Goal: Task Accomplishment & Management: Manage account settings

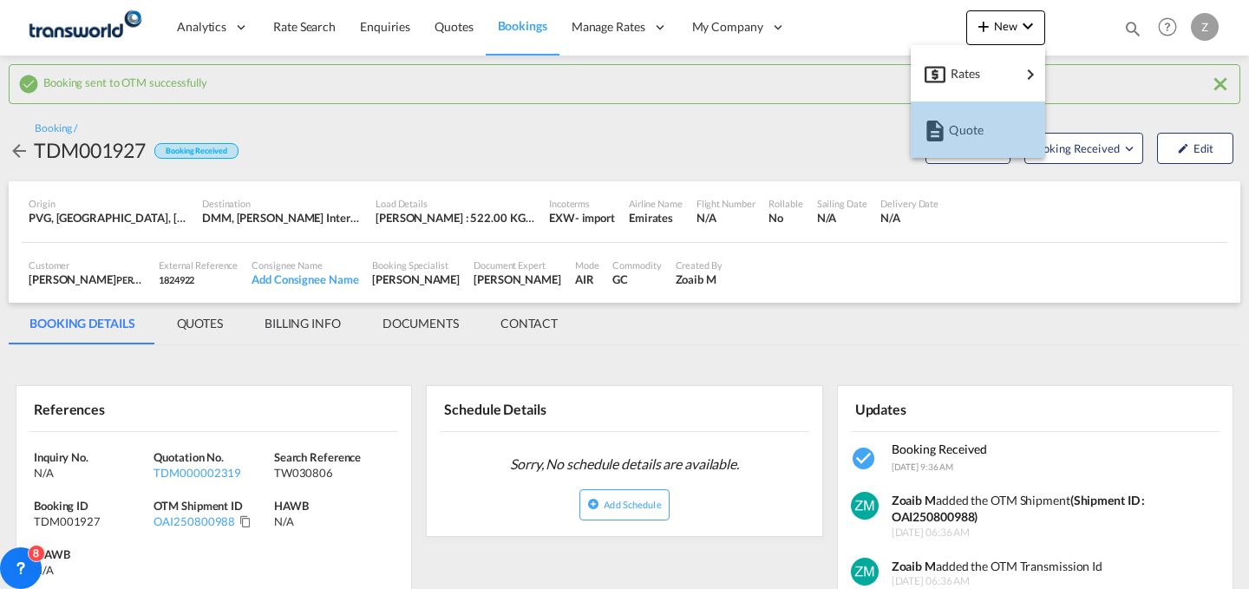
click at [957, 115] on span "Quote" at bounding box center [958, 130] width 19 height 35
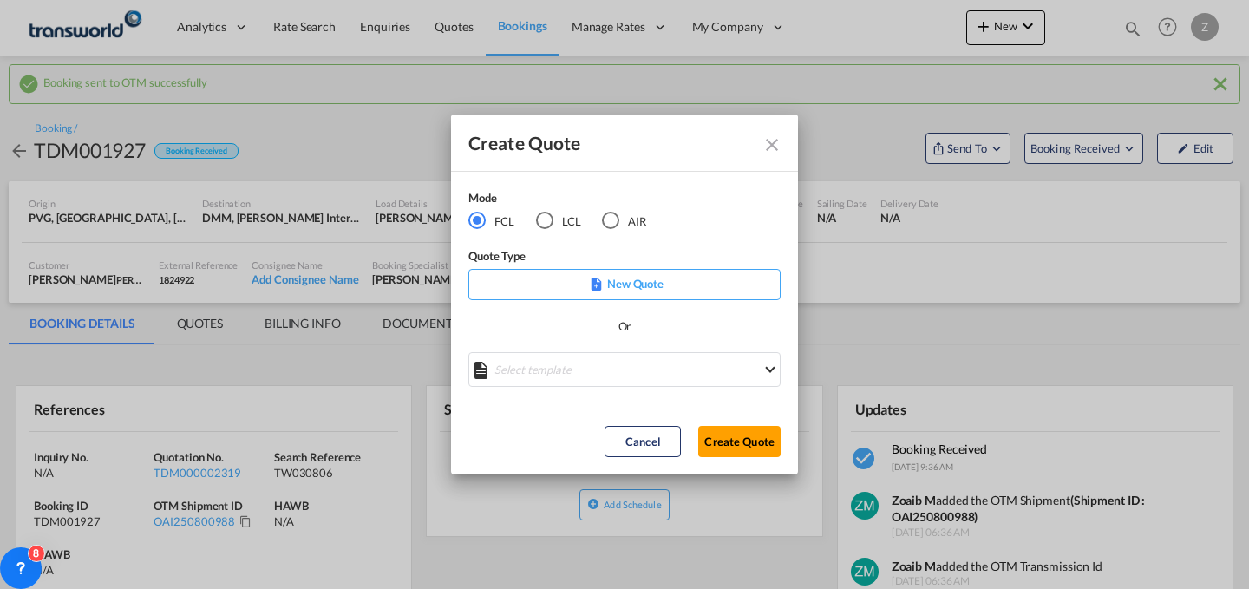
click at [630, 218] on md-radio-button "AIR" at bounding box center [624, 220] width 44 height 19
click at [709, 431] on button "Create Quote" at bounding box center [739, 441] width 82 height 31
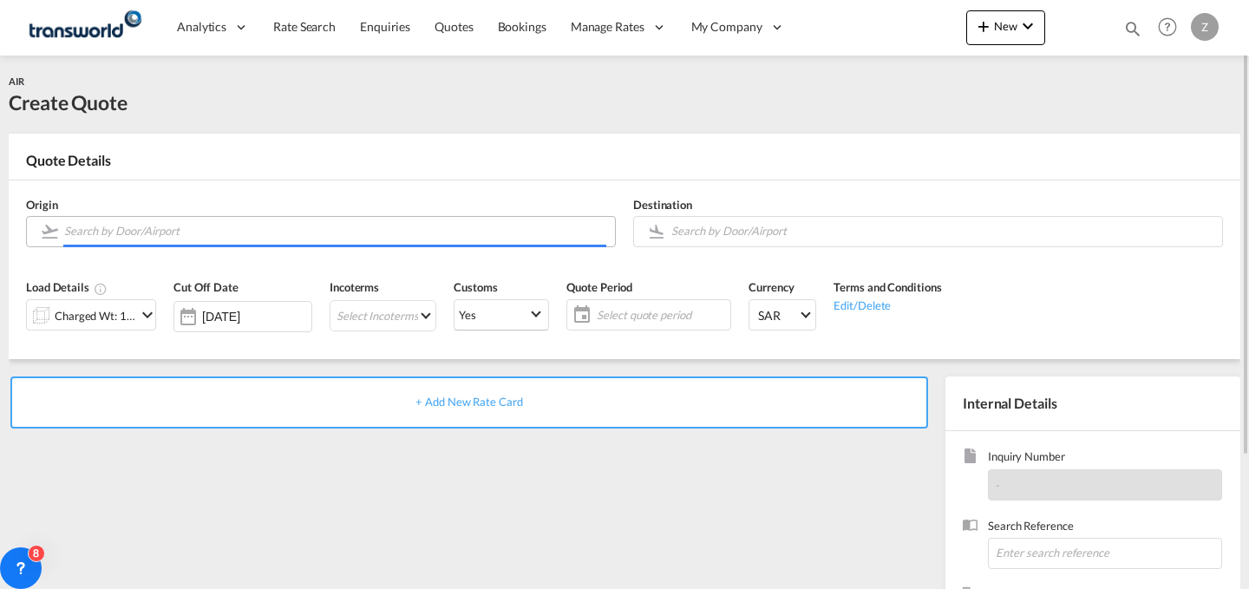
click at [548, 241] on input "Search by Door/Airport" at bounding box center [335, 231] width 542 height 30
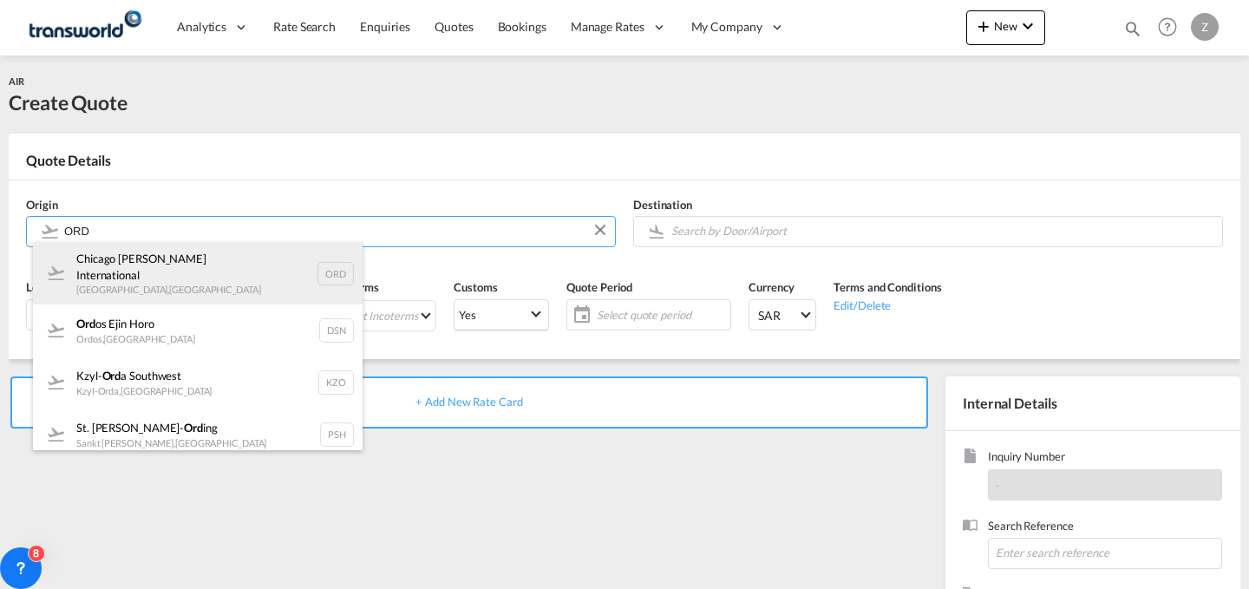
click at [123, 257] on div "Chicago [PERSON_NAME] International [GEOGRAPHIC_DATA] , [GEOGRAPHIC_DATA] ORD" at bounding box center [198, 273] width 330 height 62
type input "Chicago [PERSON_NAME] International, [GEOGRAPHIC_DATA], [GEOGRAPHIC_DATA]"
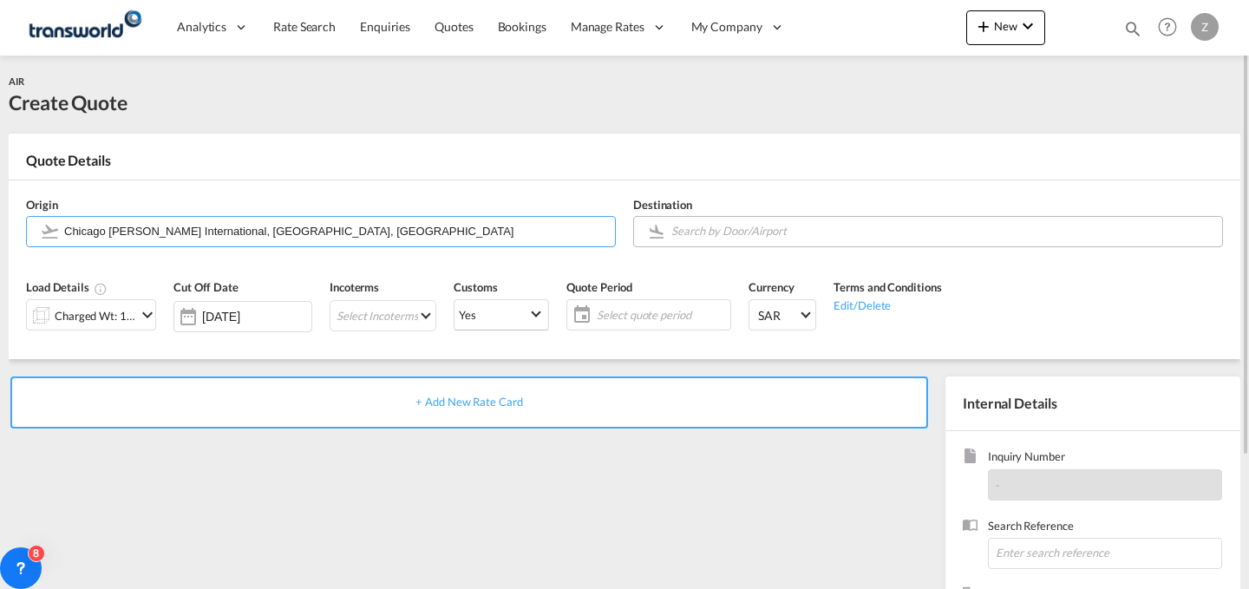
click at [723, 228] on input "Search by Door/Airport" at bounding box center [942, 231] width 542 height 30
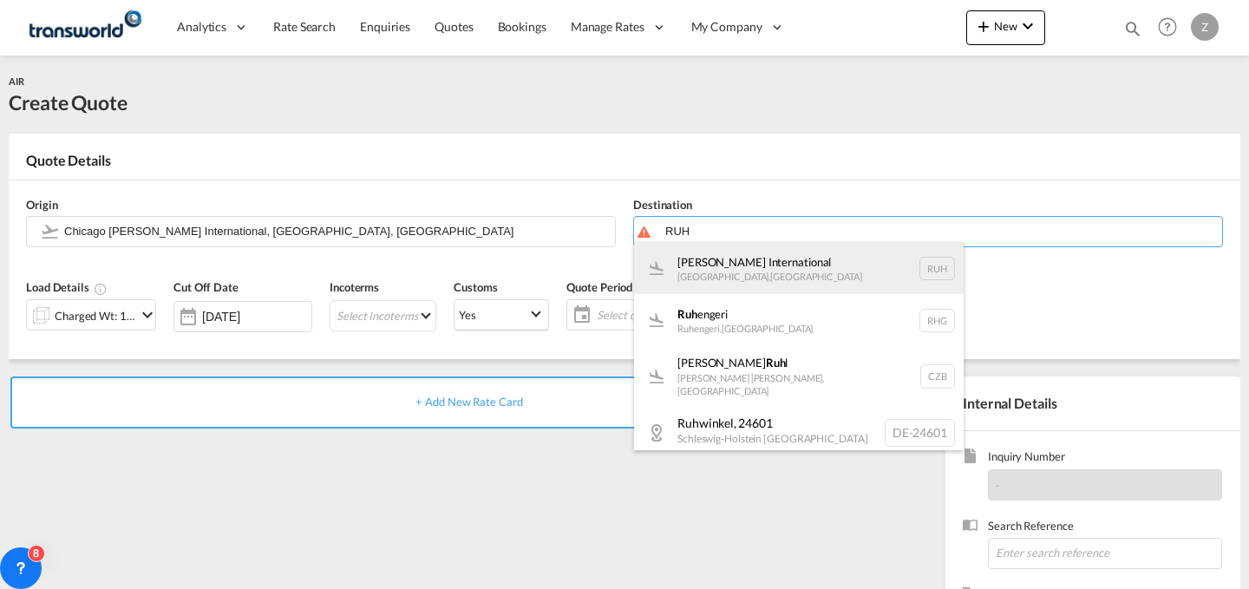
click at [731, 254] on div "[PERSON_NAME] International [GEOGRAPHIC_DATA] , [GEOGRAPHIC_DATA] RUH" at bounding box center [799, 268] width 330 height 52
type input "[PERSON_NAME] International, [GEOGRAPHIC_DATA], RUH"
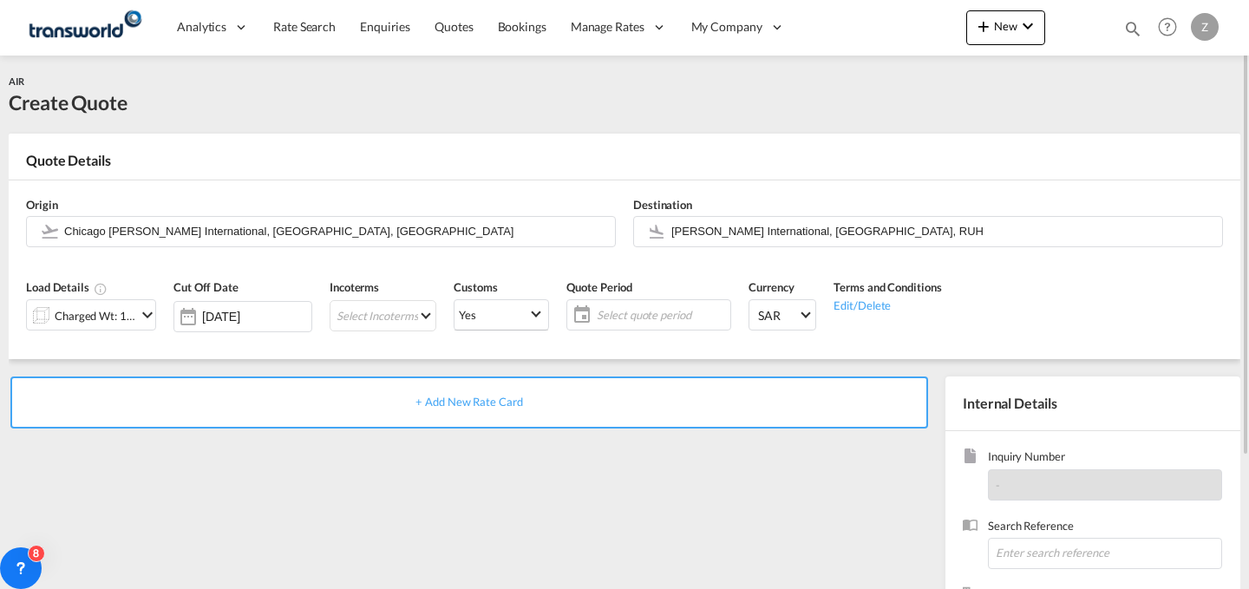
click at [140, 312] on md-icon "icon-chevron-down" at bounding box center [147, 314] width 21 height 21
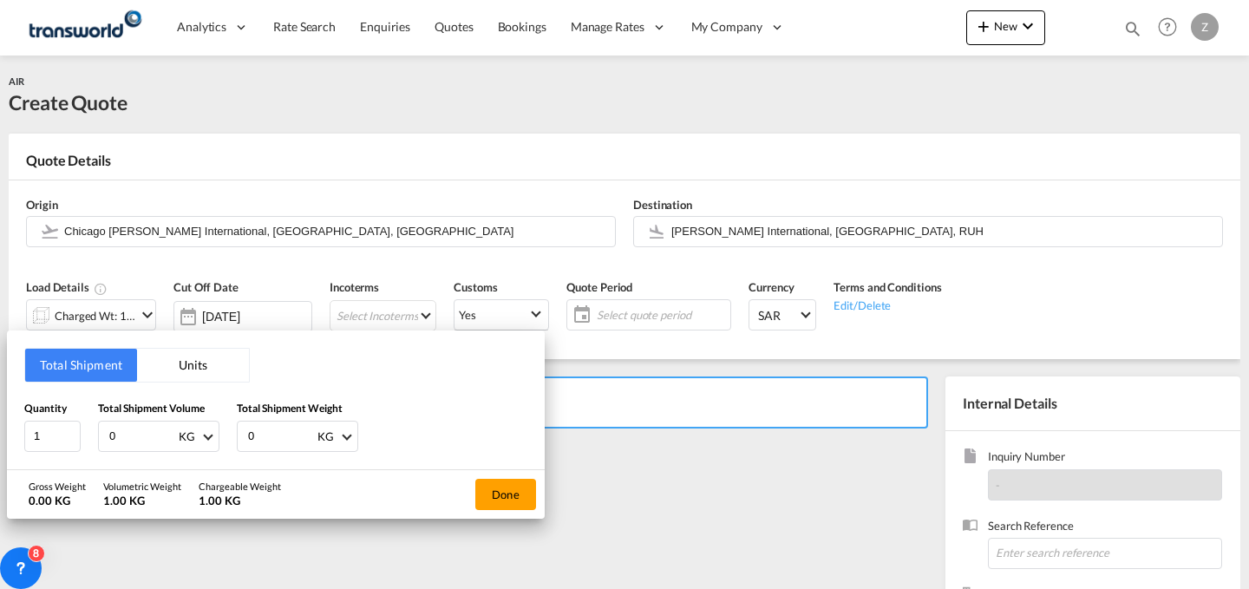
click at [263, 429] on input "0" at bounding box center [280, 435] width 69 height 29
type input "276"
click at [132, 428] on input "0" at bounding box center [142, 435] width 69 height 29
type input "276"
click at [489, 483] on button "Done" at bounding box center [505, 494] width 61 height 31
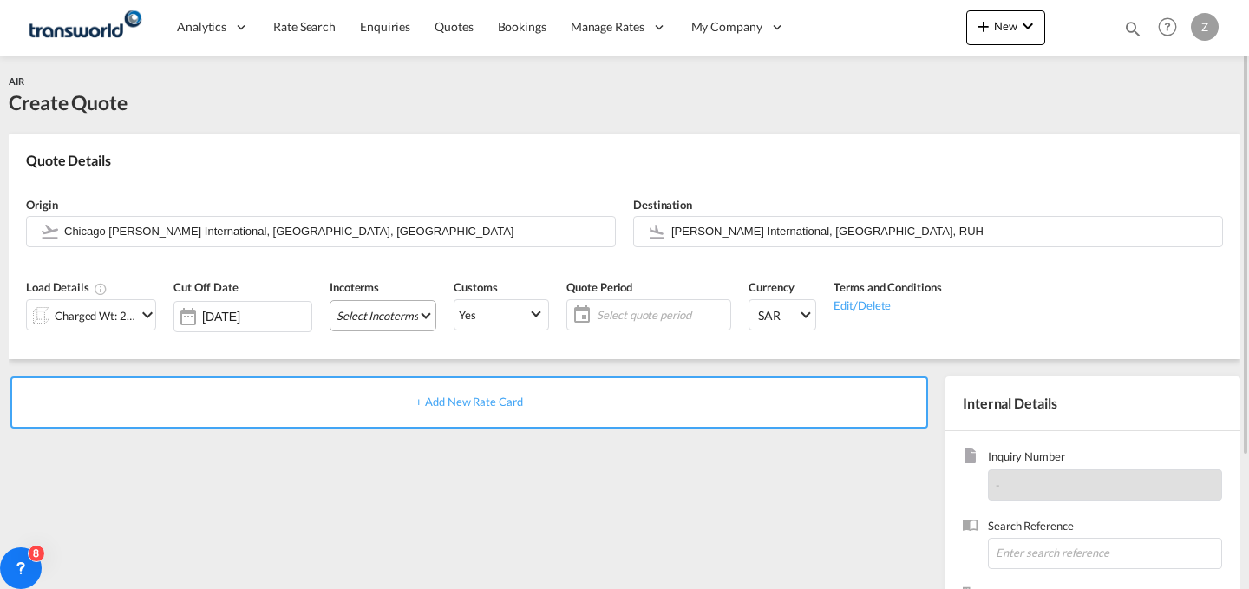
click at [389, 324] on md-select "Select Incoterms FCA - import Free Carrier FAS - export Free Alongside Ship DPU…" at bounding box center [383, 315] width 107 height 31
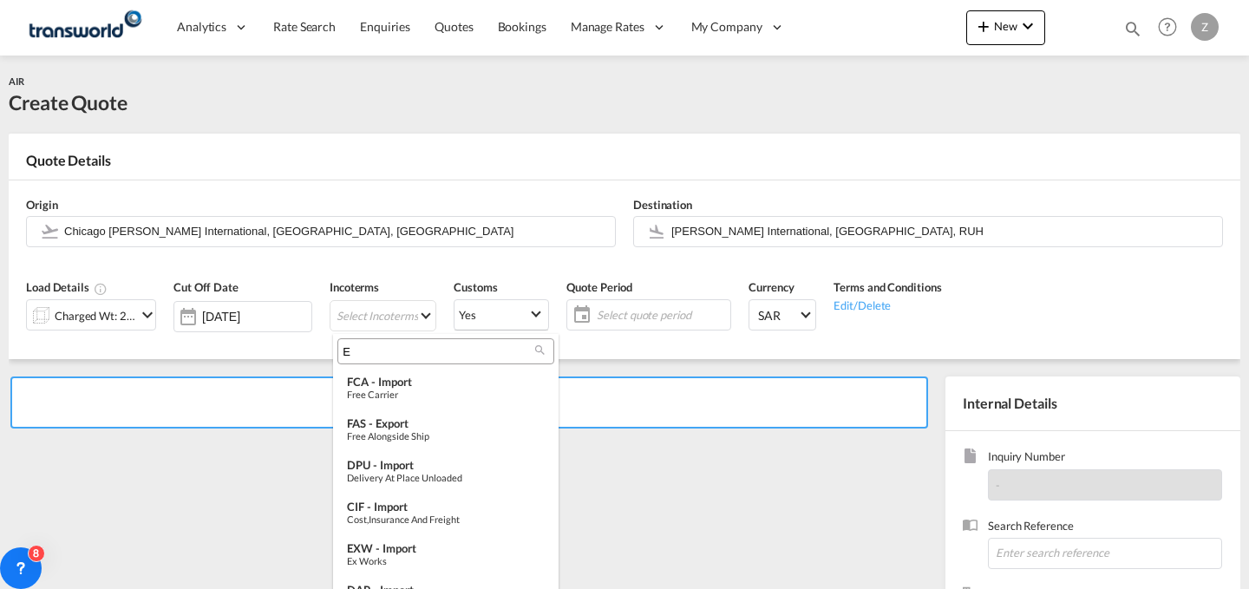
click at [407, 352] on input "E" at bounding box center [439, 351] width 193 height 16
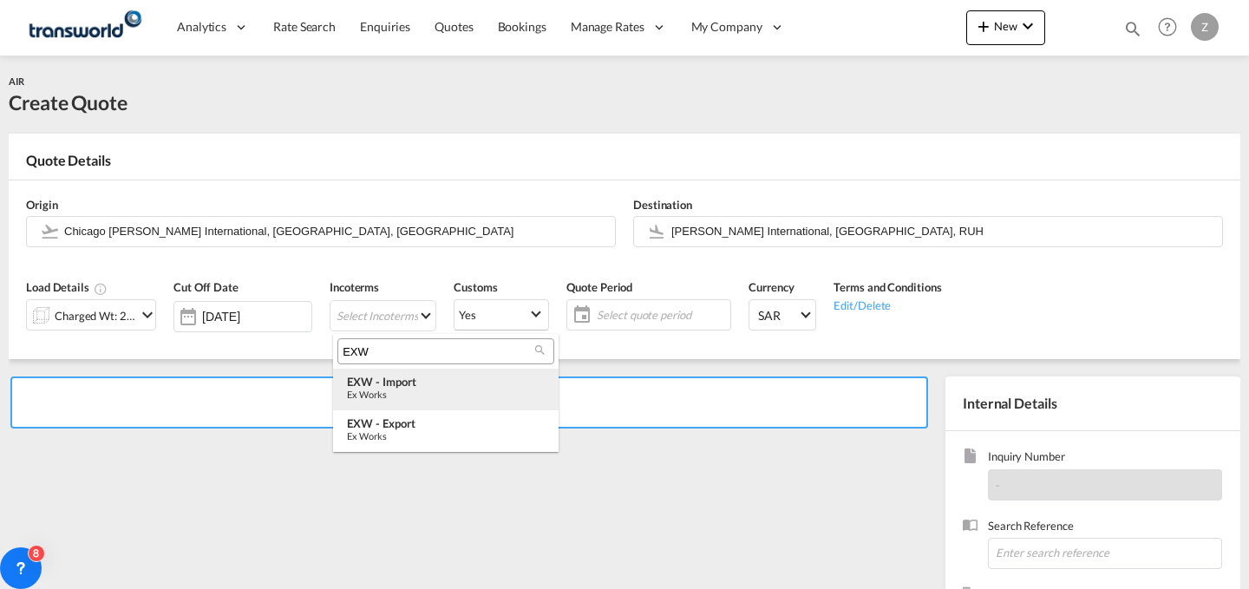
type input "EXW"
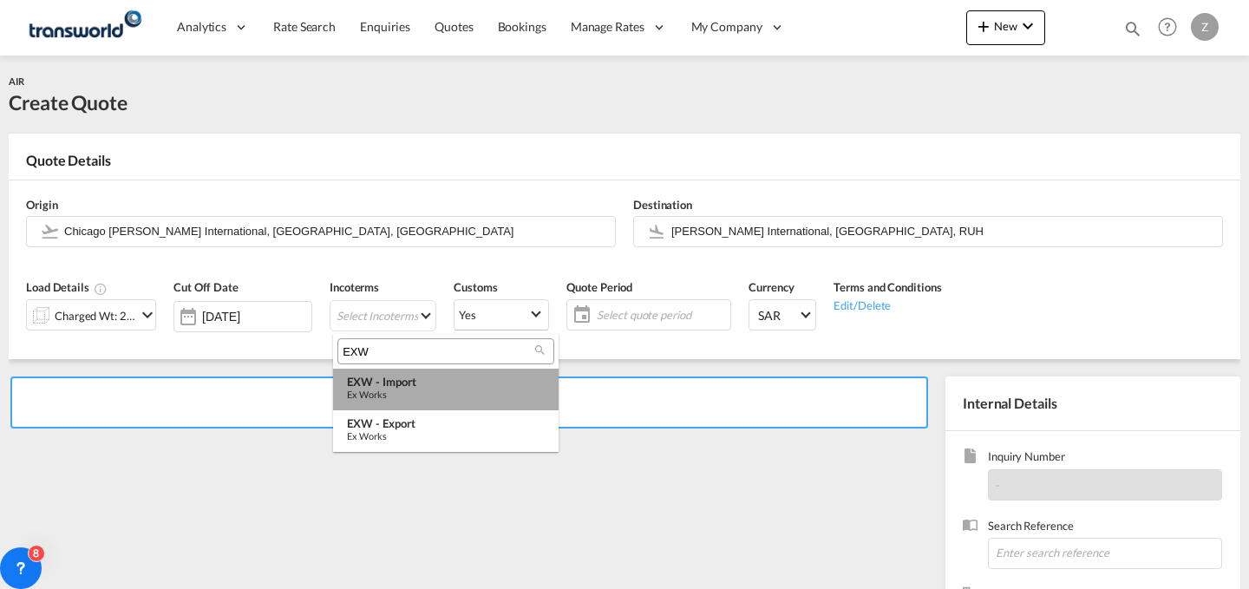
click at [443, 379] on div "EXW - import" at bounding box center [446, 382] width 198 height 14
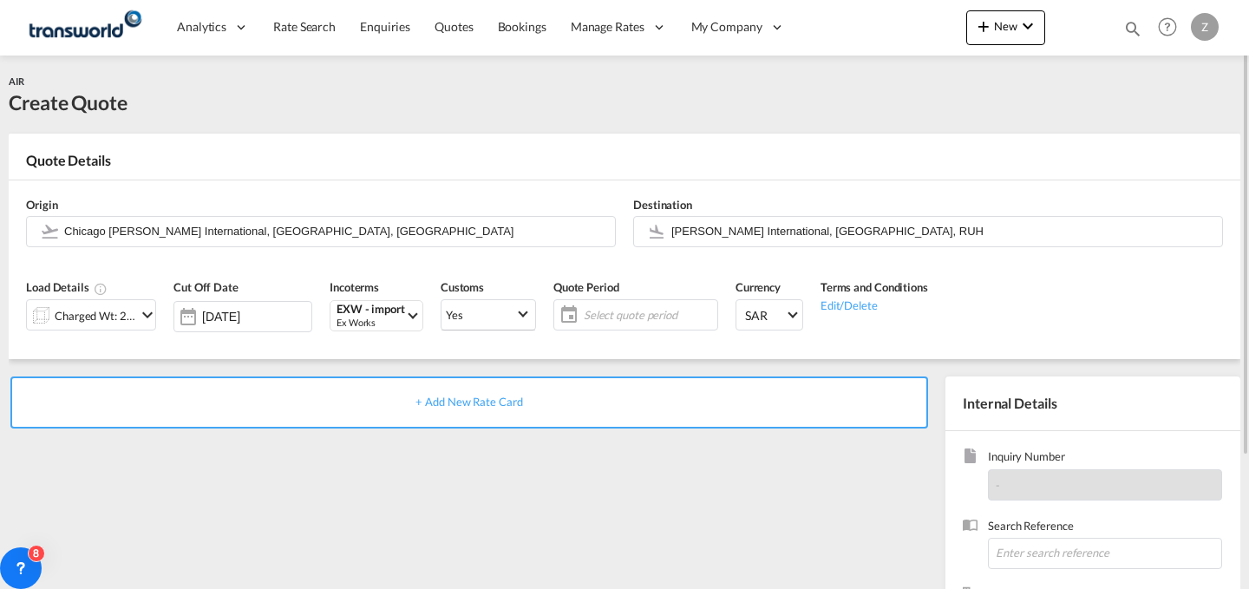
click at [611, 314] on span "Select quote period" at bounding box center [648, 315] width 129 height 16
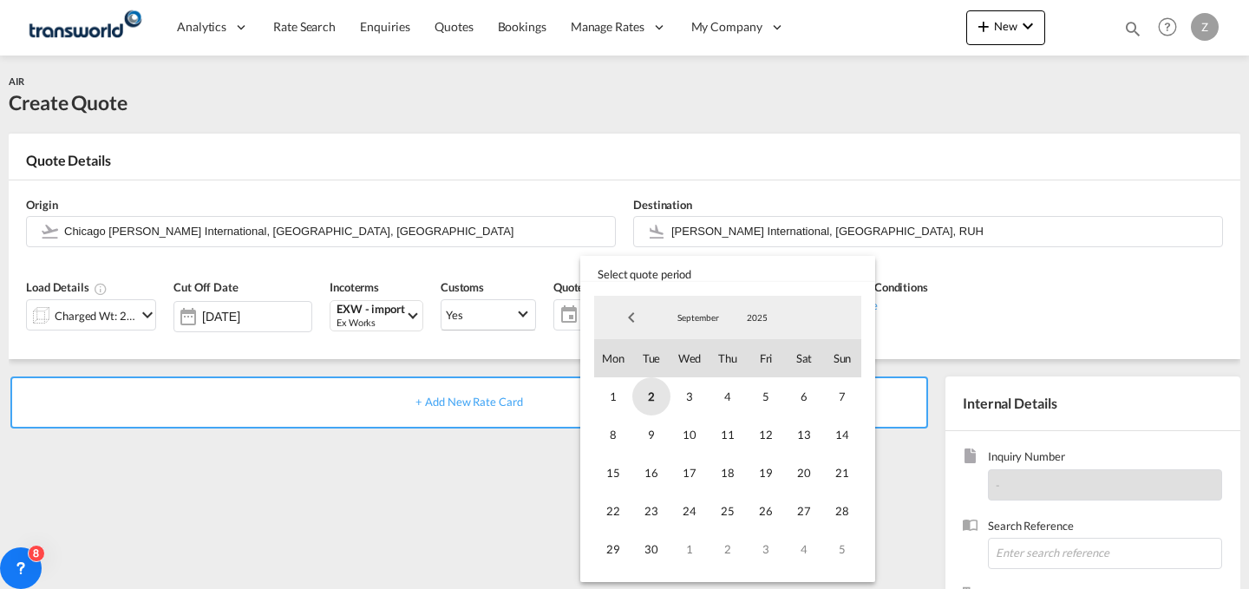
click at [651, 398] on span "2" at bounding box center [651, 396] width 38 height 38
click at [659, 552] on span "30" at bounding box center [651, 549] width 38 height 38
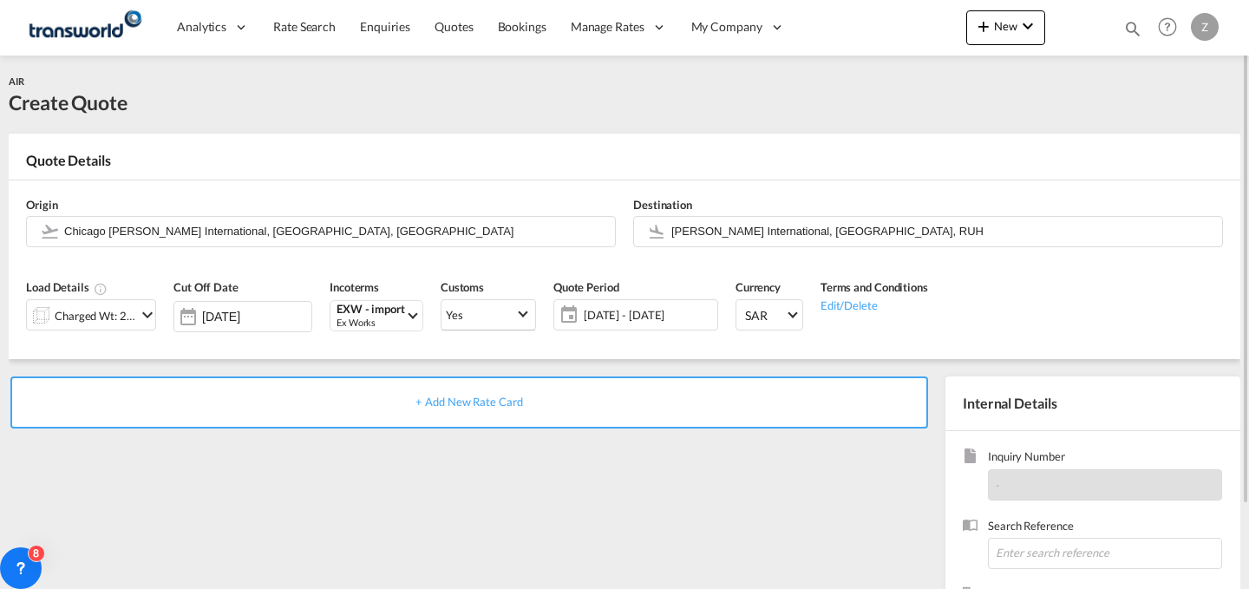
scroll to position [172, 0]
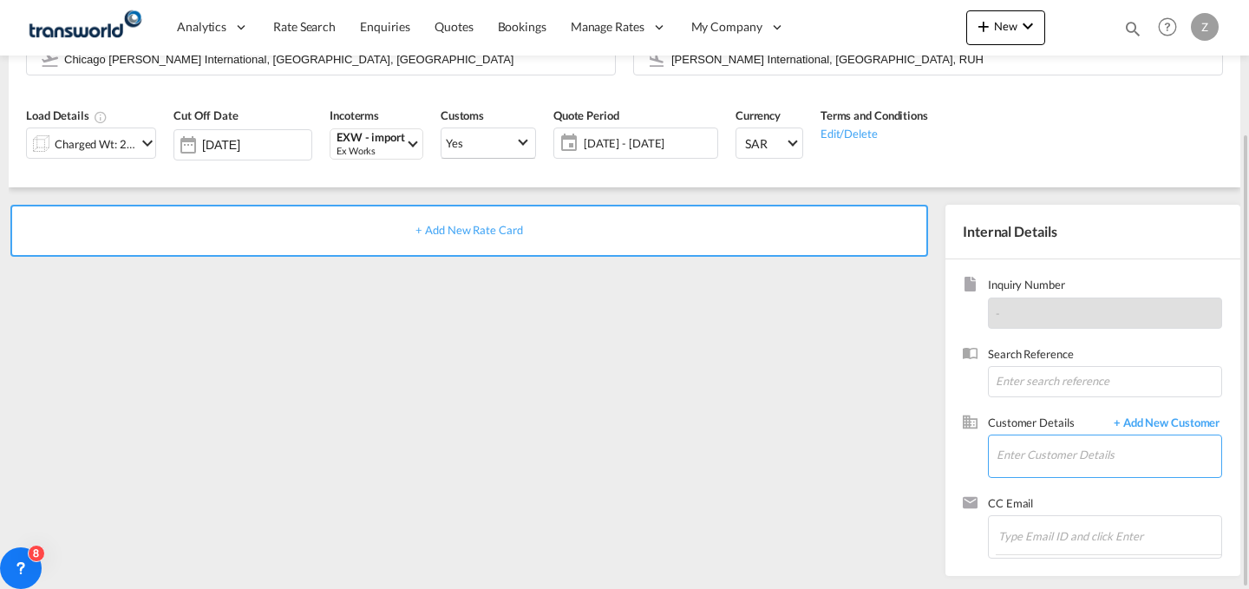
click at [1059, 453] on input "Enter Customer Details" at bounding box center [1108, 454] width 225 height 39
paste input "TW2608276"
click at [1088, 382] on input at bounding box center [1105, 381] width 234 height 31
type input "TW2608276"
click at [1089, 443] on input "Enter Customer Details" at bounding box center [1108, 454] width 225 height 39
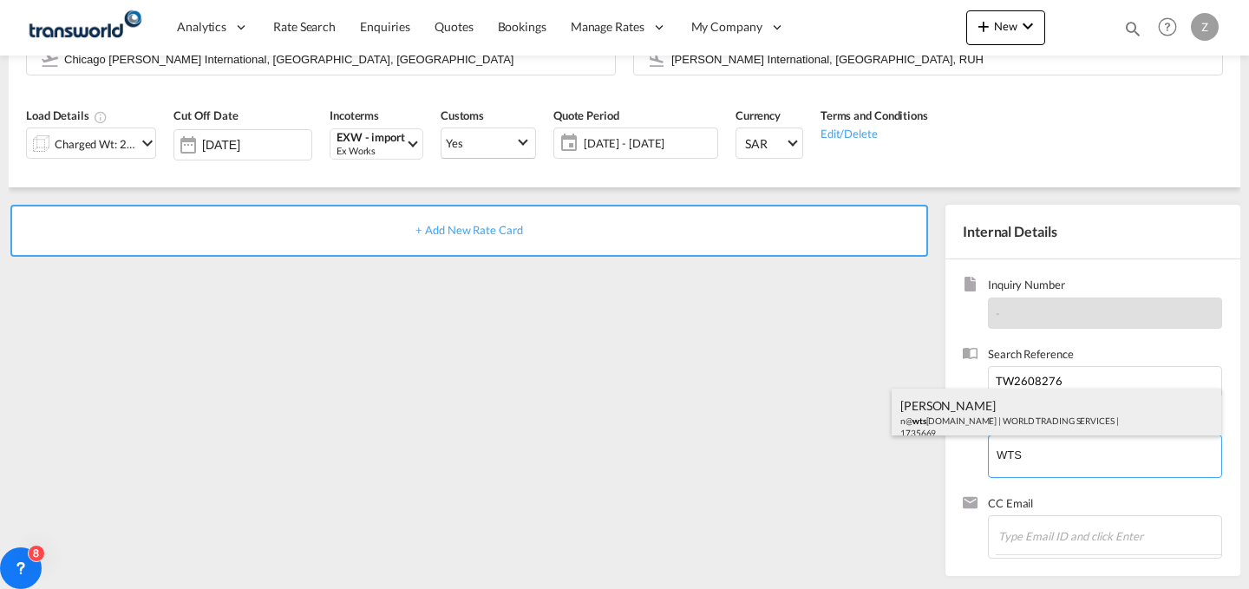
click at [1055, 421] on div "[PERSON_NAME] n@ wts [DOMAIN_NAME] | WORLD TRADING SERVICES | 1735669" at bounding box center [1057, 418] width 330 height 59
type input "WORLD TRADING SERVICES, [PERSON_NAME], n@[DOMAIN_NAME]"
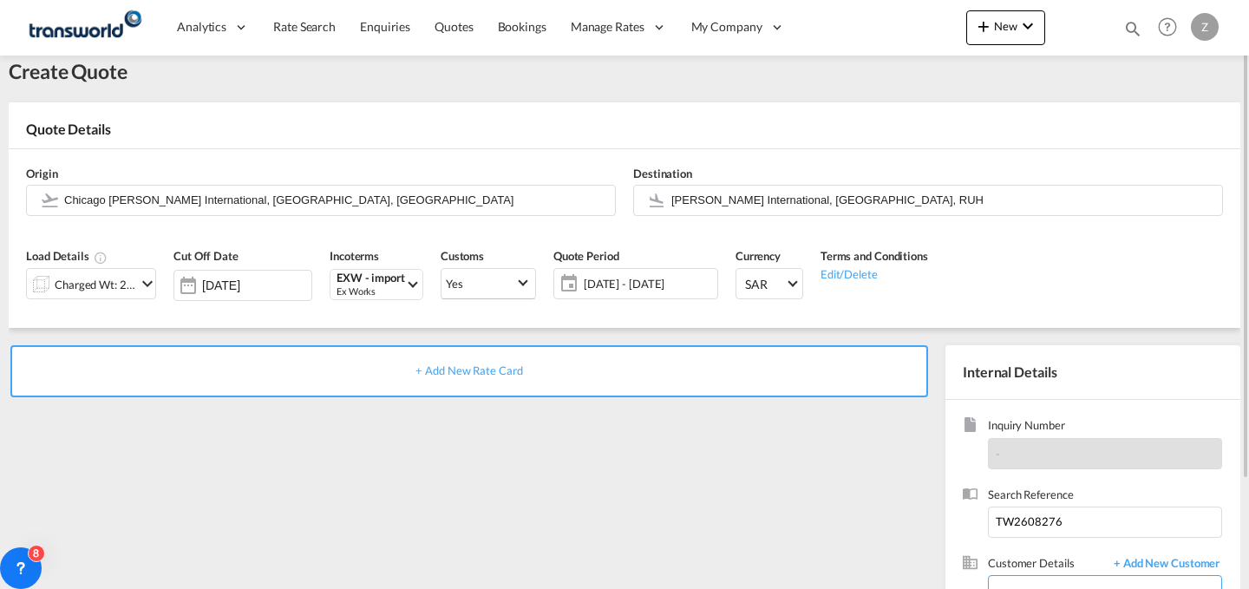
scroll to position [30, 0]
click at [725, 360] on div "+ Add New Rate Card" at bounding box center [469, 372] width 918 height 52
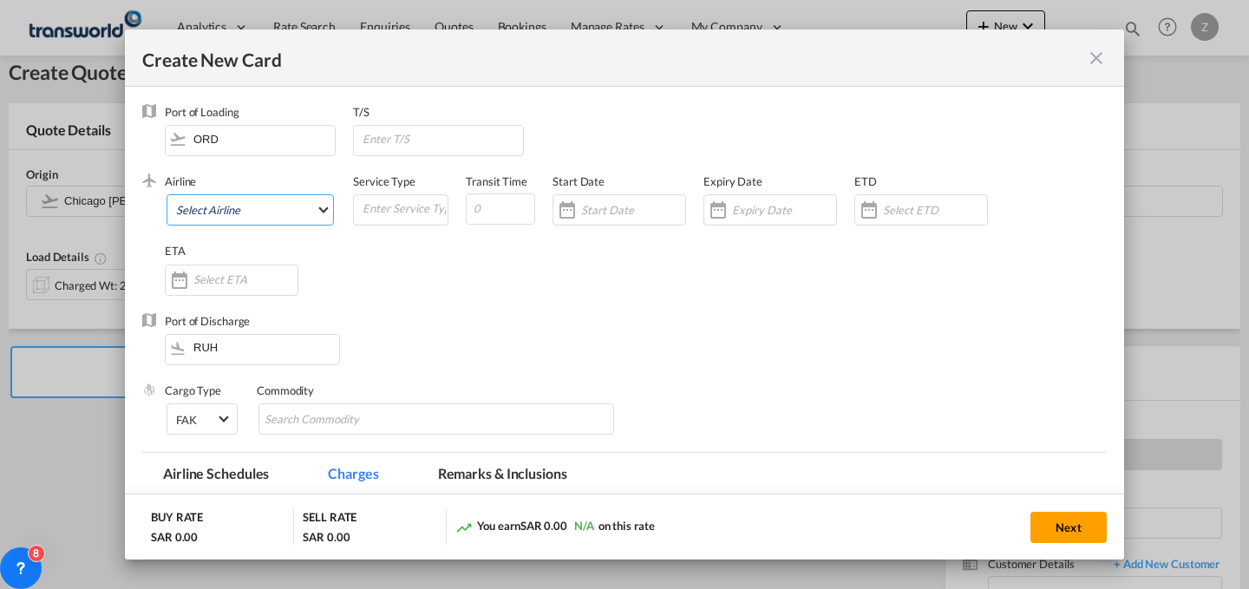
click at [304, 206] on md-select "Select Airline AIR EXPRESS S.A. (1166- / -) CMA CGM Air Cargo (1140-2C / -) DDW…" at bounding box center [250, 209] width 167 height 31
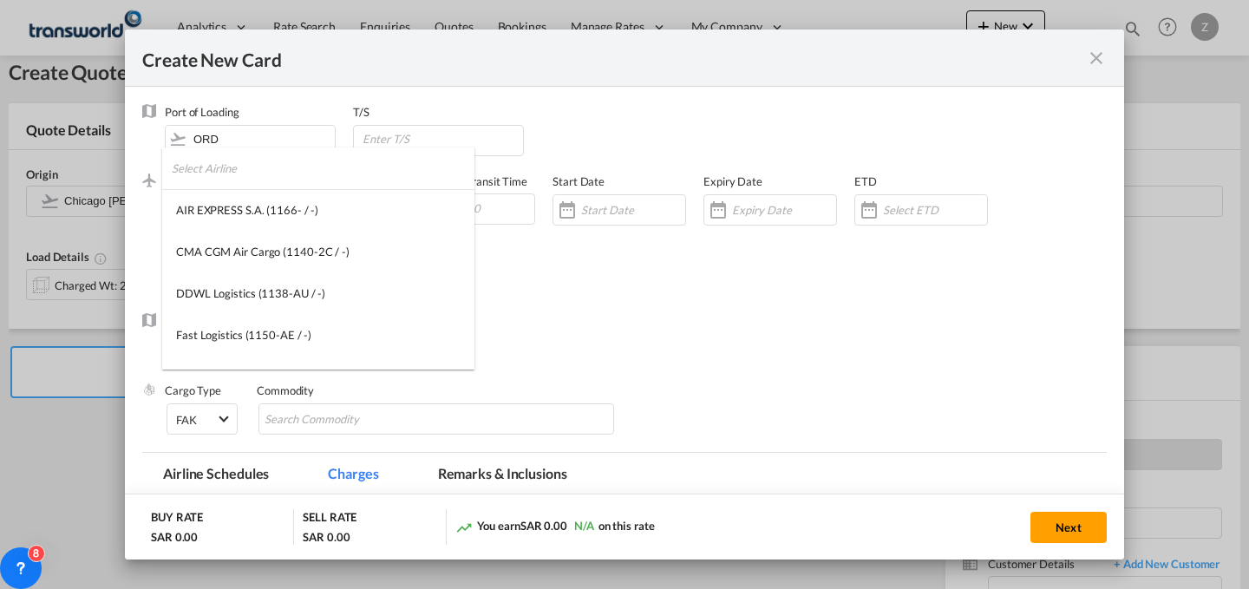
click at [311, 172] on input "search" at bounding box center [323, 168] width 303 height 42
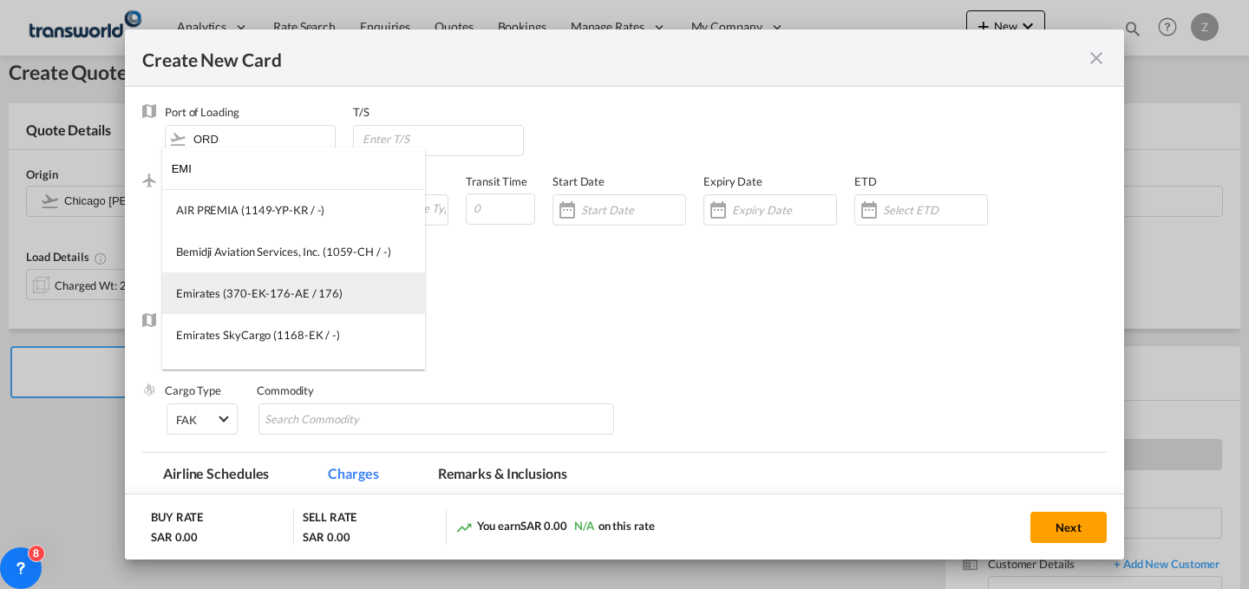
type input "EMI"
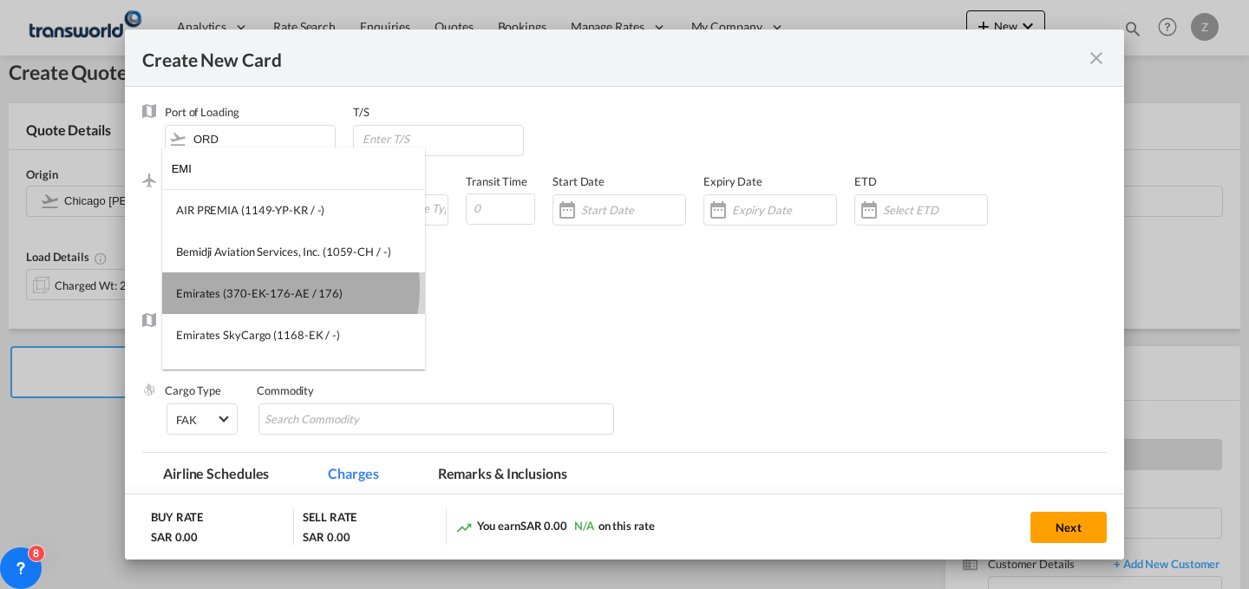
click at [284, 288] on div "Emirates (370-EK-176-AE / 176)" at bounding box center [259, 293] width 167 height 16
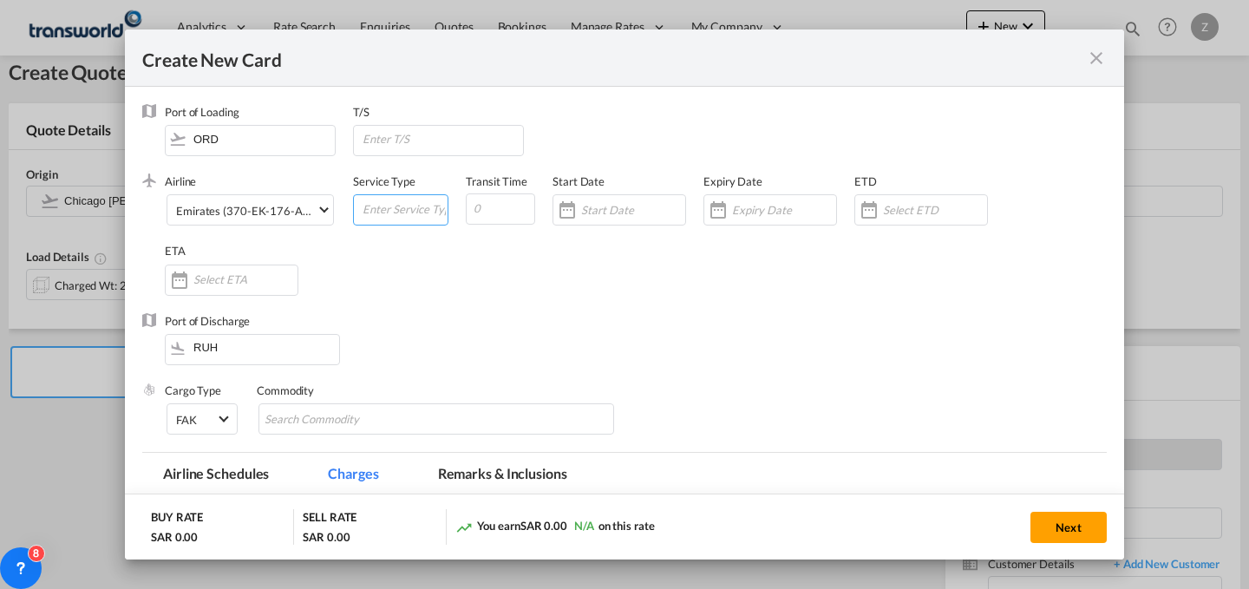
click at [395, 210] on input "Create New Card ..." at bounding box center [404, 208] width 87 height 26
click at [395, 210] on input "AIR5" at bounding box center [404, 208] width 87 height 26
type input "AIR"
click at [496, 199] on input "Create New Card ..." at bounding box center [500, 208] width 69 height 31
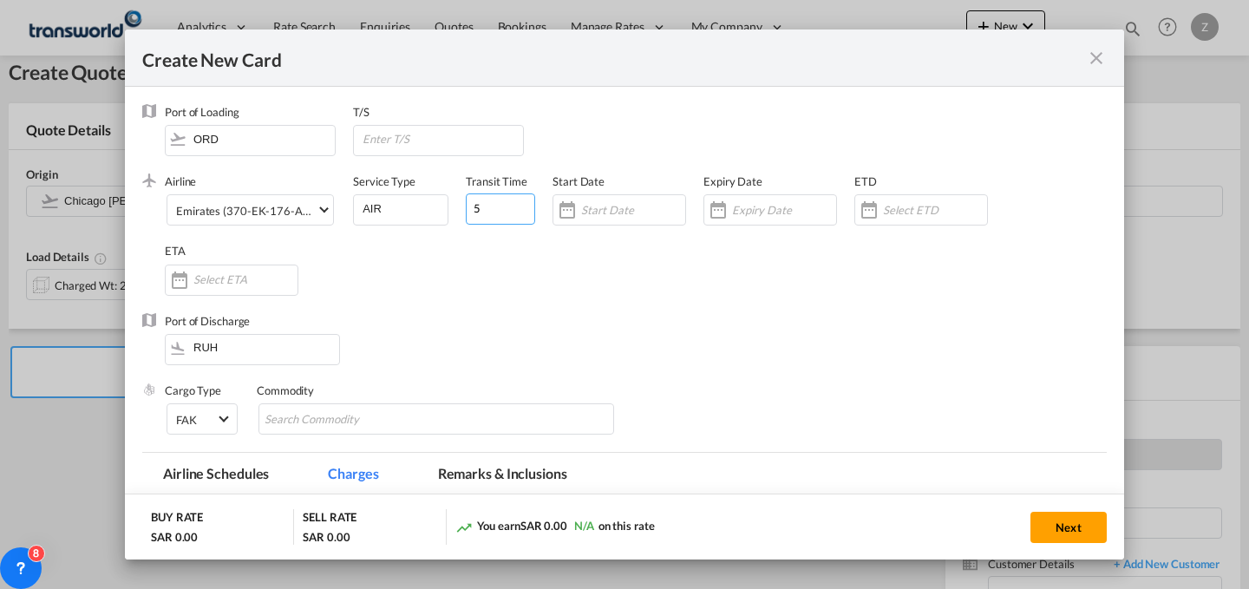
type input "5"
click at [601, 212] on input "Create New Card ..." at bounding box center [633, 210] width 104 height 14
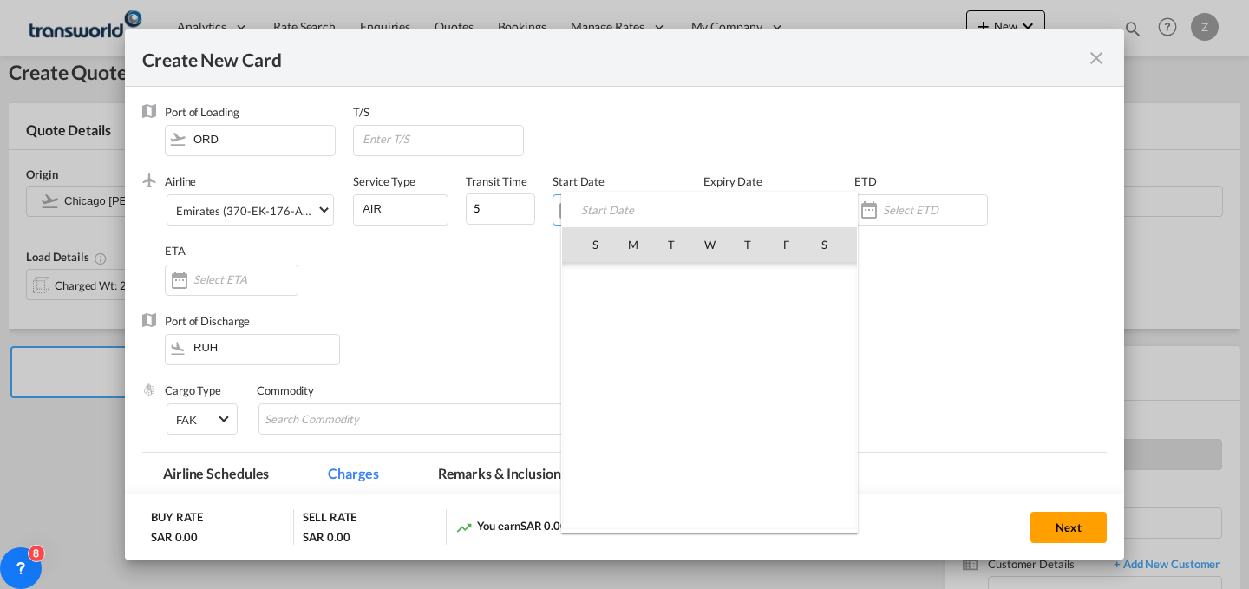
scroll to position [401723, 0]
click at [674, 324] on span "2" at bounding box center [671, 320] width 36 height 36
type input "[DATE]"
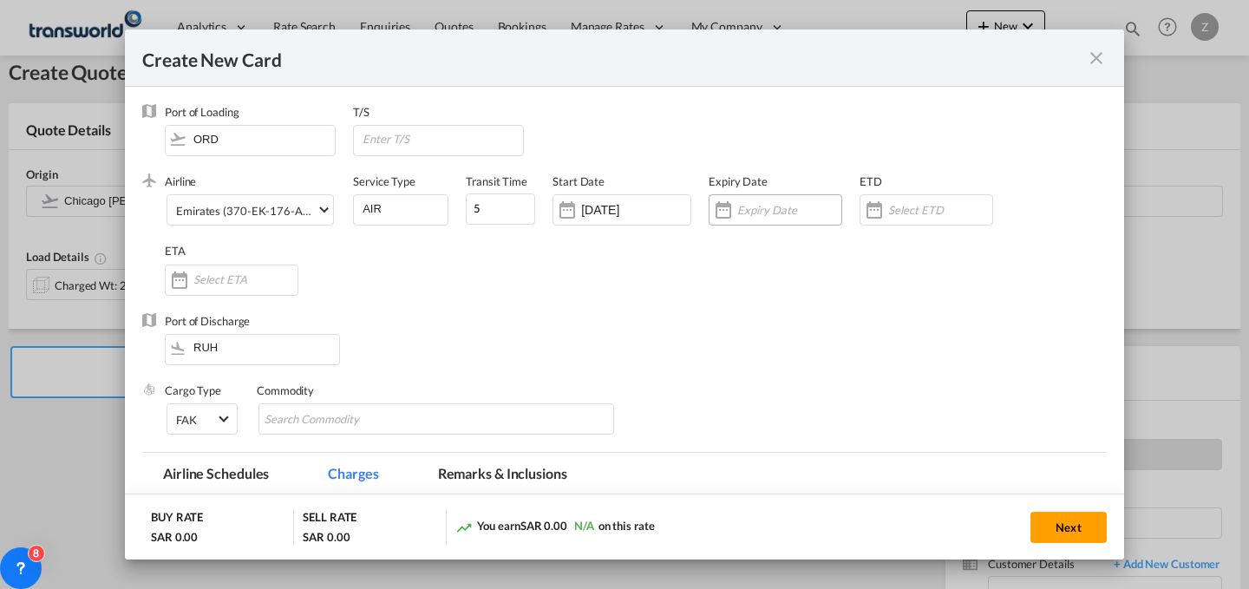
click at [762, 199] on div "Create New Card ..." at bounding box center [776, 209] width 134 height 31
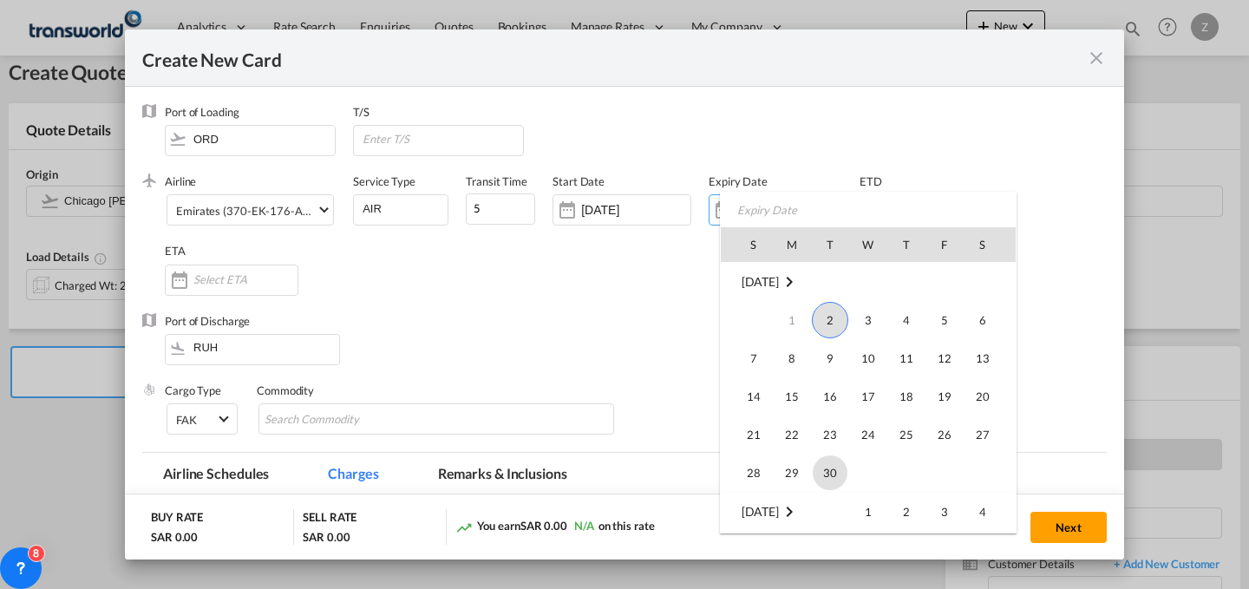
click at [822, 464] on span "30" at bounding box center [830, 472] width 35 height 35
type input "[DATE]"
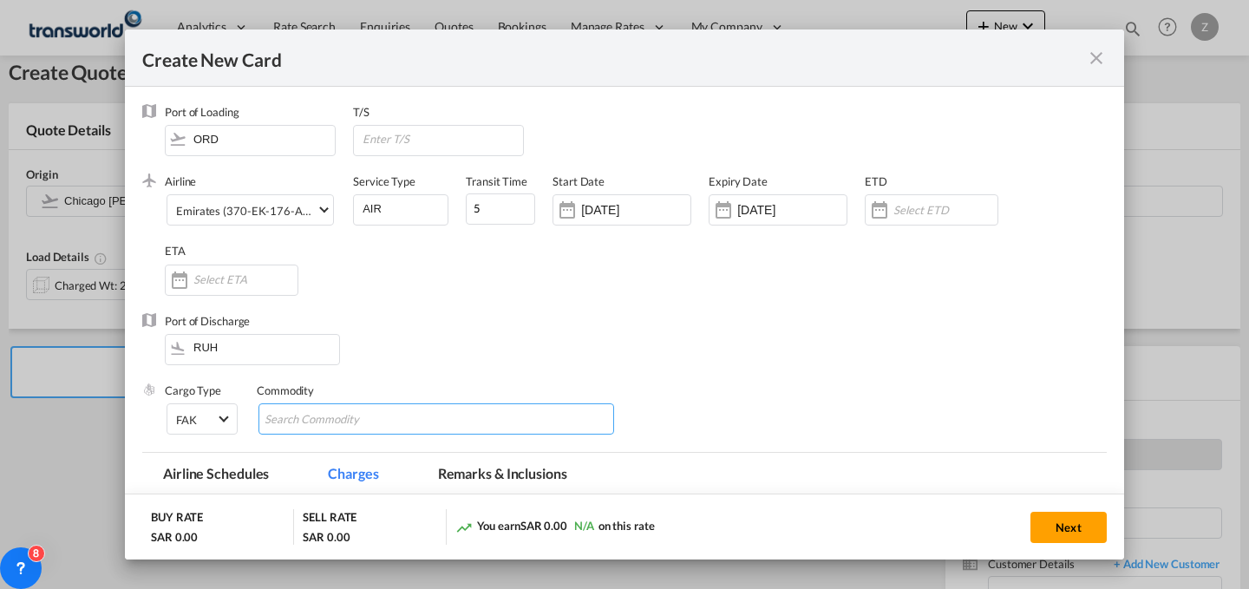
click at [333, 409] on input "Chips input." at bounding box center [344, 420] width 159 height 28
type input "GC"
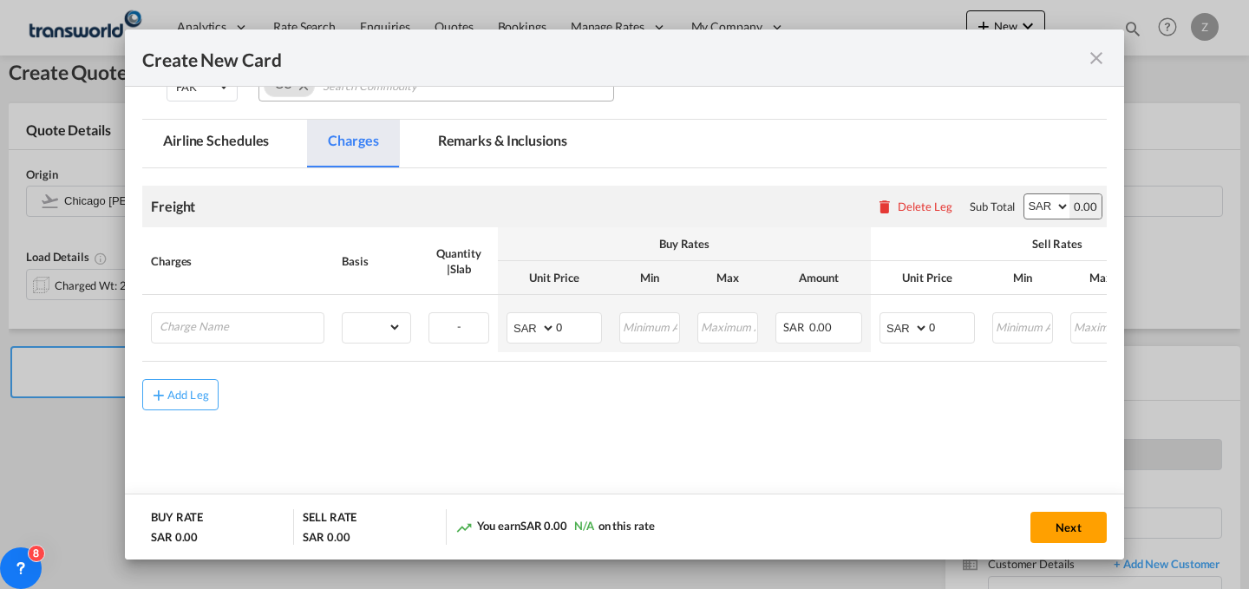
scroll to position [341, 0]
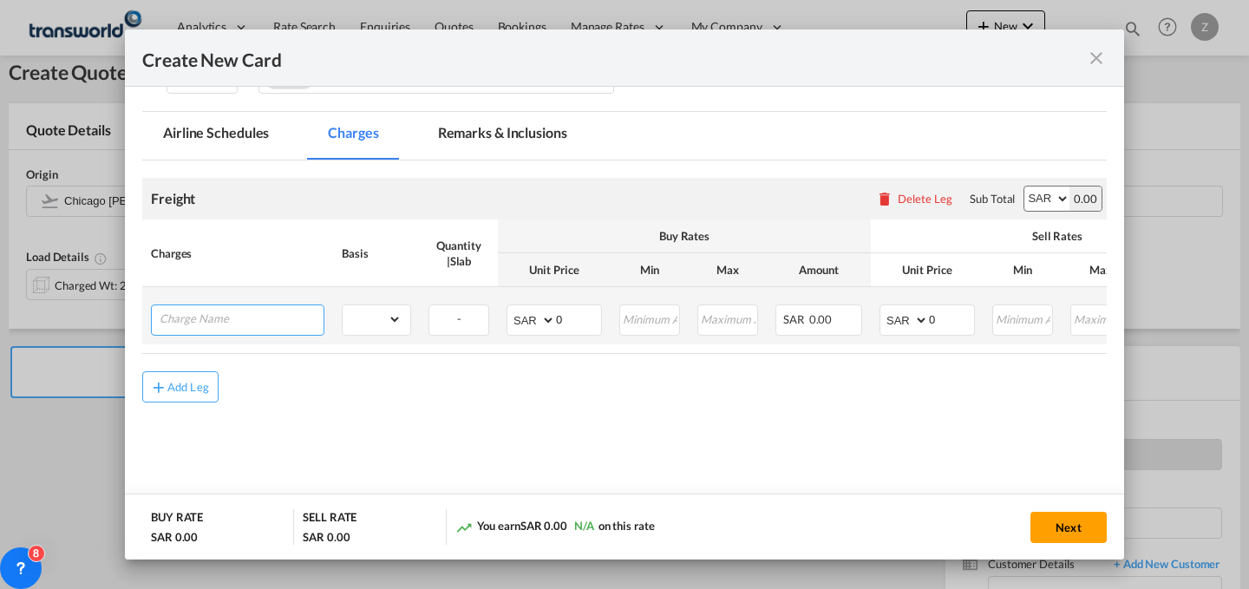
click at [267, 322] on input "Charge Name" at bounding box center [242, 318] width 164 height 26
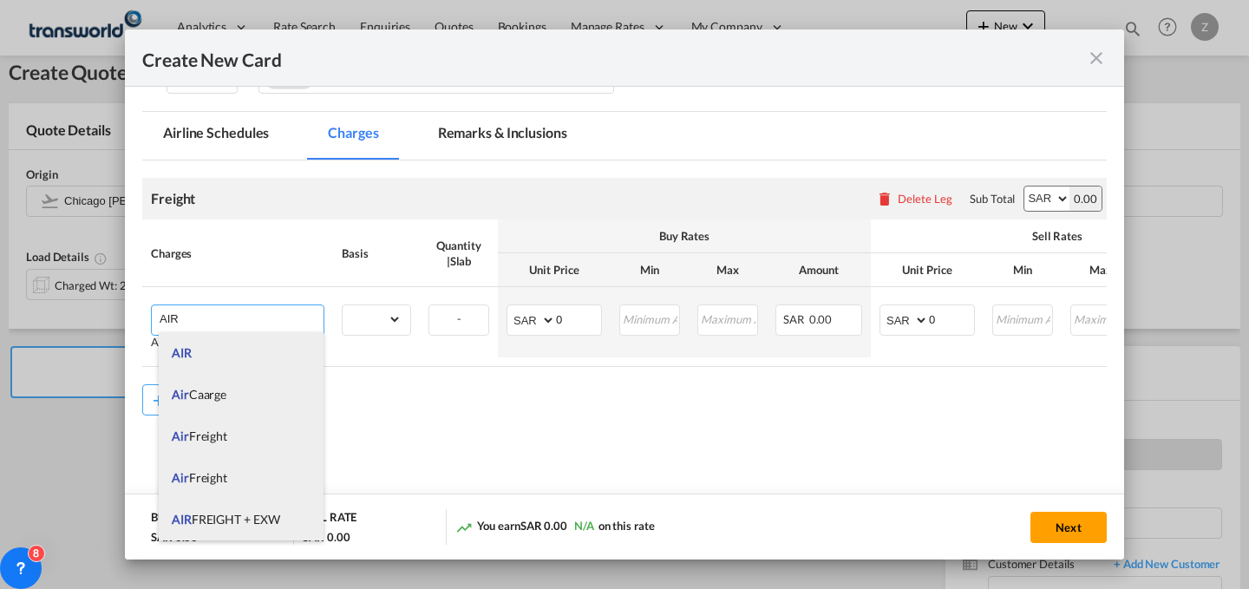
click at [268, 513] on span "AIR FREIGHT + EXW" at bounding box center [226, 519] width 108 height 15
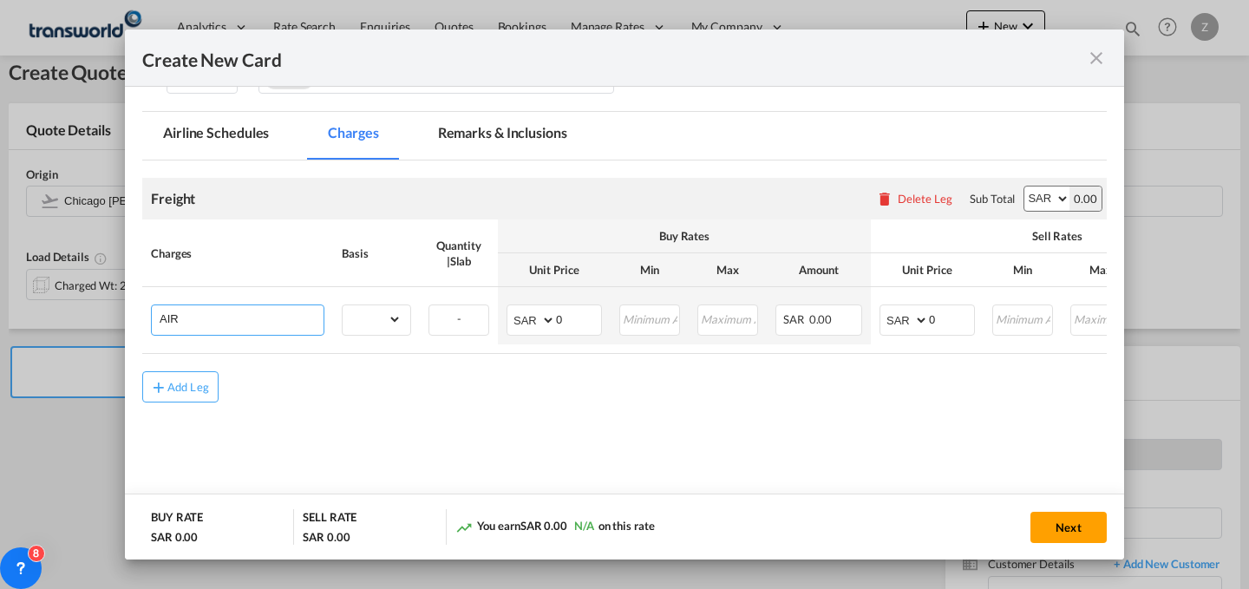
type input "AIR FREIGHT + EXW"
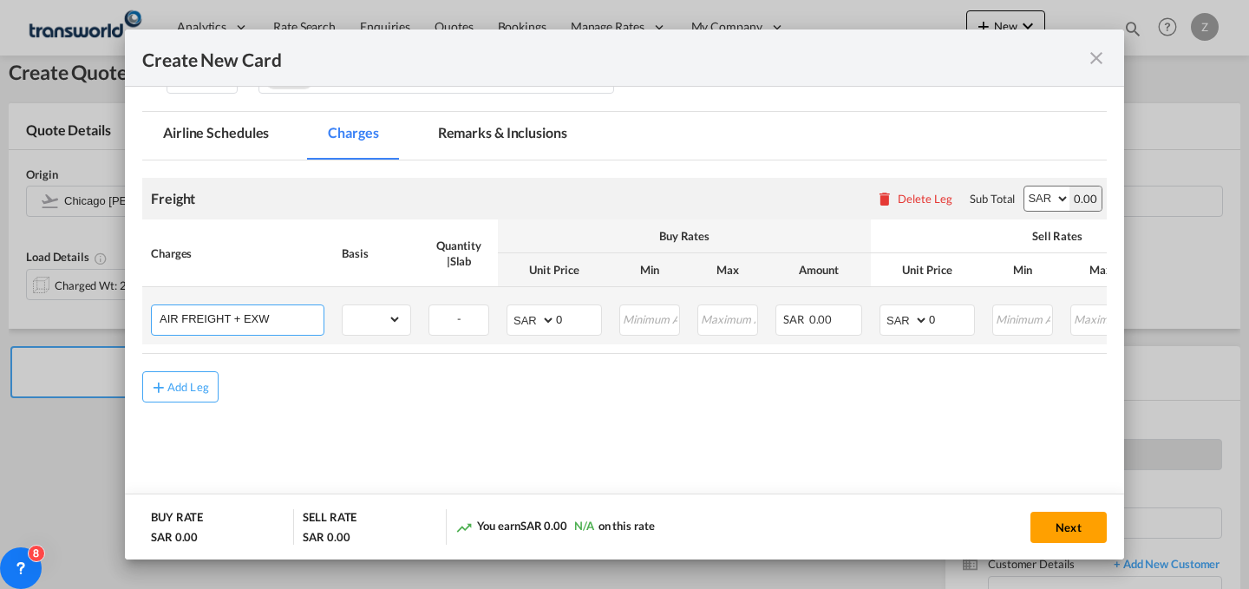
click at [290, 315] on input "AIR FREIGHT + EXW" at bounding box center [242, 318] width 164 height 26
click at [387, 312] on select "gross_weight volumetric_weight per_shipment per_bl per_km % on air freight per_…" at bounding box center [372, 319] width 59 height 28
select select "per_shipment"
click at [343, 305] on select "gross_weight volumetric_weight per_shipment per_bl per_km % on air freight per_…" at bounding box center [372, 319] width 59 height 28
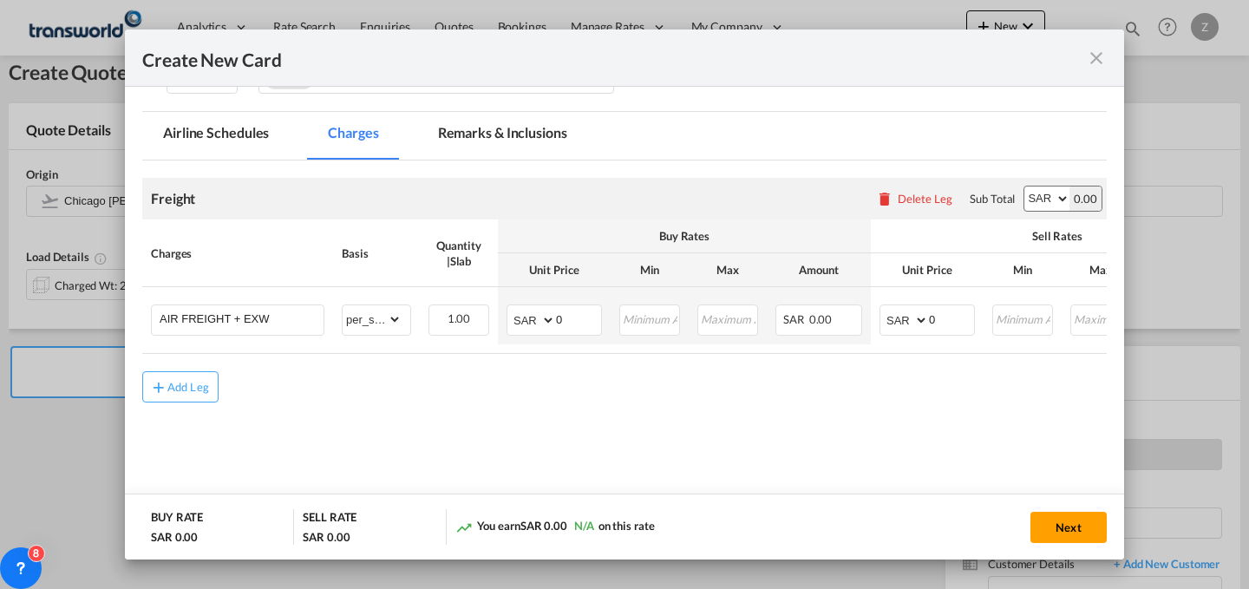
click at [1024, 203] on select "AED AFN ALL AMD ANG AOA ARS AUD AWG AZN BAM BBD BDT BGN BHD BIF BMD BND [PERSON…" at bounding box center [1046, 198] width 45 height 24
select select "string:USD"
click at [1024, 186] on select "AED AFN ALL AMD ANG AOA ARS AUD AWG AZN BAM BBD BDT BGN BHD BIF BMD BND [PERSON…" at bounding box center [1046, 198] width 45 height 24
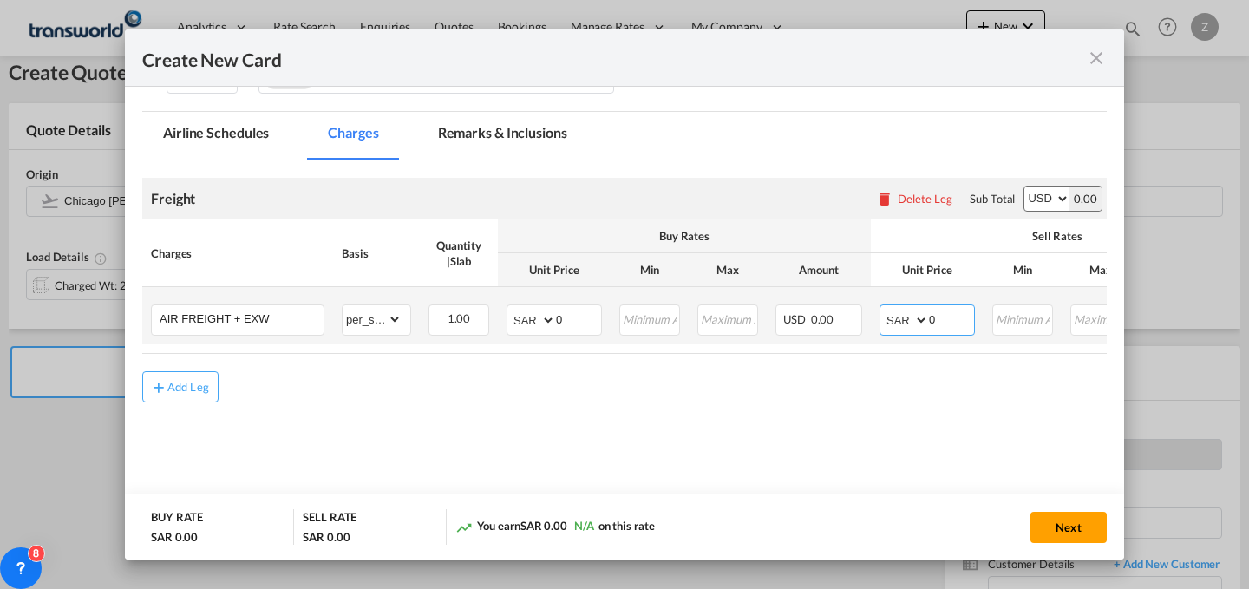
click at [897, 323] on select "AED AFN ALL AMD ANG AOA ARS AUD AWG AZN BAM BBD BDT BGN BHD BIF BMD BND [PERSON…" at bounding box center [905, 320] width 45 height 24
select select "string:USD"
click at [883, 308] on select "AED AFN ALL AMD ANG AOA ARS AUD AWG AZN BAM BBD BDT BGN BHD BIF BMD BND [PERSON…" at bounding box center [905, 320] width 45 height 24
click at [533, 312] on select "AED AFN ALL AMD ANG AOA ARS AUD AWG AZN BAM BBD BDT BGN BHD BIF BMD BND [PERSON…" at bounding box center [532, 320] width 45 height 24
select select "string:USD"
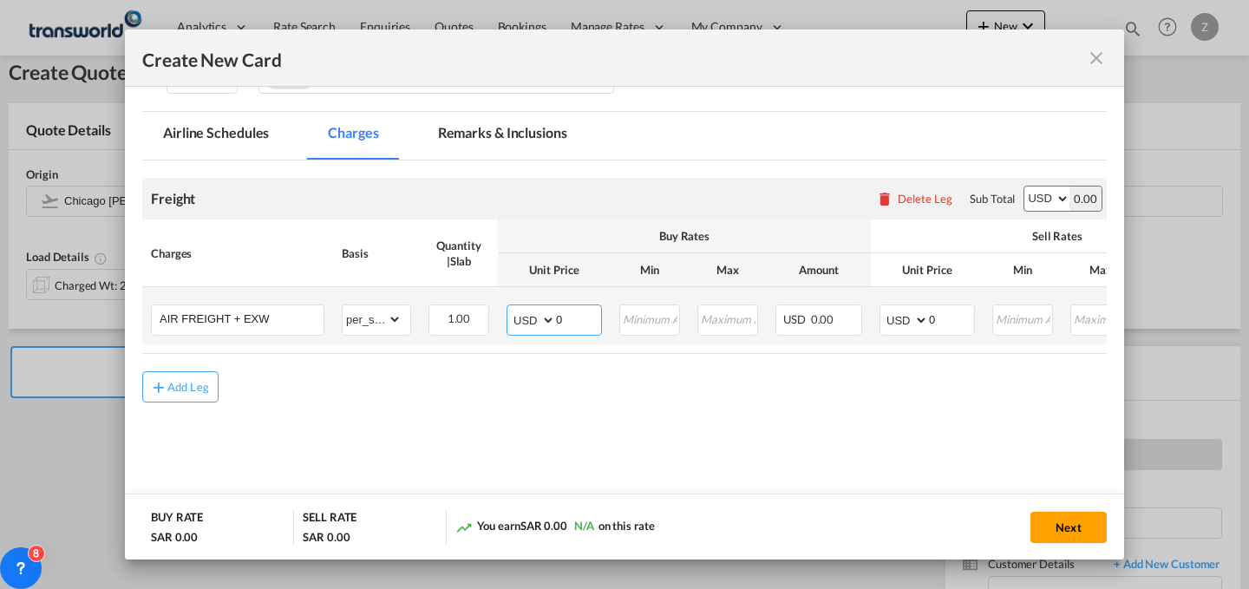
click at [510, 308] on select "AED AFN ALL AMD ANG AOA ARS AUD AWG AZN BAM BBD BDT BGN BHD BIF BMD BND [PERSON…" at bounding box center [532, 320] width 45 height 24
click at [958, 313] on input "0" at bounding box center [951, 318] width 45 height 26
type input "920"
click at [663, 317] on input "Create New Card ..." at bounding box center [650, 318] width 58 height 26
click at [580, 316] on input "0" at bounding box center [578, 318] width 45 height 26
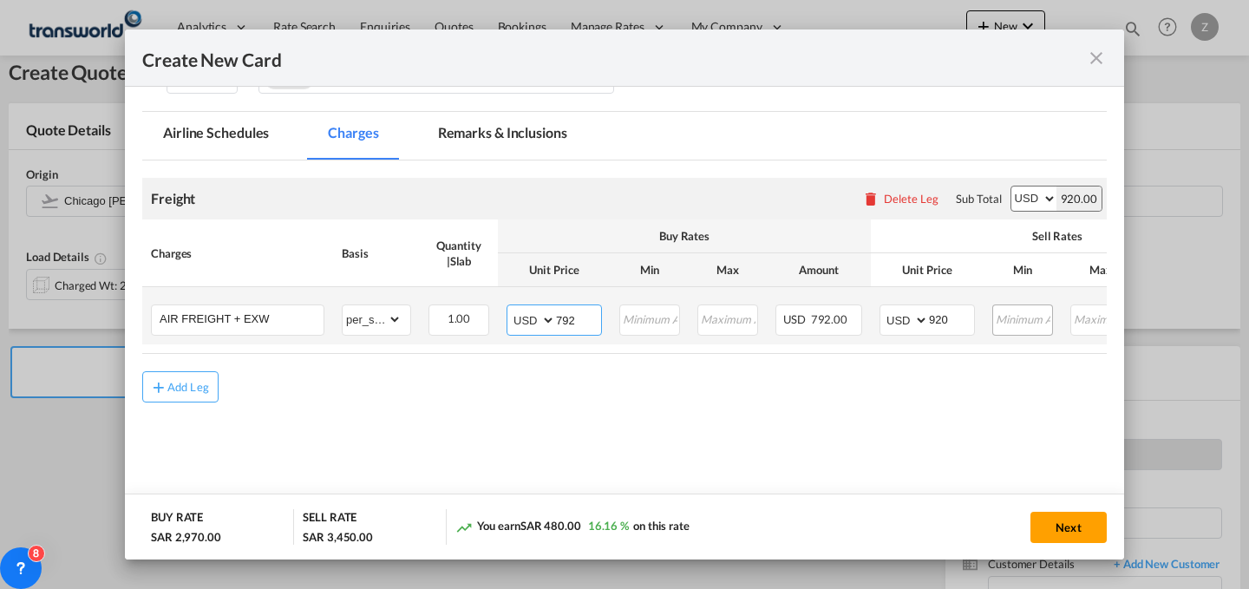
scroll to position [0, 278]
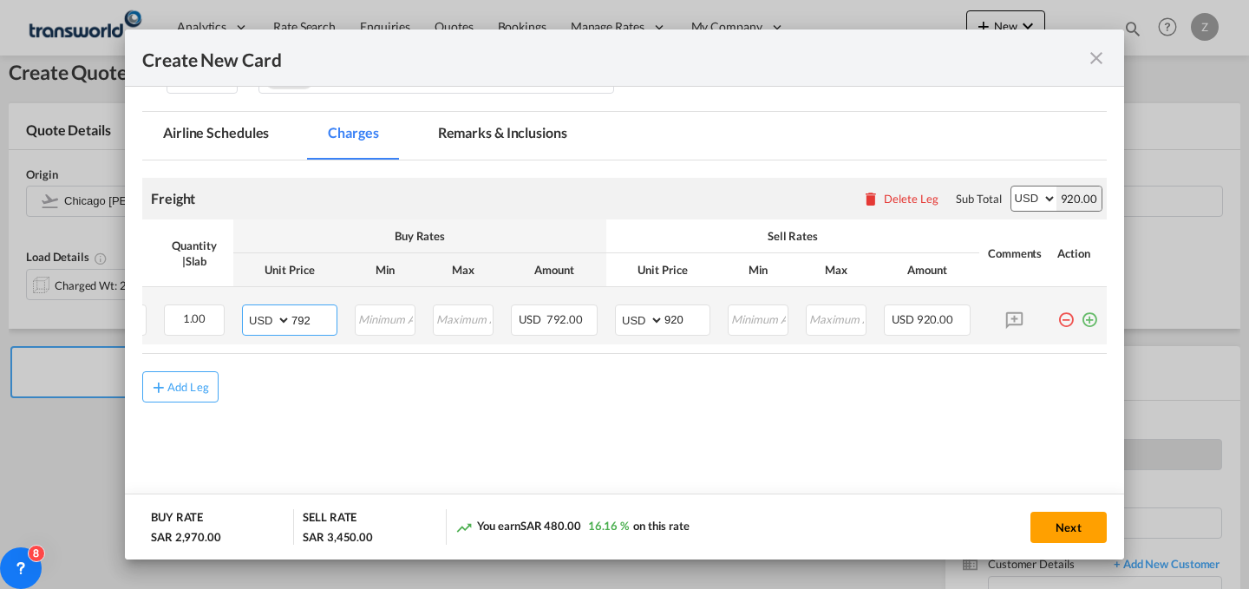
type input "792"
click at [1081, 313] on md-icon "icon-plus-circle-outline green-400-fg" at bounding box center [1089, 312] width 17 height 17
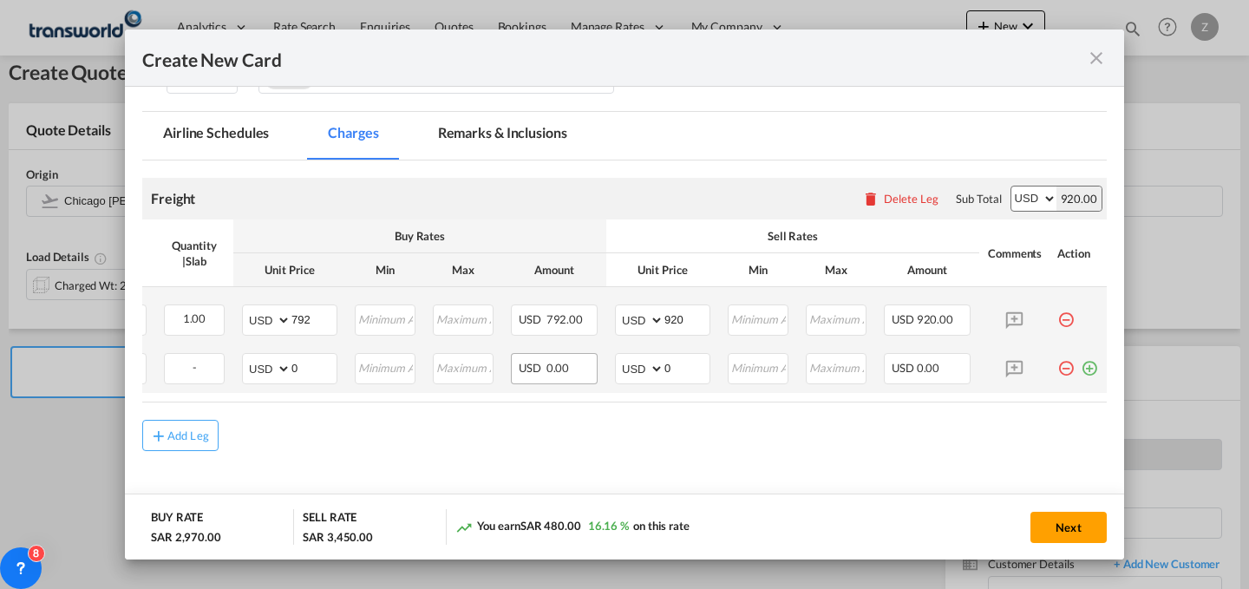
scroll to position [0, 0]
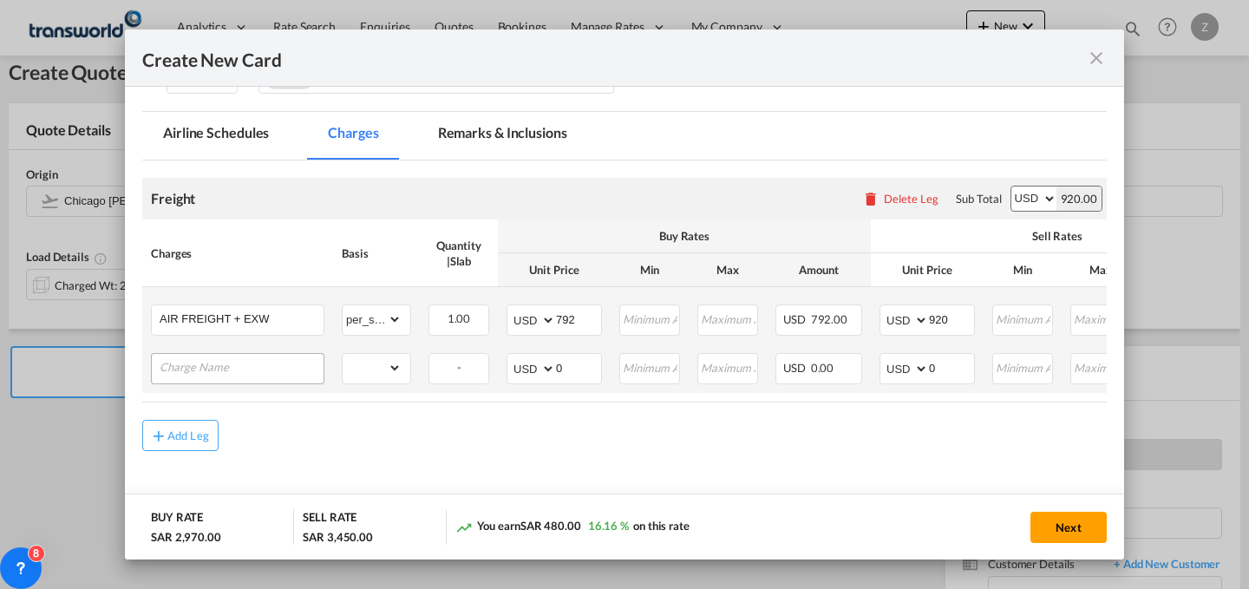
click at [263, 366] on input "Charge Name" at bounding box center [242, 367] width 164 height 26
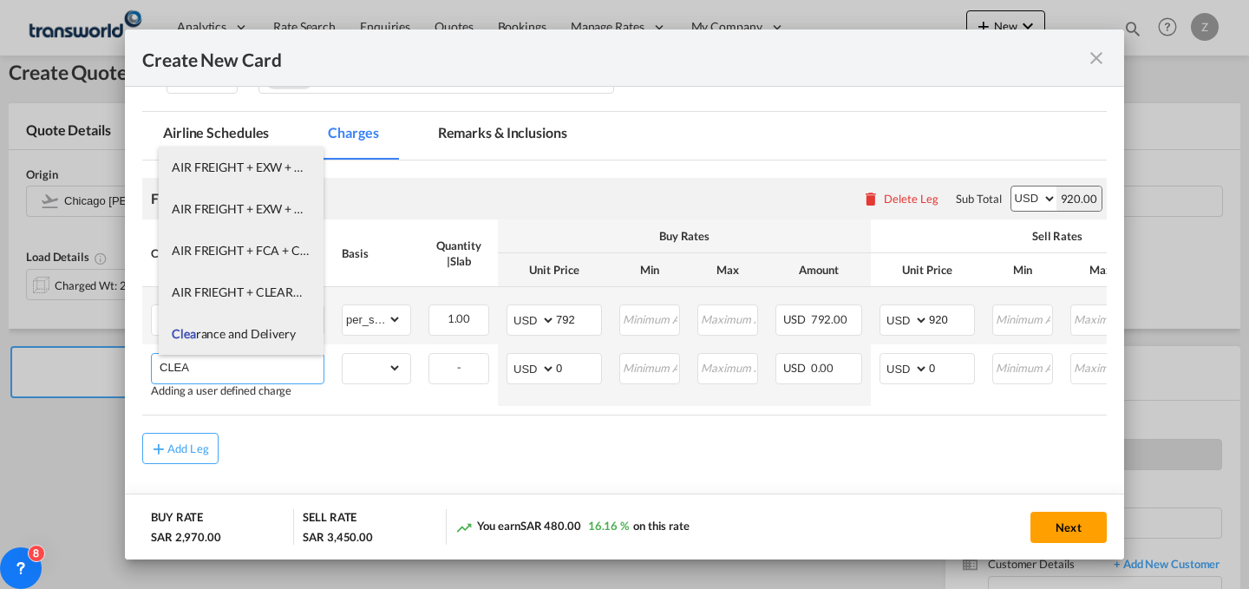
click at [265, 339] on span "[PERSON_NAME] and Delivery" at bounding box center [234, 333] width 124 height 15
type input "Clearance and Delivery"
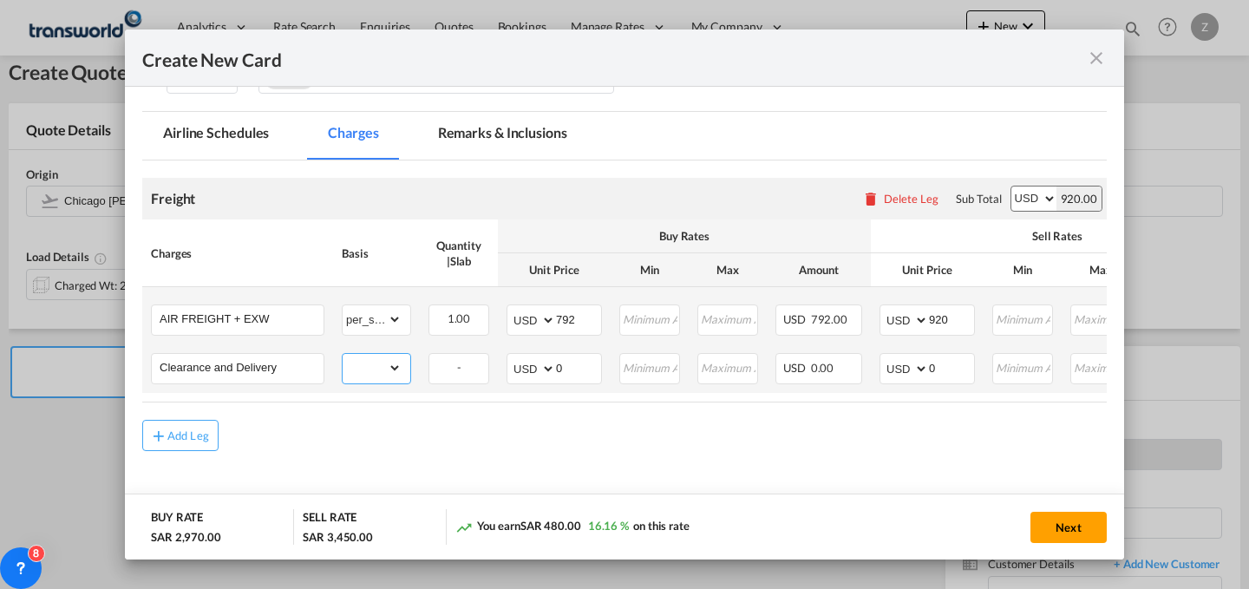
click at [353, 357] on select "gross_weight volumetric_weight per_shipment per_bl per_km % on air freight per_…" at bounding box center [372, 368] width 59 height 28
select select "per_shipment"
click at [343, 354] on select "gross_weight volumetric_weight per_shipment per_bl per_km % on air freight per_…" at bounding box center [372, 368] width 59 height 28
click at [539, 367] on select "AED AFN ALL AMD ANG AOA ARS AUD AWG AZN BAM BBD BDT BGN BHD BIF BMD BND [PERSON…" at bounding box center [532, 368] width 45 height 24
select select "string:SAR"
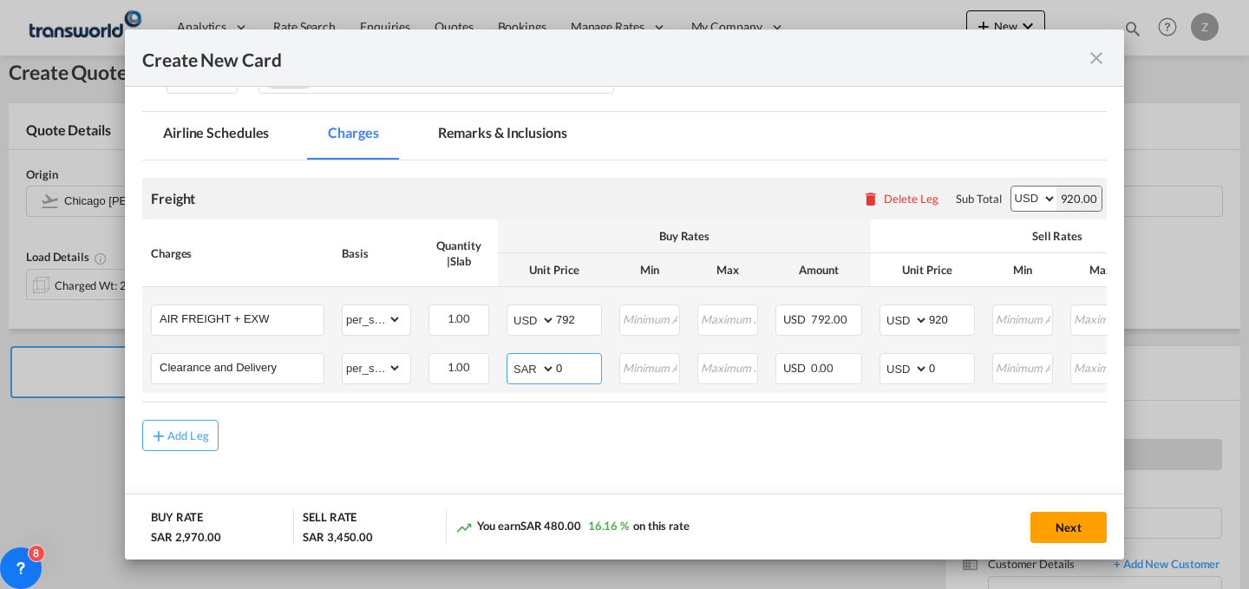
click at [510, 356] on select "AED AFN ALL AMD ANG AOA ARS AUD AWG AZN BAM BBD BDT BGN BHD BIF BMD BND [PERSON…" at bounding box center [532, 368] width 45 height 24
select select "string:SAR"
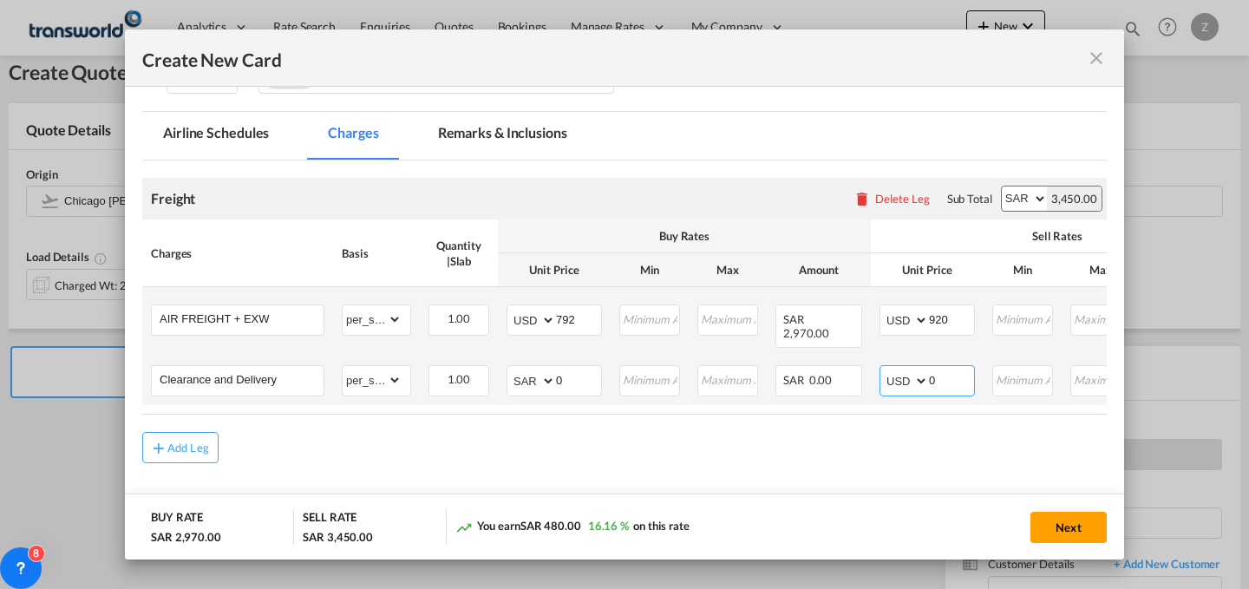
click at [897, 369] on select "AED AFN ALL AMD ANG AOA ARS AUD AWG AZN BAM BBD BDT BGN BHD BIF BMD BND [PERSON…" at bounding box center [905, 381] width 45 height 24
select select "string:SAR"
click at [883, 369] on select "AED AFN ALL AMD ANG AOA ARS AUD AWG AZN BAM BBD BDT BGN BHD BIF BMD BND [PERSON…" at bounding box center [905, 381] width 45 height 24
click at [962, 376] on input "0" at bounding box center [951, 379] width 45 height 26
click at [326, 317] on td "AIR FREIGHT + EXW Please Enter Already Exists" at bounding box center [237, 321] width 191 height 69
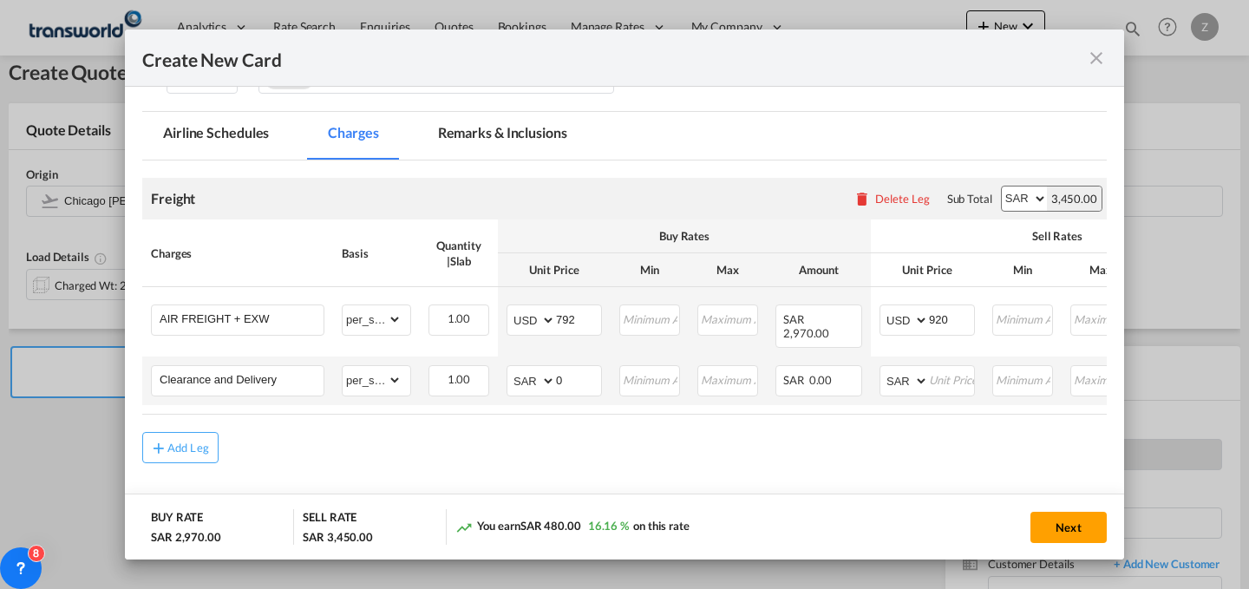
click at [339, 372] on td "gross_weight volumetric_weight per_shipment per_bl per_km % on air freight per_…" at bounding box center [376, 380] width 87 height 49
click at [947, 369] on input "Create New Card ..." at bounding box center [951, 379] width 45 height 26
type input "1300"
click at [578, 366] on input "0" at bounding box center [578, 379] width 45 height 26
type input "900"
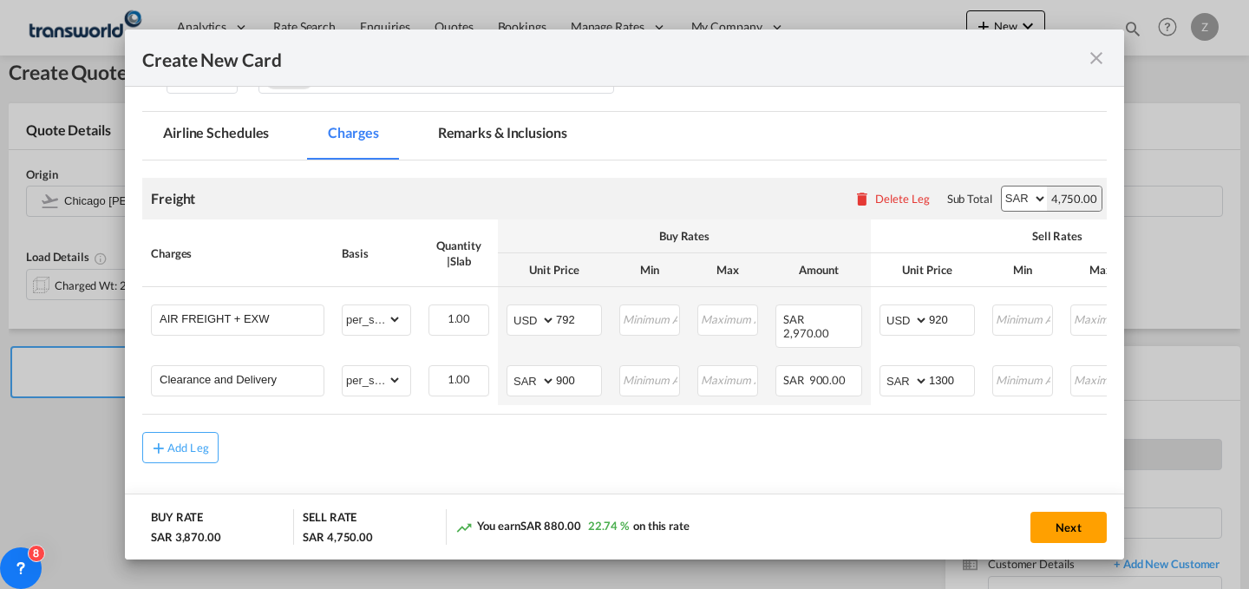
click at [768, 453] on div "Add Leg" at bounding box center [624, 447] width 964 height 31
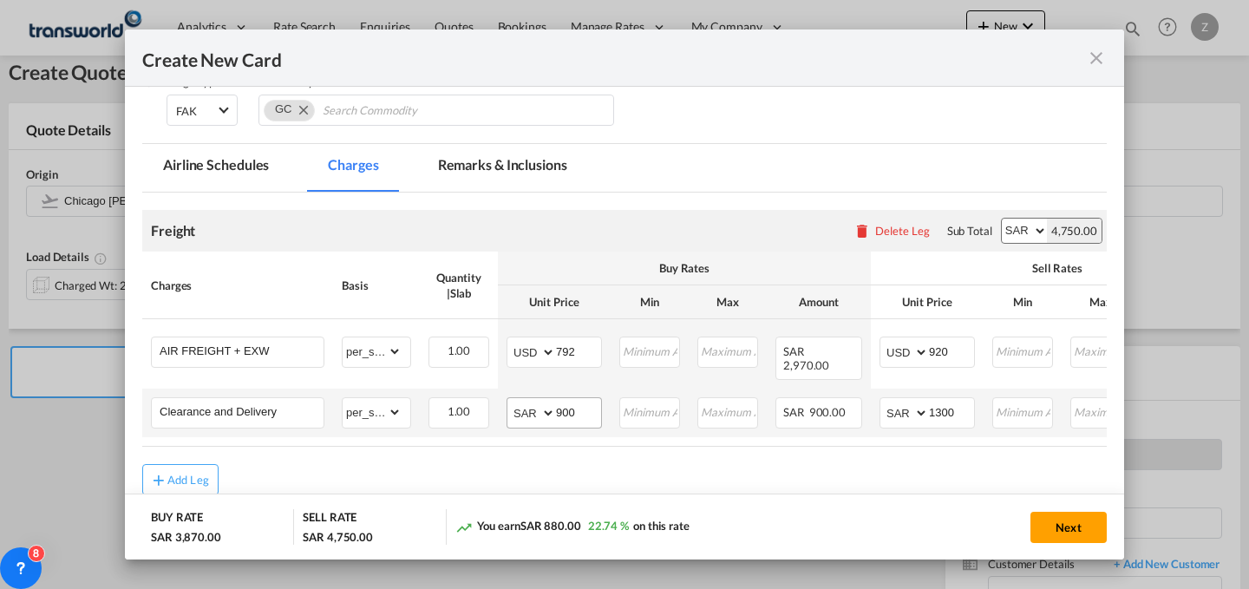
scroll to position [348, 0]
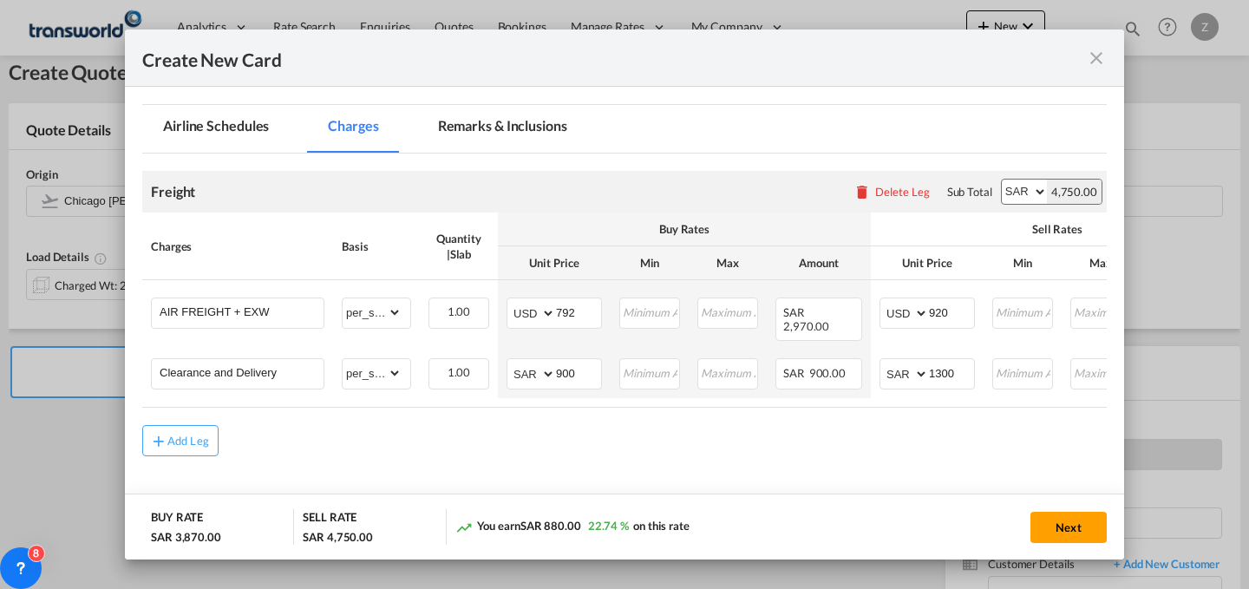
click at [1018, 197] on select "AED AFN ALL AMD ANG AOA ARS AUD AWG AZN BAM BBD BDT BGN BHD BIF BMD BND [PERSON…" at bounding box center [1024, 192] width 45 height 24
select select "string:USD"
click at [1002, 180] on select "AED AFN ALL AMD ANG AOA ARS AUD AWG AZN BAM BBD BDT BGN BHD BIF BMD BND [PERSON…" at bounding box center [1024, 192] width 45 height 24
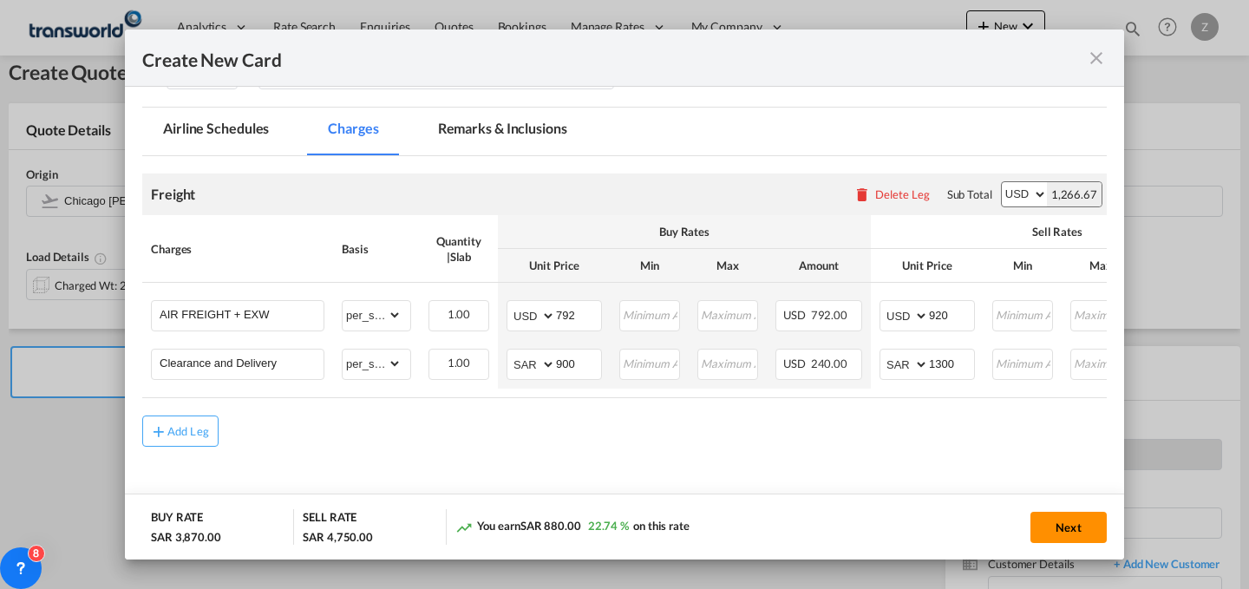
click at [1086, 533] on button "Next" at bounding box center [1068, 527] width 76 height 31
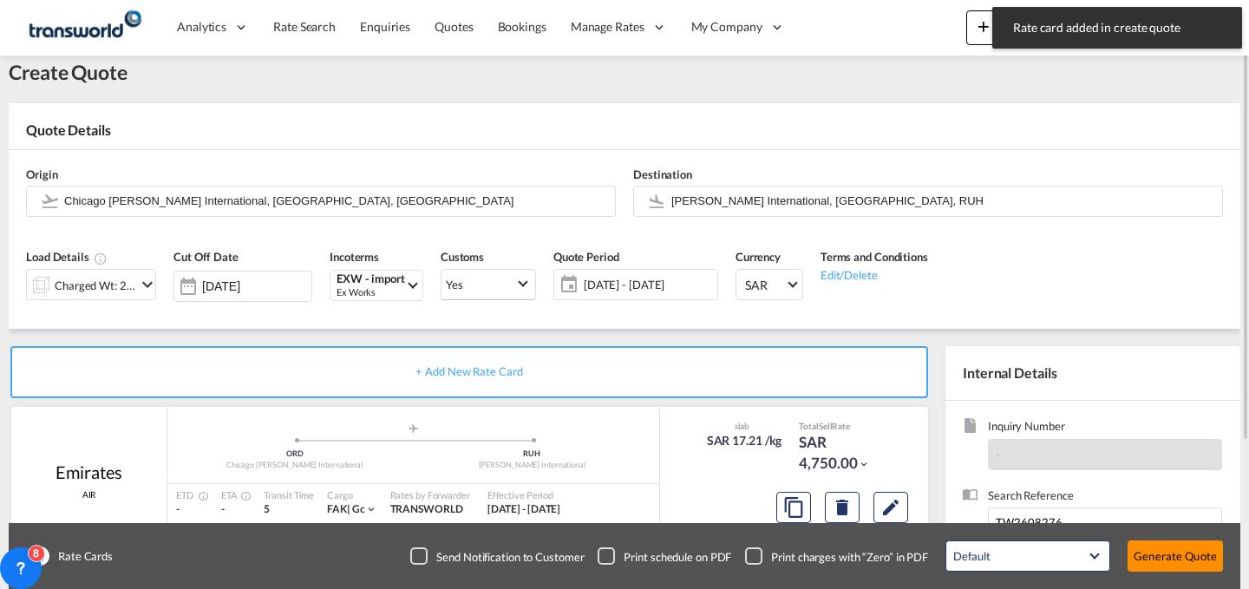
click at [1166, 552] on button "Generate Quote" at bounding box center [1174, 555] width 95 height 31
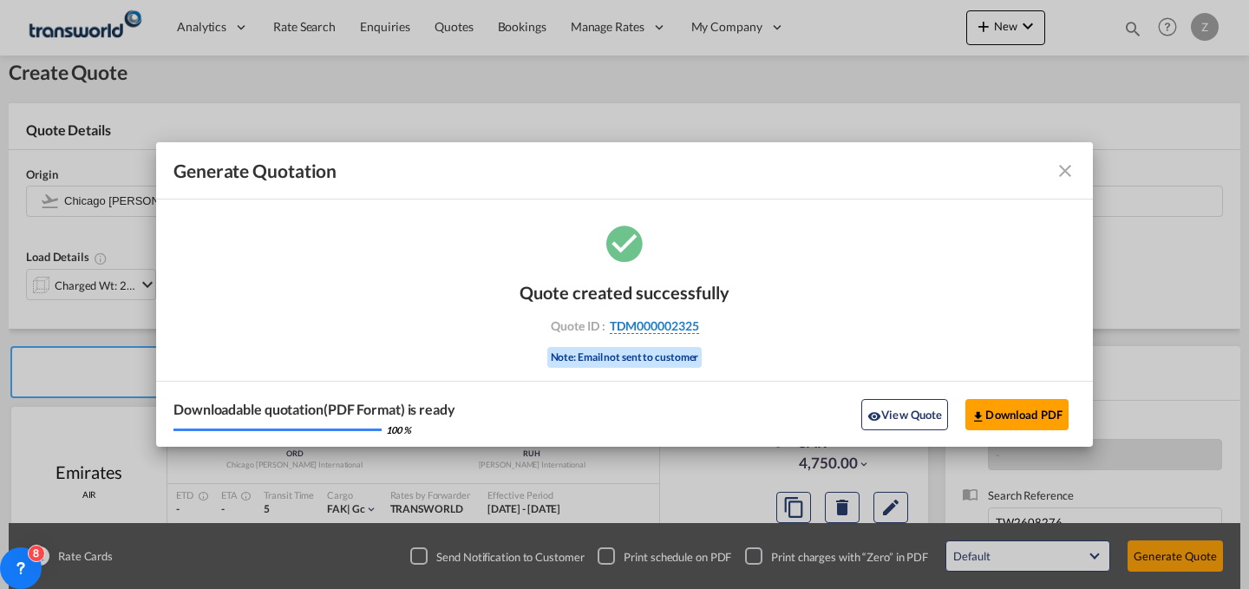
click at [662, 324] on span "TDM000002325" at bounding box center [654, 326] width 89 height 16
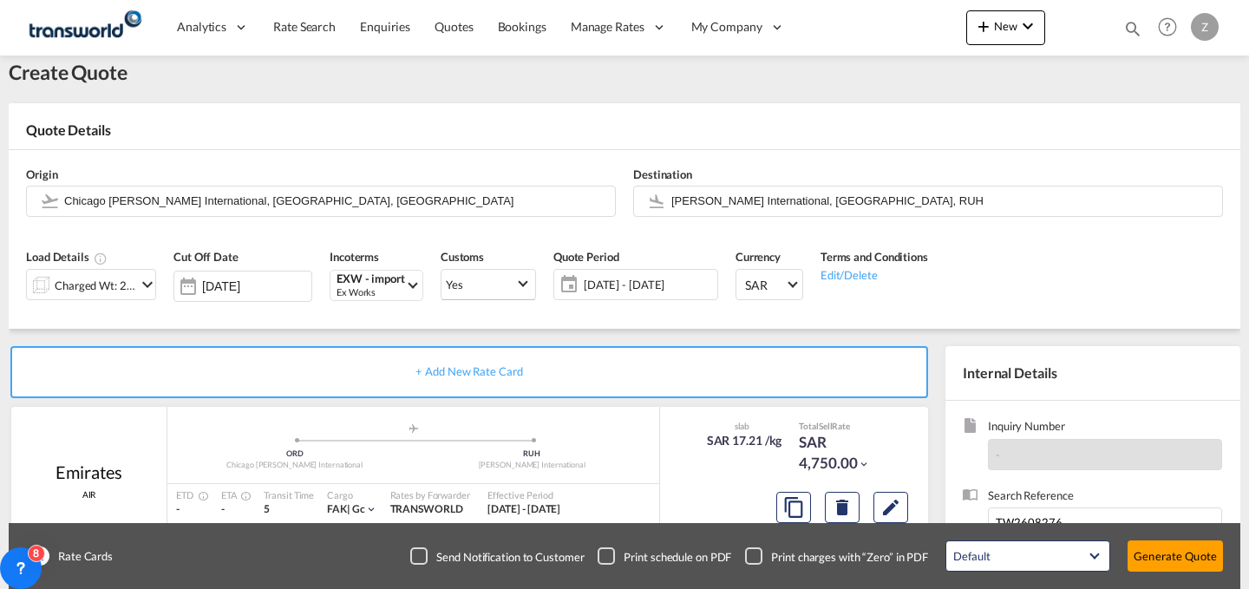
click at [662, 324] on div "Quote created successfully Quote ID : TDM000002325 Note: Email not sent to cust…" at bounding box center [624, 308] width 105 height 58
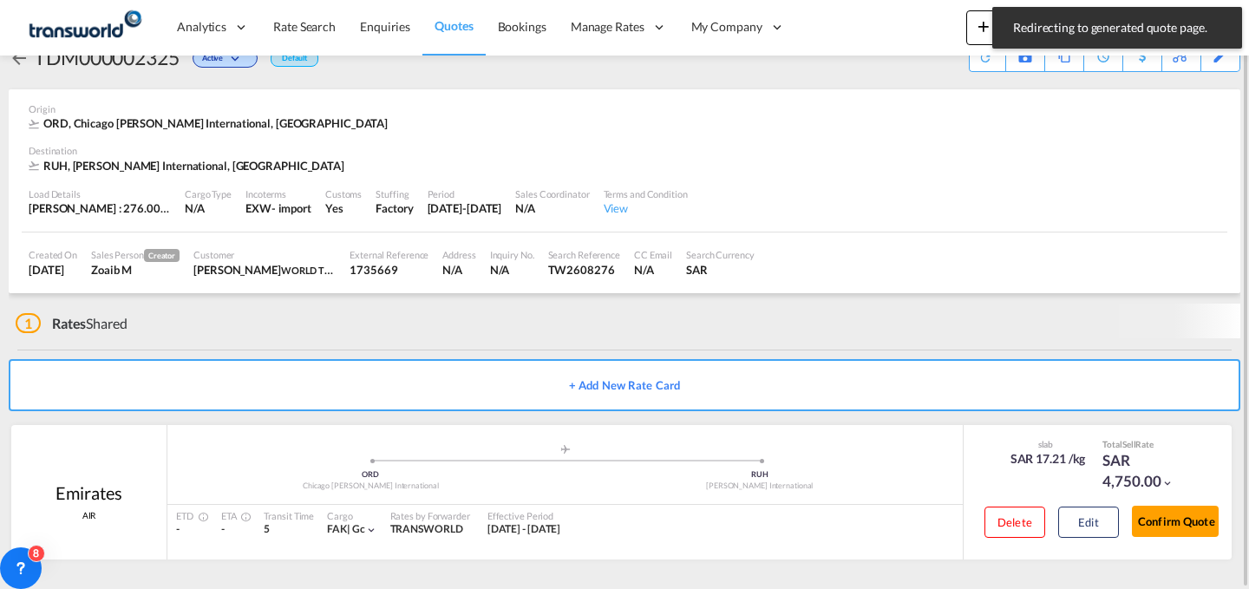
scroll to position [33, 0]
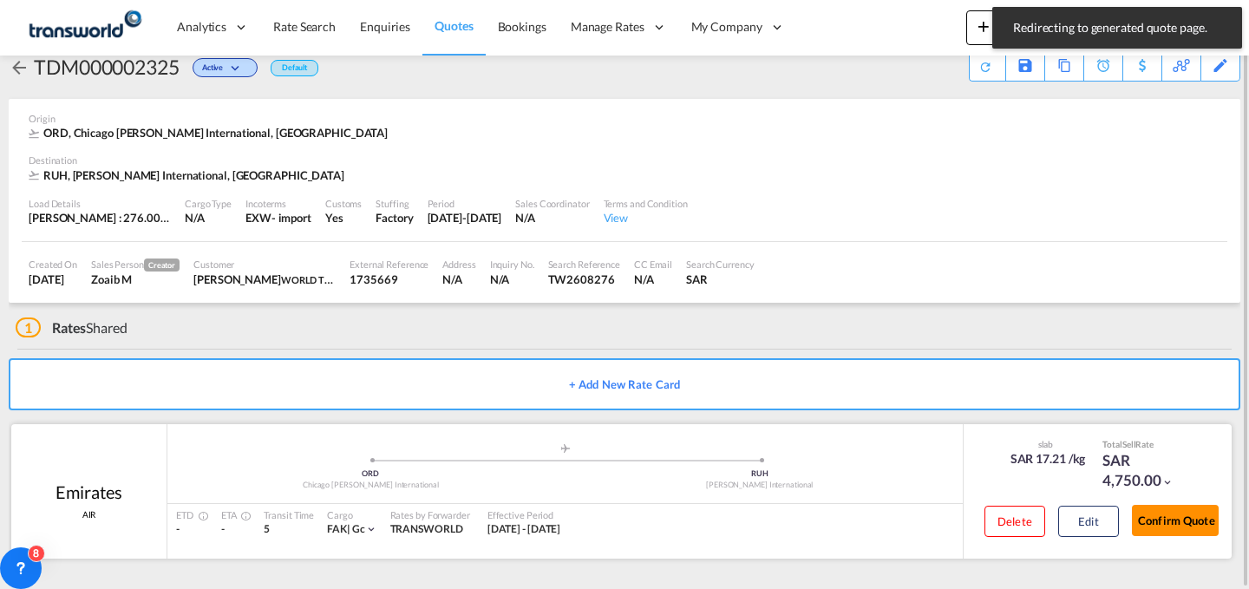
click at [1158, 506] on button "Confirm Quote" at bounding box center [1175, 520] width 87 height 31
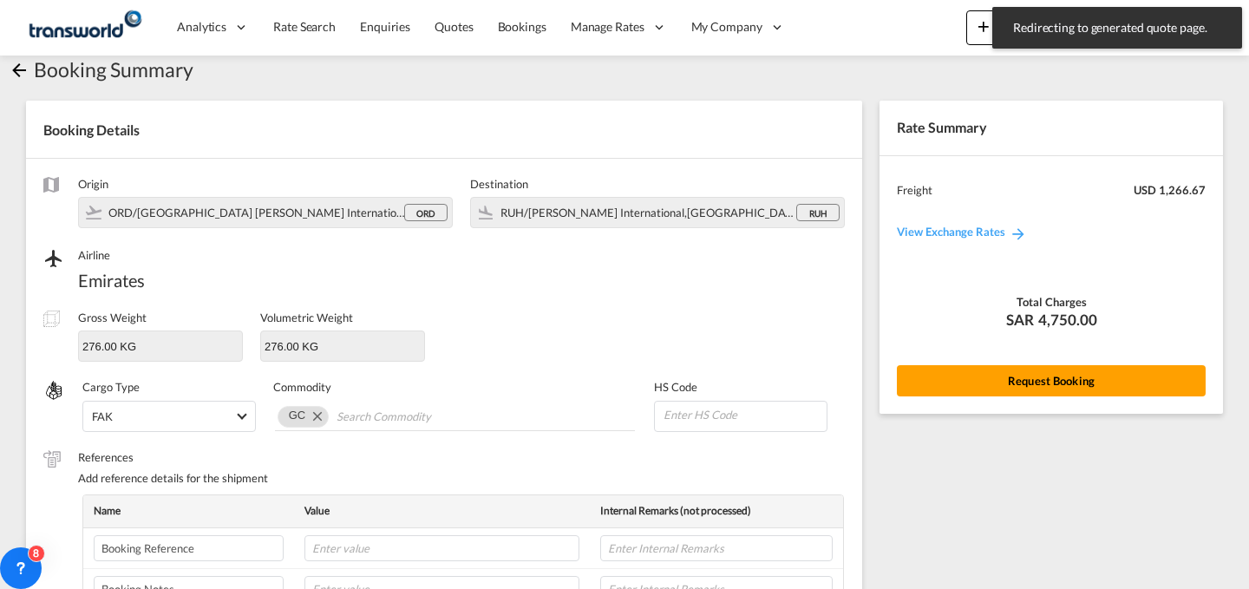
scroll to position [578, 0]
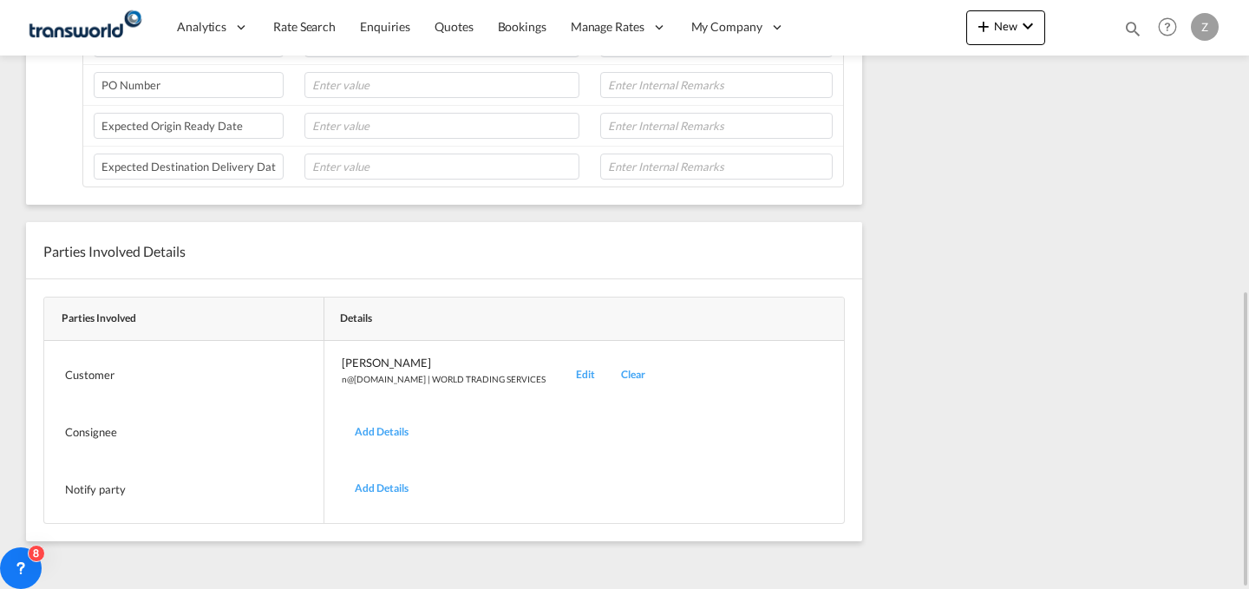
click at [563, 371] on div "Edit" at bounding box center [585, 375] width 45 height 41
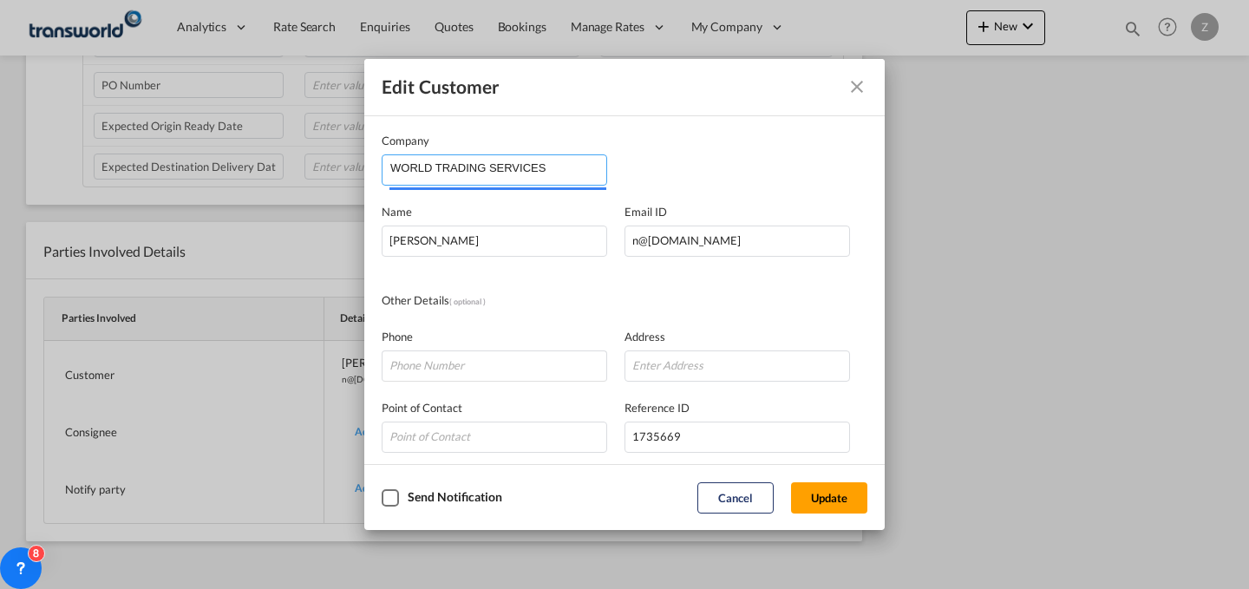
drag, startPoint x: 591, startPoint y: 173, endPoint x: 146, endPoint y: 173, distance: 445.8
click at [146, 173] on div "Edit Customer Company WORLD TRADING SERVICES Name [PERSON_NAME] Email ID [EMAIL…" at bounding box center [624, 294] width 1249 height 589
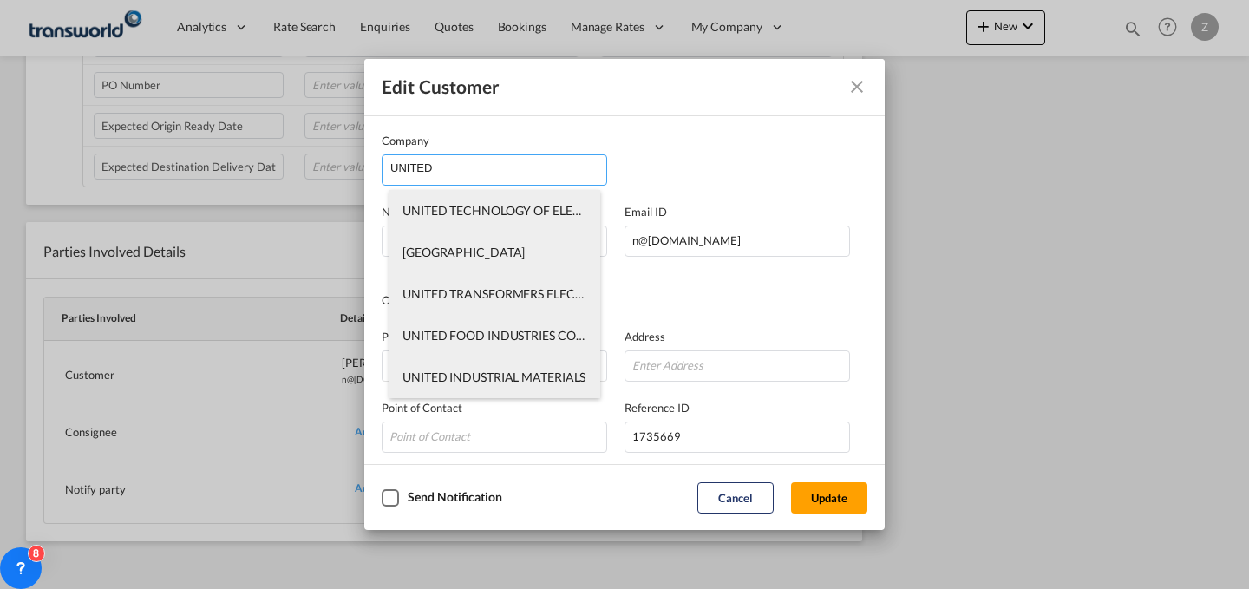
click at [517, 295] on span "UNITED TRANSFORMERS ELECTRIC CO." at bounding box center [513, 293] width 222 height 15
type input "UNITED TRANSFORMERS ELECTRIC CO."
type input "[PERSON_NAME][EMAIL_ADDRESS][DOMAIN_NAME]"
type input "0505708205"
type input "1809414"
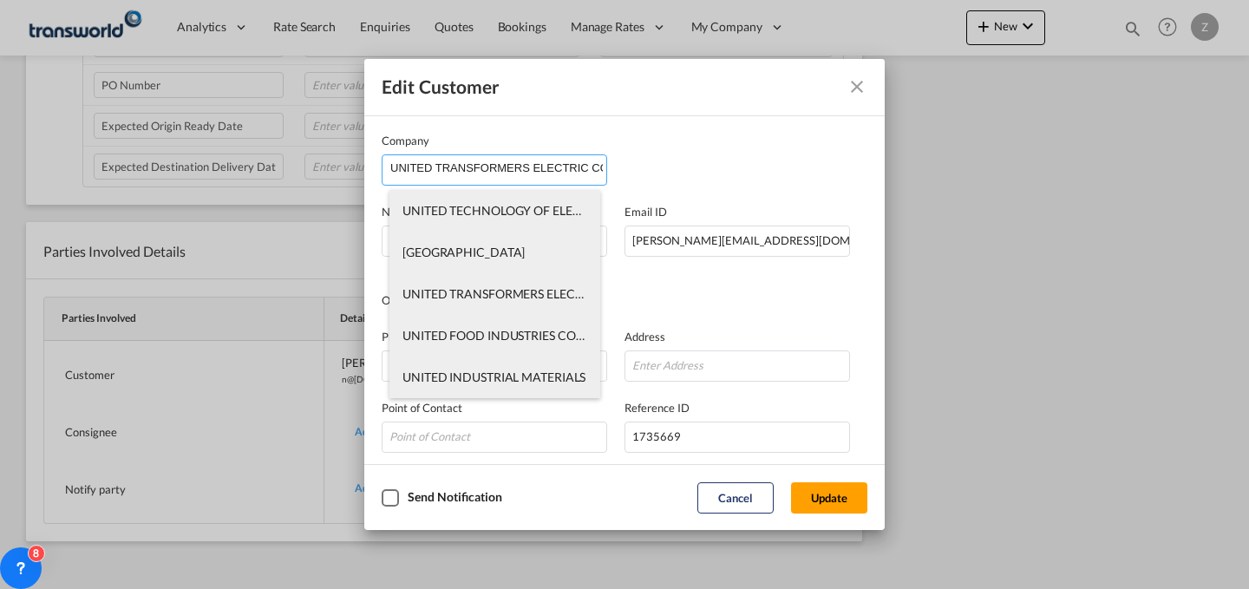
type input "14331"
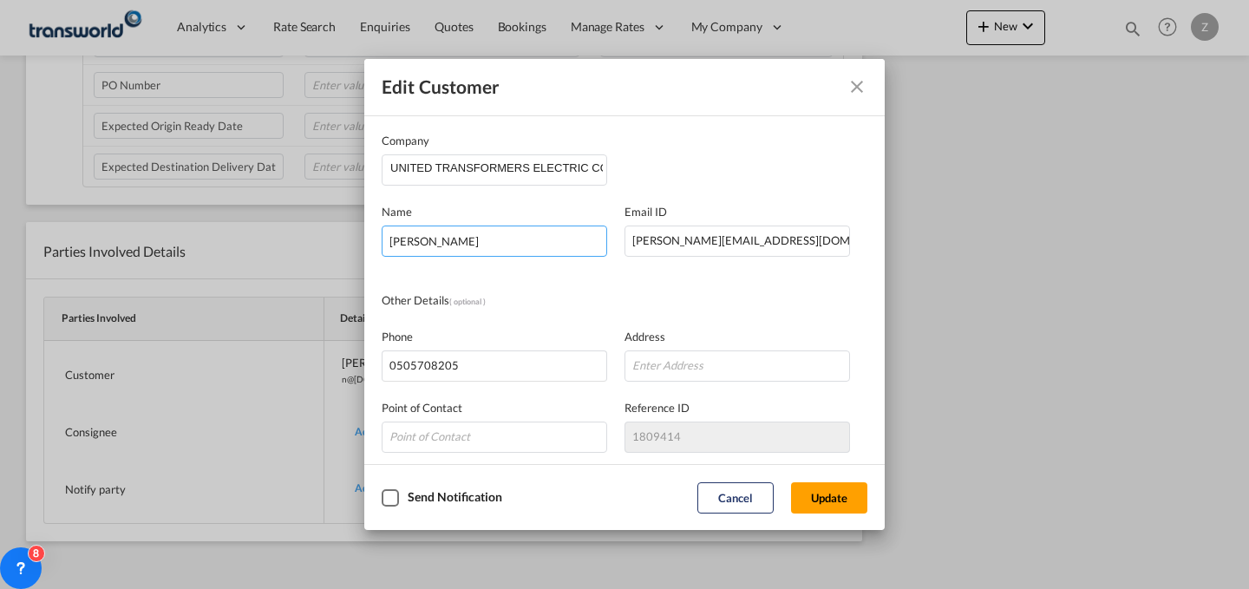
drag, startPoint x: 539, startPoint y: 243, endPoint x: 257, endPoint y: 268, distance: 283.0
click at [257, 268] on div "Edit Customer Company UNITED TRANSFORMERS ELECTRIC CO. Name [PERSON_NAME] Email…" at bounding box center [624, 294] width 1249 height 589
type input "[DEMOGRAPHIC_DATA][PERSON_NAME]"
click at [830, 497] on button "Update" at bounding box center [829, 497] width 76 height 31
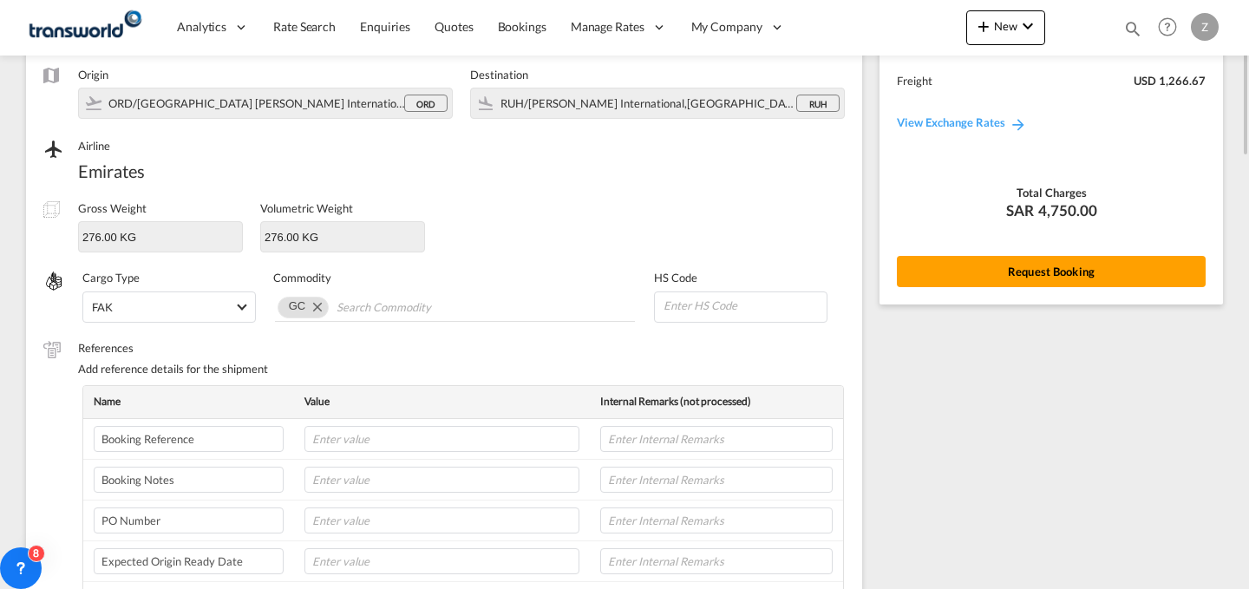
scroll to position [0, 0]
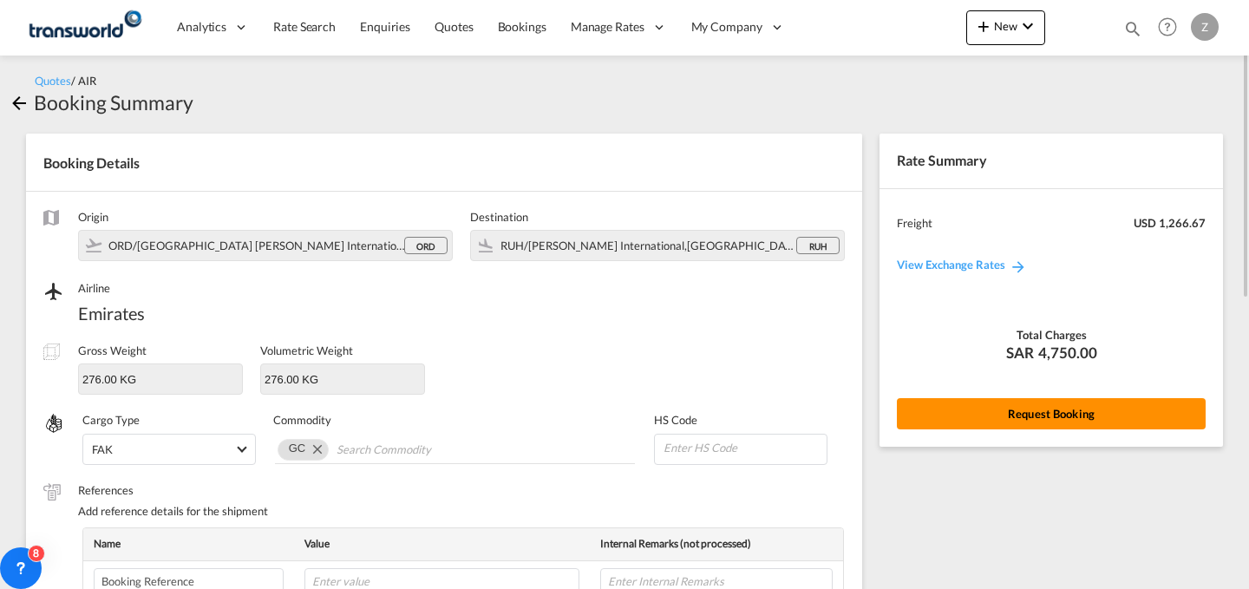
click at [963, 405] on button "Request Booking" at bounding box center [1051, 413] width 309 height 31
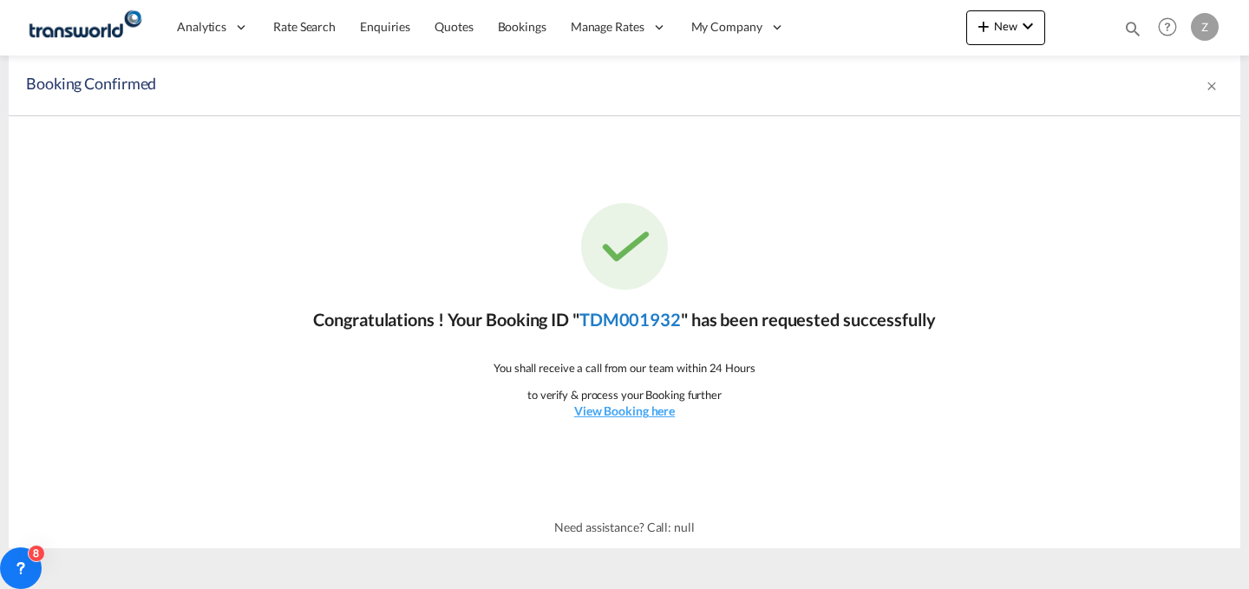
click at [629, 311] on link "TDM001932" at bounding box center [629, 319] width 101 height 21
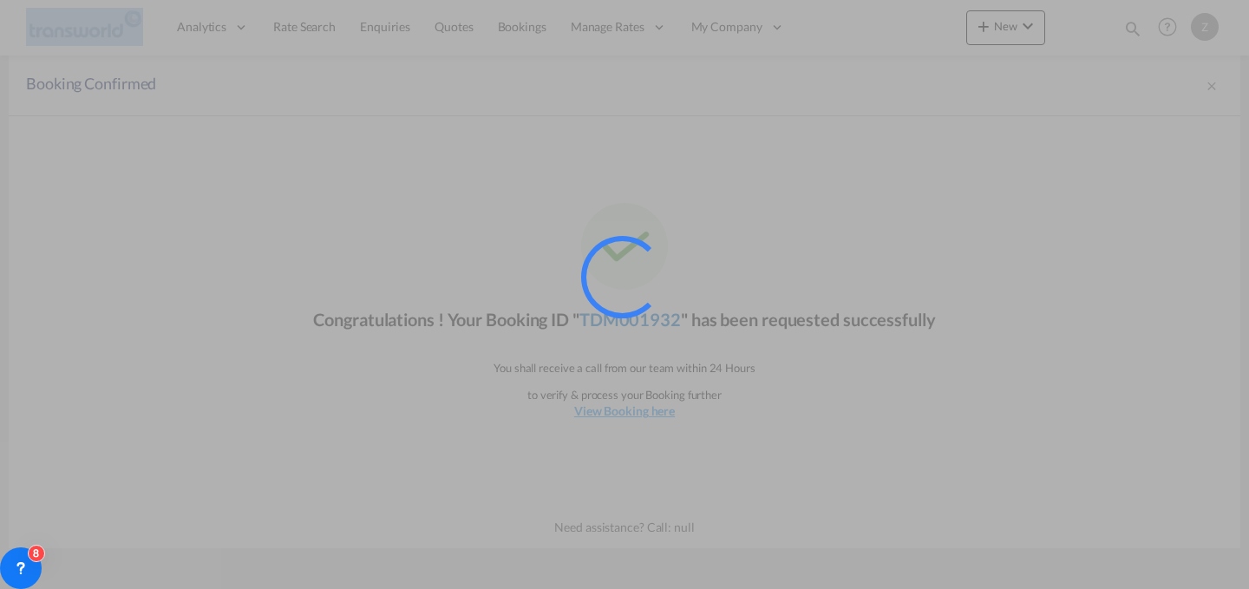
click at [629, 311] on div at bounding box center [622, 277] width 82 height 82
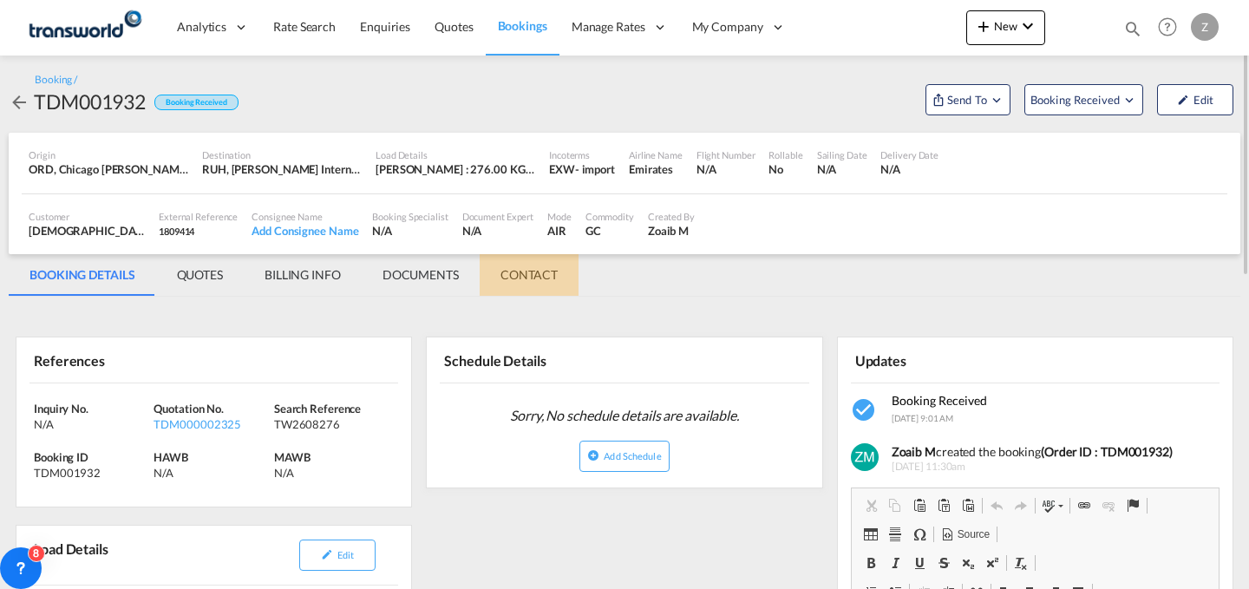
click at [549, 277] on md-tab-item "CONTACT" at bounding box center [529, 275] width 99 height 42
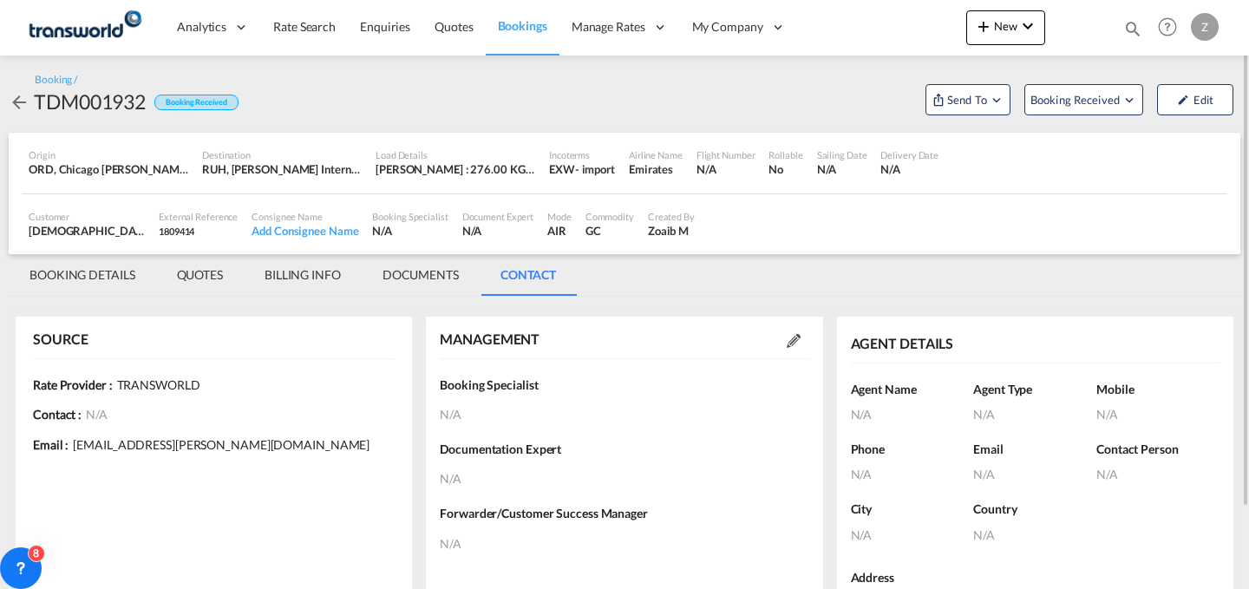
click at [790, 338] on md-icon at bounding box center [794, 341] width 14 height 14
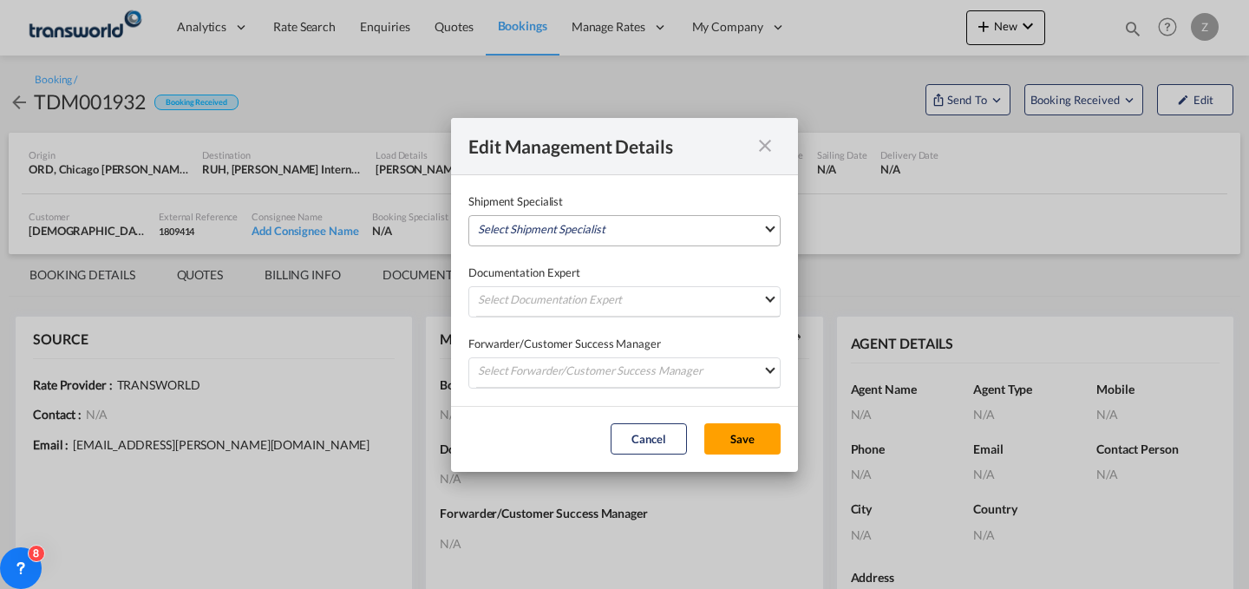
click at [645, 225] on md-select "Select Shipment Specialist [PERSON_NAME] W [PERSON_NAME][EMAIL_ADDRESS][PERSON_…" at bounding box center [624, 230] width 312 height 31
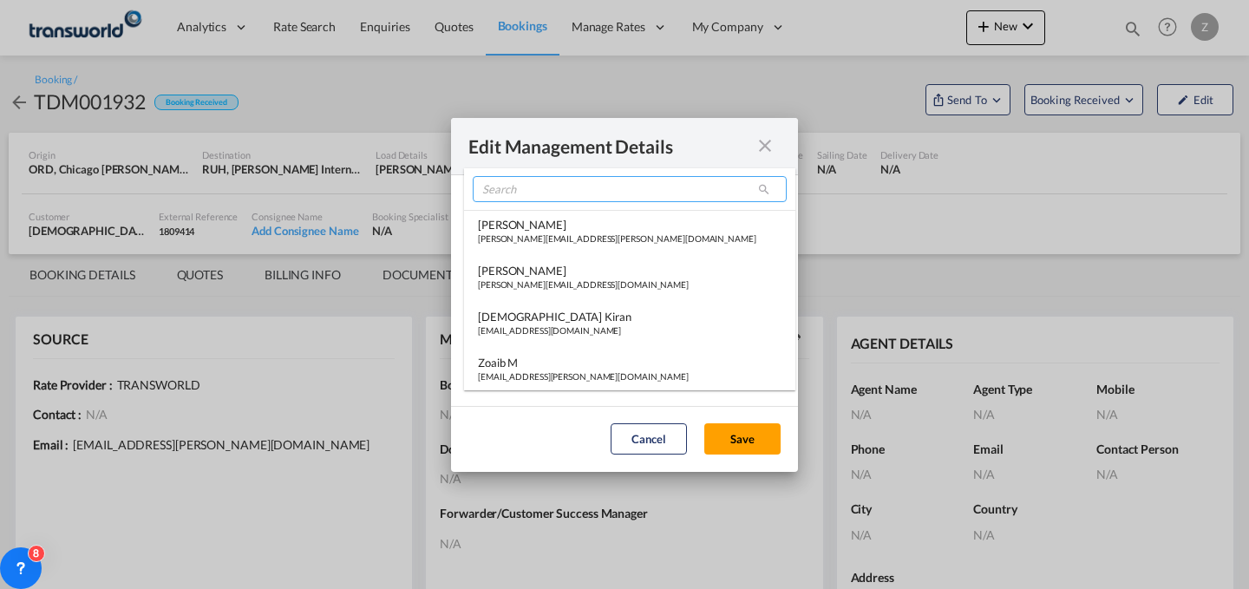
click at [609, 188] on input "search" at bounding box center [630, 189] width 314 height 26
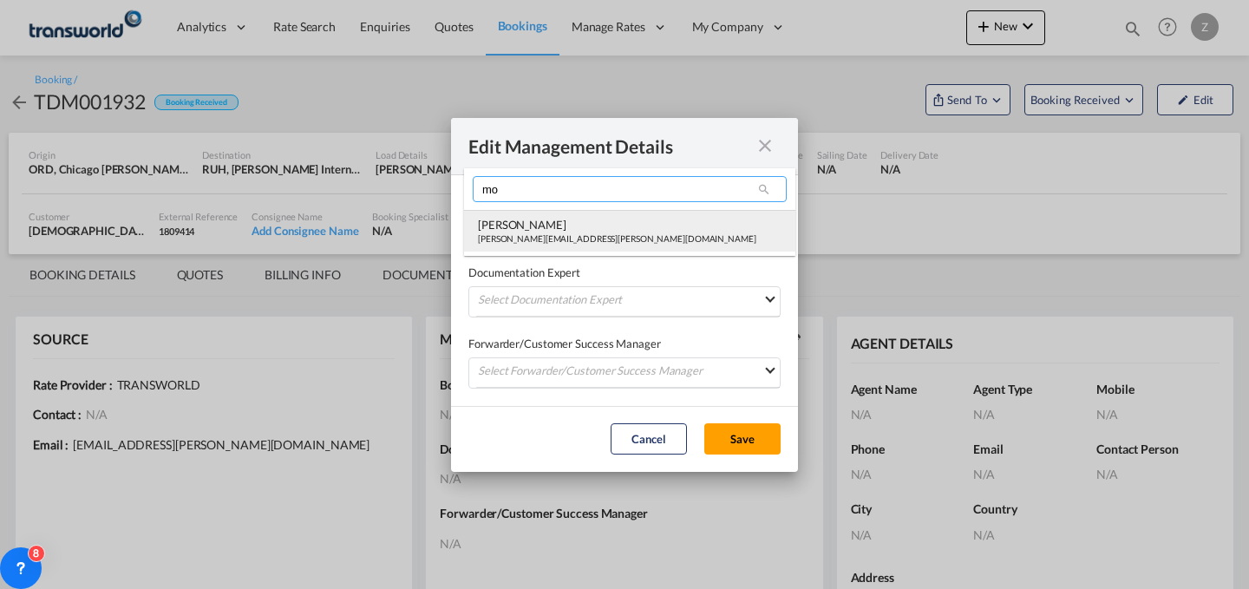
type input "mo"
click at [578, 211] on md-option "[PERSON_NAME] Shahil [EMAIL_ADDRESS][PERSON_NAME][DOMAIN_NAME]" at bounding box center [629, 231] width 331 height 42
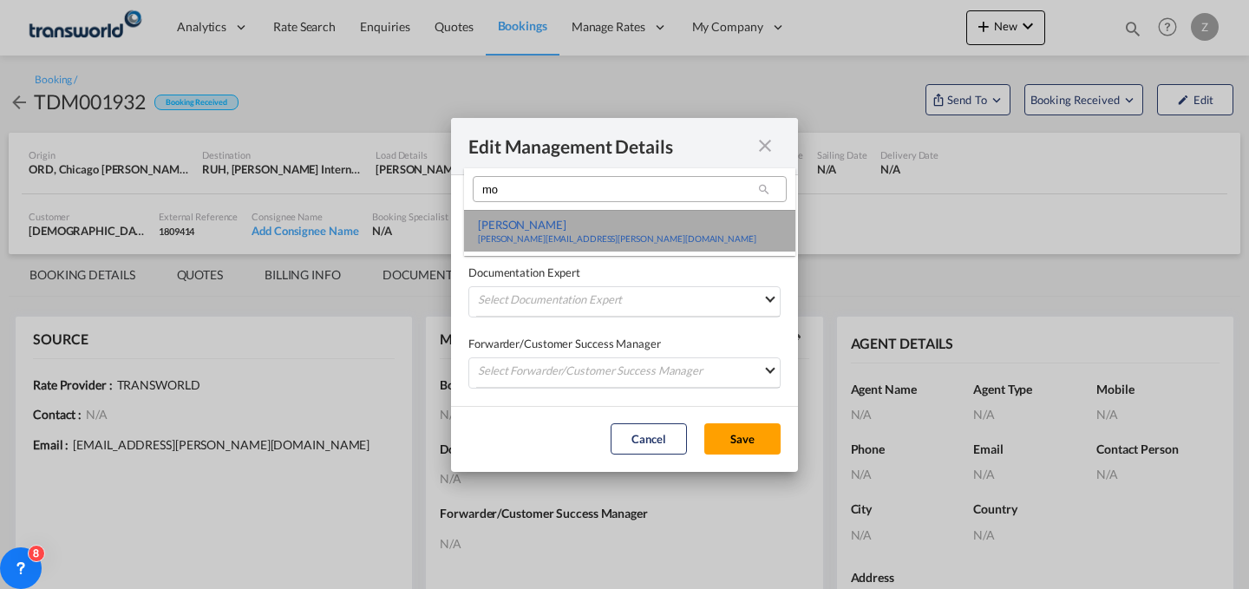
click at [578, 211] on div "Shipment Specialist [PERSON_NAME] Shahil [EMAIL_ADDRESS][PERSON_NAME][DOMAIN_NA…" at bounding box center [624, 220] width 312 height 54
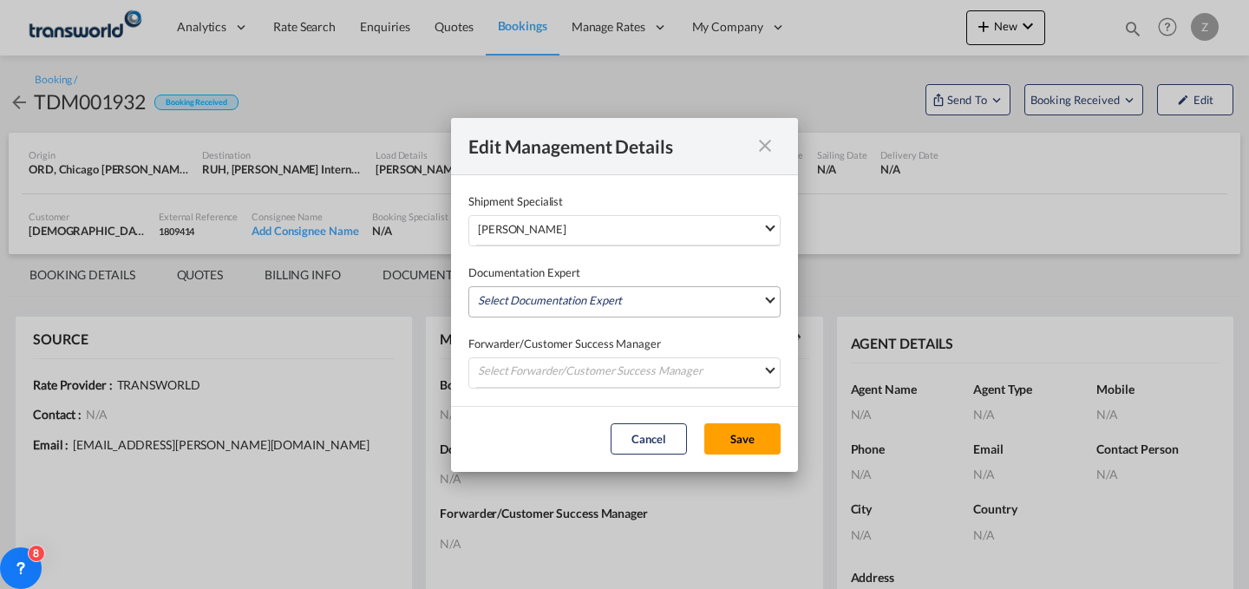
click at [550, 297] on md-select "Select Documentation Expert [PERSON_NAME] W [PERSON_NAME][EMAIL_ADDRESS][PERSON…" at bounding box center [624, 301] width 312 height 31
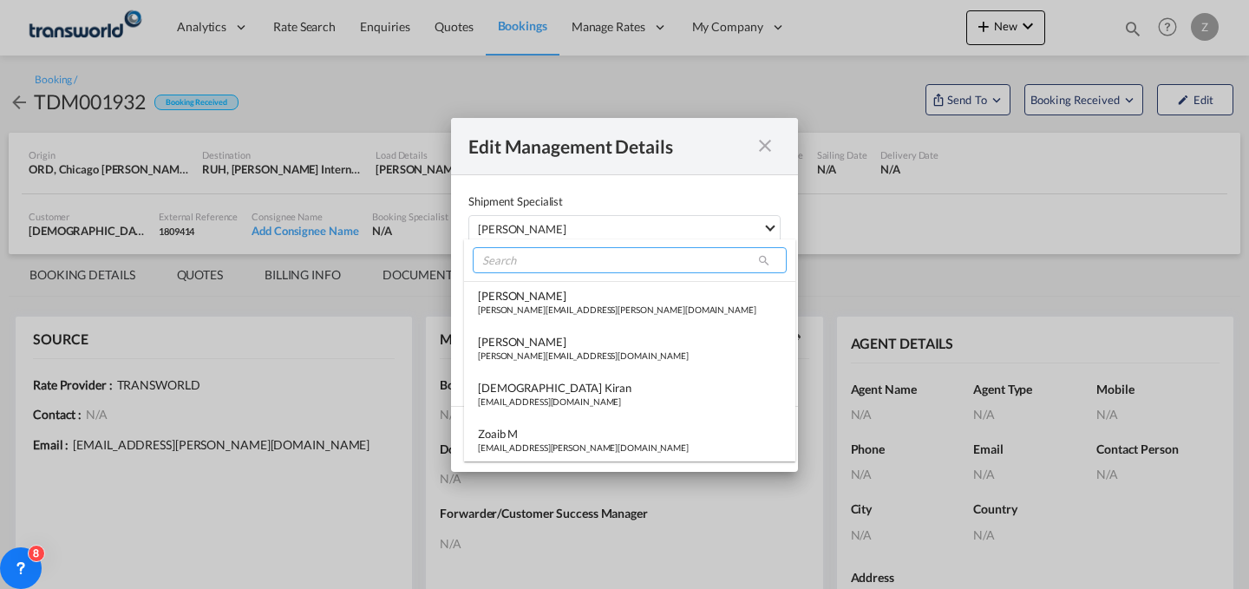
click at [576, 259] on input "search" at bounding box center [630, 260] width 314 height 26
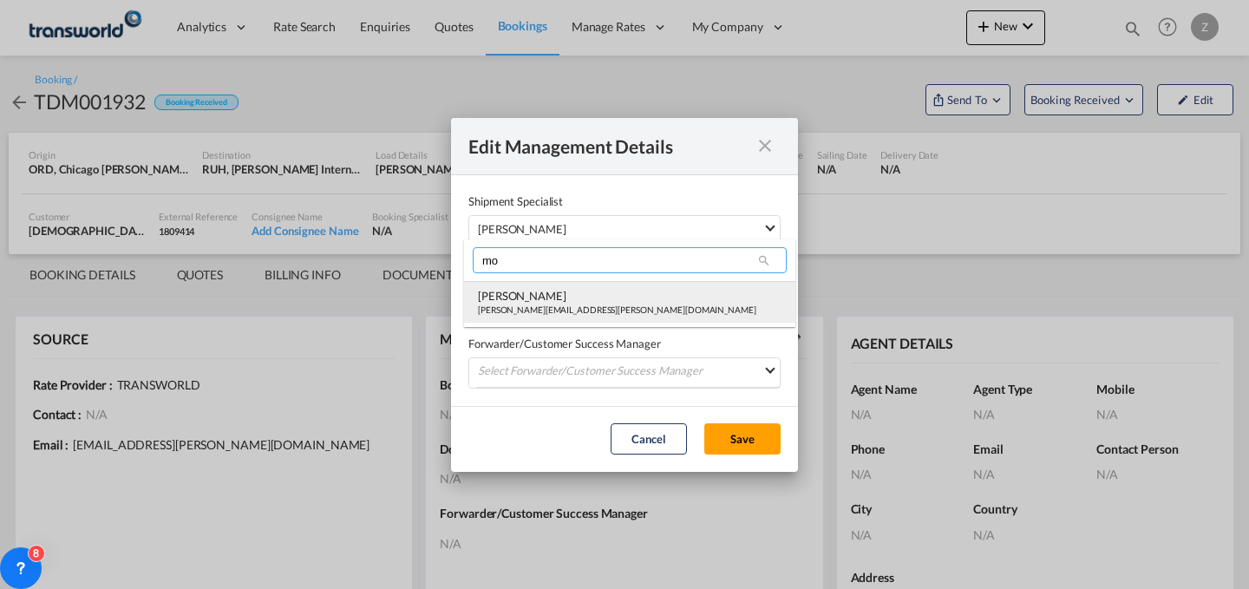
type input "mo"
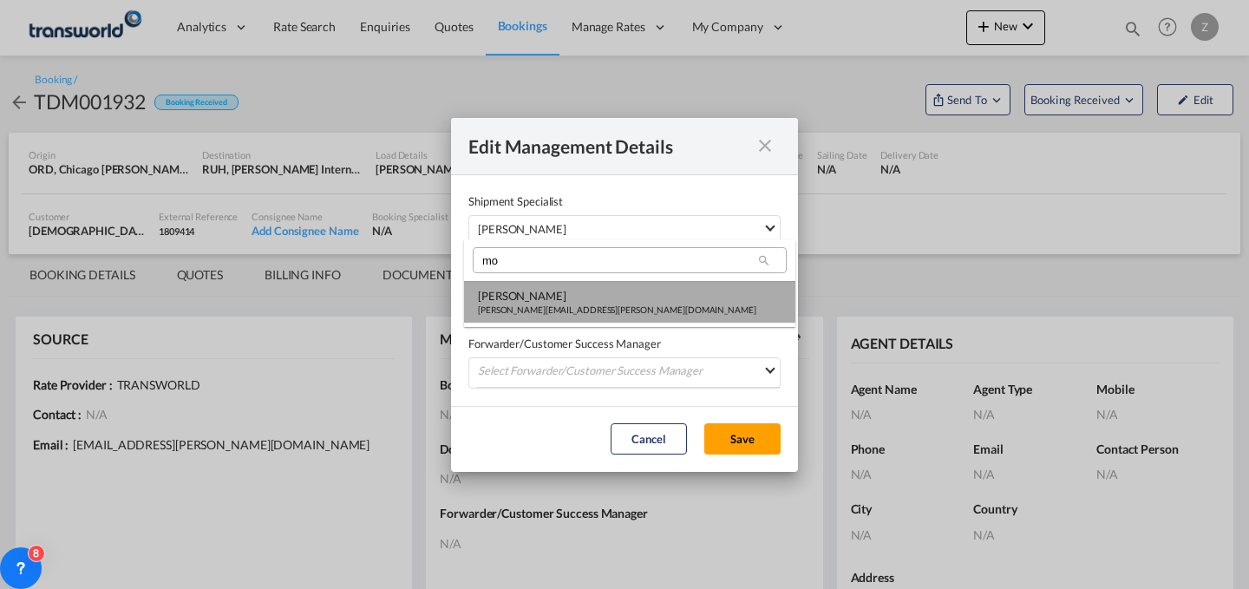
click at [540, 311] on div "[PERSON_NAME][EMAIL_ADDRESS][PERSON_NAME][DOMAIN_NAME]" at bounding box center [617, 310] width 278 height 12
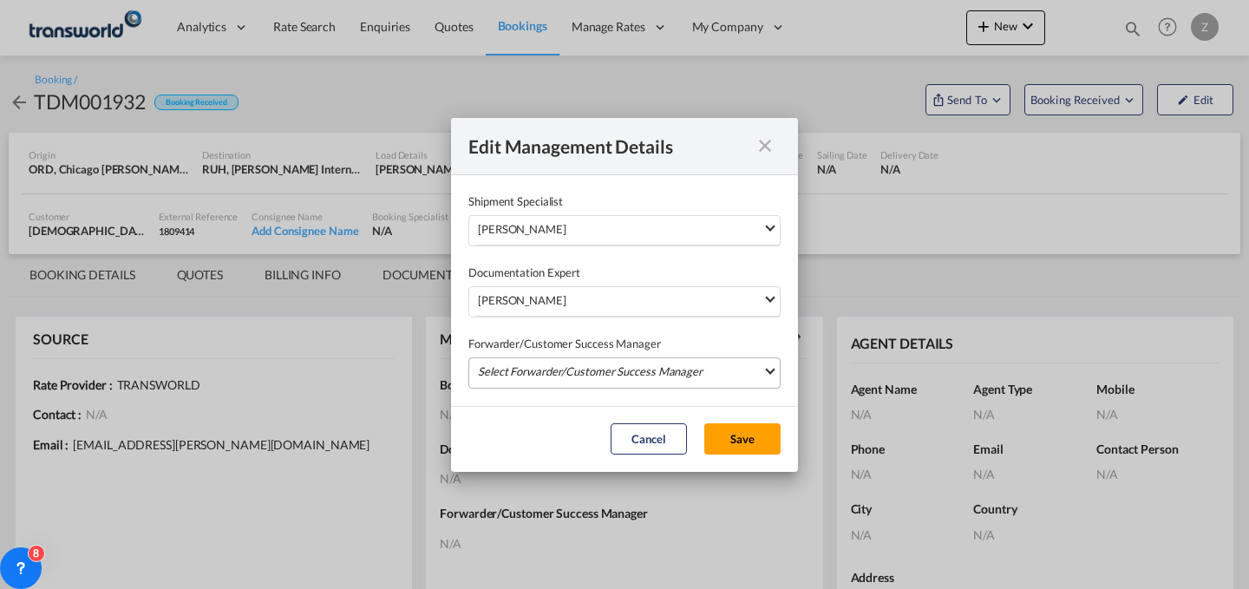
click at [537, 362] on md-select "Select Forwarder/Customer Success Manager [PERSON_NAME] [PERSON_NAME][EMAIL_ADD…" at bounding box center [624, 372] width 312 height 31
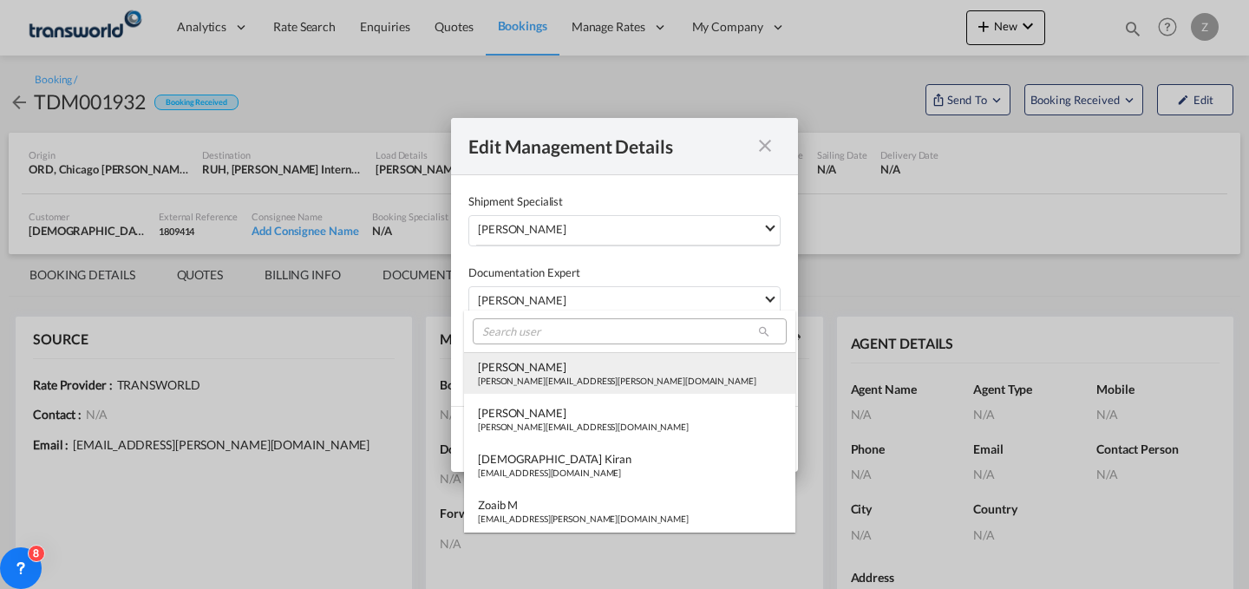
type md-option "[object Object]"
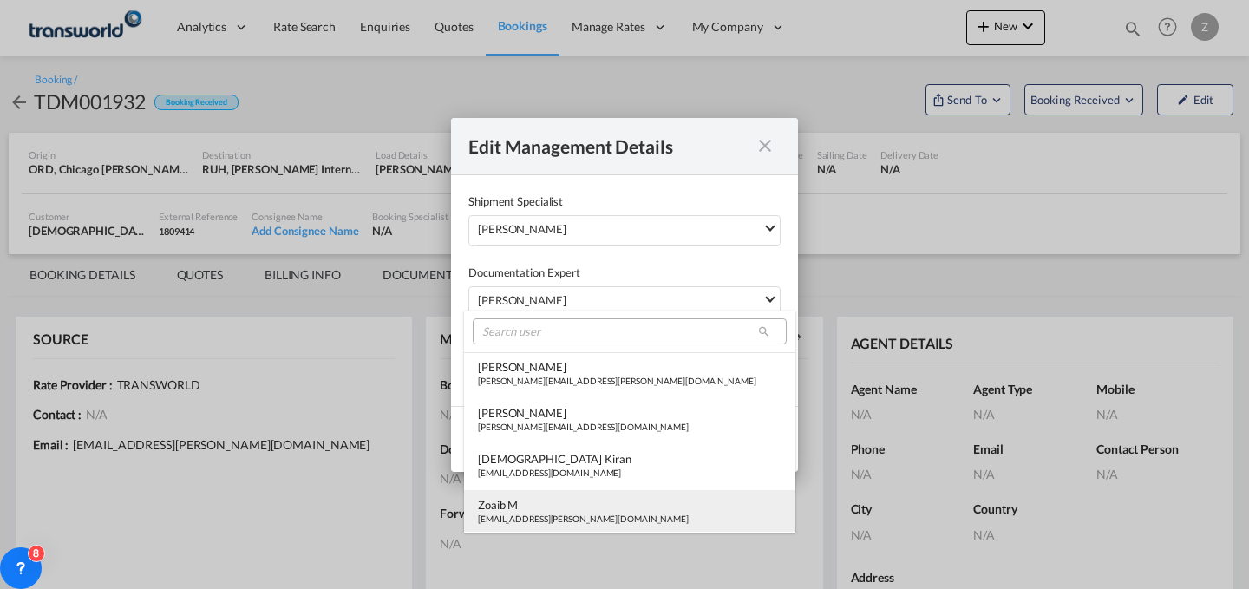
type md-option "[object Object]"
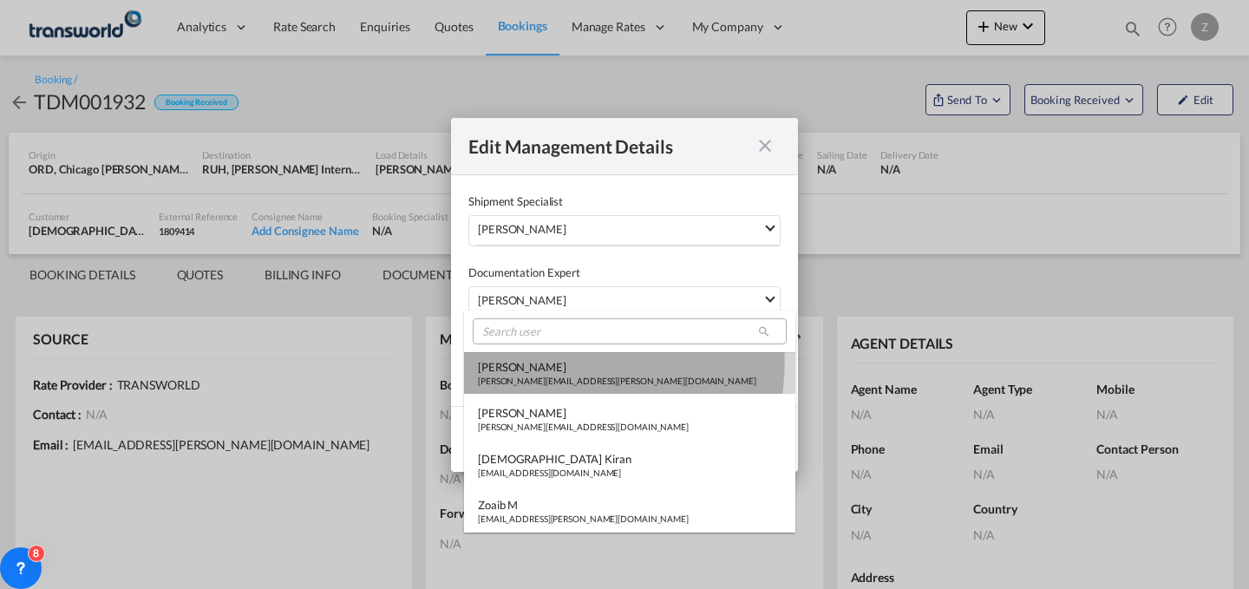
click at [537, 362] on div "[PERSON_NAME]" at bounding box center [617, 367] width 278 height 16
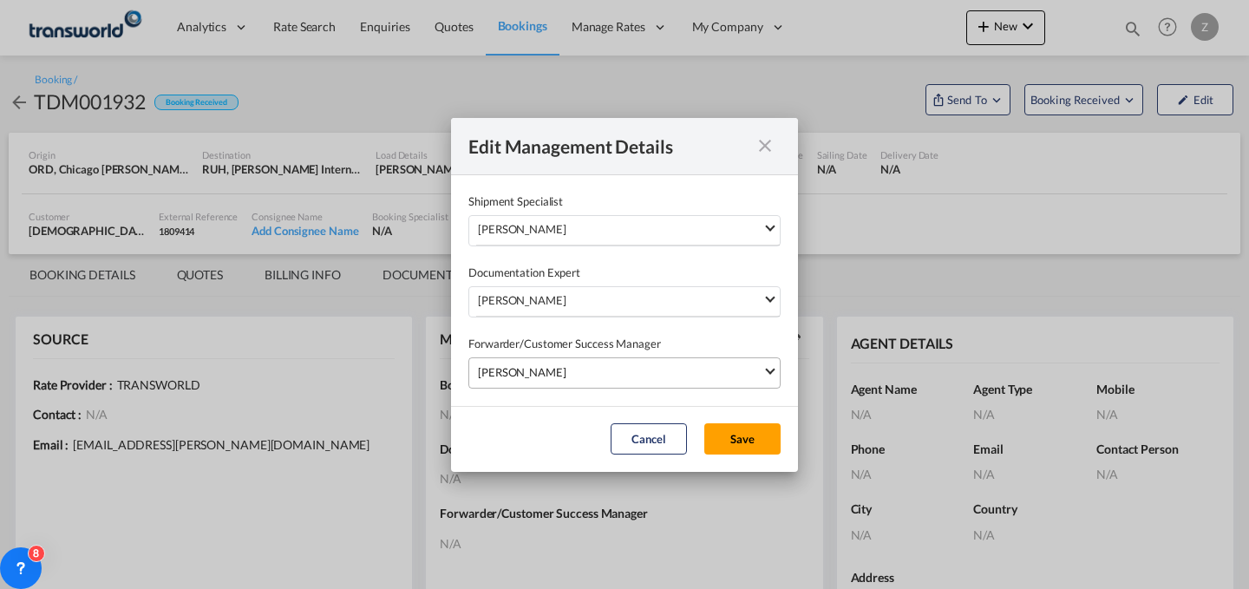
click at [591, 369] on div "[PERSON_NAME]" at bounding box center [620, 371] width 284 height 17
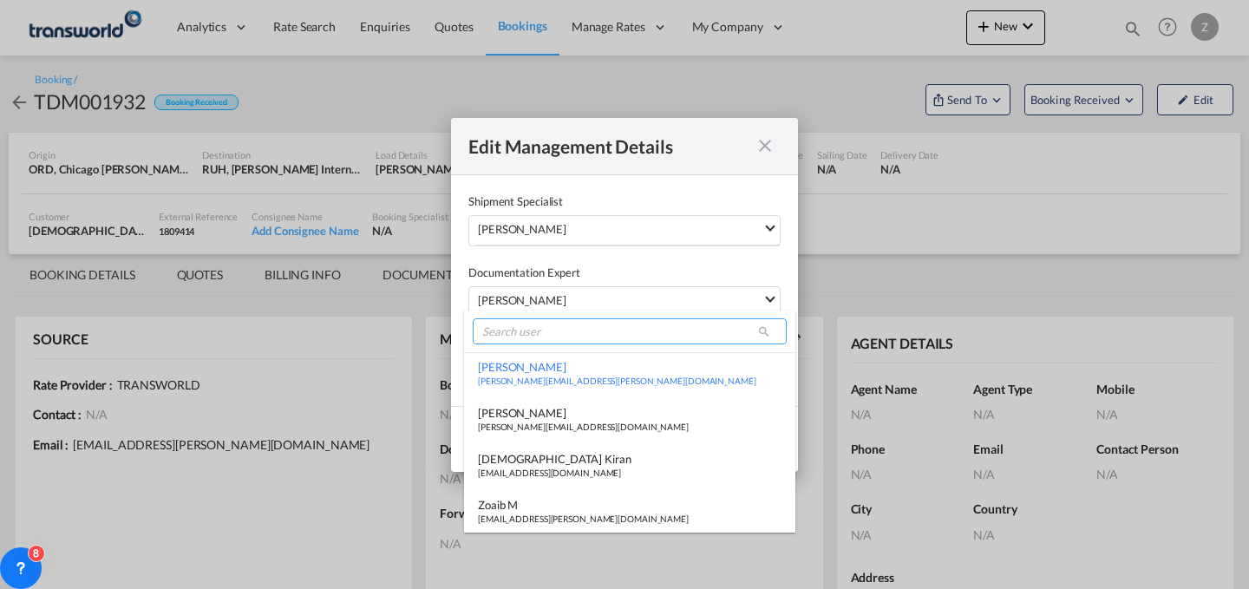
click at [602, 332] on input "search" at bounding box center [630, 331] width 314 height 26
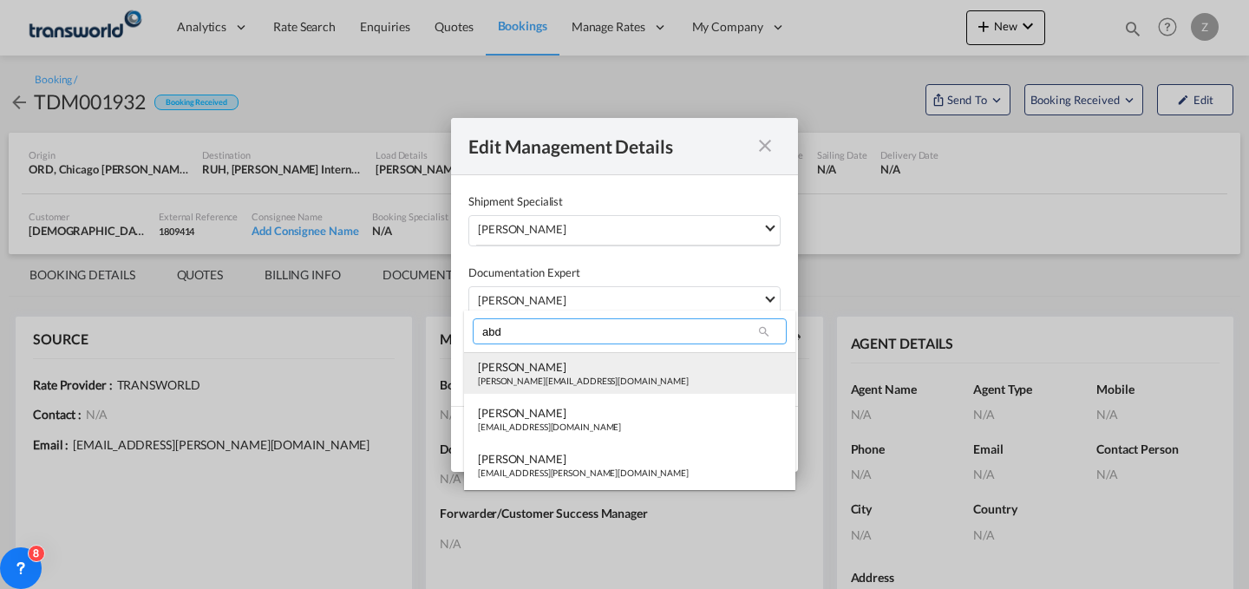
type input "abd"
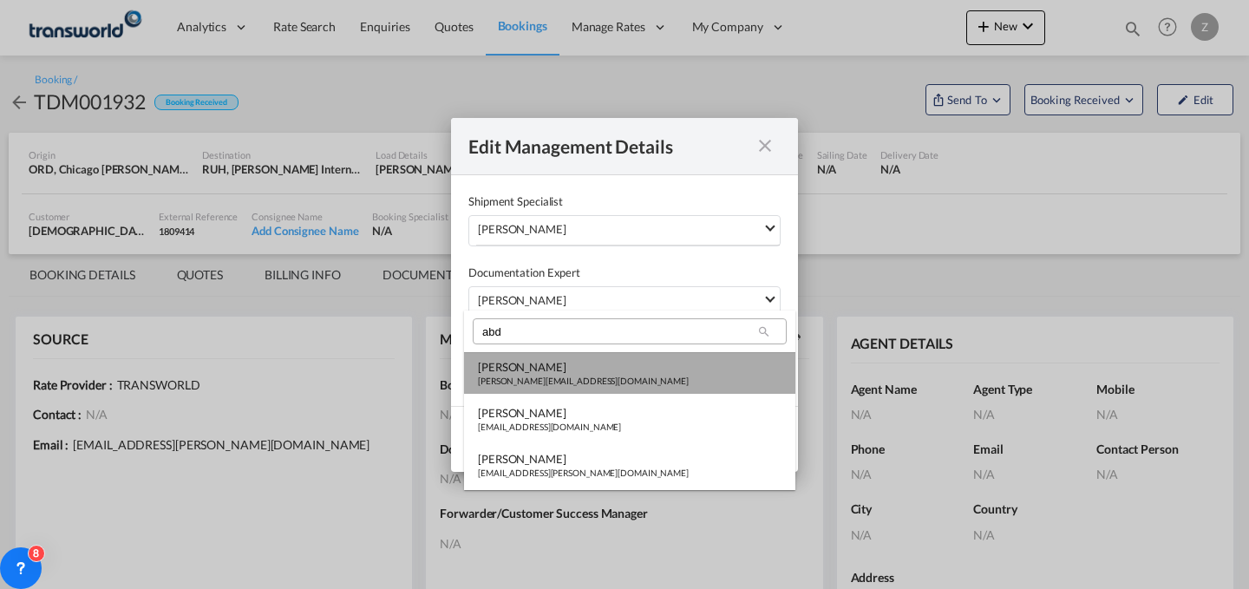
click at [567, 382] on div "[PERSON_NAME][EMAIL_ADDRESS][DOMAIN_NAME]" at bounding box center [583, 381] width 211 height 12
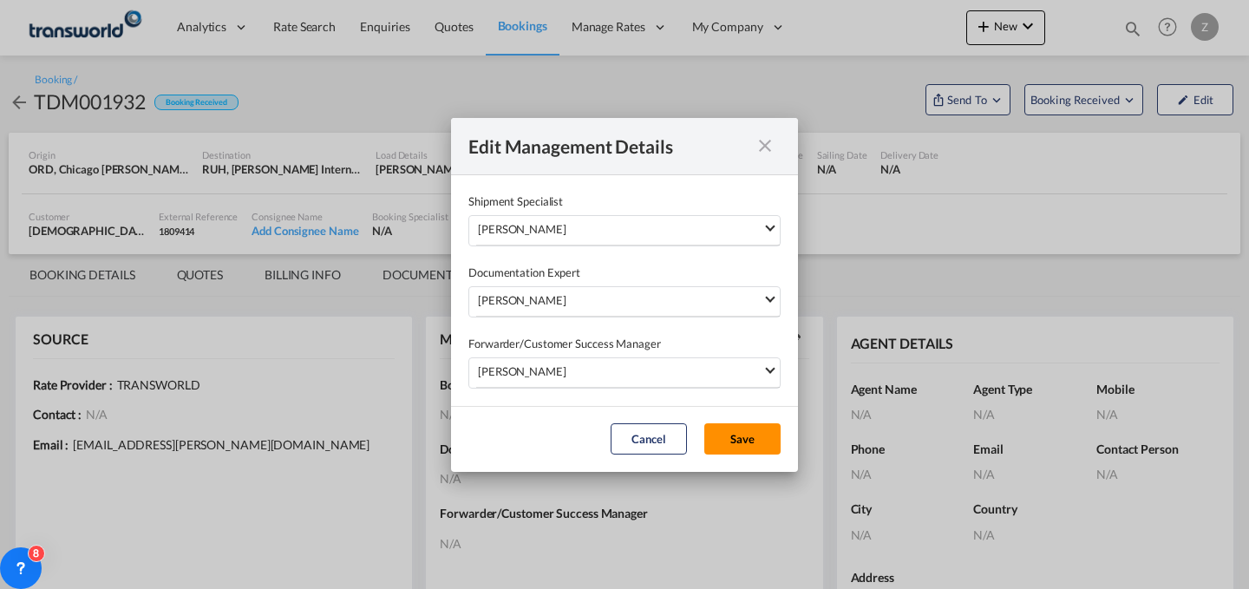
click at [749, 441] on button "Save" at bounding box center [742, 438] width 76 height 31
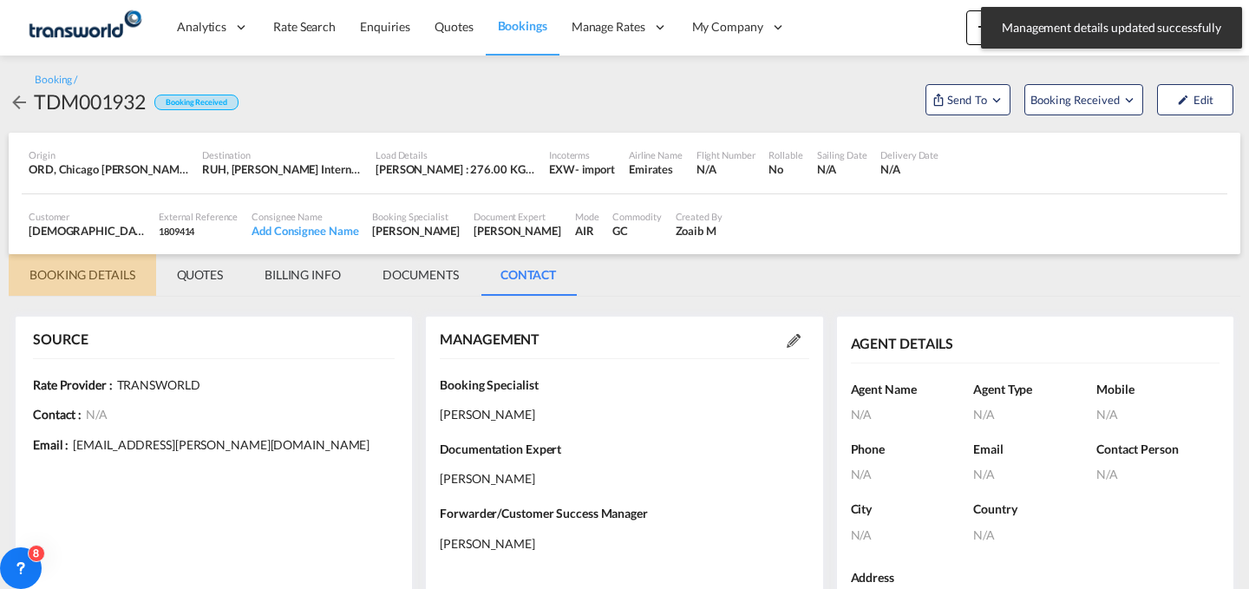
click at [88, 266] on md-tab-item "BOOKING DETAILS" at bounding box center [82, 275] width 147 height 42
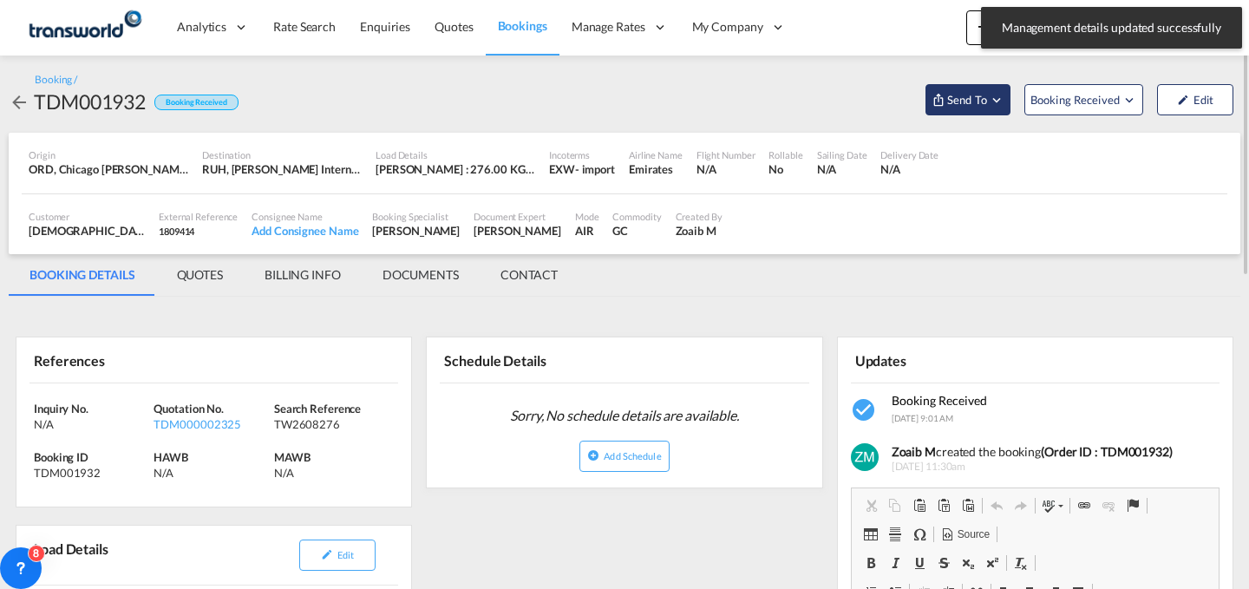
click at [976, 106] on span "Send To" at bounding box center [966, 99] width 43 height 17
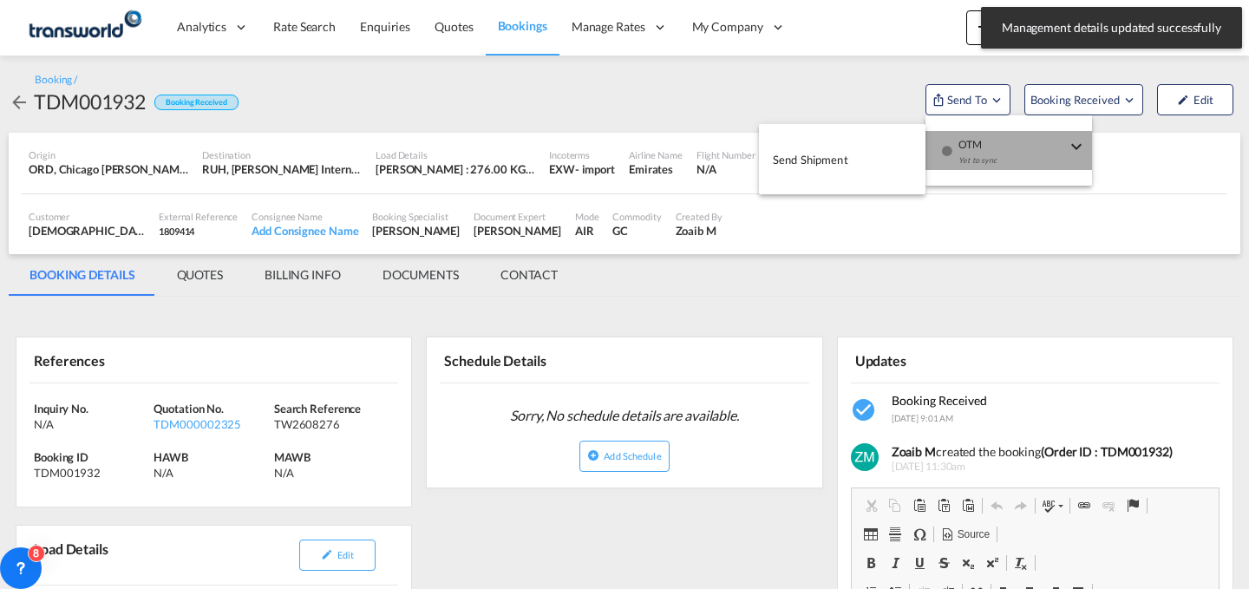
click at [968, 151] on div "Yet to sync" at bounding box center [1012, 165] width 108 height 36
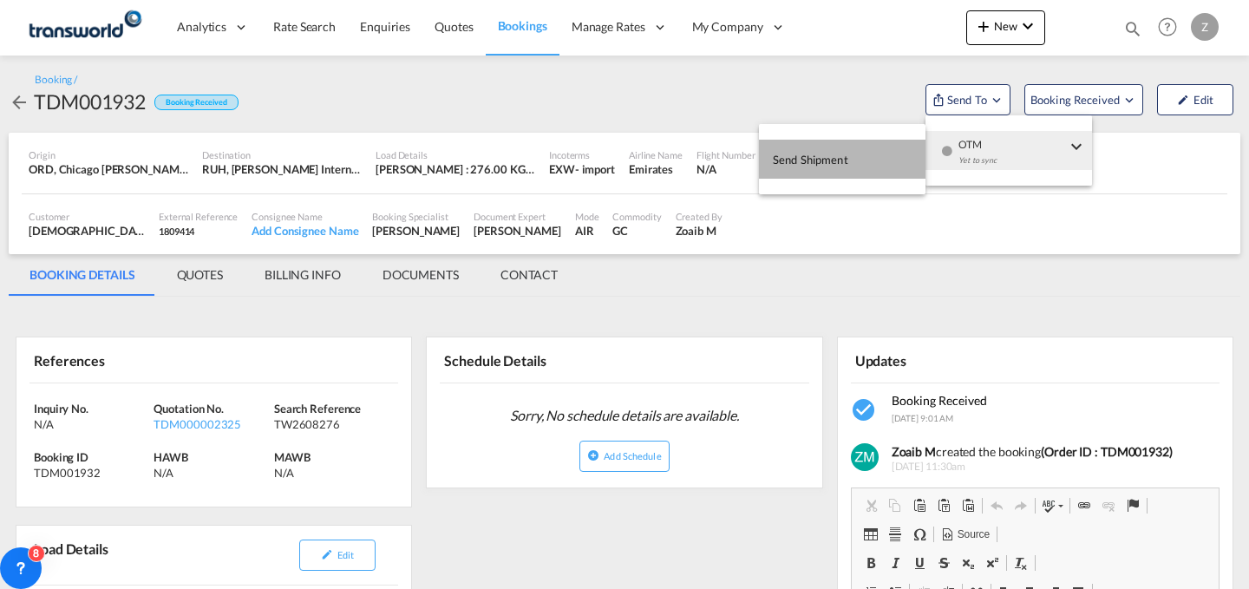
click at [864, 173] on button "Send Shipment" at bounding box center [842, 159] width 167 height 39
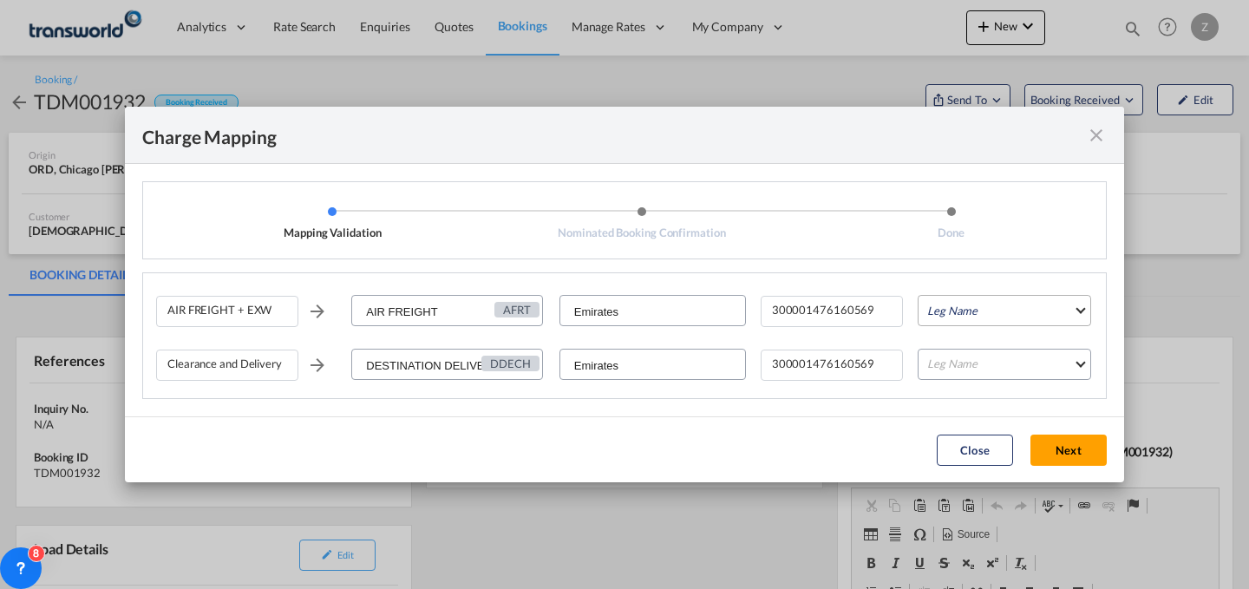
click at [995, 317] on md-select "Leg Name HANDLING ORIGIN HANDLING DESTINATION OTHERS TL PICK UP CUSTOMS ORIGIN …" at bounding box center [1004, 310] width 173 height 31
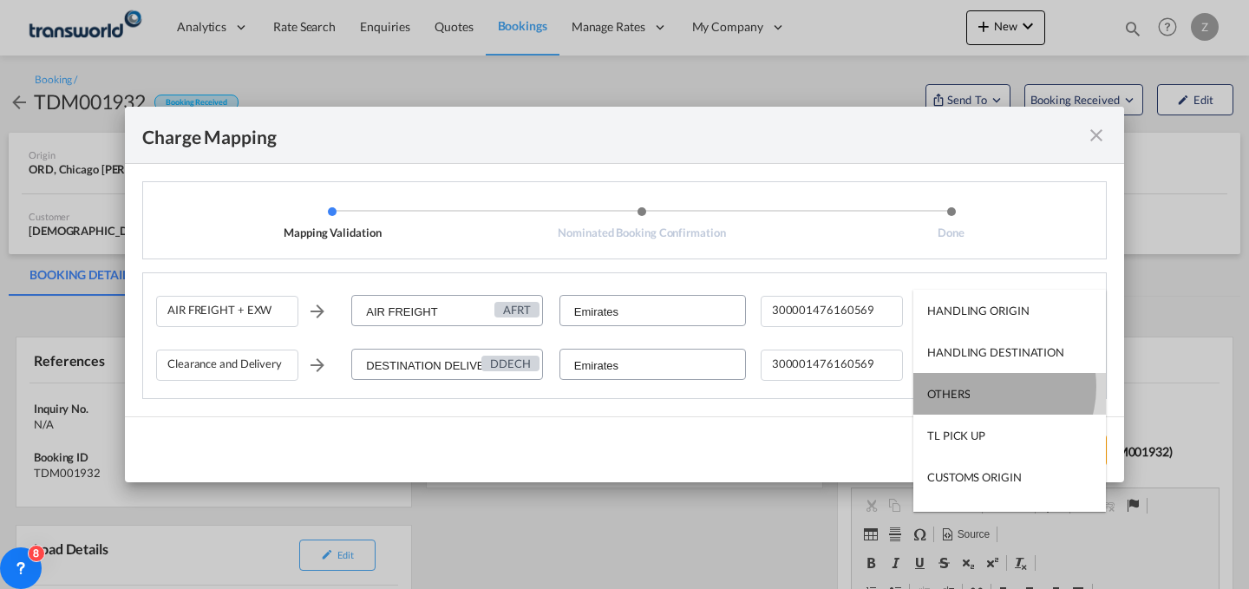
click at [983, 387] on md-option "OTHERS" at bounding box center [1009, 394] width 193 height 42
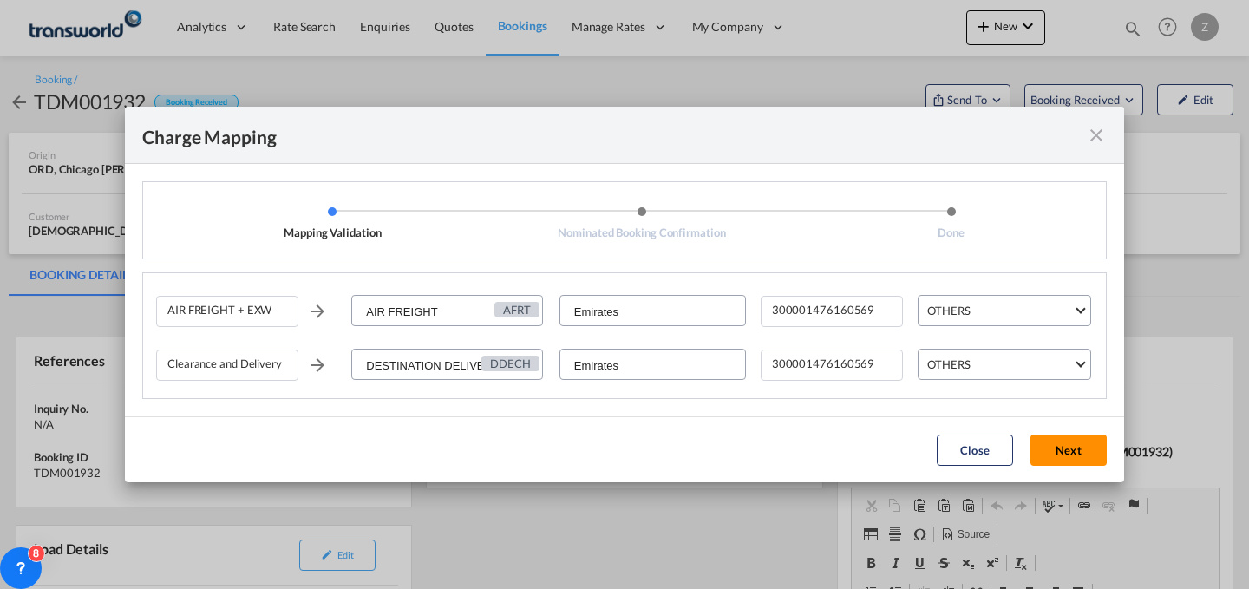
click at [1071, 440] on button "Next" at bounding box center [1068, 449] width 76 height 31
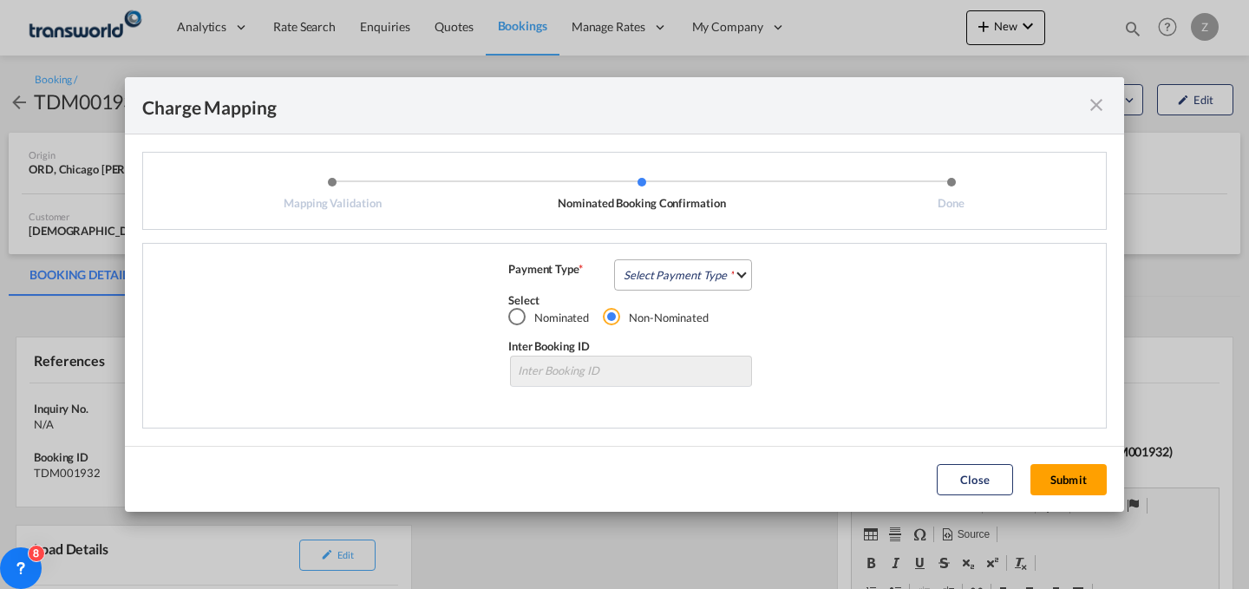
click at [687, 273] on md-select "Select Payment Type COLLECT PREPAID" at bounding box center [683, 274] width 138 height 31
click at [686, 285] on md-option "COLLECT" at bounding box center [688, 274] width 154 height 42
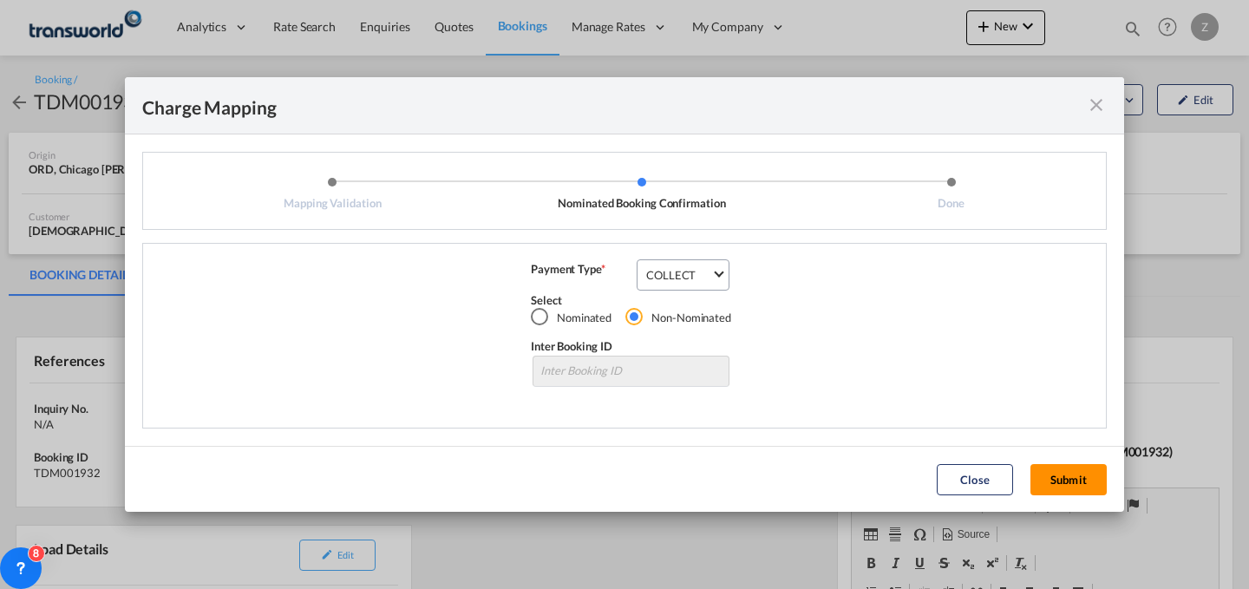
click at [1062, 479] on button "Submit" at bounding box center [1068, 479] width 76 height 31
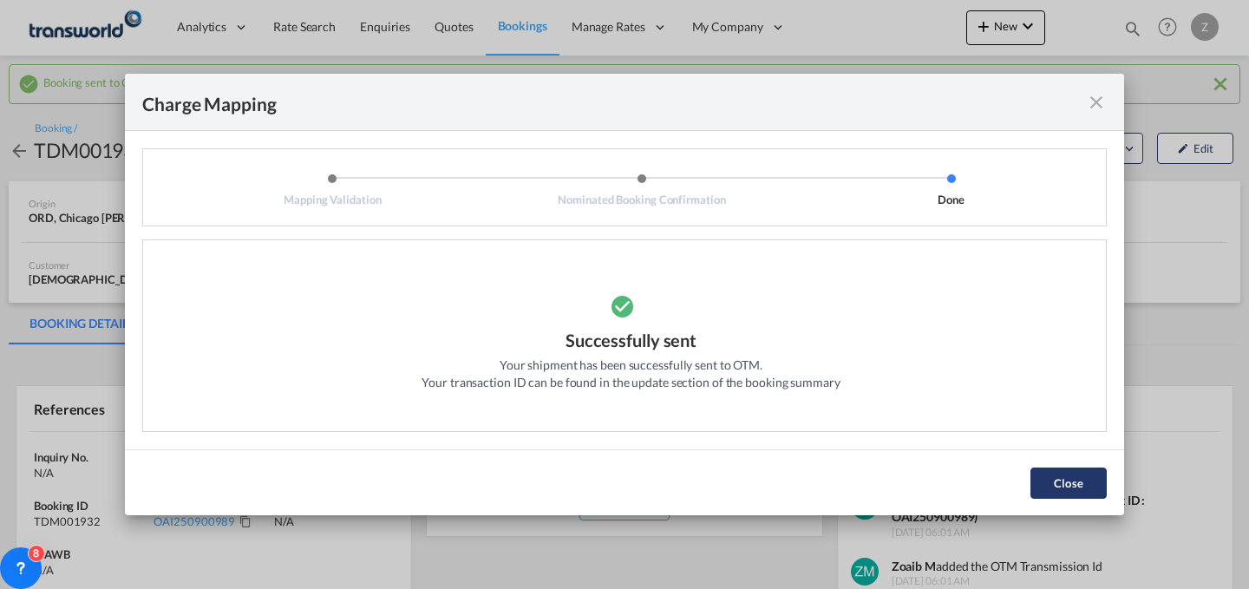
click at [1036, 474] on button "Close" at bounding box center [1068, 482] width 76 height 31
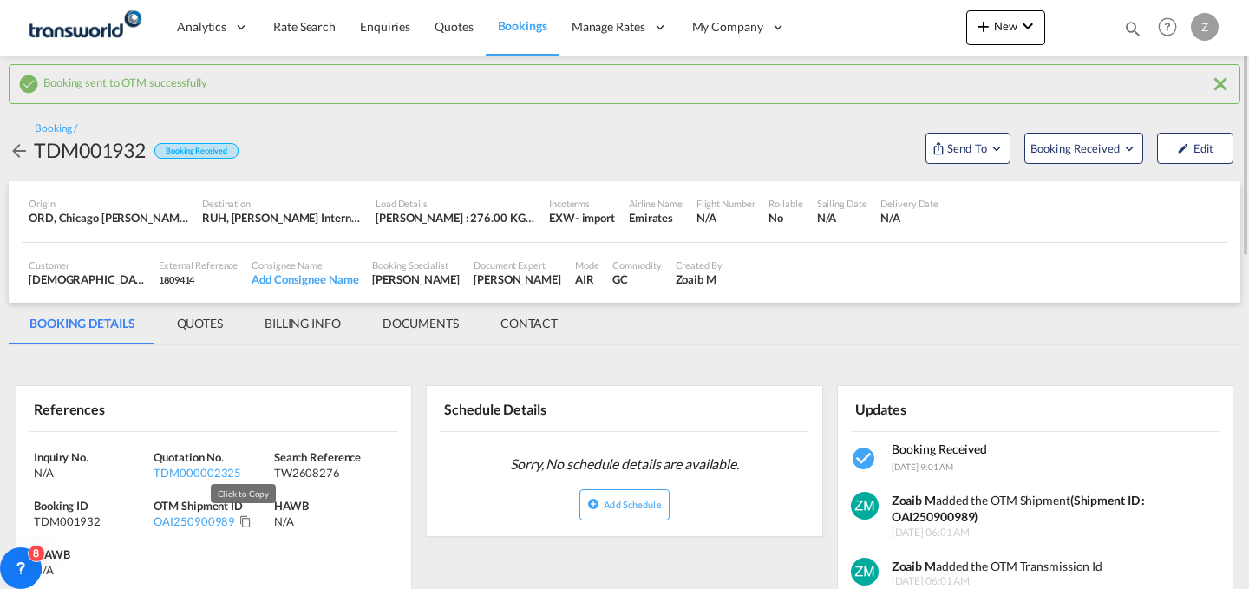
click at [242, 525] on md-icon "Click to Copy" at bounding box center [245, 521] width 12 height 12
click at [998, 21] on span "New" at bounding box center [1005, 26] width 65 height 14
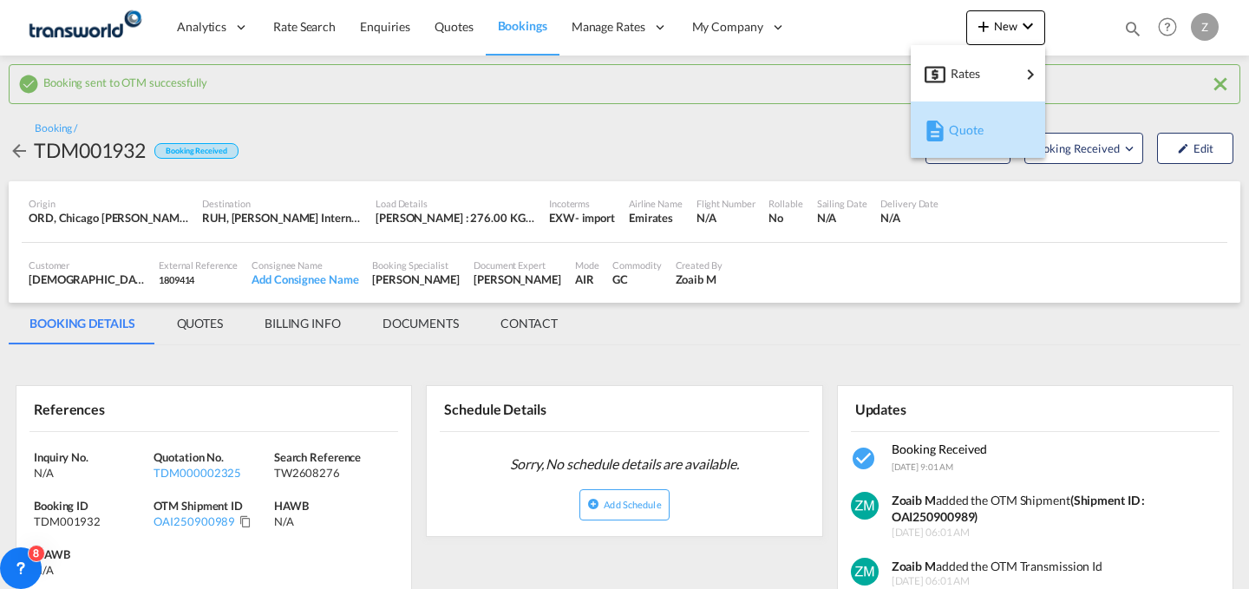
click at [952, 139] on span "Quote" at bounding box center [958, 130] width 19 height 35
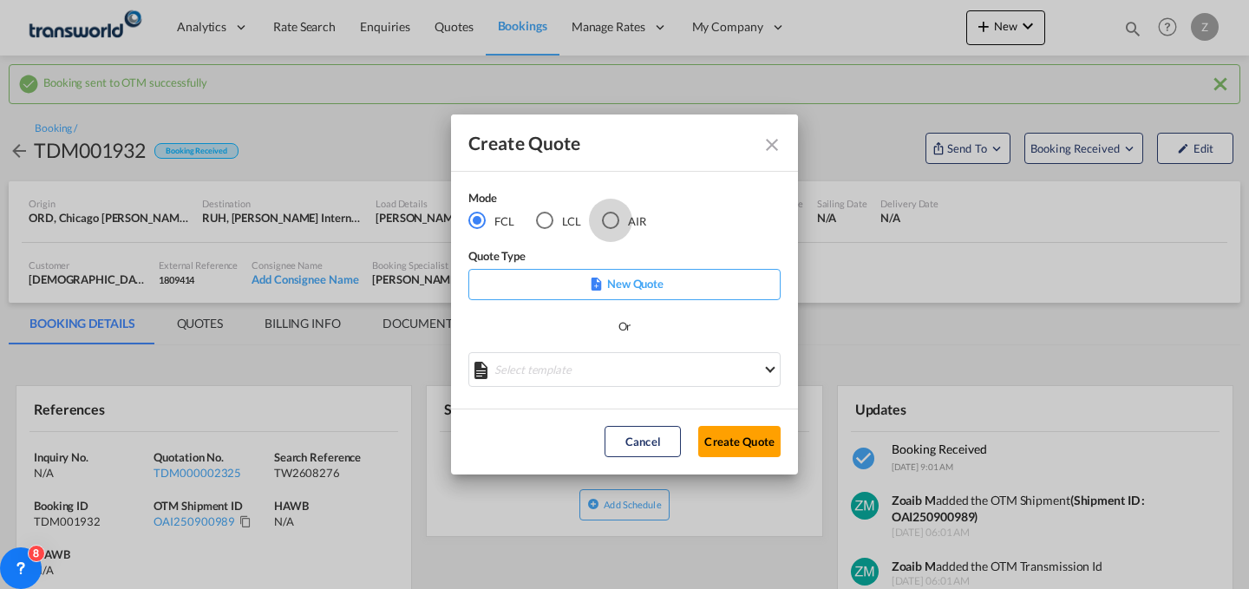
click at [606, 219] on div "AIR" at bounding box center [610, 220] width 17 height 17
click at [742, 441] on button "Create Quote" at bounding box center [739, 441] width 82 height 31
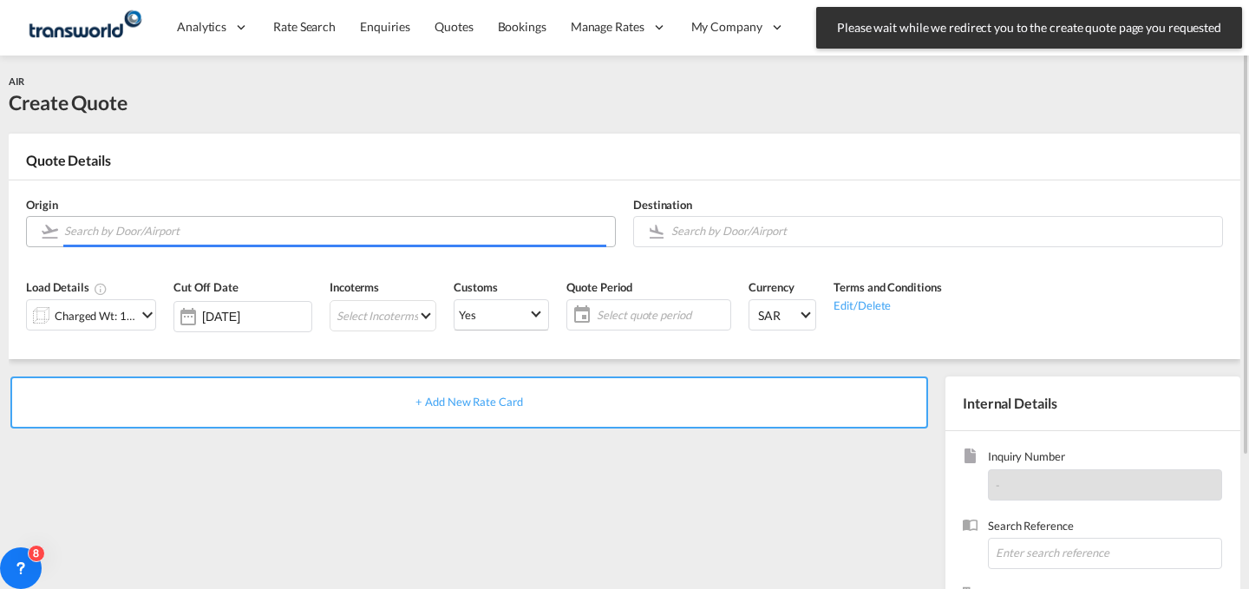
click at [527, 227] on input "Search by Door/Airport" at bounding box center [335, 231] width 542 height 30
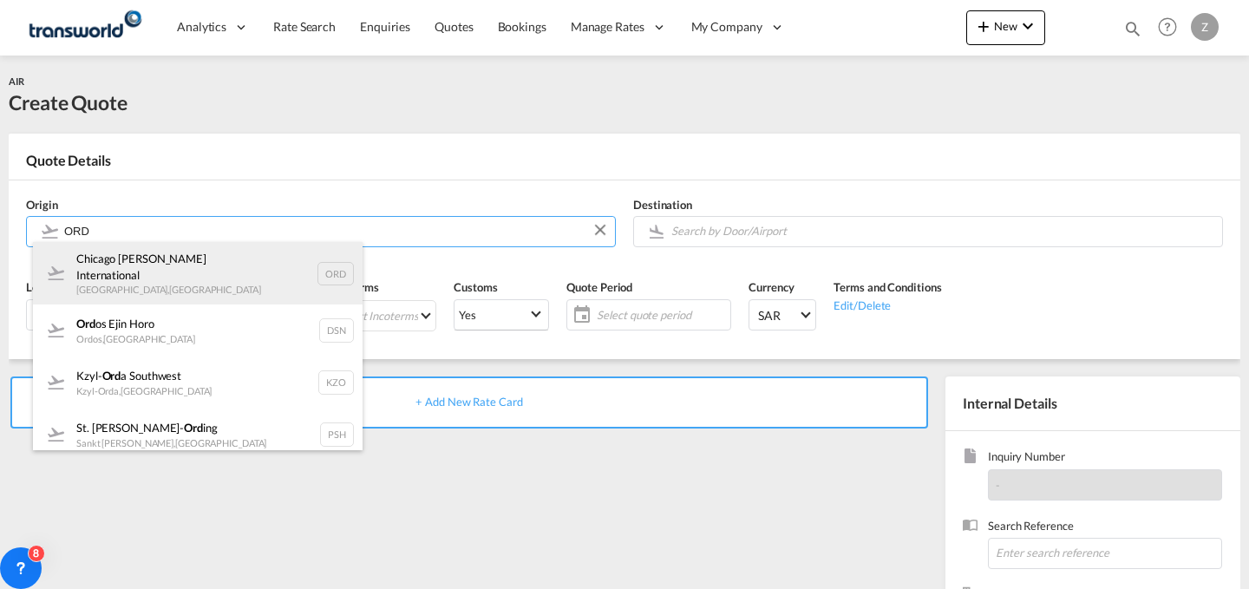
click at [159, 267] on div "Chicago [PERSON_NAME] International [GEOGRAPHIC_DATA] , [GEOGRAPHIC_DATA] ORD" at bounding box center [198, 273] width 330 height 62
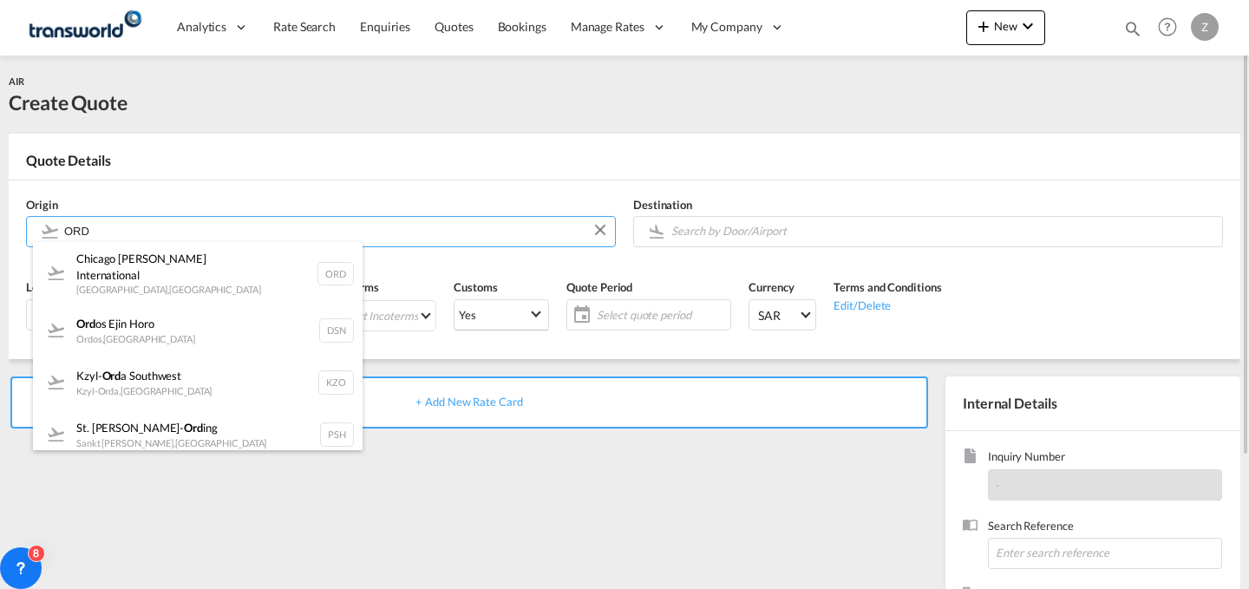
type input "Chicago [PERSON_NAME] International, [GEOGRAPHIC_DATA], [GEOGRAPHIC_DATA]"
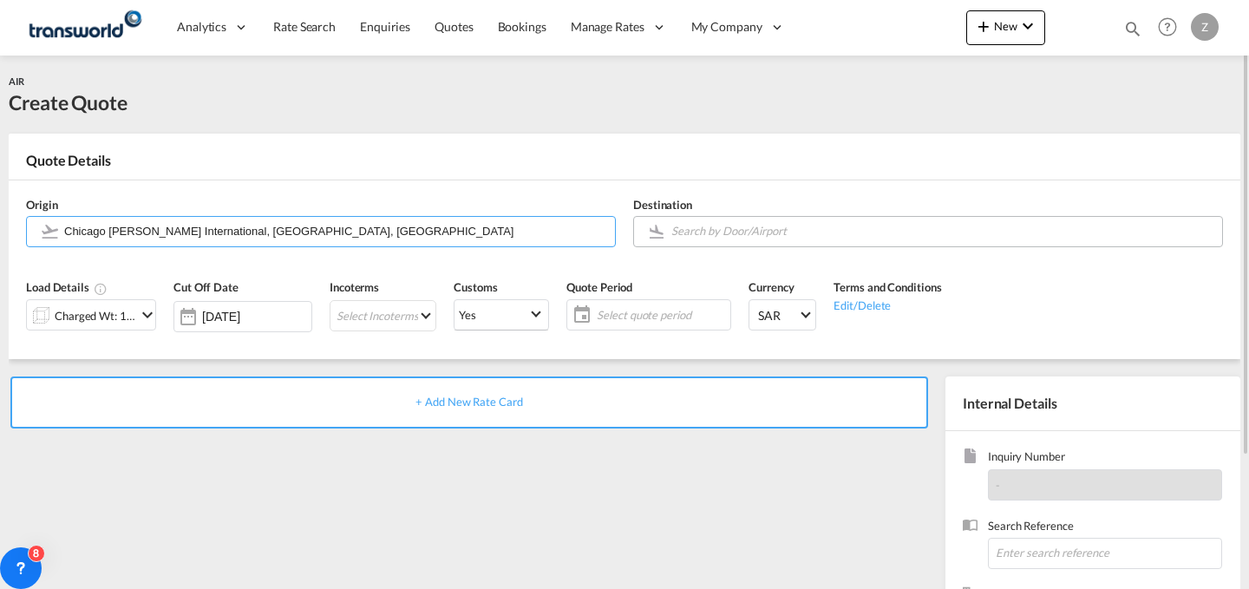
click at [769, 232] on input "Search by Door/Airport" at bounding box center [942, 231] width 542 height 30
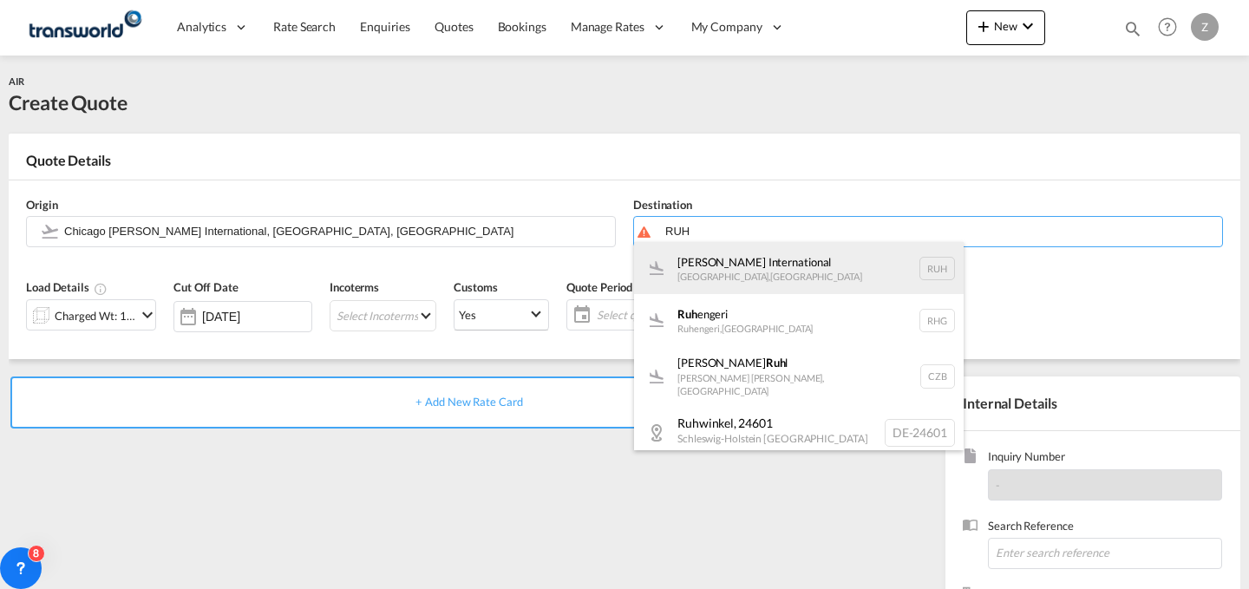
click at [746, 270] on div "[PERSON_NAME] International [GEOGRAPHIC_DATA] , [GEOGRAPHIC_DATA] RUH" at bounding box center [799, 268] width 330 height 52
type input "[PERSON_NAME] International, [GEOGRAPHIC_DATA], RUH"
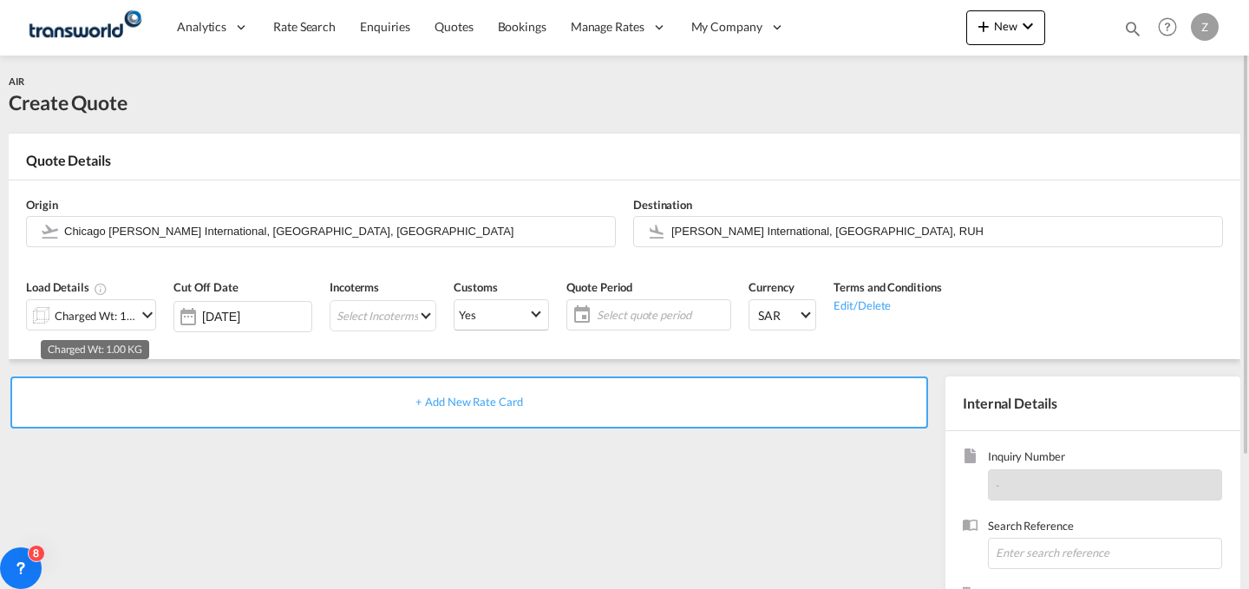
click at [134, 323] on div "Charged Wt: 1.00 KG" at bounding box center [96, 316] width 82 height 24
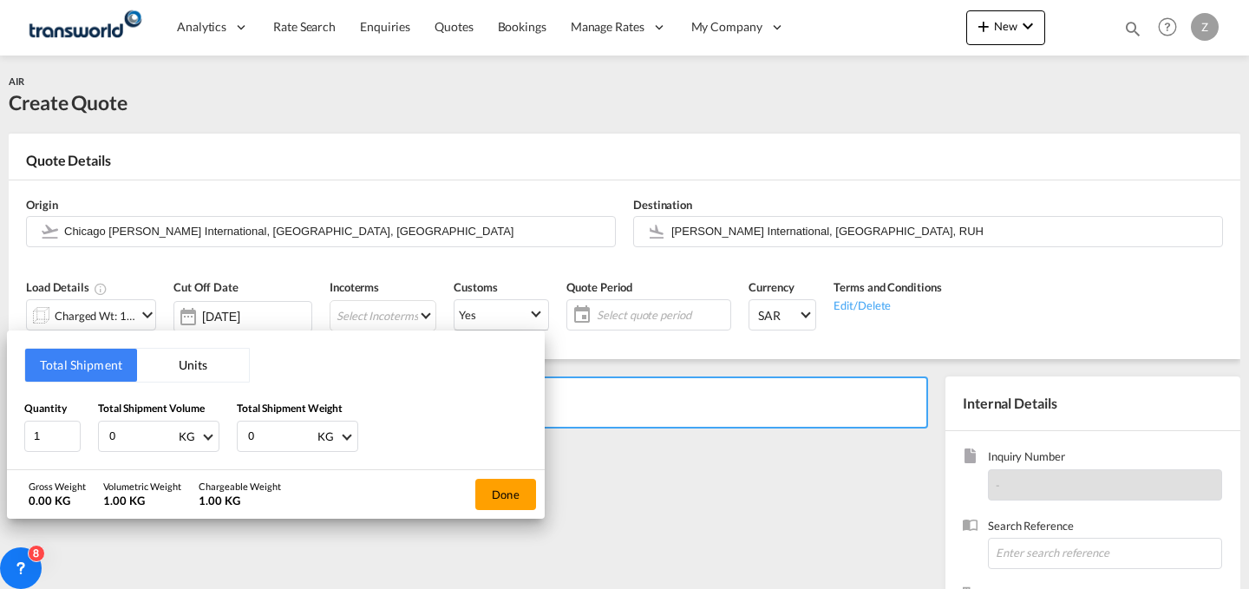
click at [279, 437] on input "0" at bounding box center [280, 435] width 69 height 29
type input "141"
click at [152, 440] on input "0" at bounding box center [142, 435] width 69 height 29
type input "141"
click at [489, 487] on button "Done" at bounding box center [505, 494] width 61 height 31
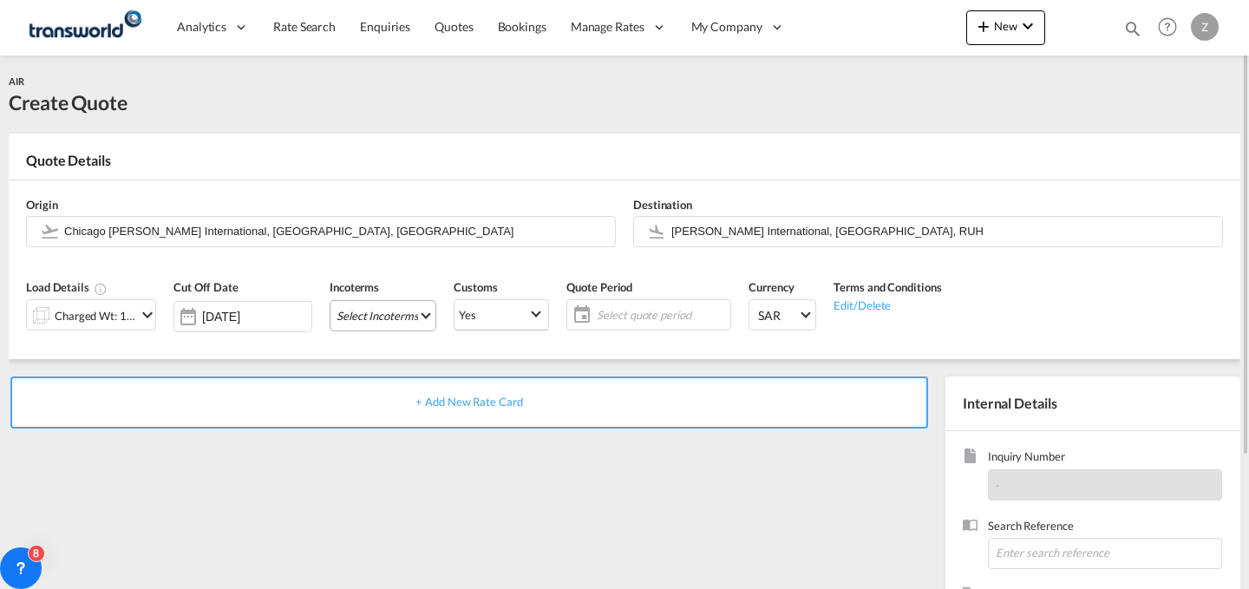
click at [389, 323] on md-select "Select Incoterms FCA - import Free Carrier FAS - export Free Alongside Ship DPU…" at bounding box center [383, 315] width 107 height 31
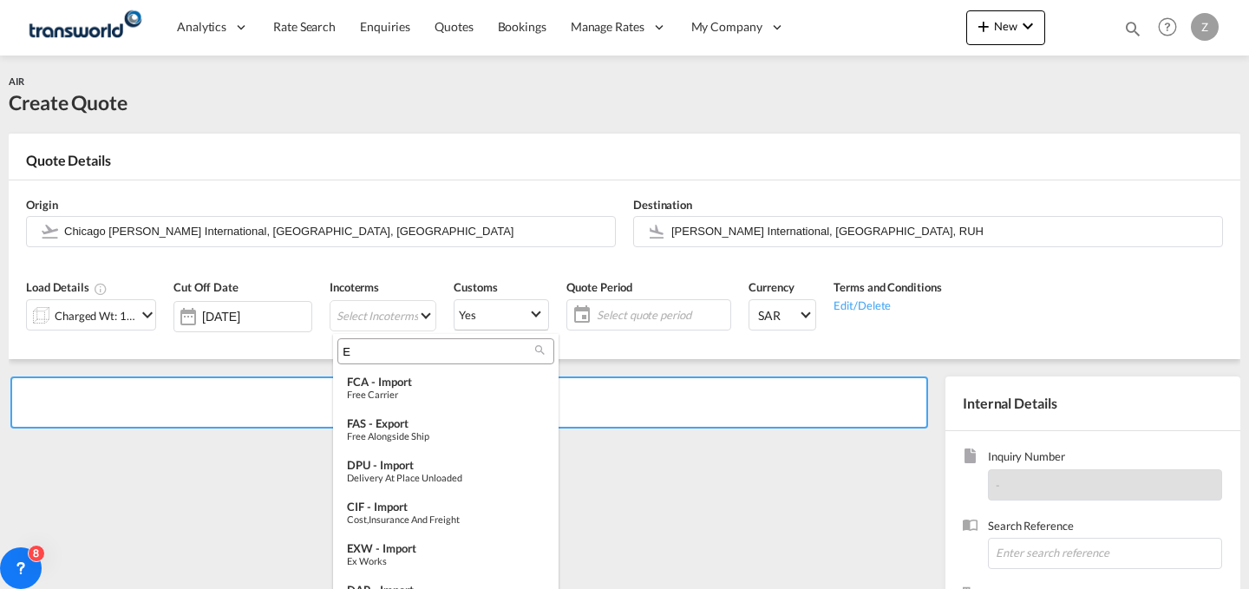
click at [435, 351] on input "E" at bounding box center [439, 351] width 193 height 16
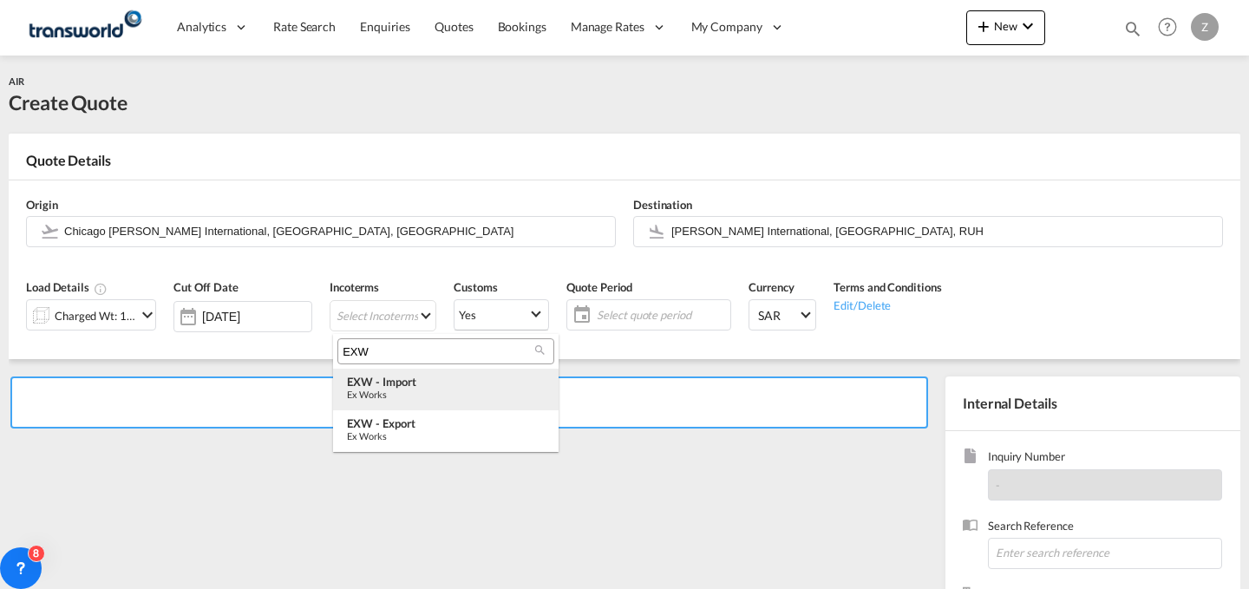
type input "EXW"
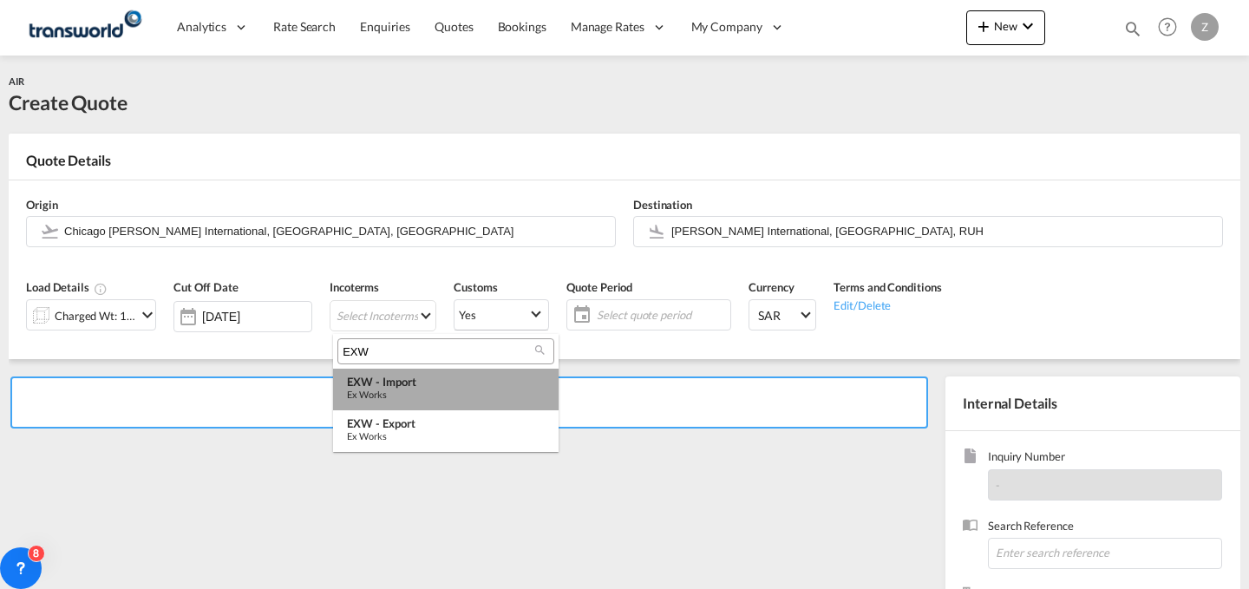
click at [434, 394] on div "Ex Works" at bounding box center [446, 394] width 198 height 11
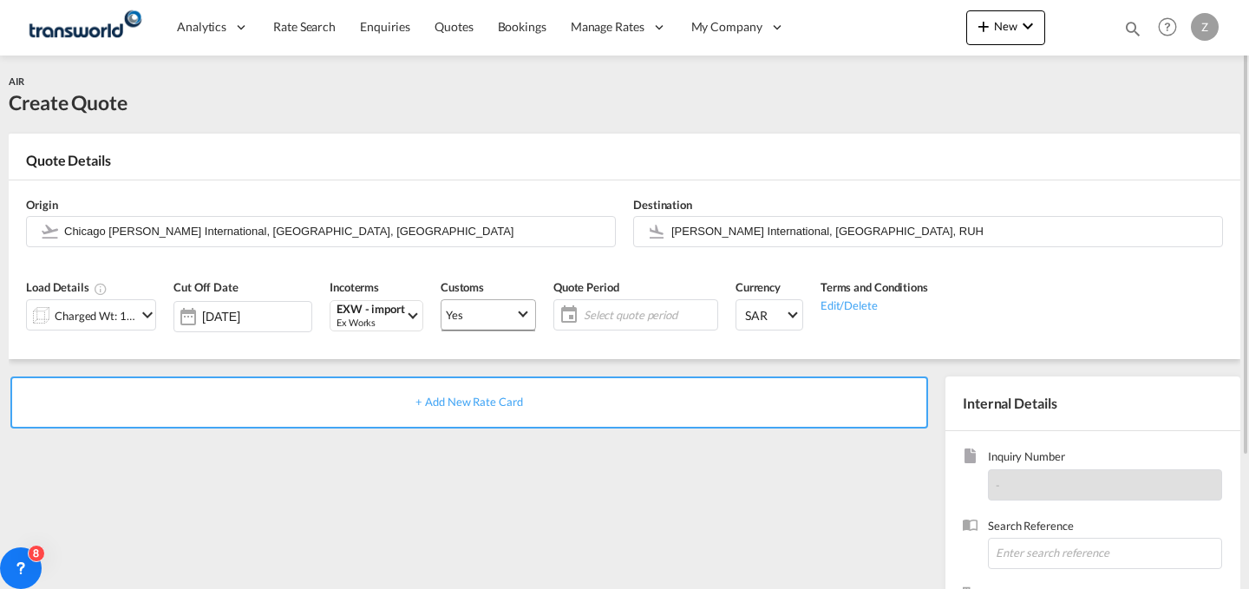
click at [523, 312] on span "Select Customs: Yes" at bounding box center [523, 312] width 10 height 10
click at [513, 367] on md-option "No" at bounding box center [490, 357] width 121 height 42
click at [519, 303] on md-select-value "Yes" at bounding box center [488, 314] width 94 height 33
click at [506, 345] on md-option "No" at bounding box center [490, 357] width 121 height 42
click at [673, 317] on span "Select quote period" at bounding box center [648, 315] width 129 height 16
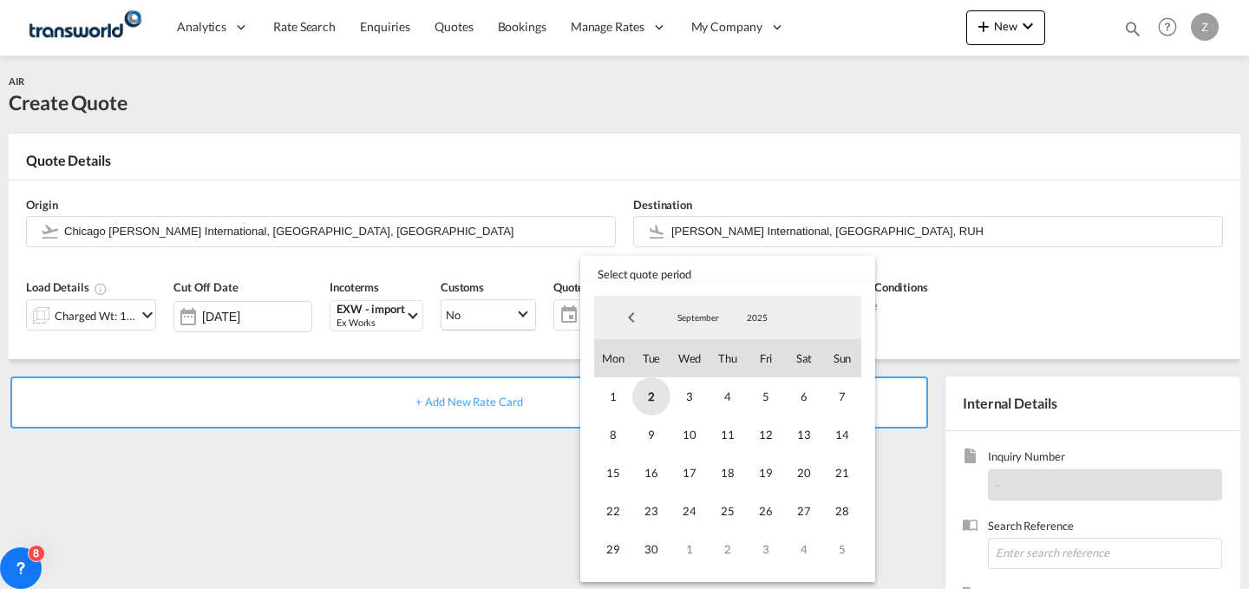
click at [659, 401] on span "2" at bounding box center [651, 396] width 38 height 38
click at [656, 546] on span "30" at bounding box center [651, 549] width 38 height 38
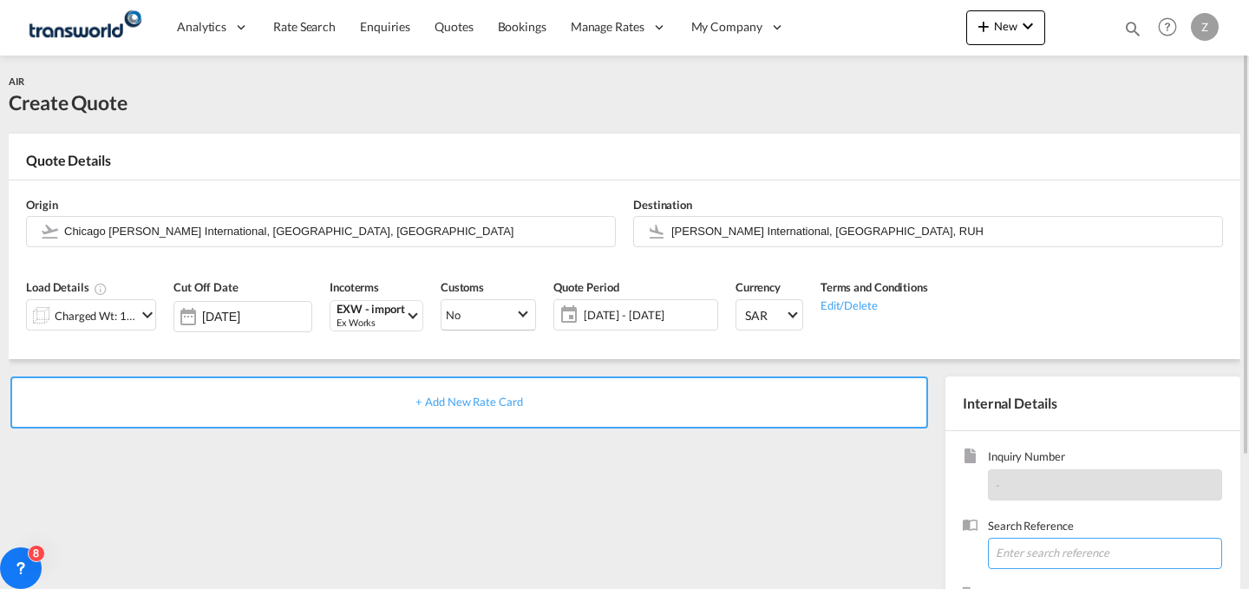
click at [1035, 549] on input at bounding box center [1105, 553] width 234 height 31
paste input "TW2608277"
click at [1076, 541] on input "TW2608277" at bounding box center [1105, 553] width 234 height 31
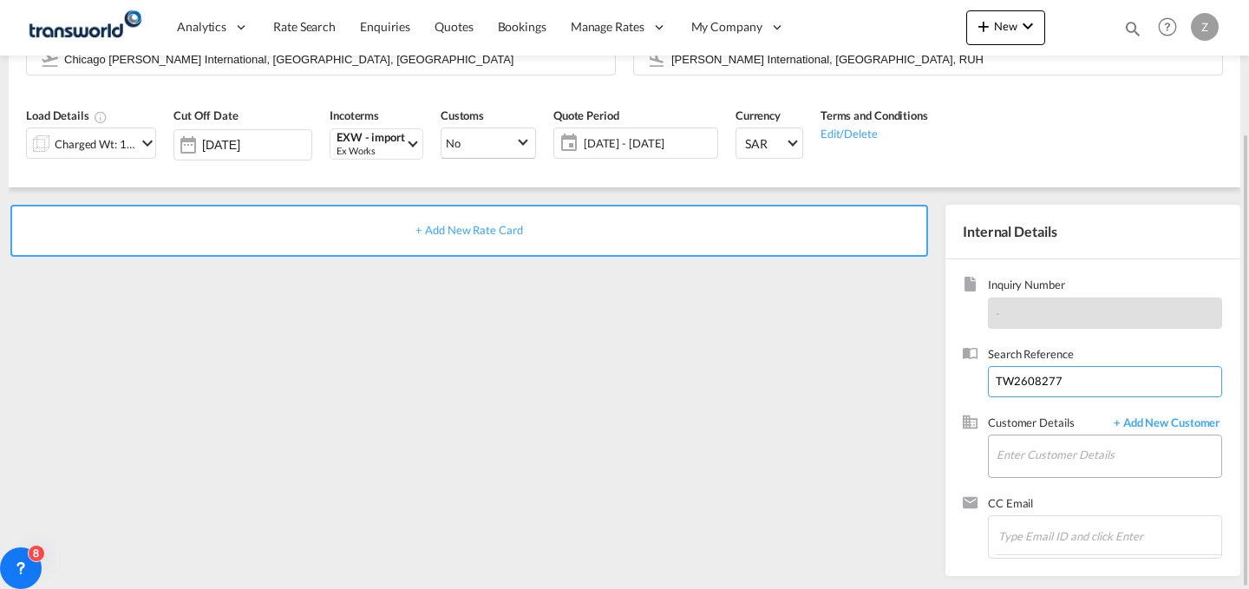
type input "TW2608277"
click at [1055, 454] on input "Enter Customer Details" at bounding box center [1108, 454] width 225 height 39
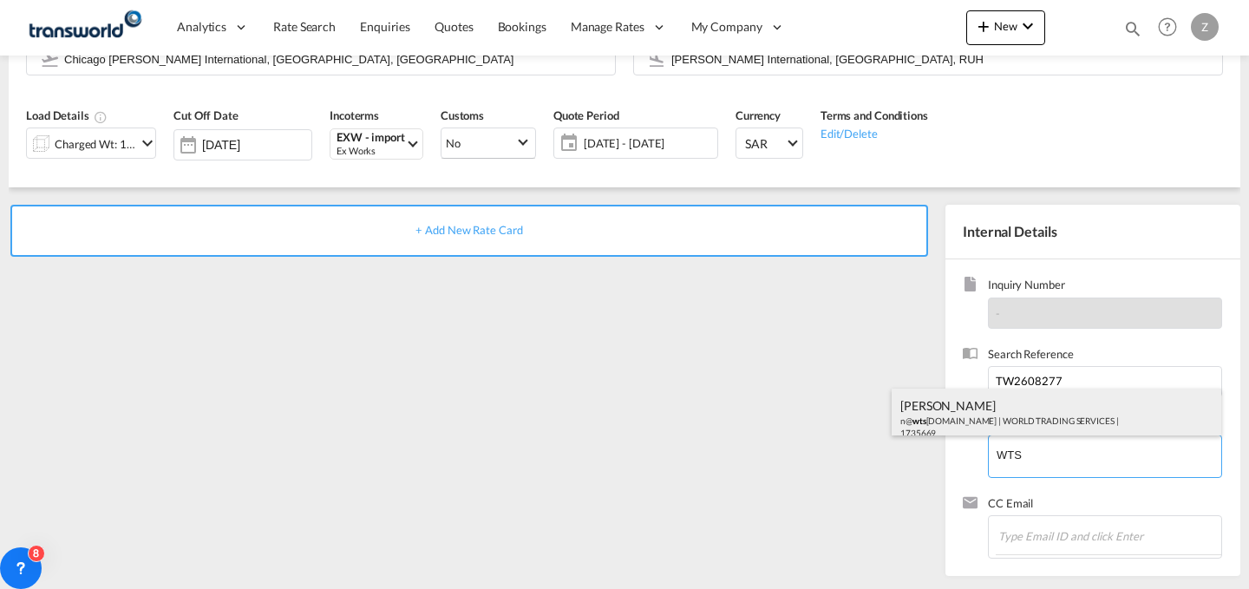
click at [1009, 415] on div "[PERSON_NAME] n@ wts [DOMAIN_NAME] | WORLD TRADING SERVICES | 1735669" at bounding box center [1057, 418] width 330 height 59
type input "WORLD TRADING SERVICES, [PERSON_NAME], n@[DOMAIN_NAME]"
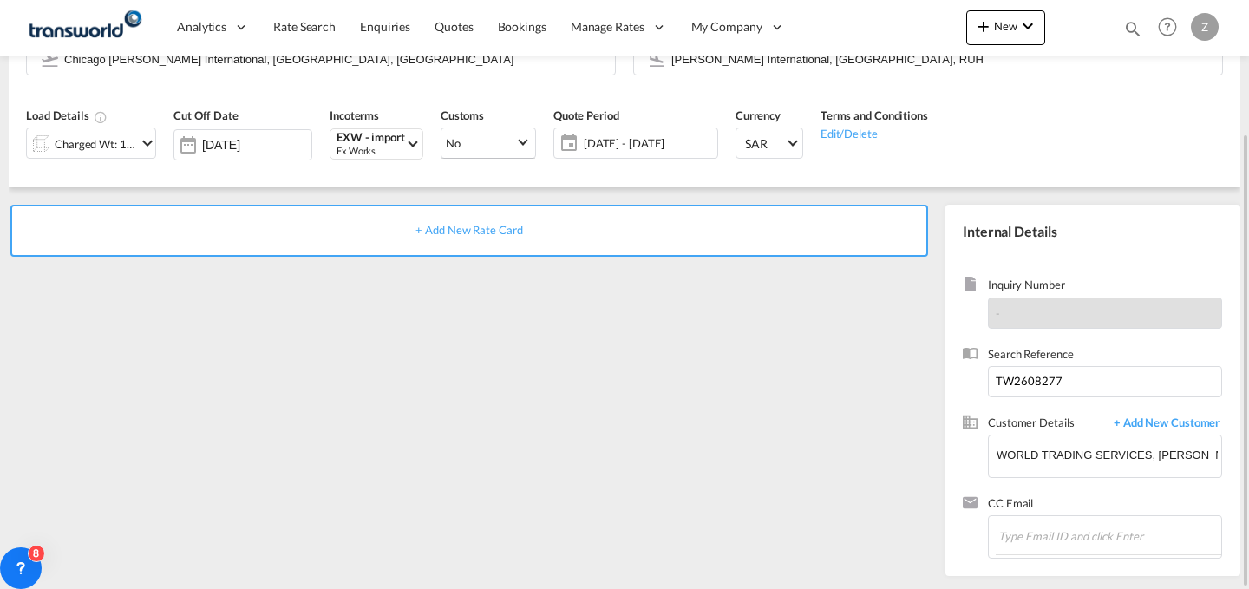
click at [791, 231] on div "+ Add New Rate Card" at bounding box center [469, 231] width 918 height 52
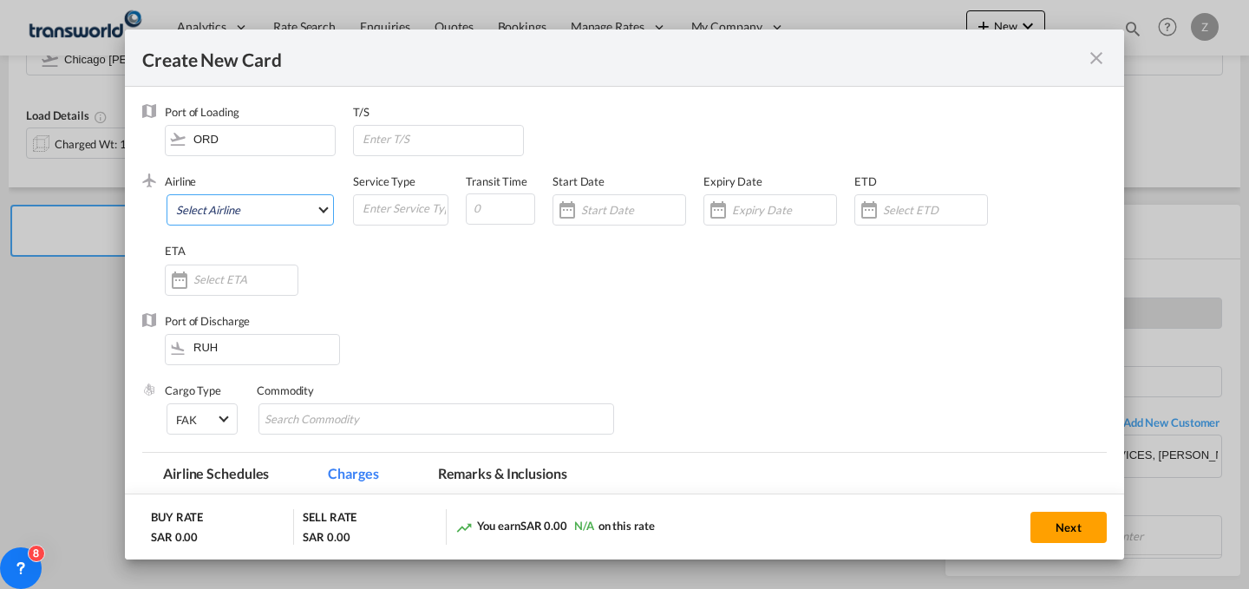
click at [291, 203] on md-select "Select Airline AIR EXPRESS S.A. (1166- / -) CMA CGM Air Cargo (1140-2C / -) DDW…" at bounding box center [250, 209] width 167 height 31
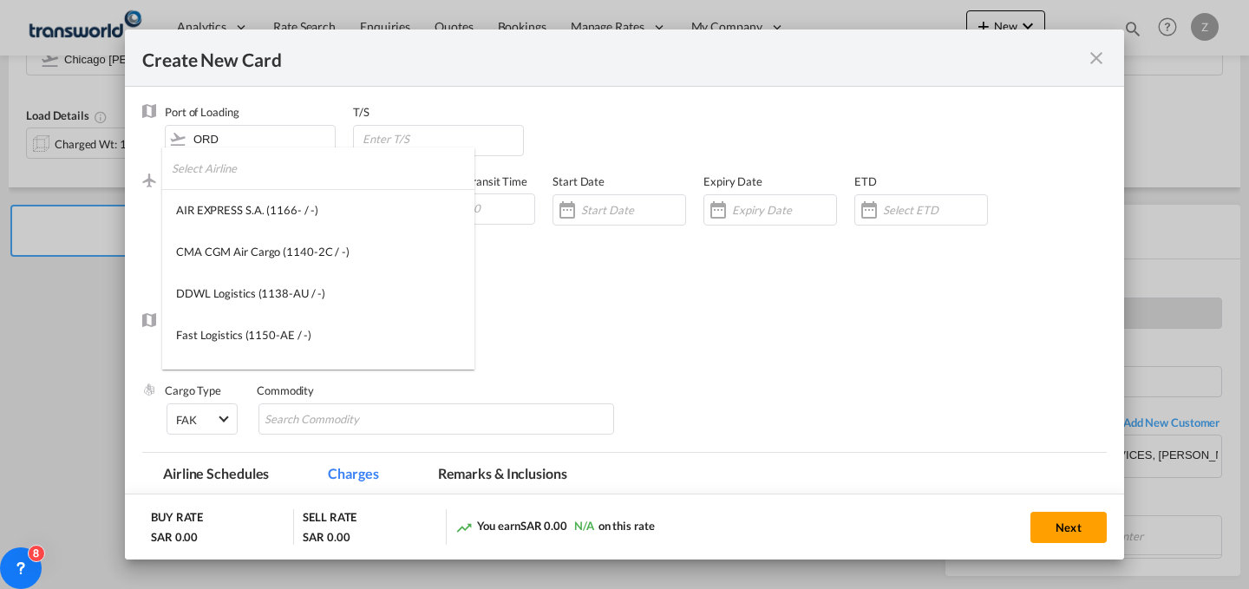
click at [305, 173] on input "search" at bounding box center [323, 168] width 303 height 42
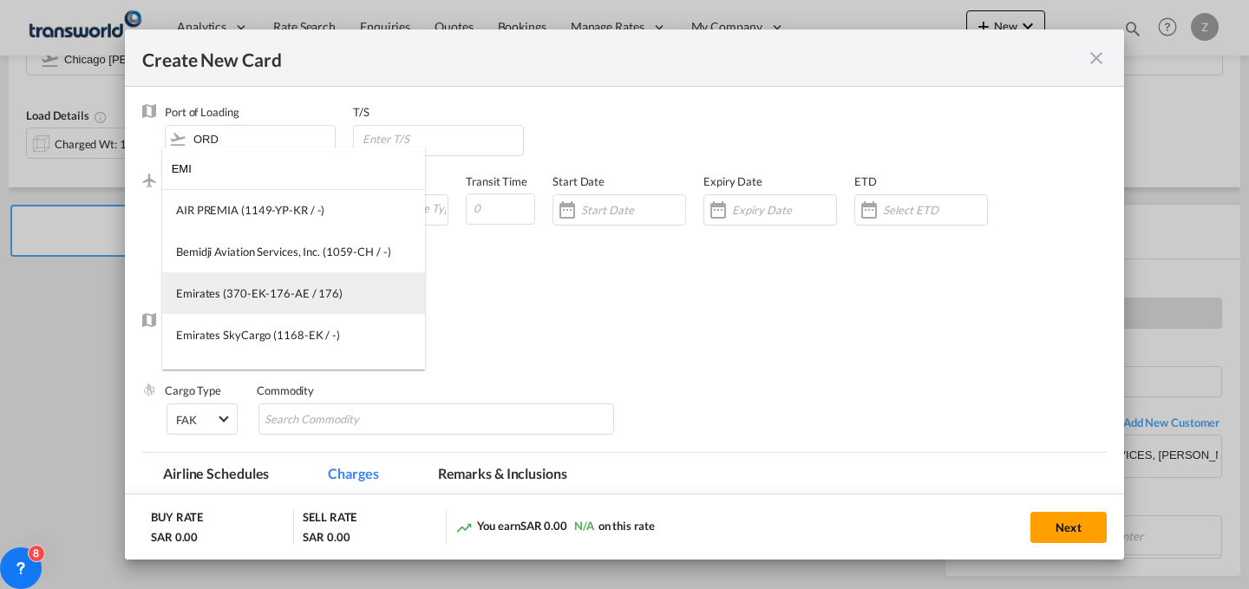
type input "EMI"
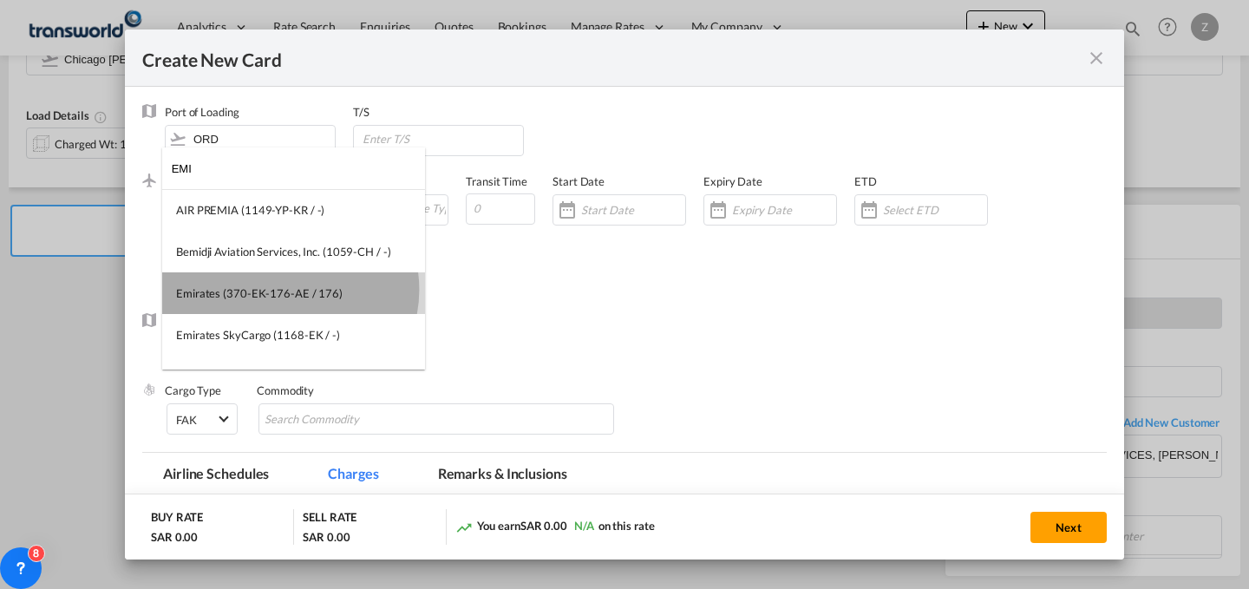
click at [287, 290] on div "Emirates (370-EK-176-AE / 176)" at bounding box center [259, 293] width 167 height 16
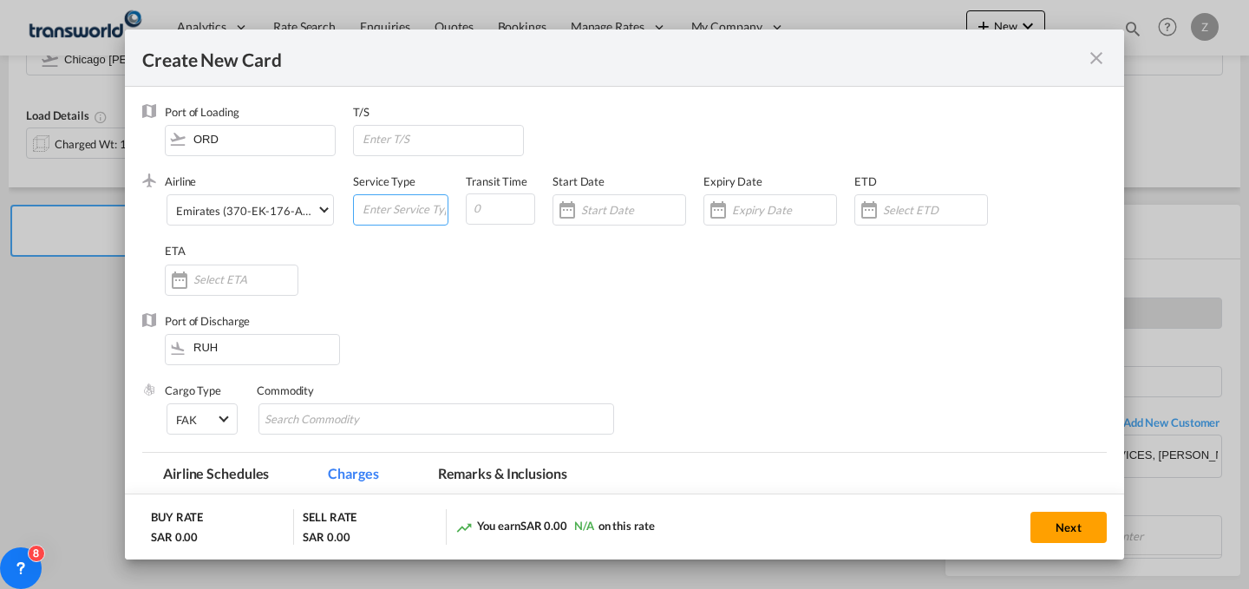
click at [405, 206] on input "Create New Card ..." at bounding box center [404, 208] width 87 height 26
type input "AIR"
type input "5"
click at [572, 213] on div "Create New Card ..." at bounding box center [567, 210] width 28 height 35
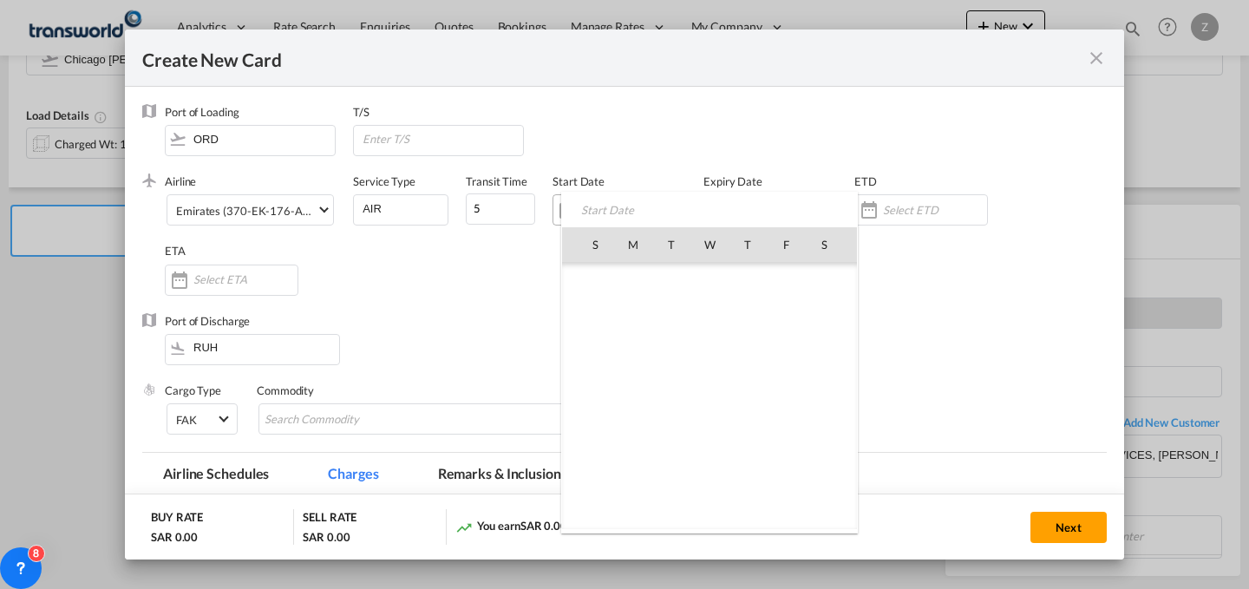
scroll to position [401723, 0]
click at [676, 306] on span "2" at bounding box center [671, 320] width 36 height 36
type input "[DATE]"
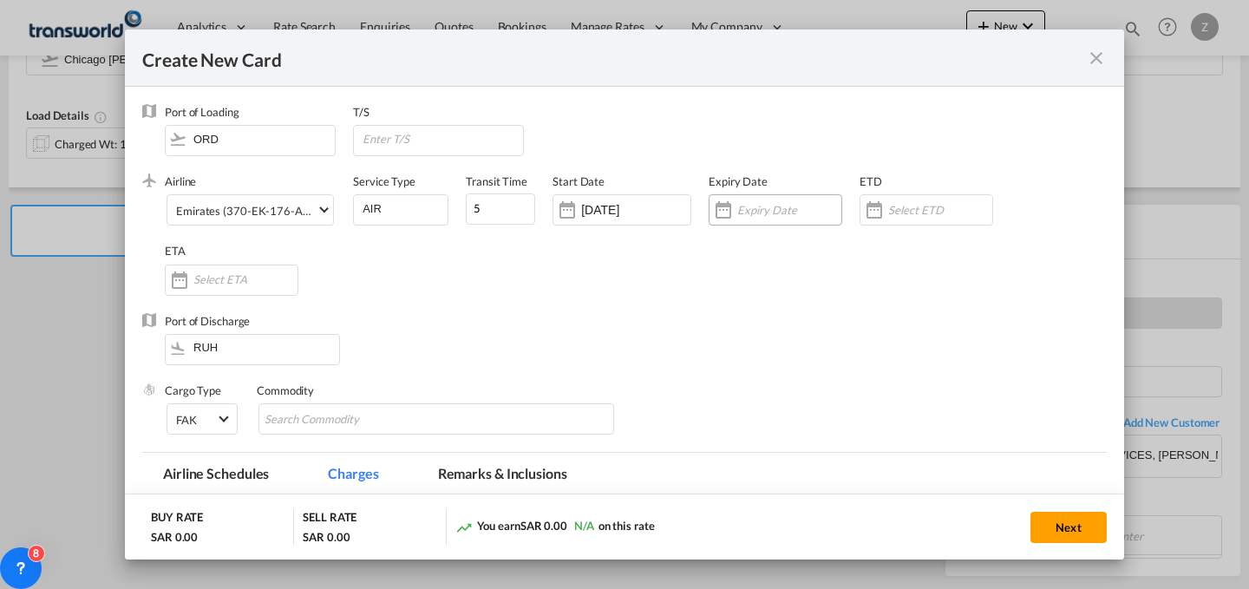
click at [794, 218] on div "Create New Card ..." at bounding box center [789, 210] width 104 height 16
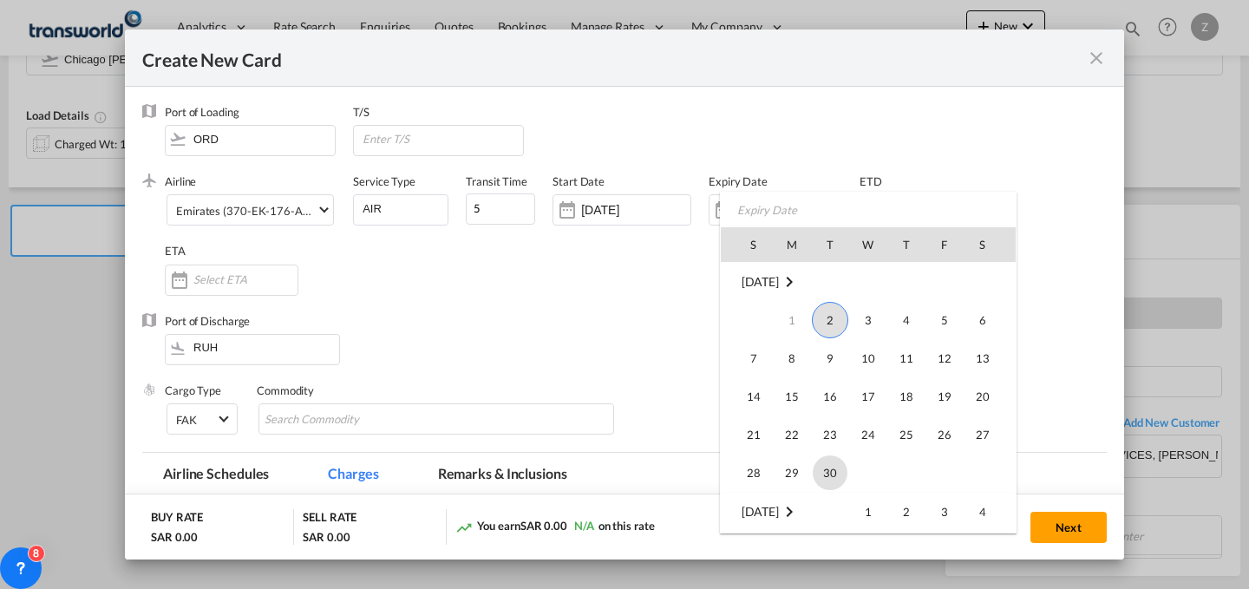
click at [822, 474] on span "30" at bounding box center [830, 472] width 35 height 35
type input "[DATE]"
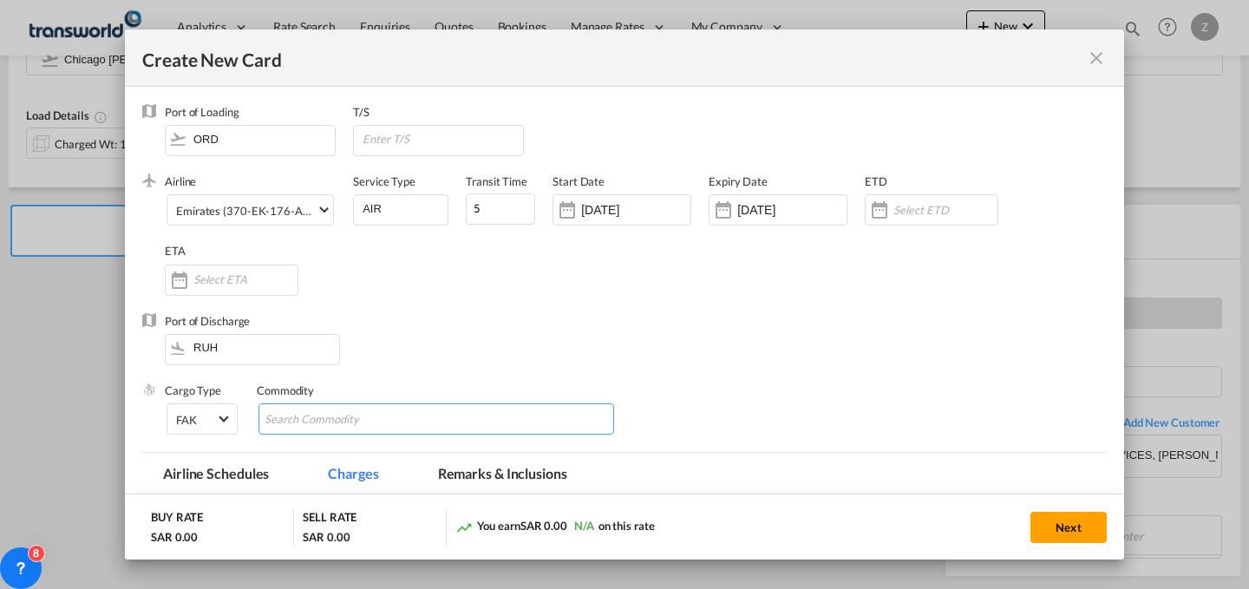
click at [345, 426] on input "Chips input." at bounding box center [344, 420] width 159 height 28
type input "GC"
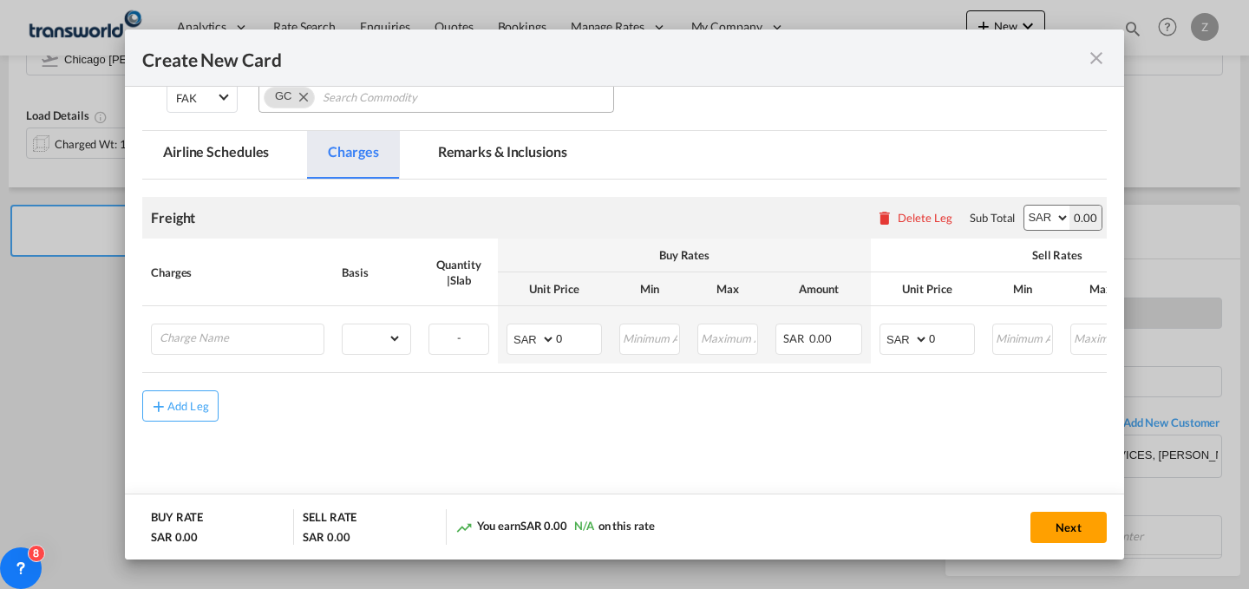
scroll to position [323, 0]
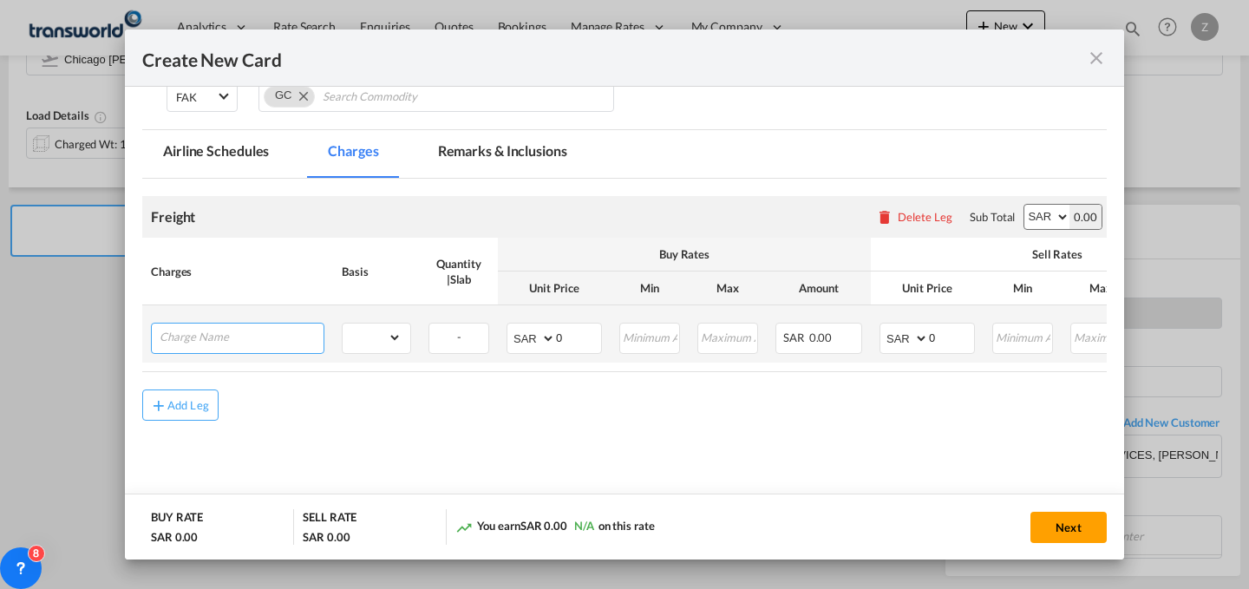
click at [284, 343] on input "Charge Name" at bounding box center [242, 336] width 164 height 26
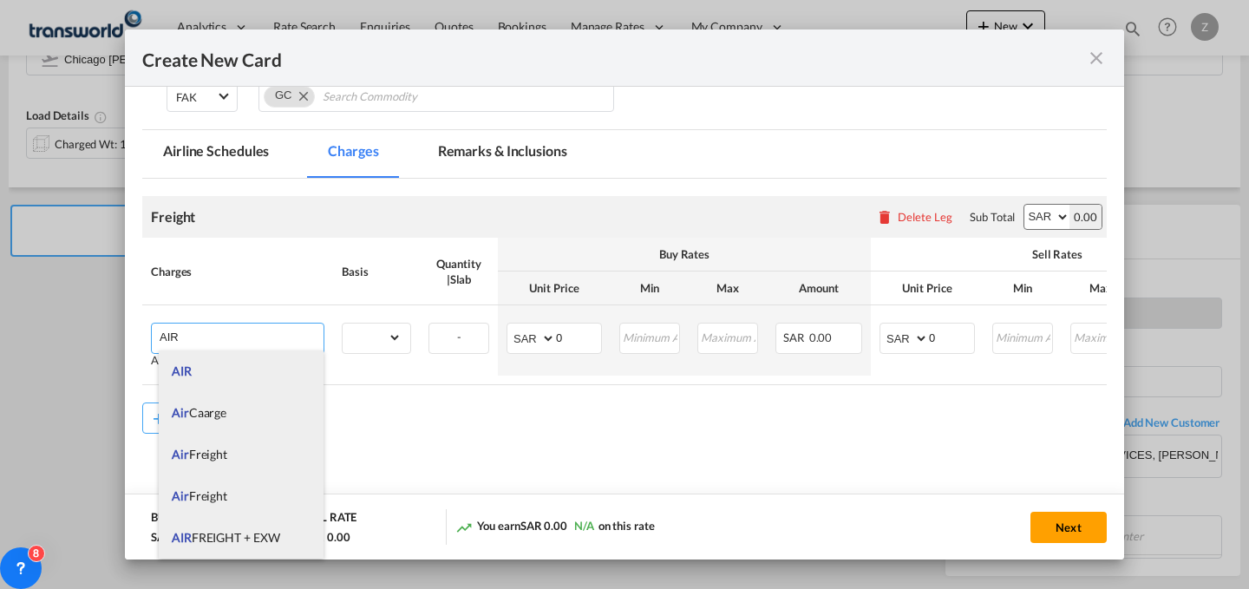
click at [254, 522] on li "AIR FREIGHT + EXW" at bounding box center [241, 538] width 165 height 42
type input "AIR FREIGHT + EXW"
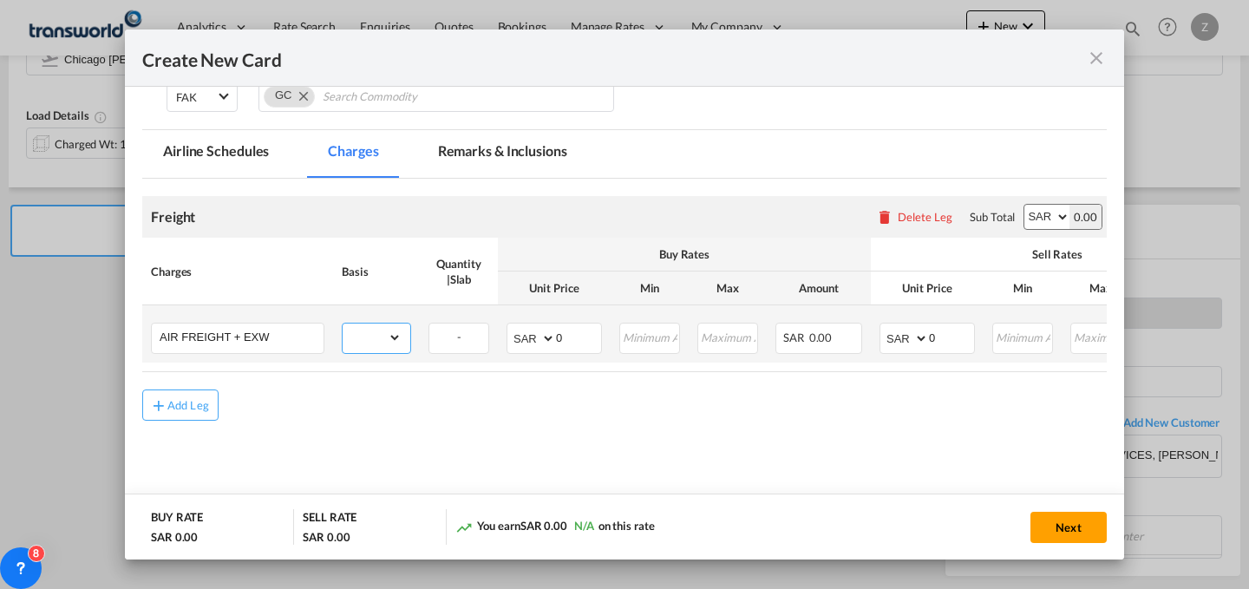
click at [387, 330] on select "gross_weight volumetric_weight per_shipment per_bl per_km % on air freight per_…" at bounding box center [372, 337] width 59 height 28
select select "per_shipment"
click at [343, 323] on select "gross_weight volumetric_weight per_shipment per_bl per_km % on air freight per_…" at bounding box center [372, 337] width 59 height 28
click at [1036, 217] on select "AED AFN ALL AMD ANG AOA ARS AUD AWG AZN BAM BBD BDT BGN BHD BIF BMD BND [PERSON…" at bounding box center [1046, 217] width 45 height 24
select select "string:USD"
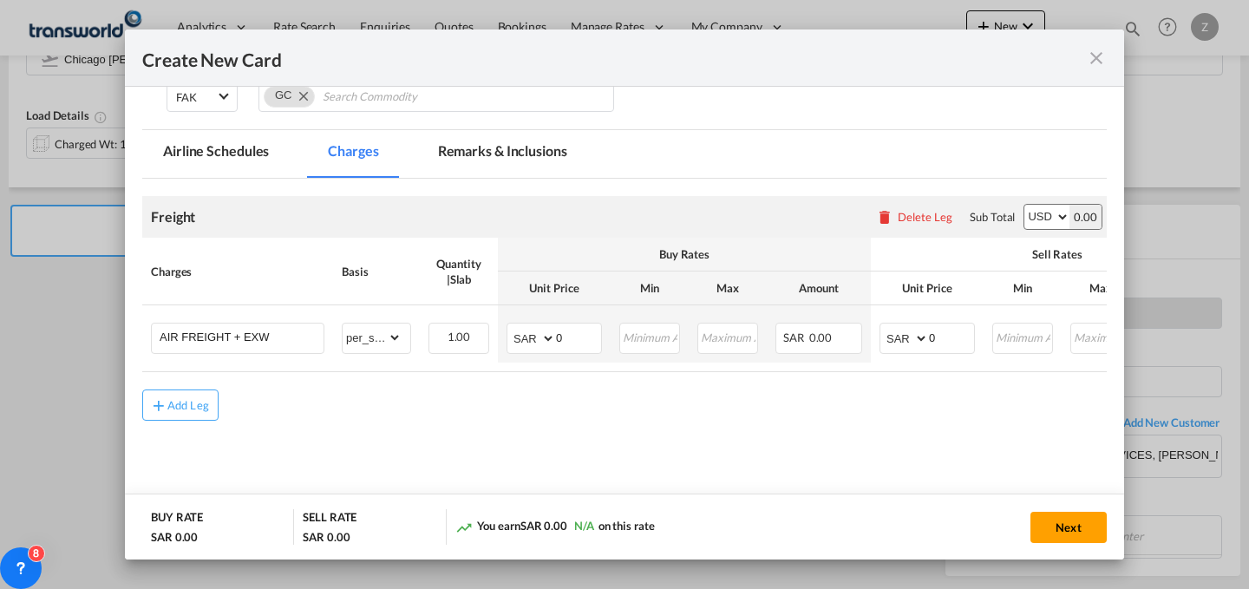
click at [1024, 205] on select "AED AFN ALL AMD ANG AOA ARS AUD AWG AZN BAM BBD BDT BGN BHD BIF BMD BND [PERSON…" at bounding box center [1046, 217] width 45 height 24
click at [900, 343] on select "AED AFN ALL AMD ANG AOA ARS AUD AWG AZN BAM BBD BDT BGN BHD BIF BMD BND [PERSON…" at bounding box center [905, 338] width 45 height 24
select select "string:USD"
click at [883, 326] on select "AED AFN ALL AMD ANG AOA ARS AUD AWG AZN BAM BBD BDT BGN BHD BIF BMD BND [PERSON…" at bounding box center [905, 338] width 45 height 24
click at [533, 341] on select "AED AFN ALL AMD ANG AOA ARS AUD AWG AZN BAM BBD BDT BGN BHD BIF BMD BND [PERSON…" at bounding box center [532, 338] width 45 height 24
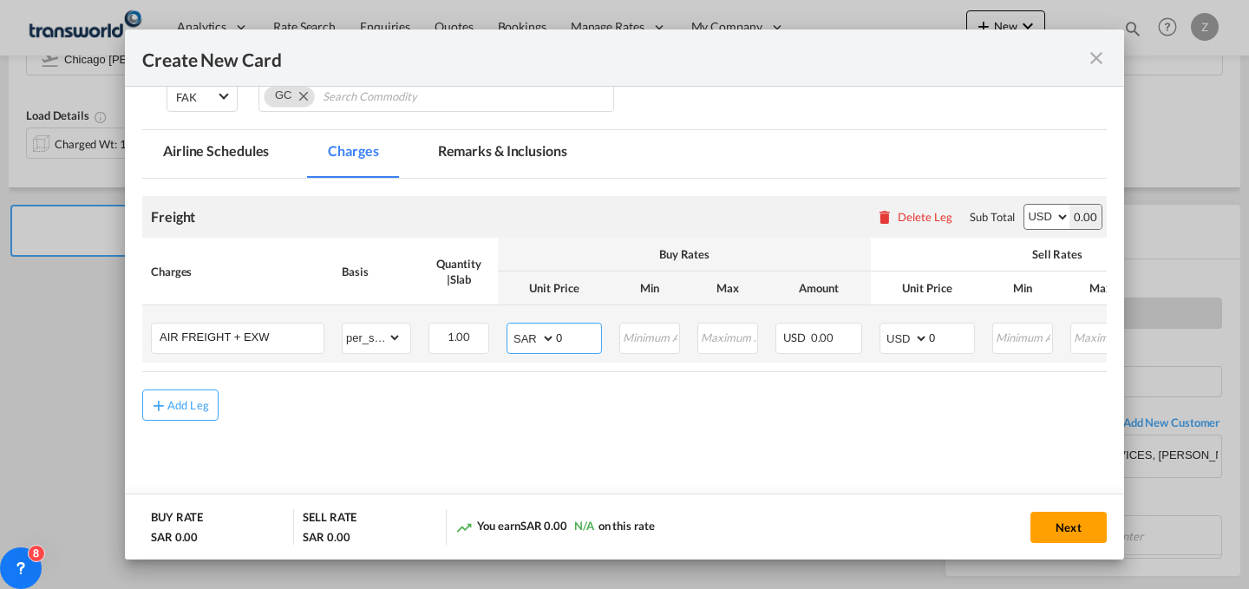
select select "string:USD"
click at [510, 326] on select "AED AFN ALL AMD ANG AOA ARS AUD AWG AZN BAM BBD BDT BGN BHD BIF BMD BND [PERSON…" at bounding box center [532, 338] width 45 height 24
click at [964, 336] on input "0" at bounding box center [951, 336] width 45 height 26
type input "588"
click at [581, 341] on input "0" at bounding box center [578, 336] width 45 height 26
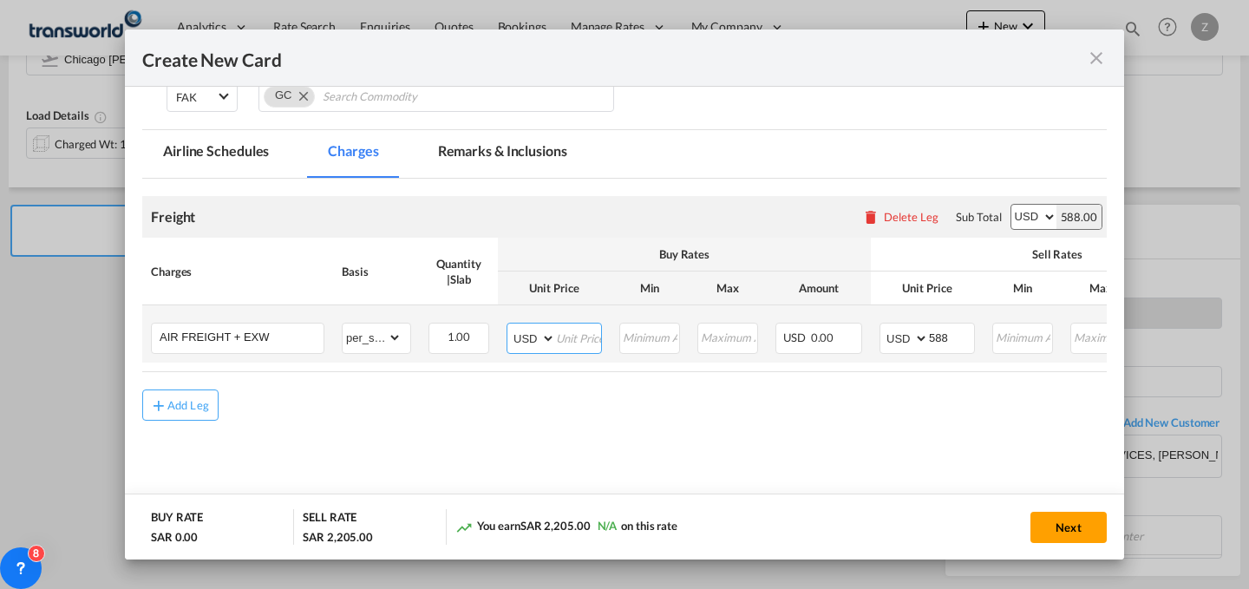
click at [585, 343] on input "Create New Card ..." at bounding box center [578, 336] width 45 height 26
type input "463"
click at [1079, 524] on button "Next" at bounding box center [1068, 527] width 76 height 31
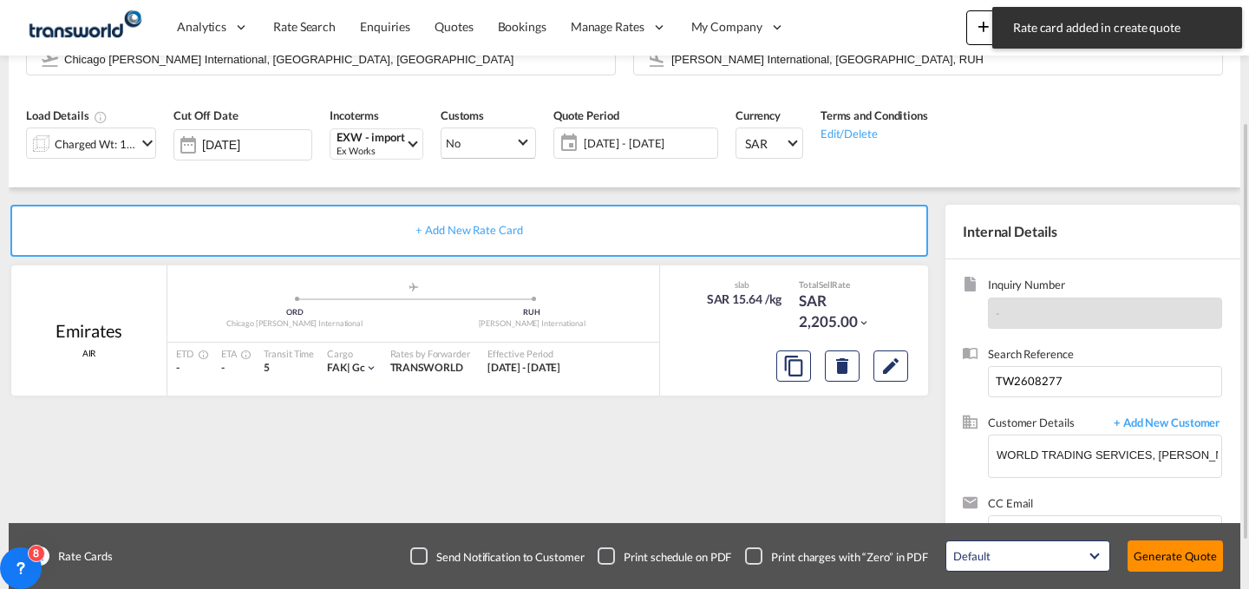
click at [1139, 549] on button "Generate Quote" at bounding box center [1174, 555] width 95 height 31
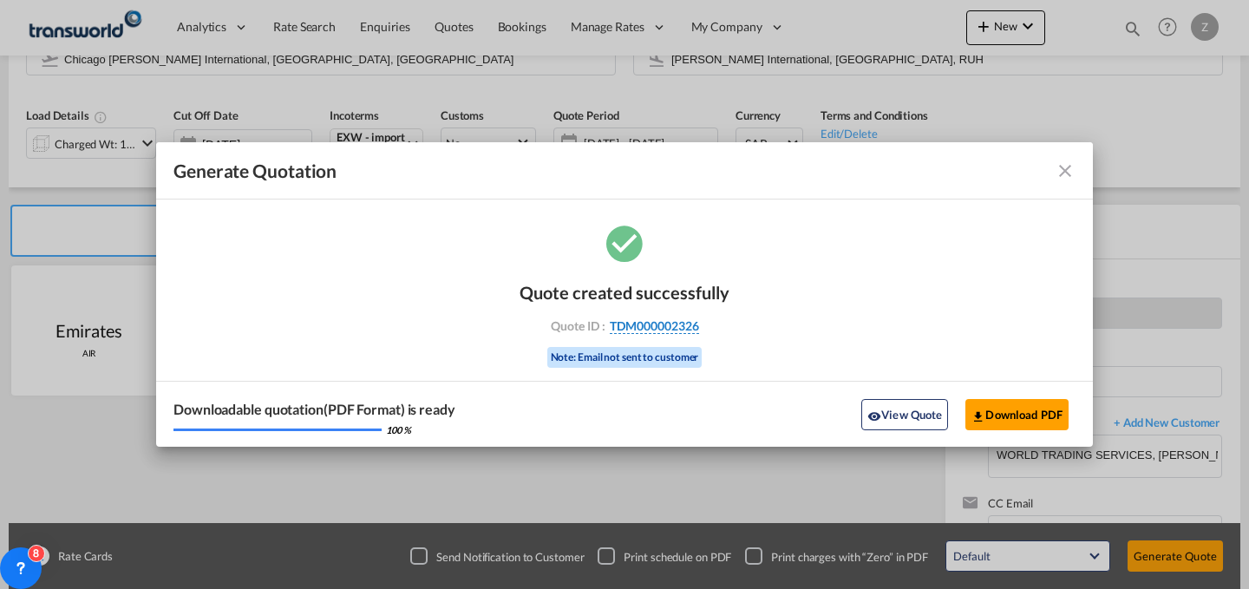
click at [676, 324] on span "TDM000002326" at bounding box center [654, 326] width 89 height 16
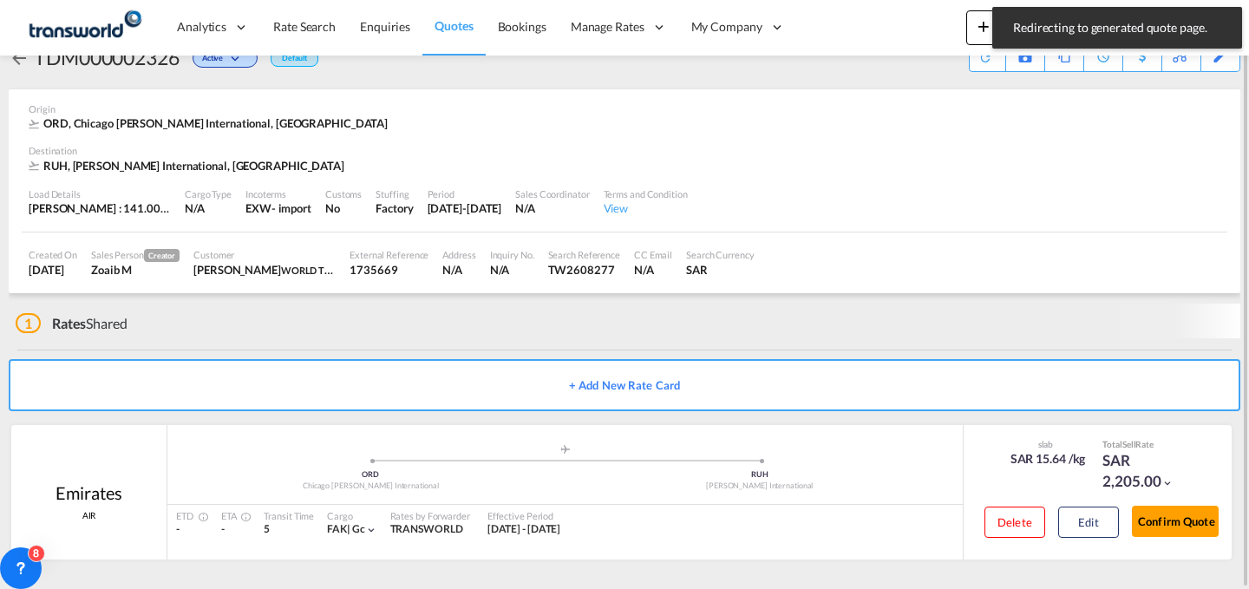
scroll to position [33, 0]
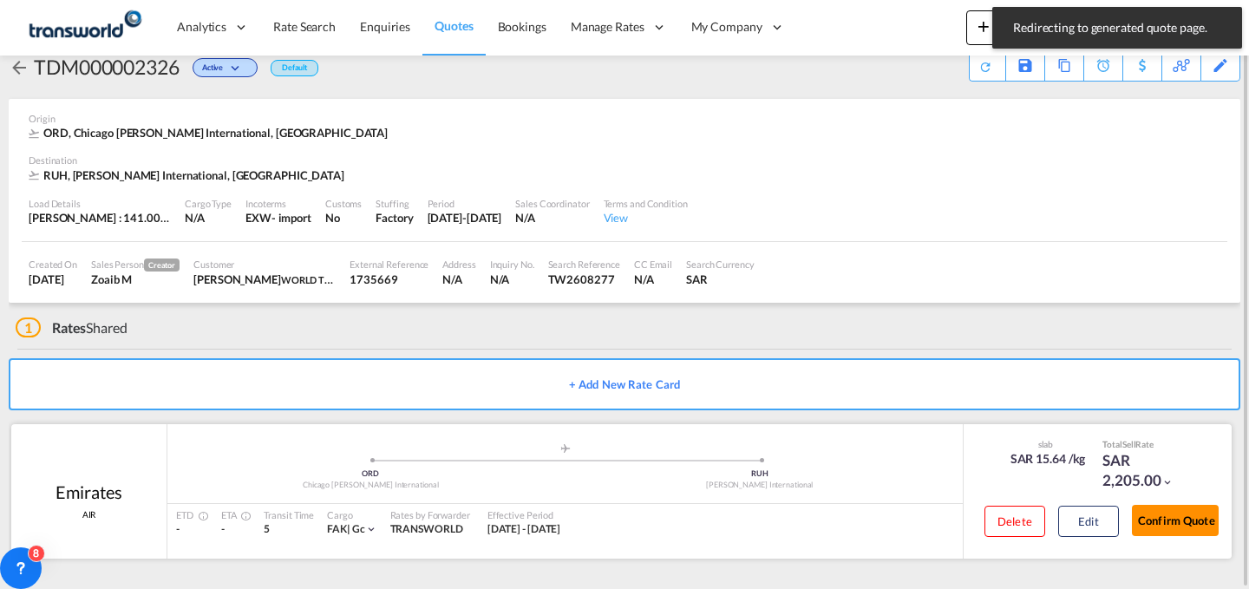
click at [1165, 523] on button "Confirm Quote" at bounding box center [1175, 520] width 87 height 31
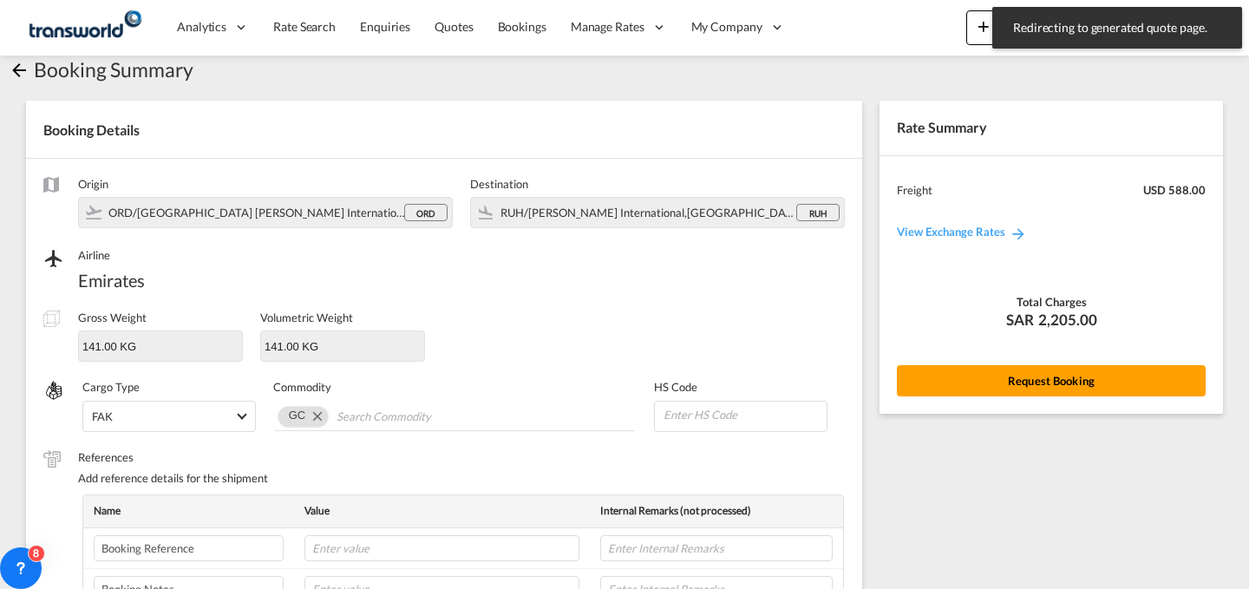
scroll to position [578, 0]
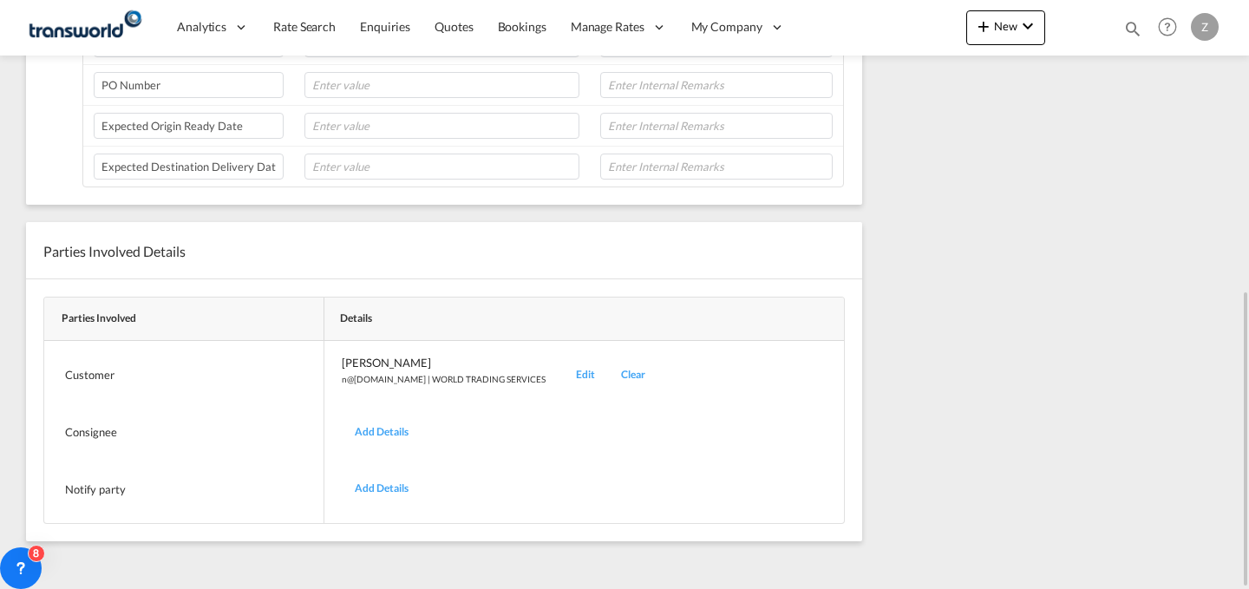
click at [563, 367] on div "Edit" at bounding box center [585, 375] width 45 height 41
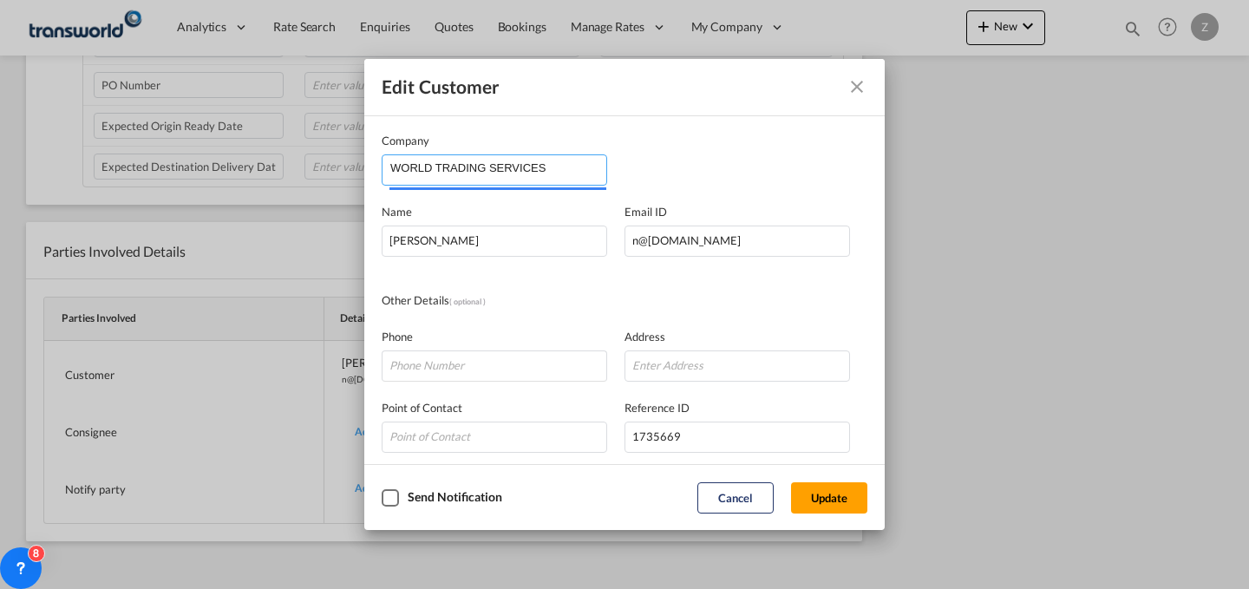
drag, startPoint x: 559, startPoint y: 170, endPoint x: 114, endPoint y: 159, distance: 445.0
click at [114, 159] on div "Edit Customer Company WORLD TRADING SERVICES Name [PERSON_NAME] Email ID [EMAIL…" at bounding box center [624, 294] width 1249 height 589
type input "M"
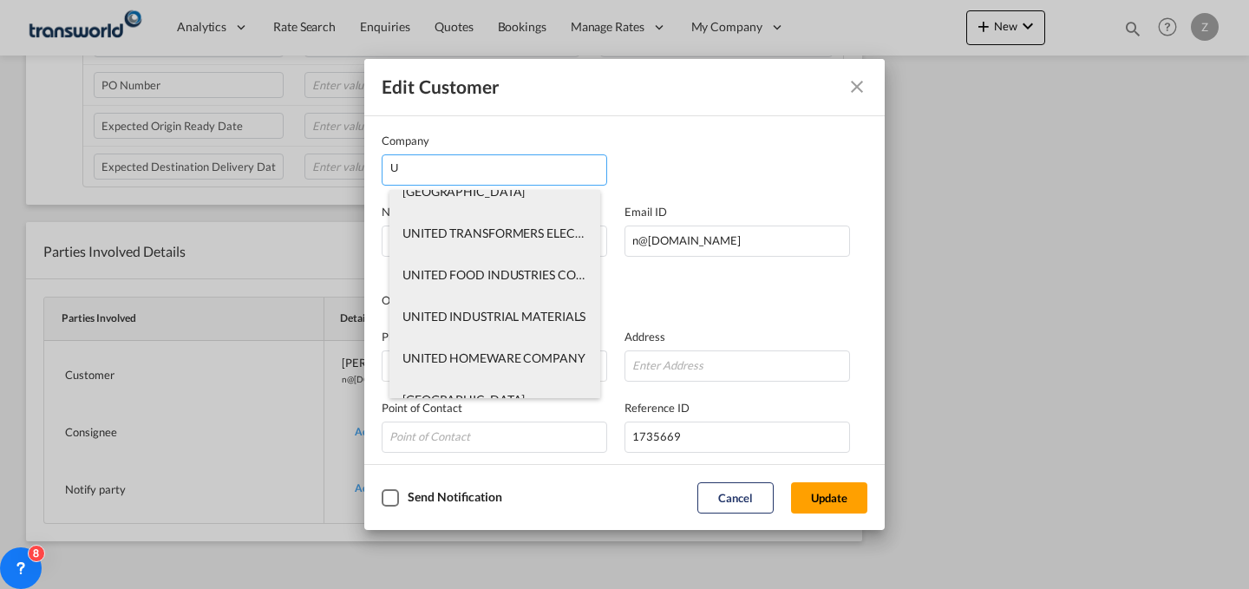
scroll to position [88, 0]
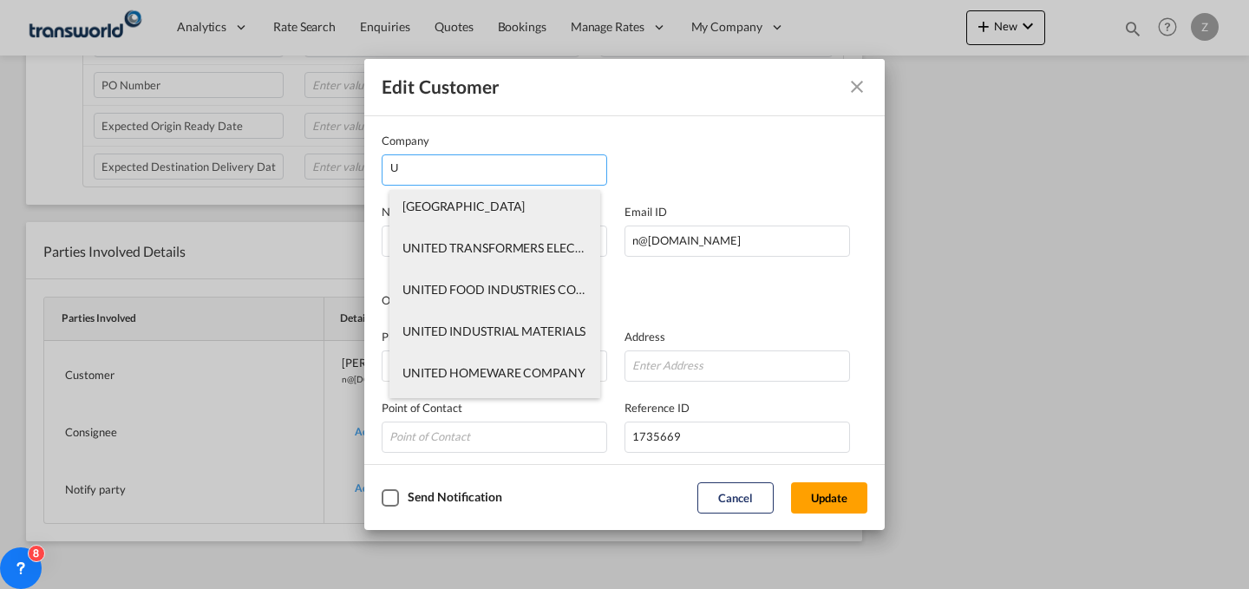
click at [508, 173] on input "U" at bounding box center [498, 168] width 216 height 26
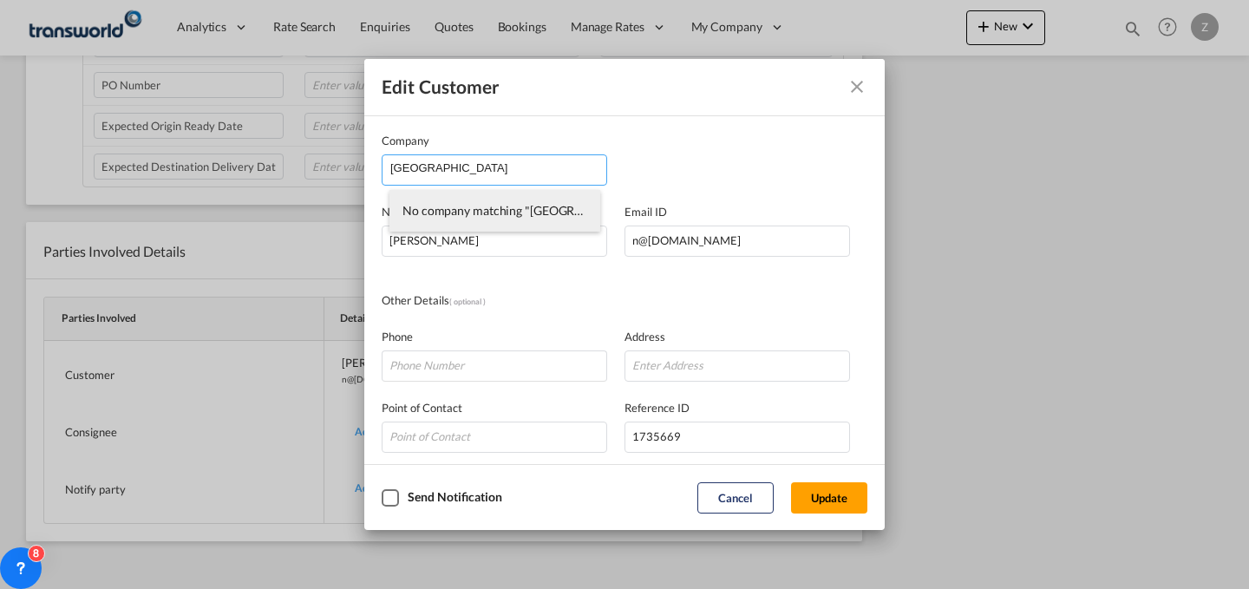
scroll to position [0, 0]
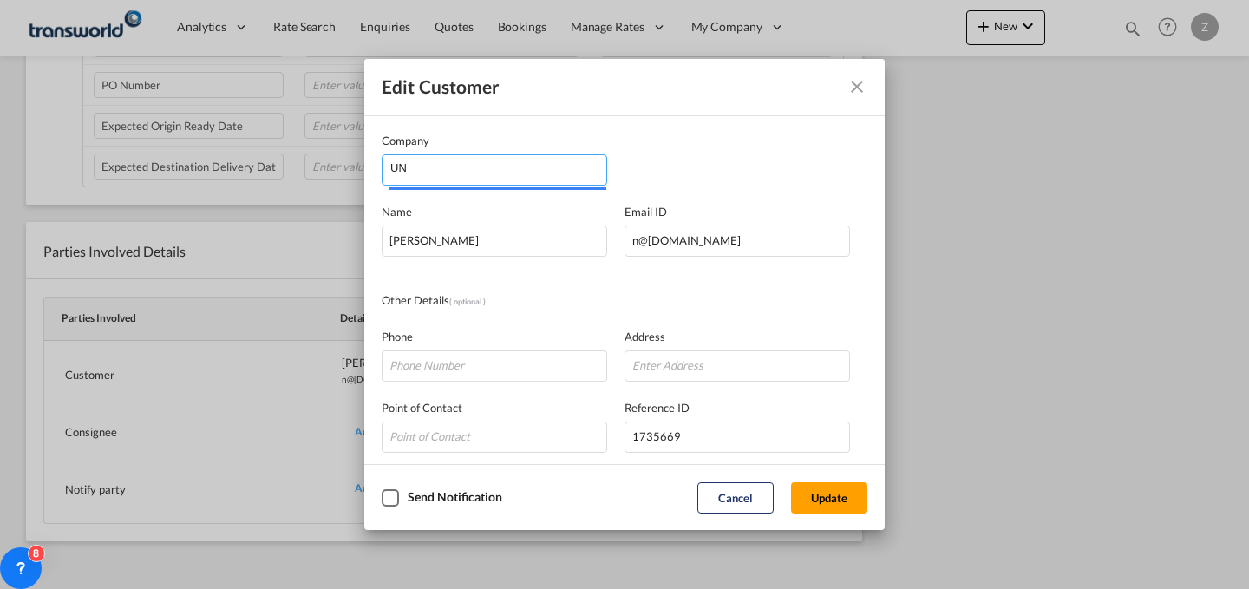
type input "U"
click at [857, 88] on md-icon "Close dialog" at bounding box center [856, 86] width 21 height 21
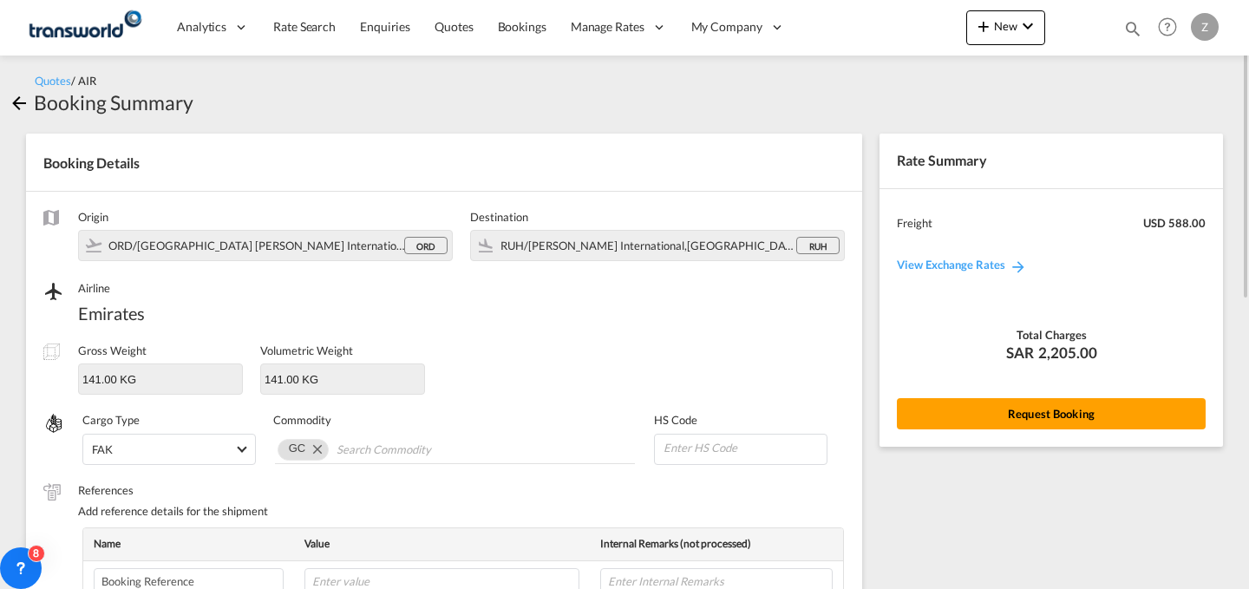
scroll to position [578, 0]
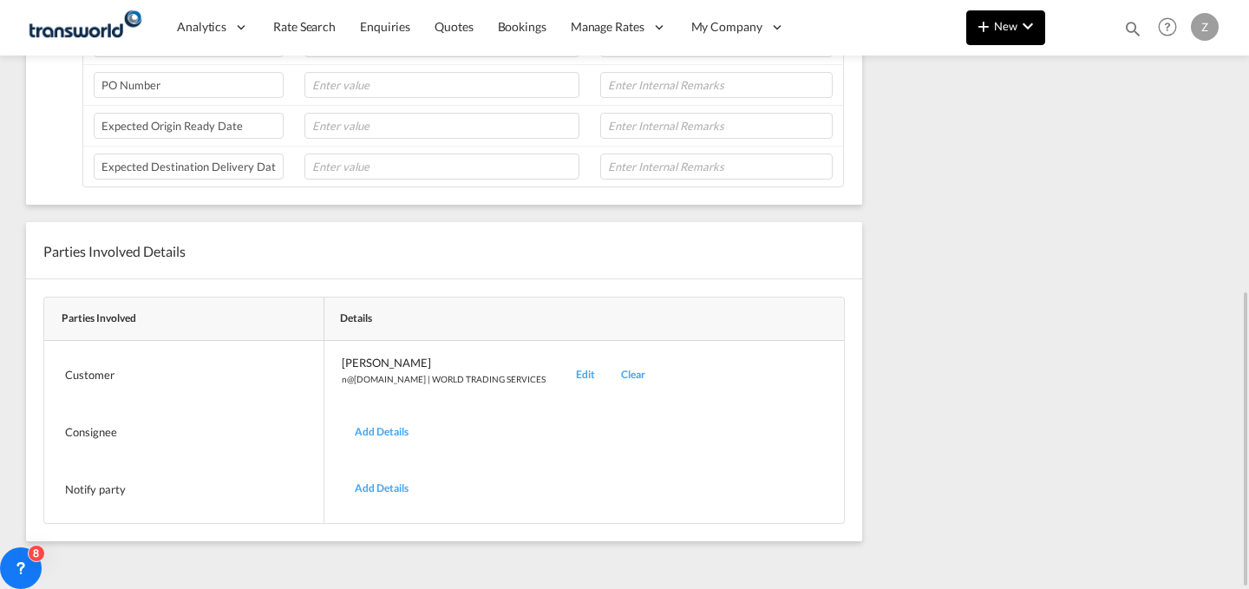
click at [1016, 29] on span "New" at bounding box center [1005, 26] width 65 height 14
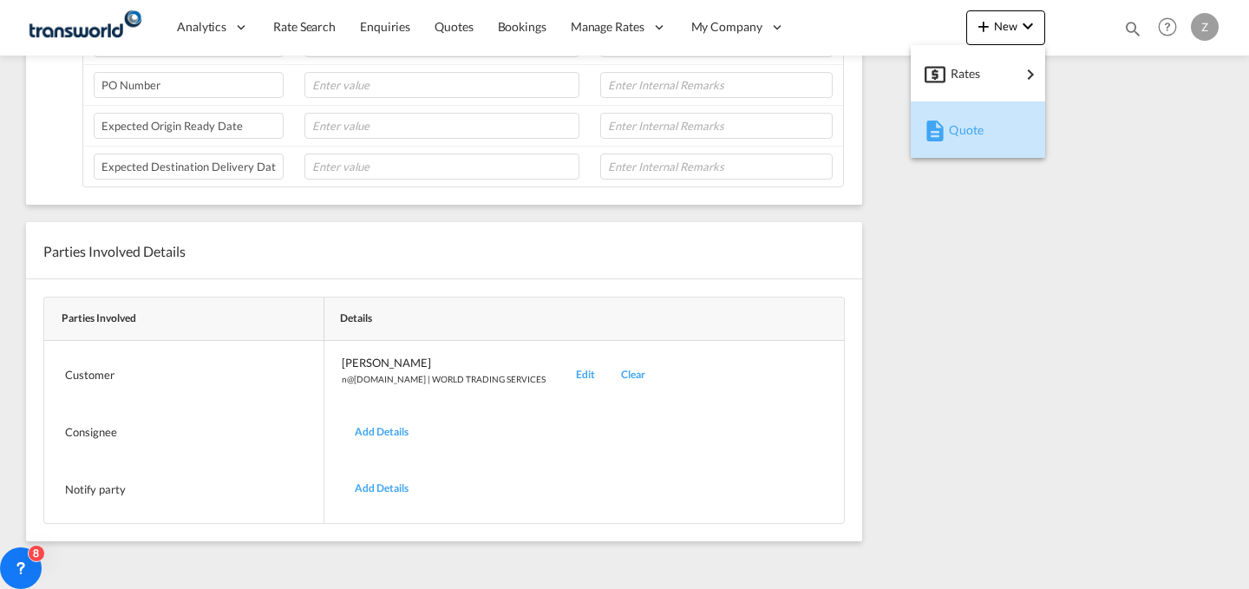
click at [973, 114] on div "Quote" at bounding box center [981, 129] width 64 height 43
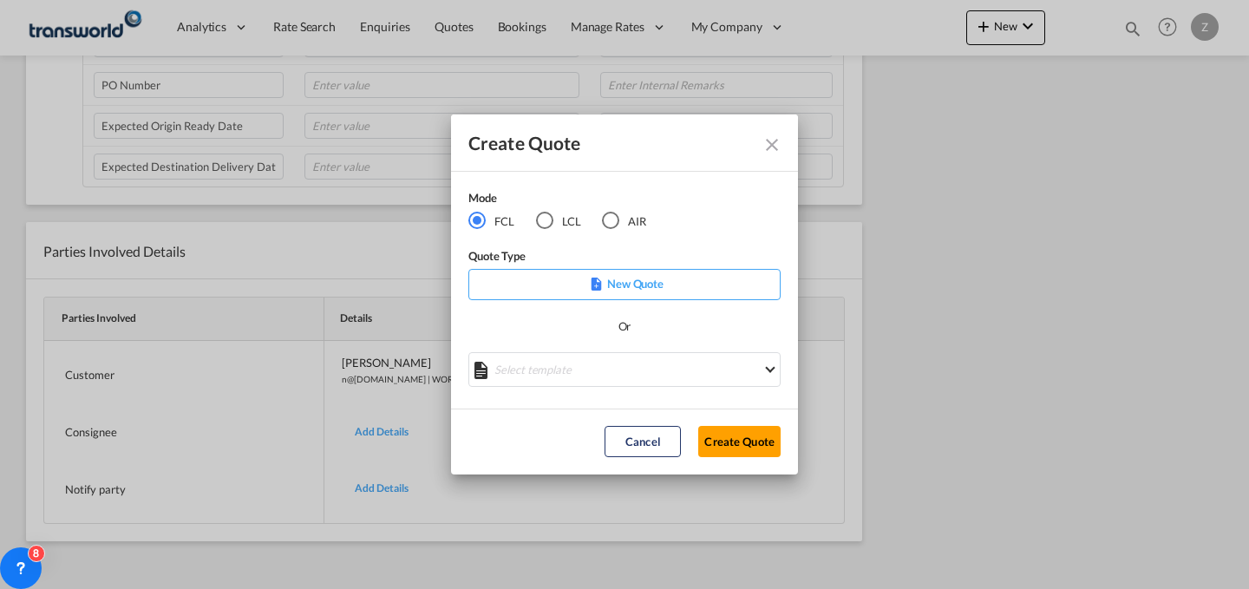
click at [624, 219] on md-radio-button "AIR" at bounding box center [624, 220] width 44 height 19
click at [740, 436] on button "Create Quote" at bounding box center [739, 441] width 82 height 31
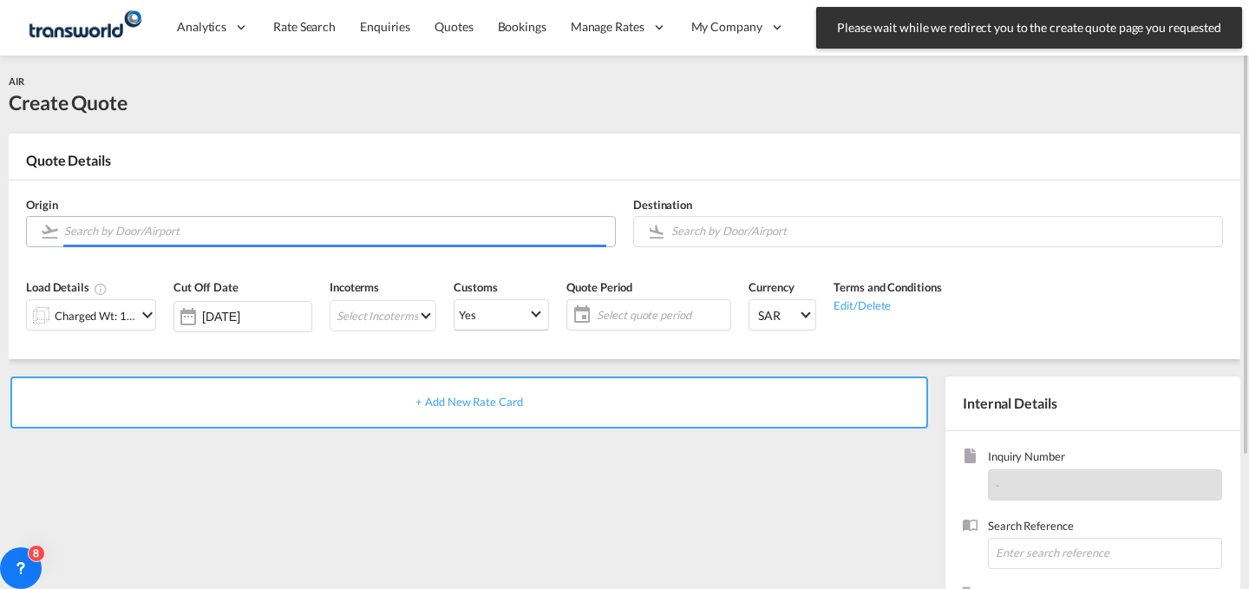
click at [452, 237] on input "Search by Door/Airport" at bounding box center [335, 231] width 542 height 30
paste input "TW0109346"
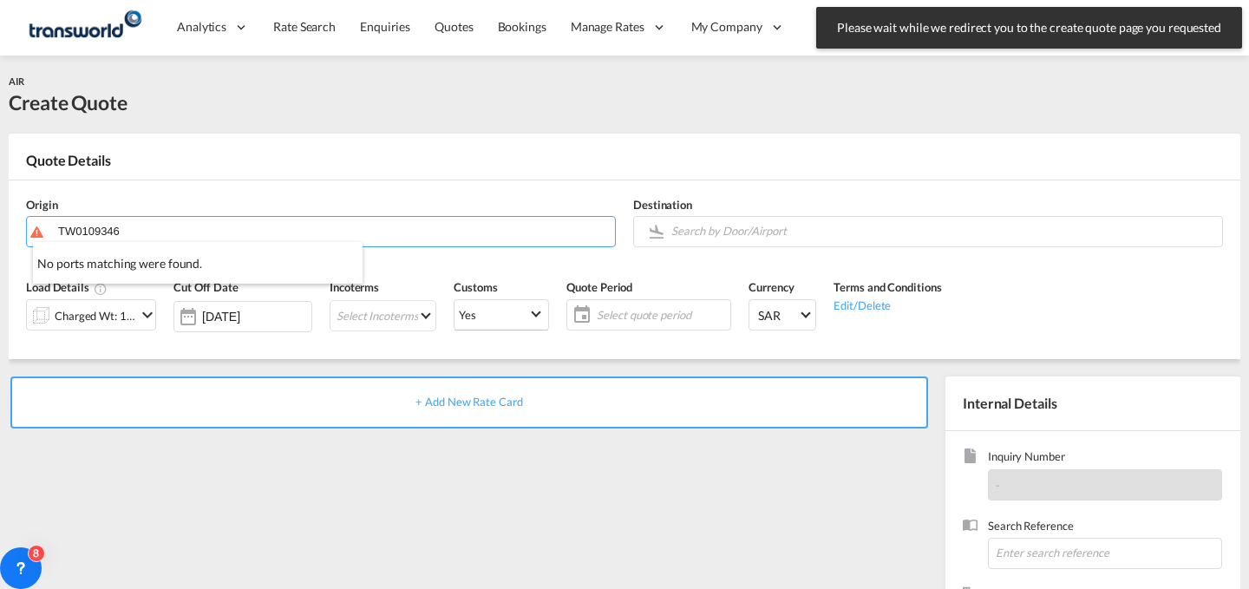
type input "TW0109346"
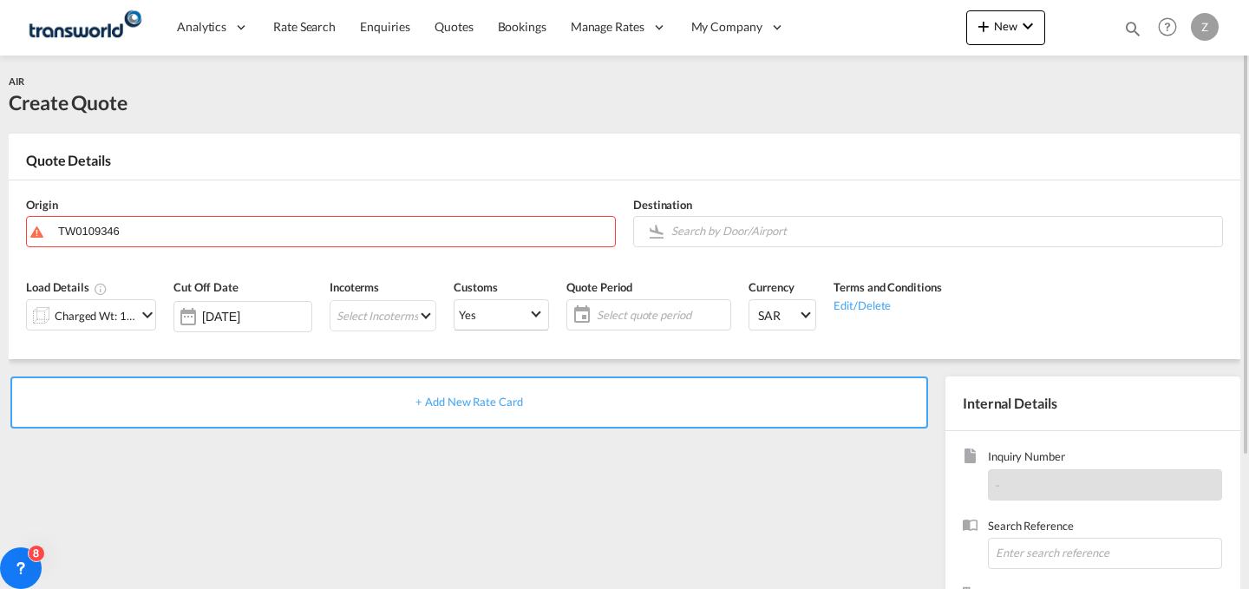
drag, startPoint x: 365, startPoint y: 239, endPoint x: 49, endPoint y: 257, distance: 317.0
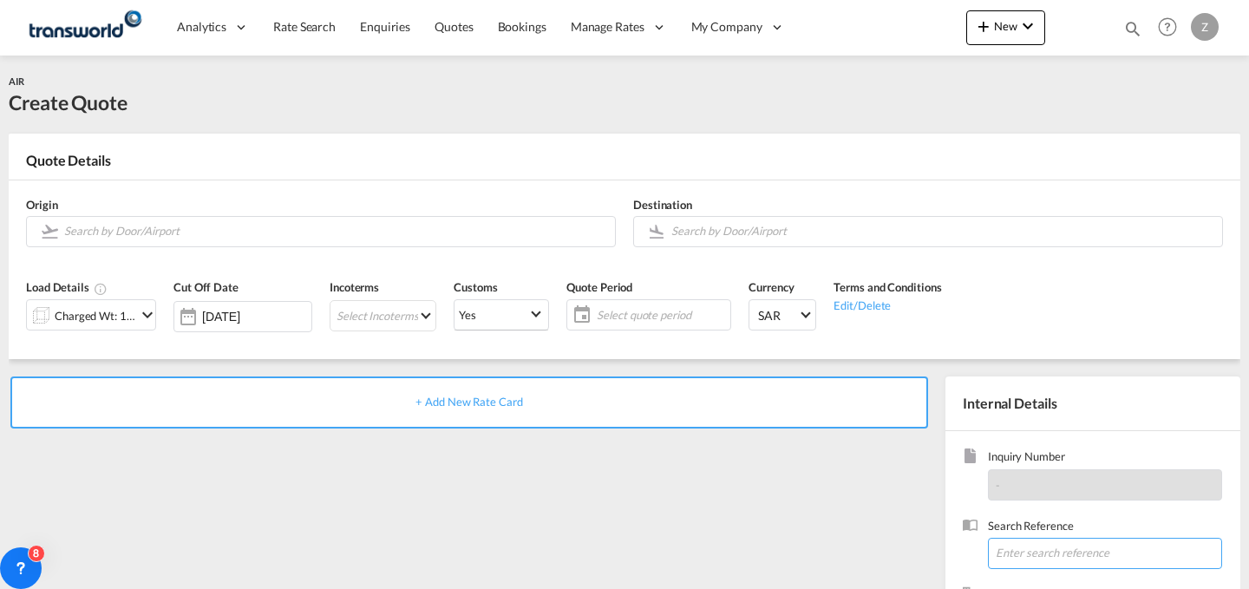
paste input "TW0109346"
type input "TW0109346"
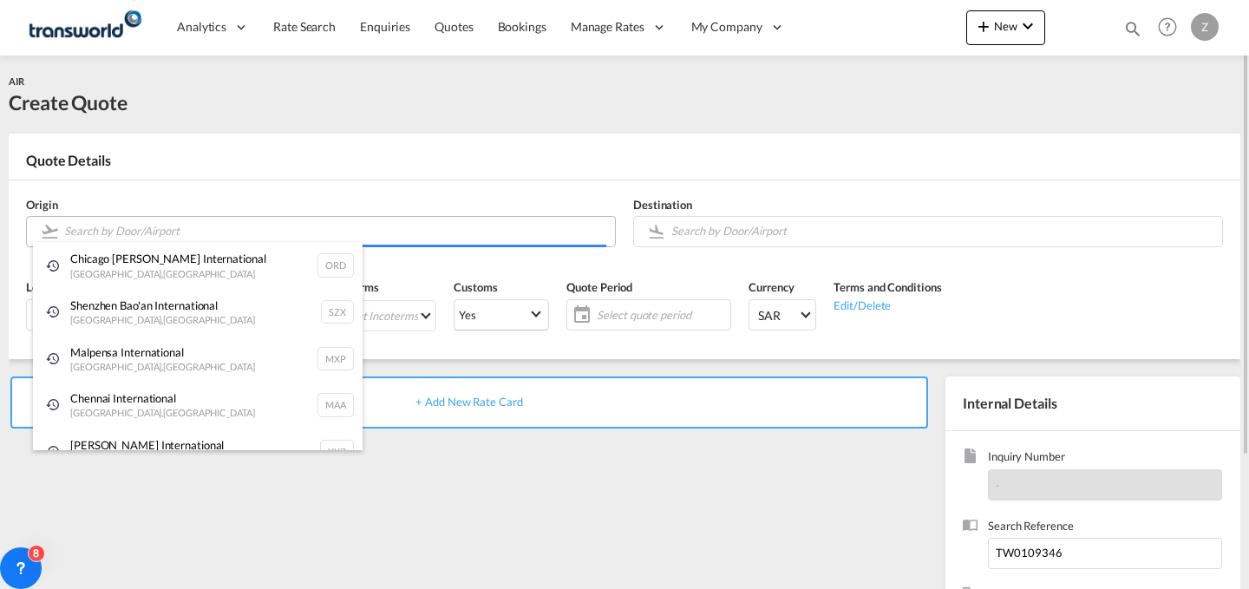
click at [377, 226] on body "Analytics Dashboard Reports Rate Search Enquiries Quotes Bookings" at bounding box center [624, 294] width 1249 height 589
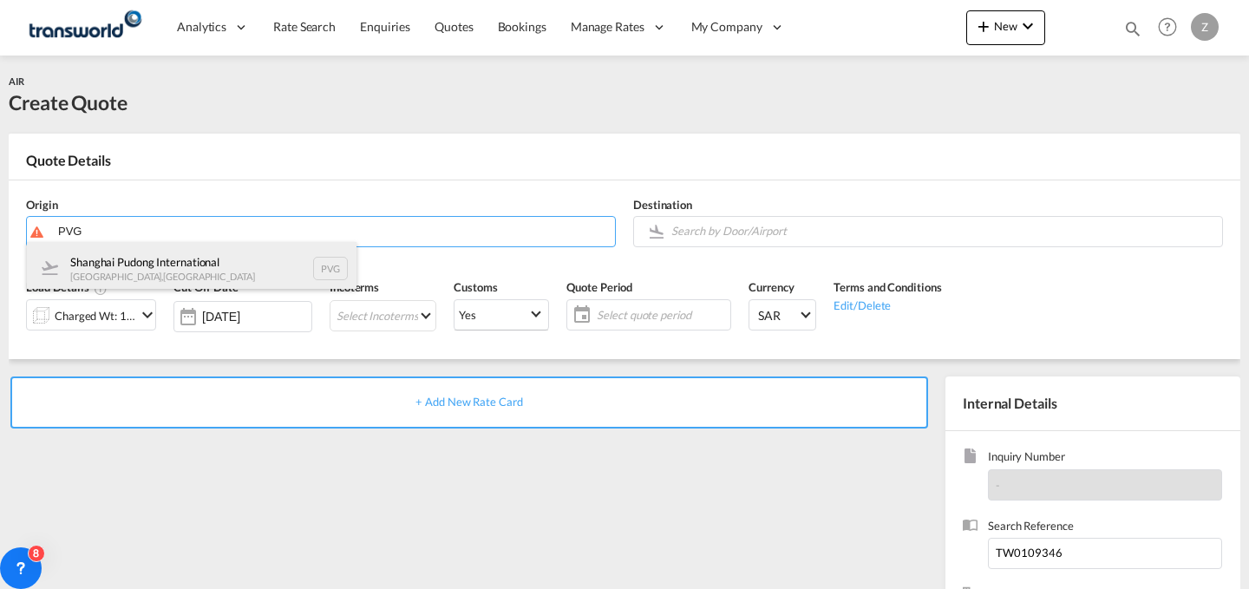
click at [238, 277] on div "Shanghai Pudong International [GEOGRAPHIC_DATA] , [GEOGRAPHIC_DATA] PVG" at bounding box center [192, 268] width 330 height 52
type input "Shanghai Pudong International, [GEOGRAPHIC_DATA], PVG"
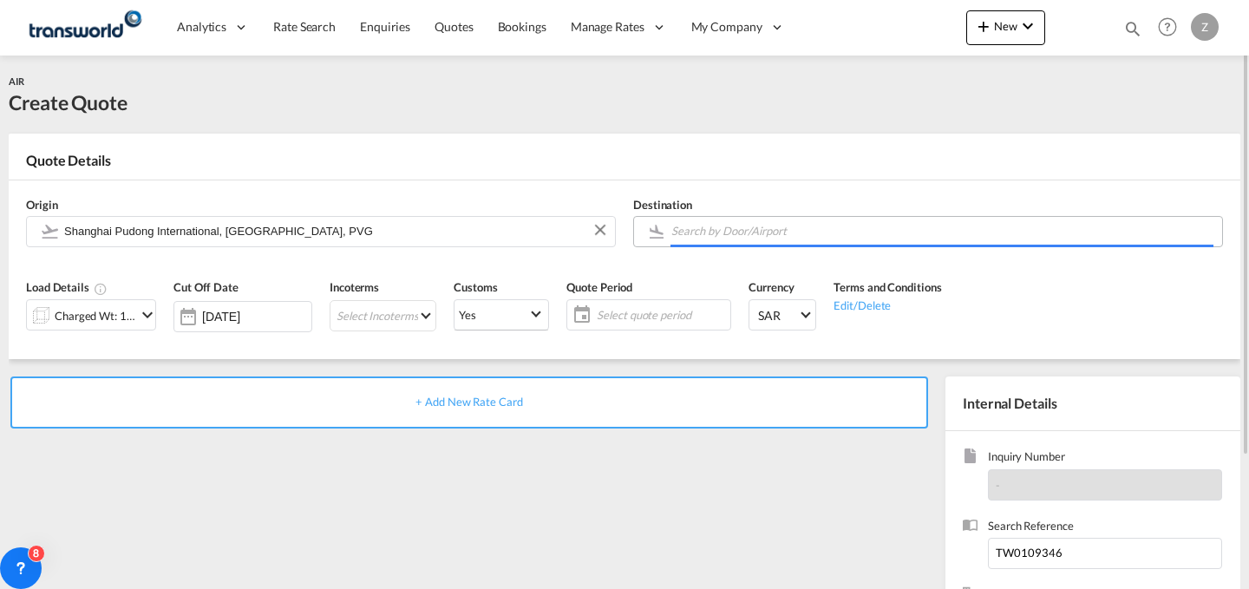
click at [759, 230] on input "Search by Door/Airport" at bounding box center [942, 231] width 542 height 30
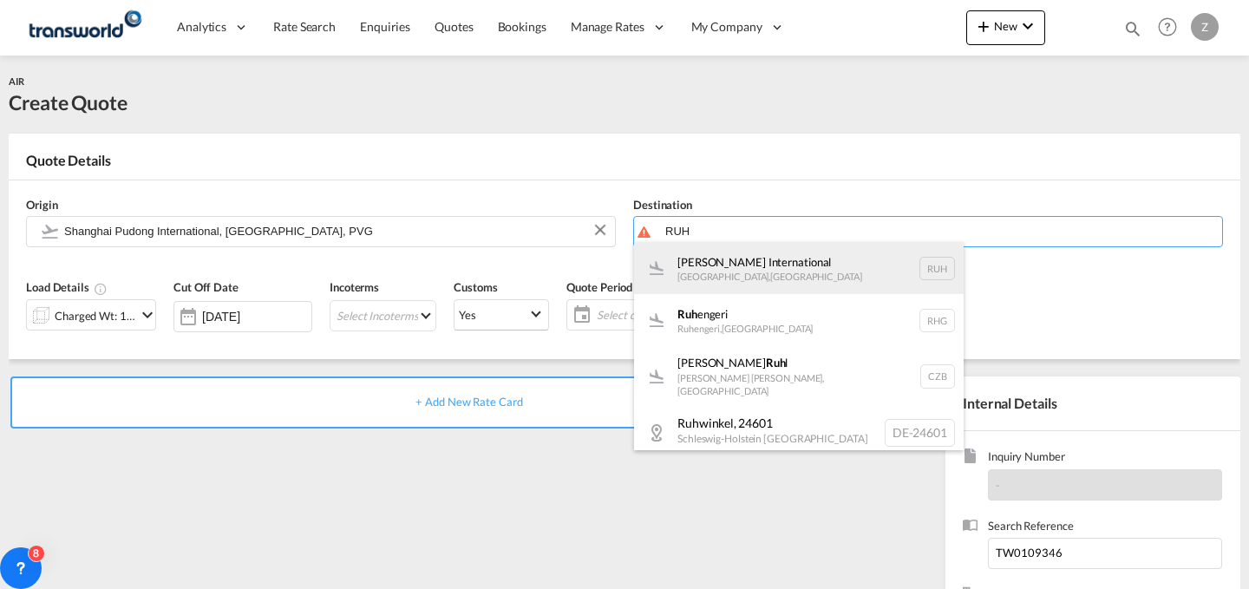
click at [747, 250] on div "[PERSON_NAME] International [GEOGRAPHIC_DATA] , [GEOGRAPHIC_DATA] RUH" at bounding box center [799, 268] width 330 height 52
type input "[PERSON_NAME] International, [GEOGRAPHIC_DATA], RUH"
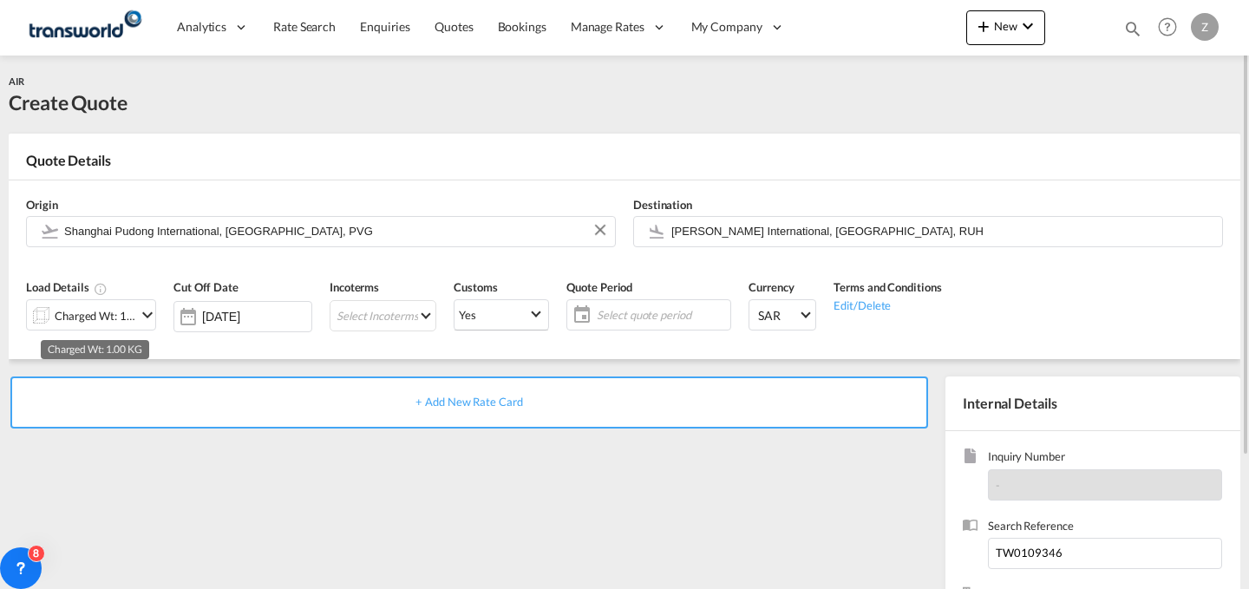
click at [124, 311] on div "Charged Wt: 1.00 KG" at bounding box center [96, 316] width 82 height 24
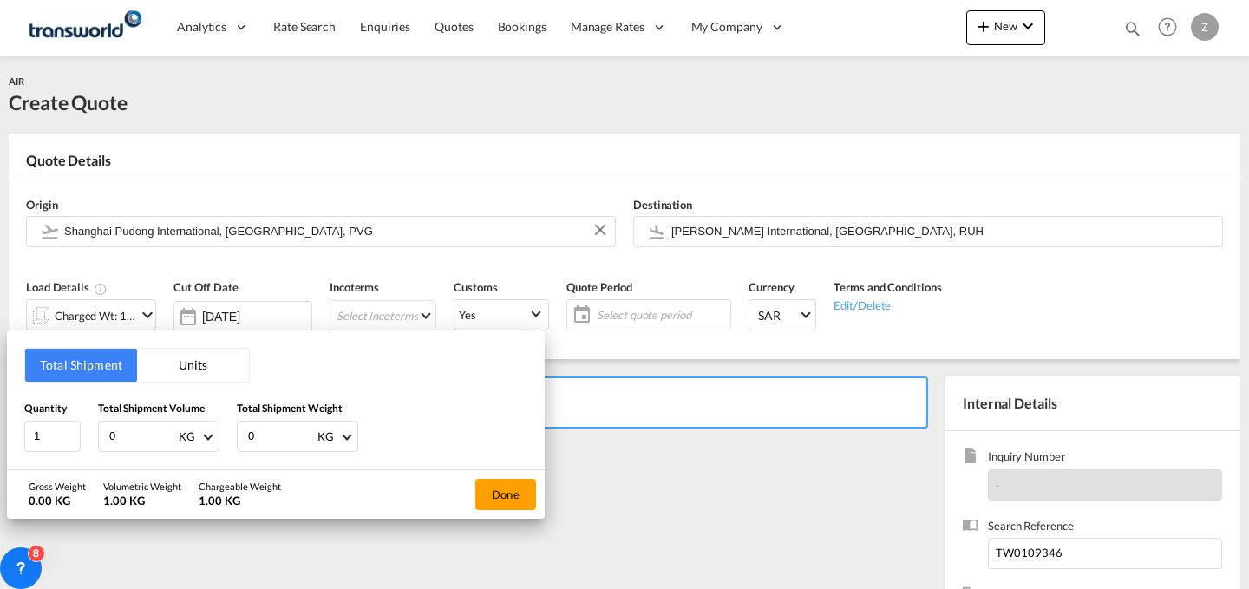
click at [270, 430] on input "0" at bounding box center [280, 435] width 69 height 29
type input "2.5"
click at [134, 435] on input "0" at bounding box center [142, 435] width 69 height 29
type input "2.5"
click at [519, 494] on button "Done" at bounding box center [505, 494] width 61 height 31
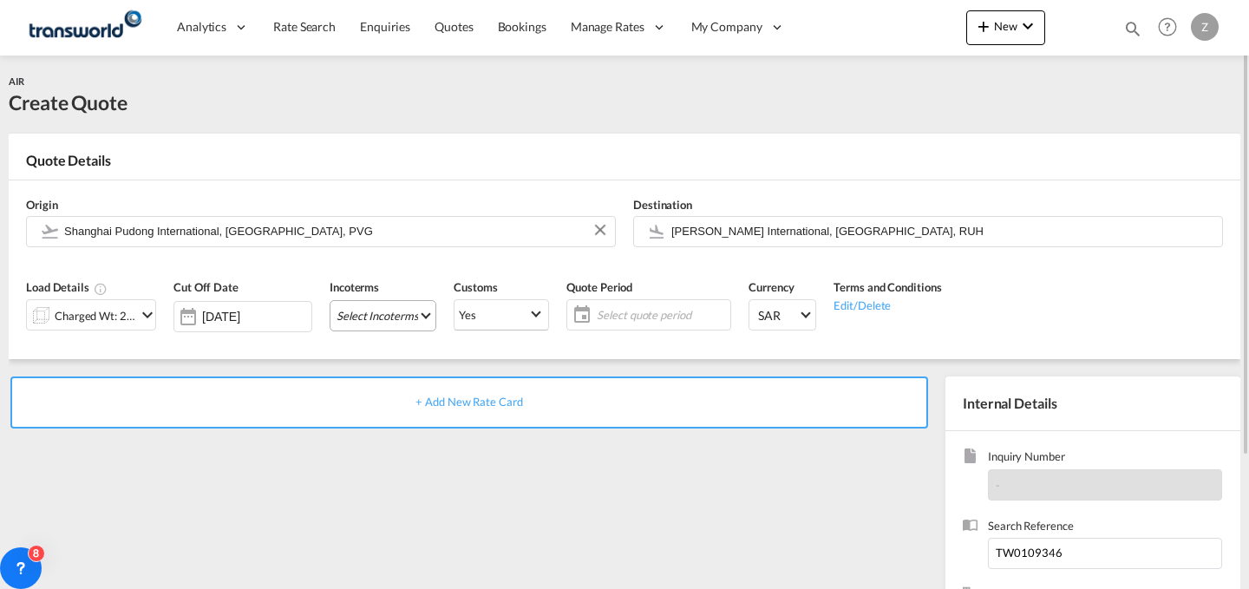
click at [402, 317] on md-select "Select Incoterms FCA - import Free Carrier FAS - export Free Alongside Ship DPU…" at bounding box center [383, 315] width 107 height 31
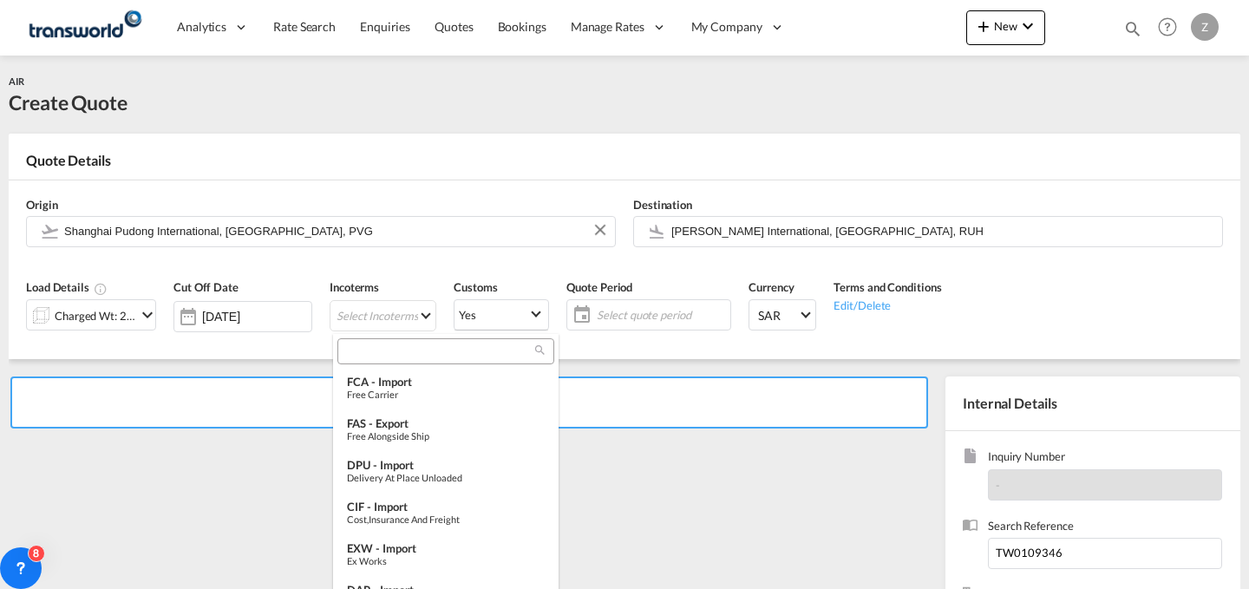
click at [425, 353] on input "search" at bounding box center [439, 351] width 193 height 16
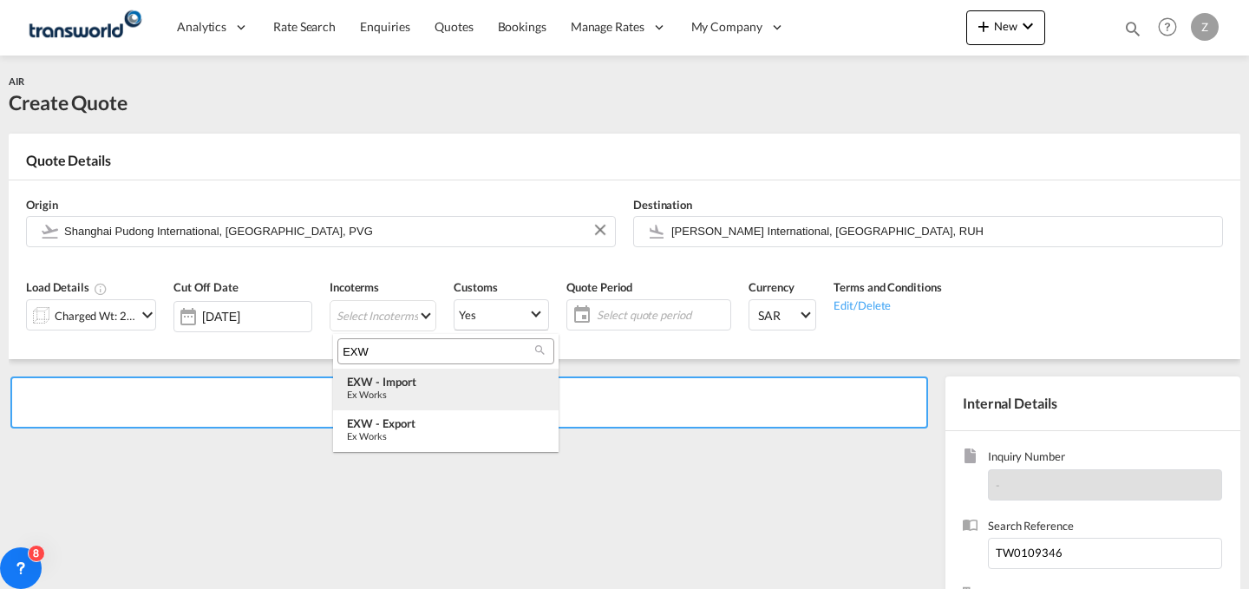
type input "EXW"
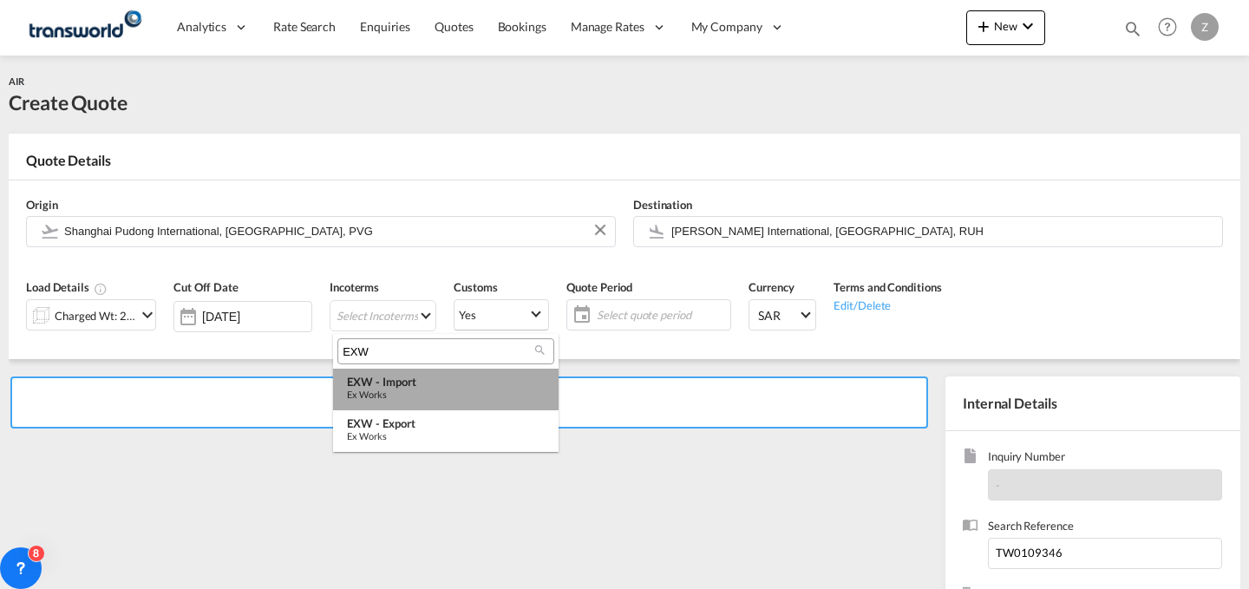
click at [427, 380] on div "EXW - import" at bounding box center [446, 382] width 198 height 14
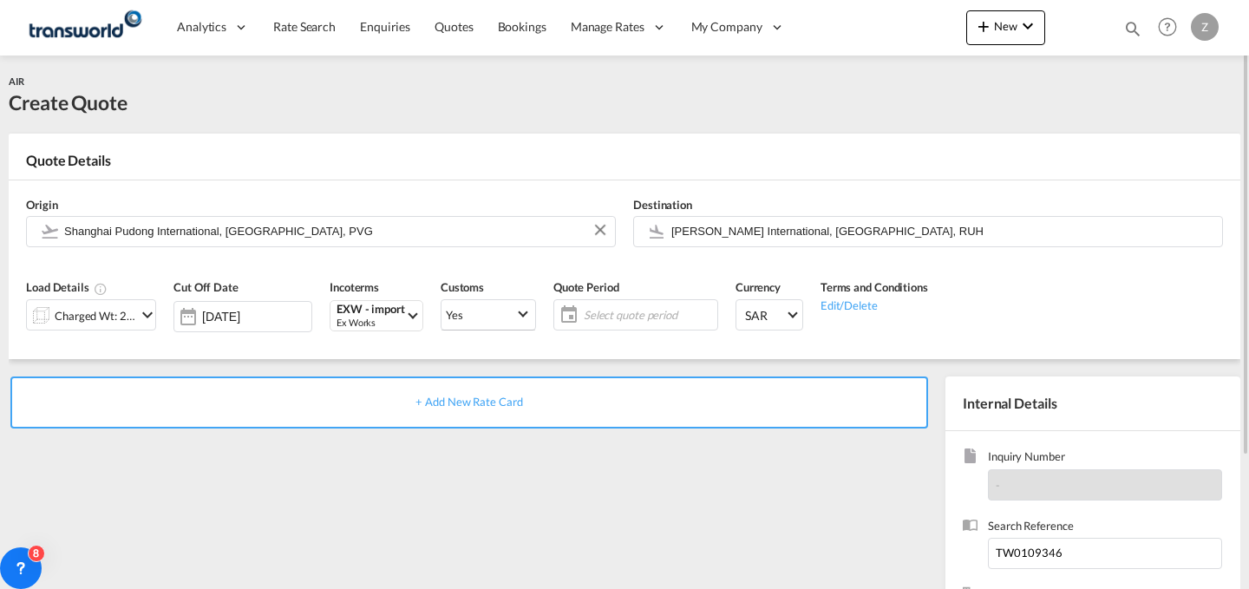
click at [617, 315] on span "Select quote period" at bounding box center [648, 315] width 129 height 16
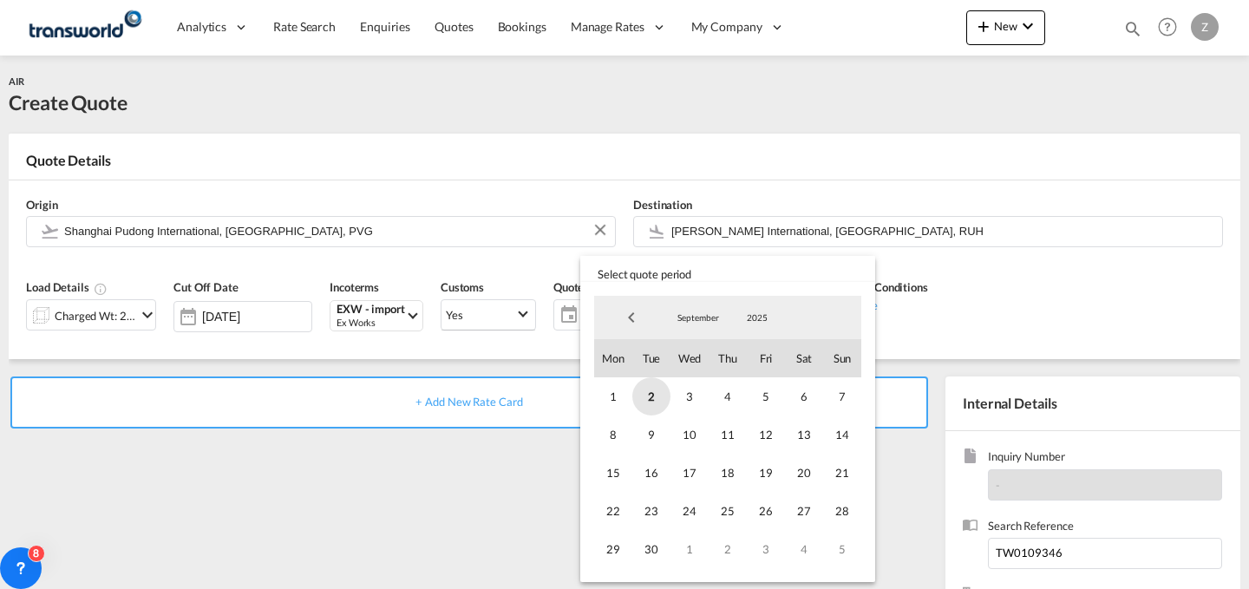
click at [650, 403] on span "2" at bounding box center [651, 396] width 38 height 38
click at [658, 556] on span "30" at bounding box center [651, 549] width 38 height 38
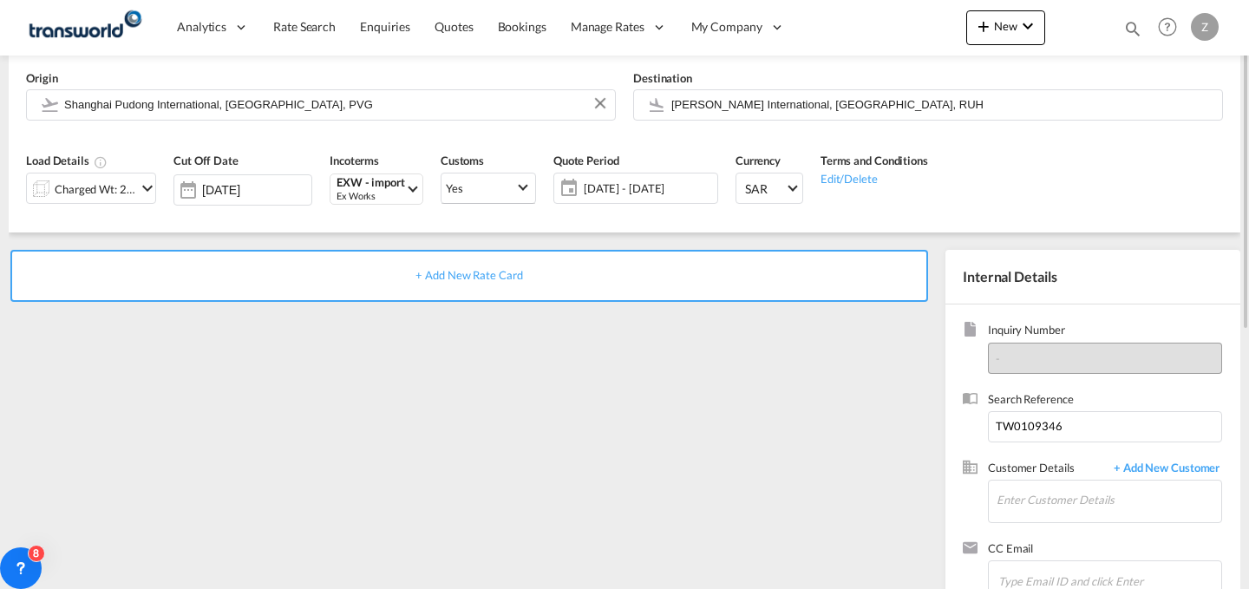
scroll to position [172, 0]
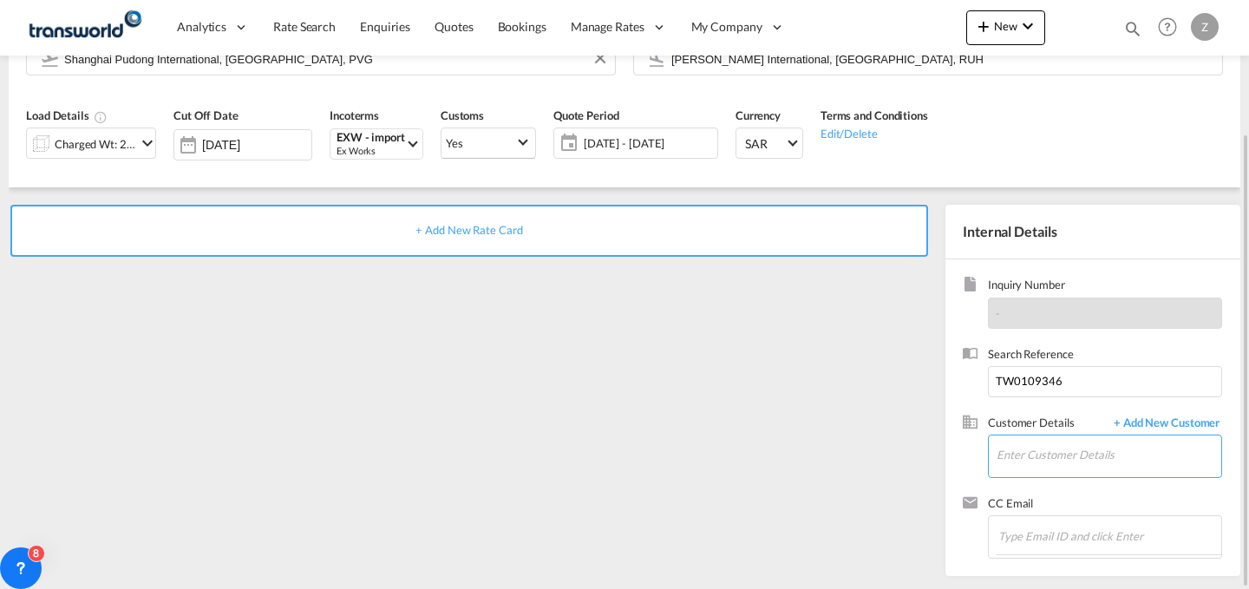
click at [1028, 466] on input "Enter Customer Details" at bounding box center [1108, 454] width 225 height 39
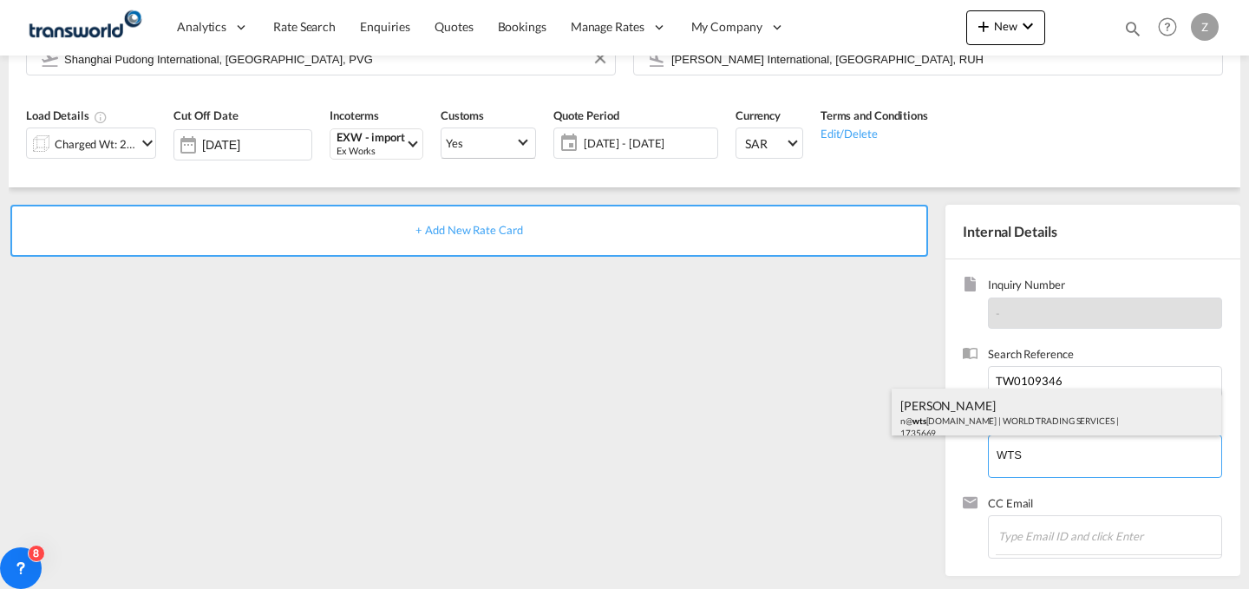
click at [1022, 417] on div "[PERSON_NAME] n@ wts [DOMAIN_NAME] | WORLD TRADING SERVICES | 1735669" at bounding box center [1057, 418] width 330 height 59
type input "WORLD TRADING SERVICES, [PERSON_NAME], n@[DOMAIN_NAME]"
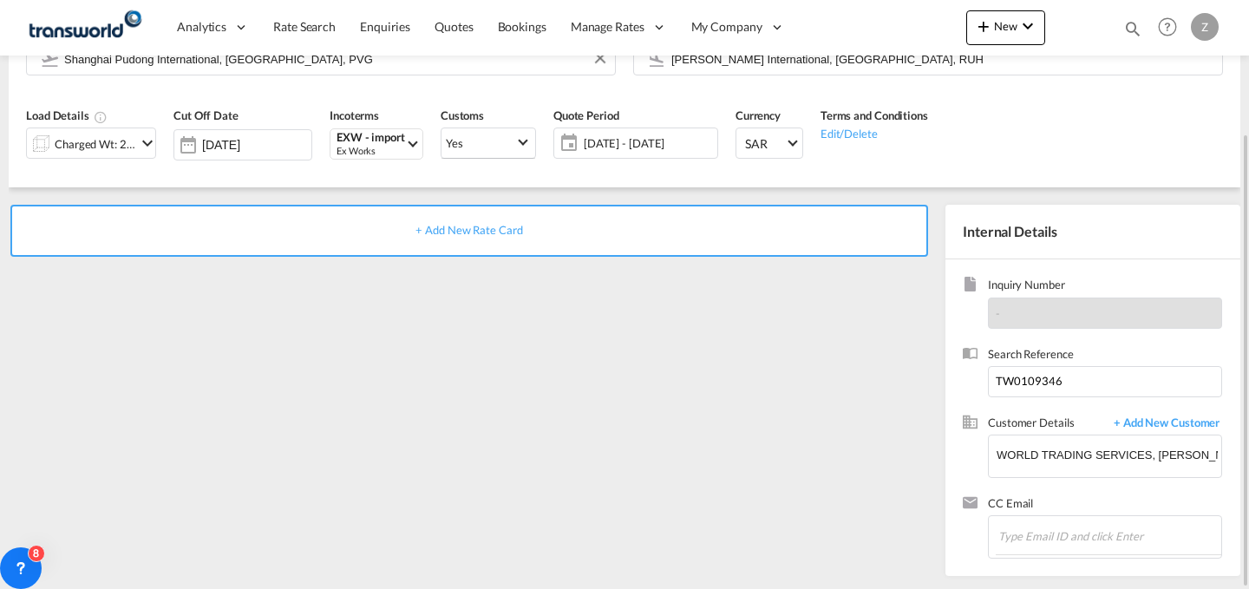
click at [804, 212] on div "+ Add New Rate Card" at bounding box center [469, 231] width 918 height 52
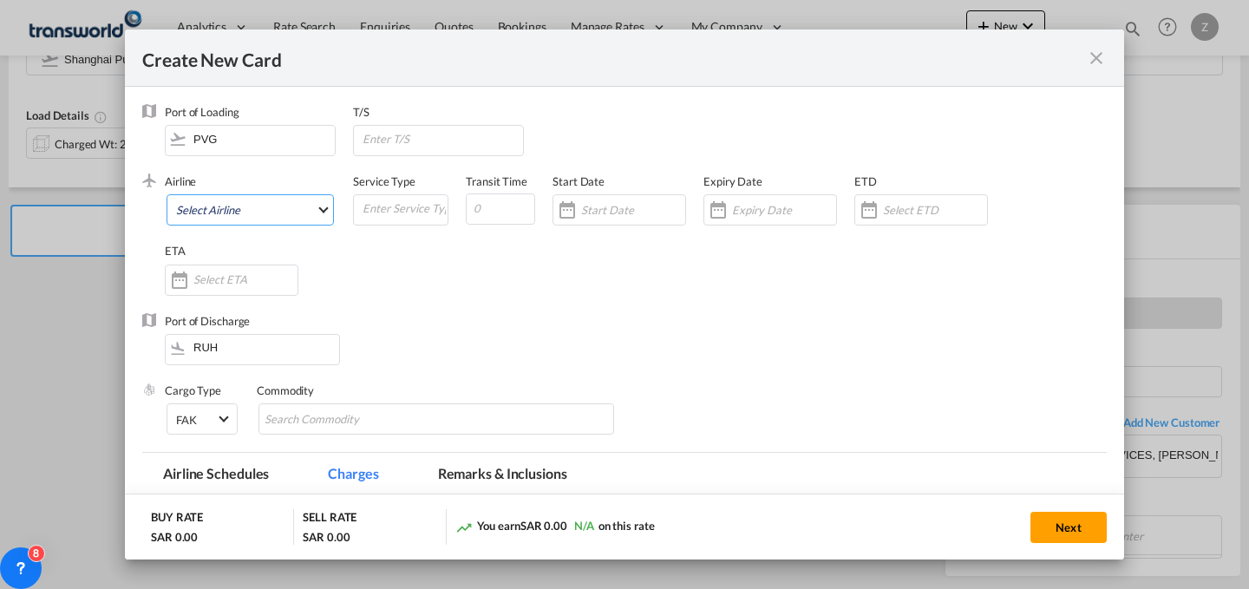
click at [297, 212] on md-select "Select Airline AIR EXPRESS S.A. (1166- / -) CMA CGM Air Cargo (1140-2C / -) DDW…" at bounding box center [250, 209] width 167 height 31
type md-option "1166-"
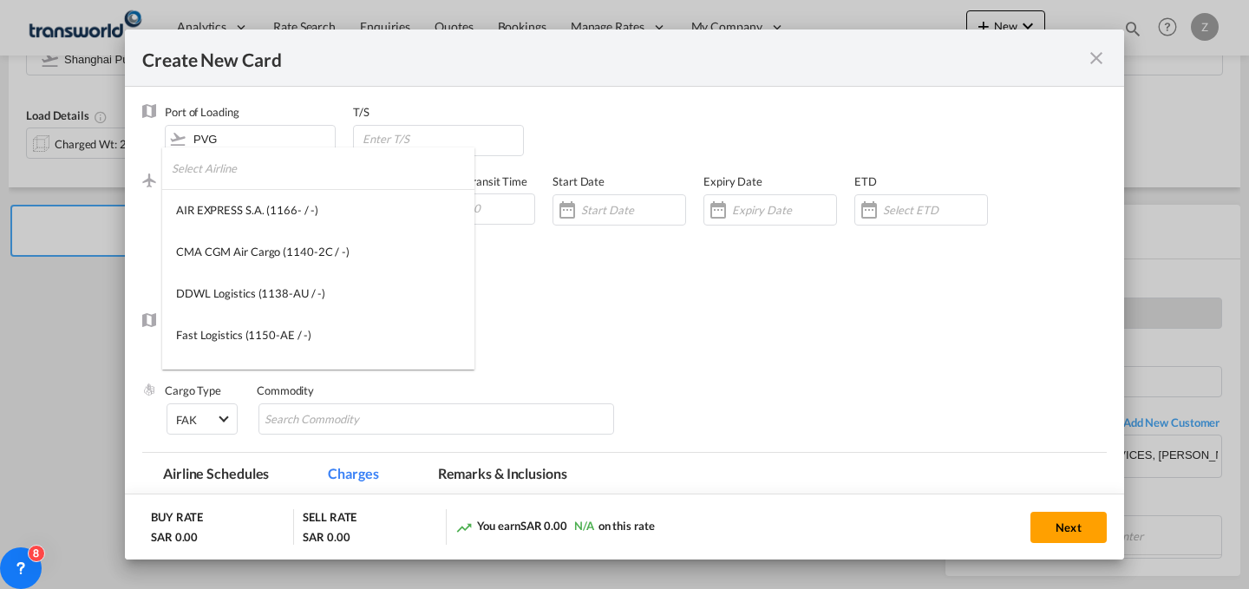
type md-option "1166-"
click at [279, 169] on input "search" at bounding box center [323, 168] width 303 height 42
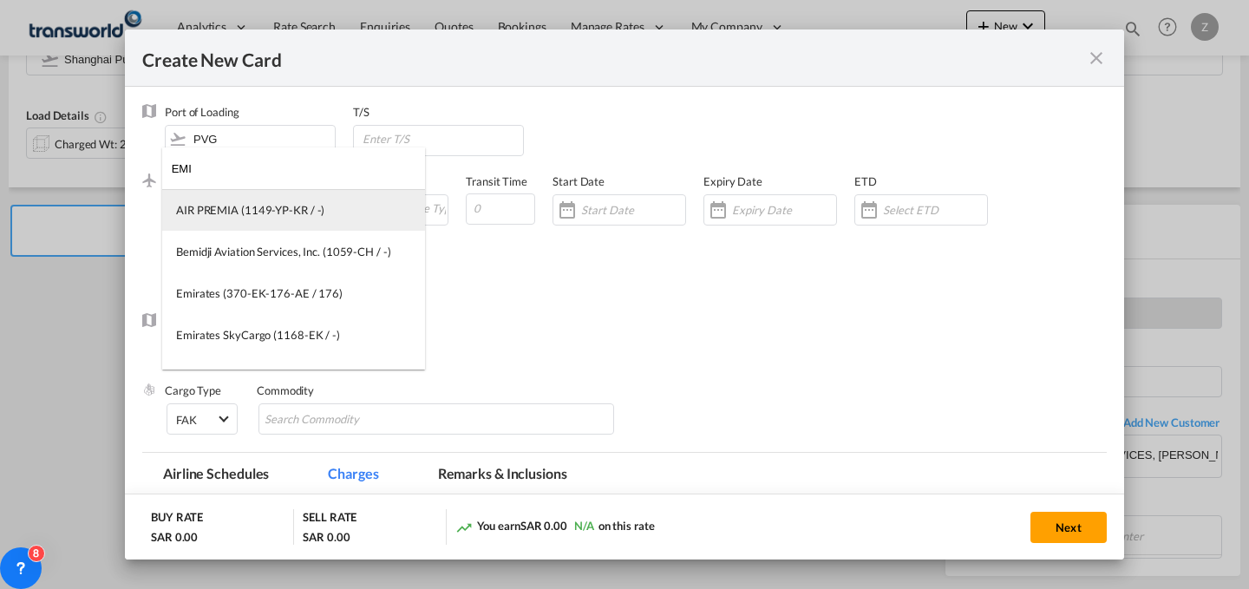
type input "EMI"
click at [282, 206] on div "AIR PREMIA (1149-YP-KR / -)" at bounding box center [250, 210] width 148 height 16
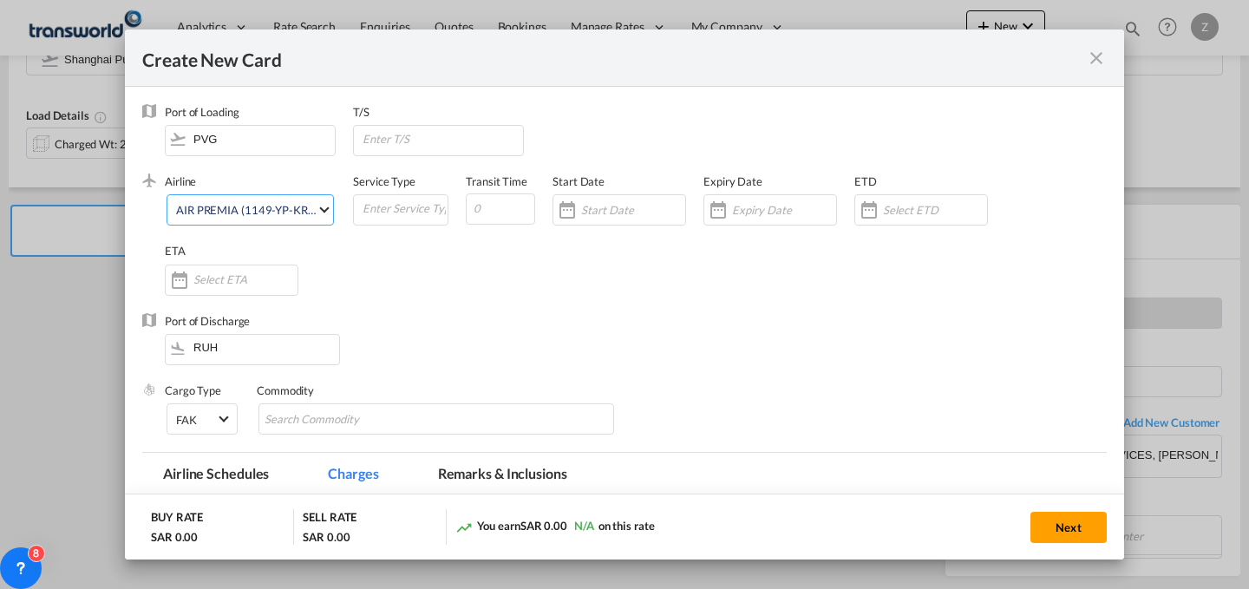
click at [289, 206] on div "AIR PREMIA (1149-YP-KR / -)" at bounding box center [250, 210] width 148 height 14
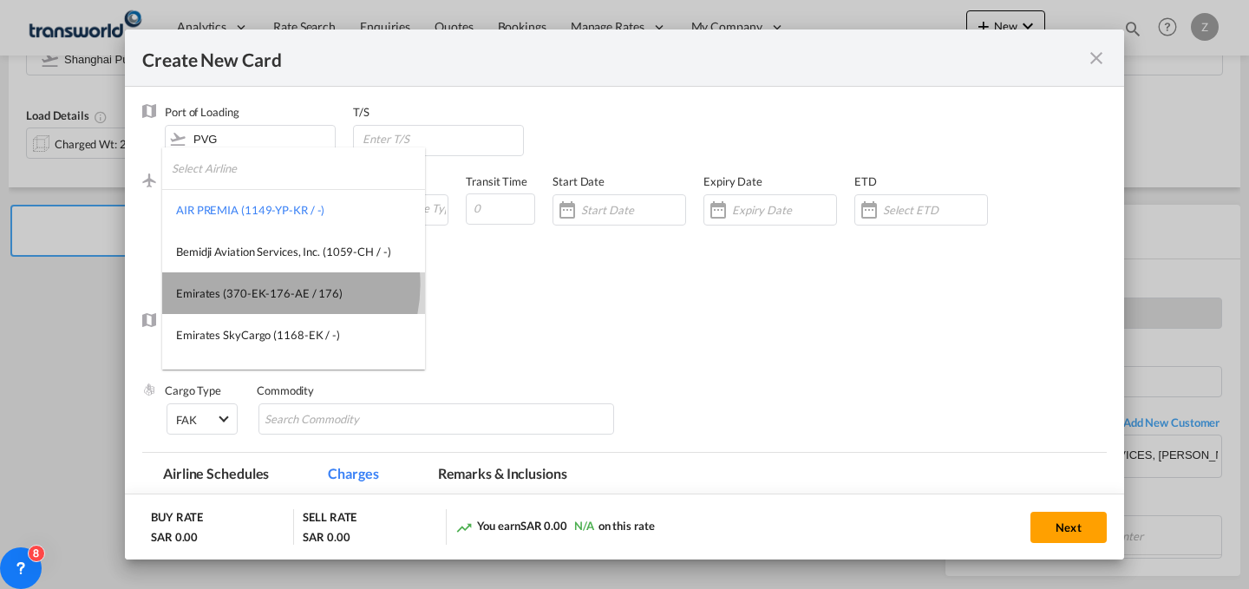
click at [270, 285] on div "Emirates (370-EK-176-AE / 176)" at bounding box center [259, 293] width 167 height 16
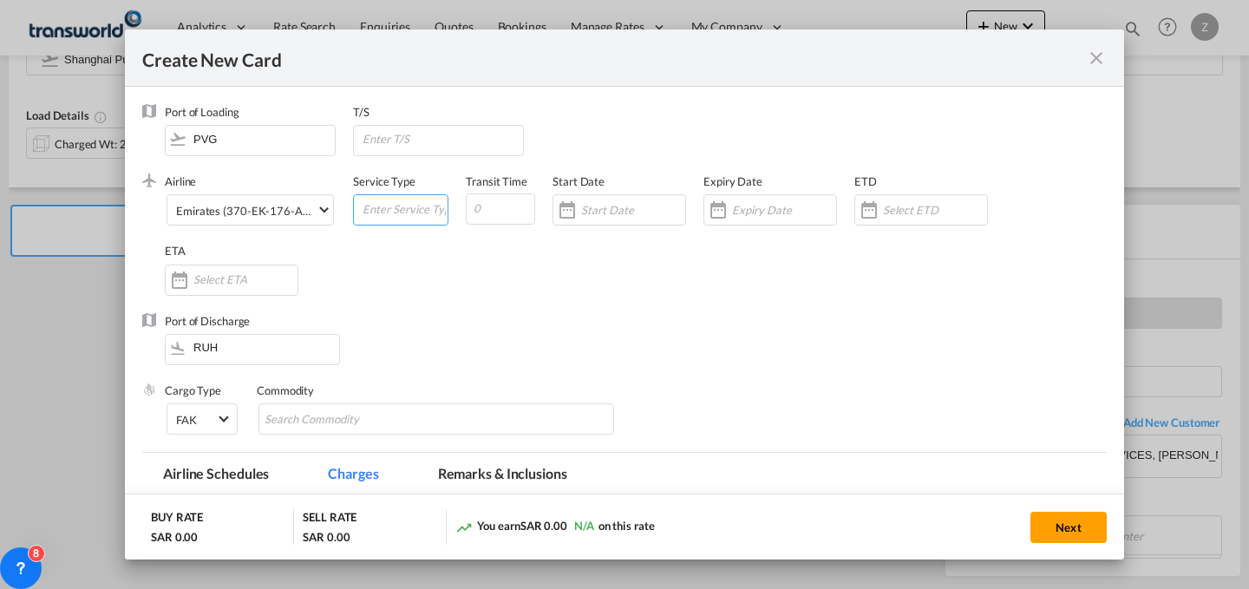
click at [413, 204] on input "Create New Card ..." at bounding box center [404, 208] width 87 height 26
type input "AIR"
type input "6"
click at [609, 204] on input "Create New Card ..." at bounding box center [633, 210] width 104 height 14
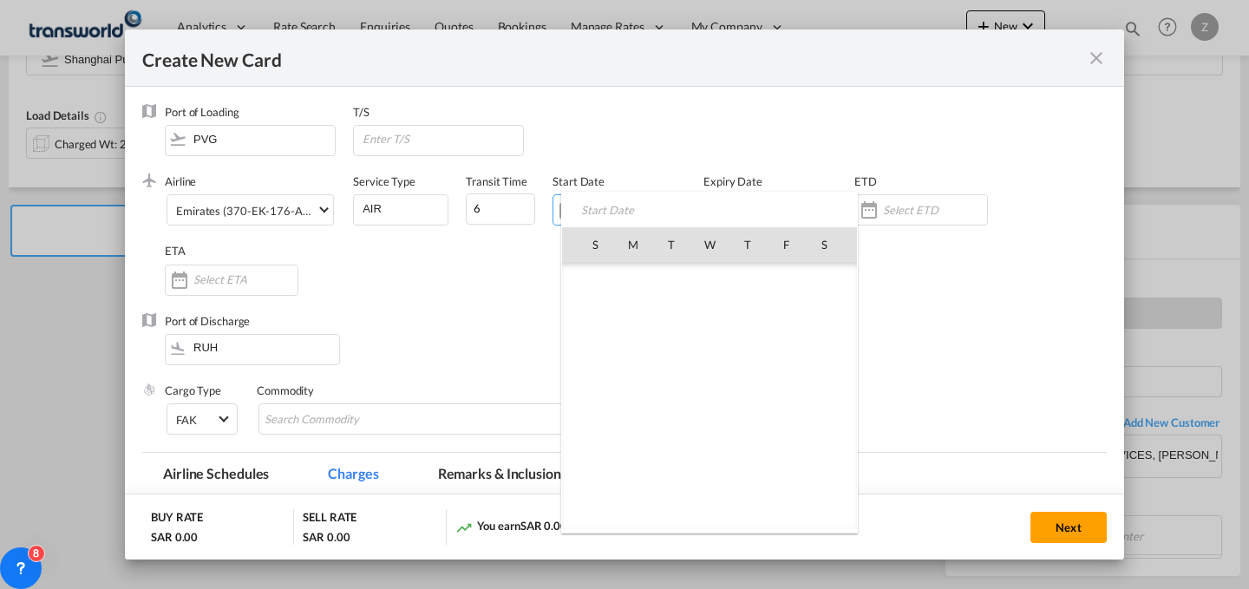
scroll to position [401723, 0]
click at [674, 327] on span "2" at bounding box center [671, 320] width 36 height 36
type input "[DATE]"
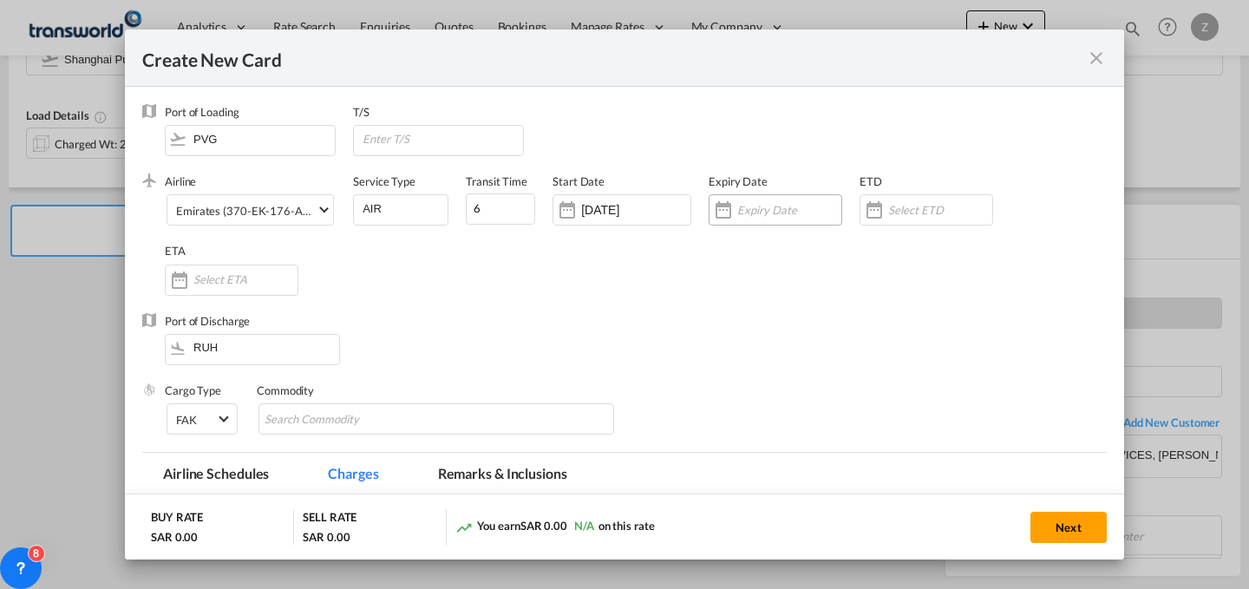
click at [757, 208] on input "Create New Card ..." at bounding box center [789, 210] width 104 height 14
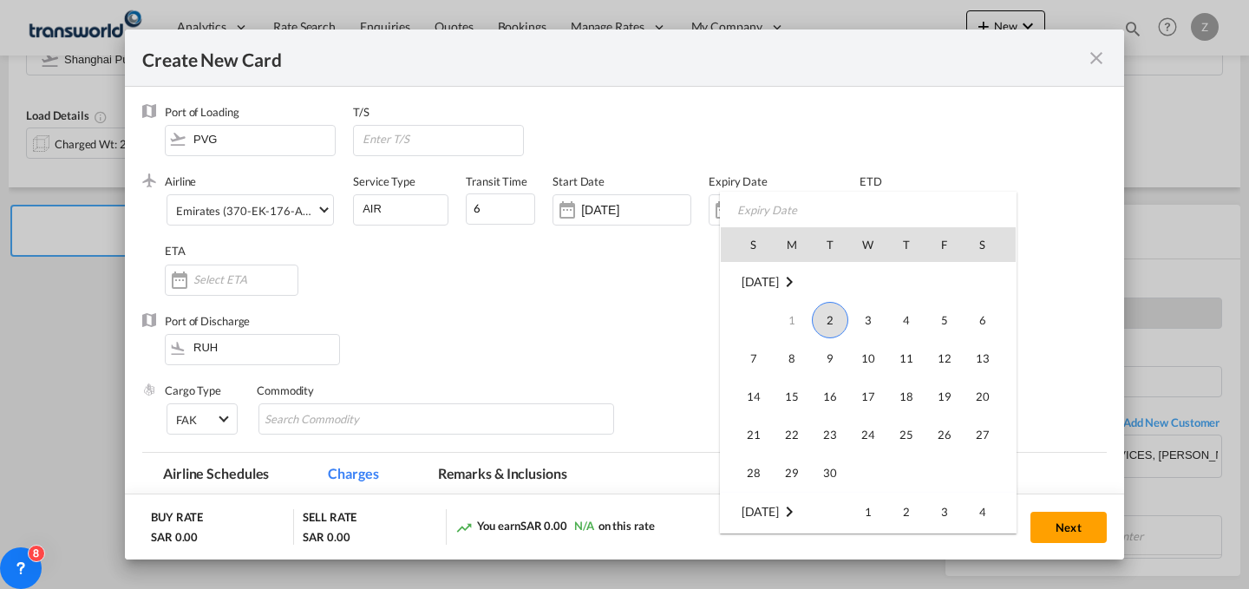
drag, startPoint x: 842, startPoint y: 460, endPoint x: 833, endPoint y: 470, distance: 13.5
click at [833, 470] on td "30" at bounding box center [830, 473] width 38 height 39
type input "[DATE]"
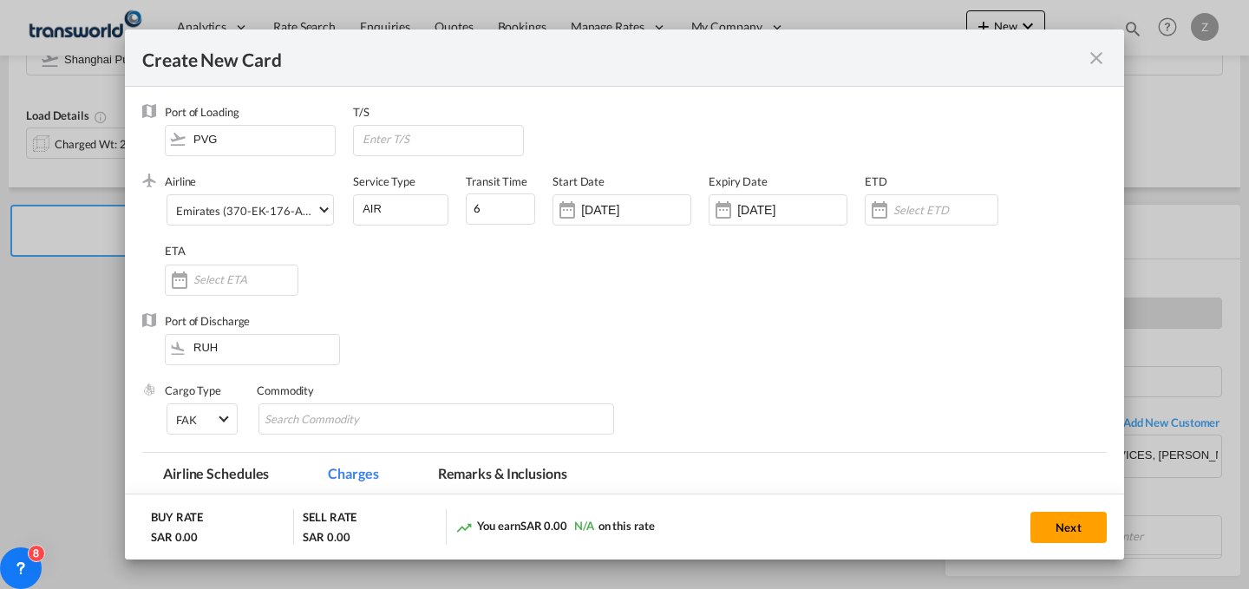
click at [833, 470] on md-tabs-canvas "Airline Schedules Charges Remarks & Inclusions Airline Schedules Charges Remark…" at bounding box center [624, 477] width 964 height 48
click at [323, 407] on input "Chips input." at bounding box center [344, 420] width 159 height 28
type input "GC"
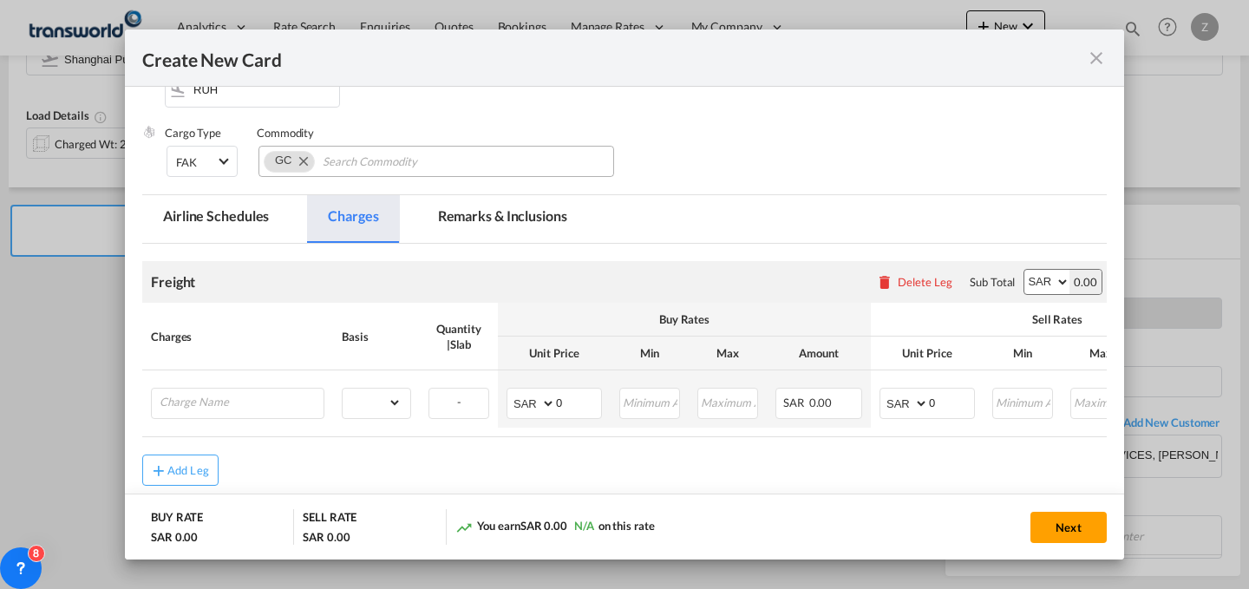
scroll to position [272, 0]
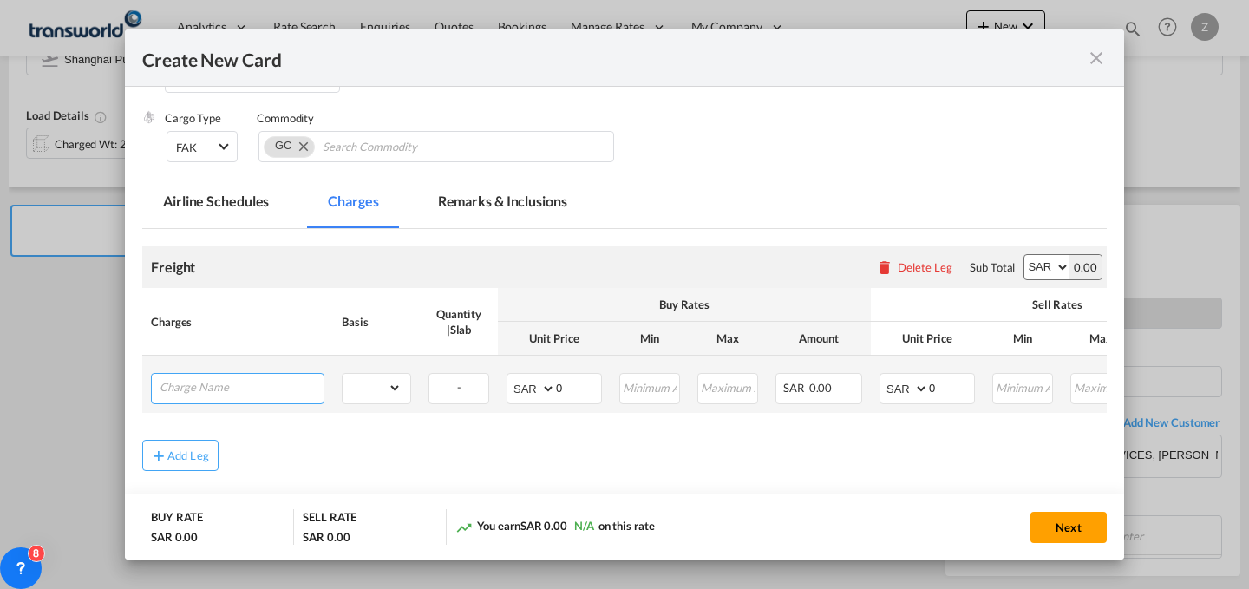
click at [241, 382] on input "Charge Name" at bounding box center [242, 387] width 164 height 26
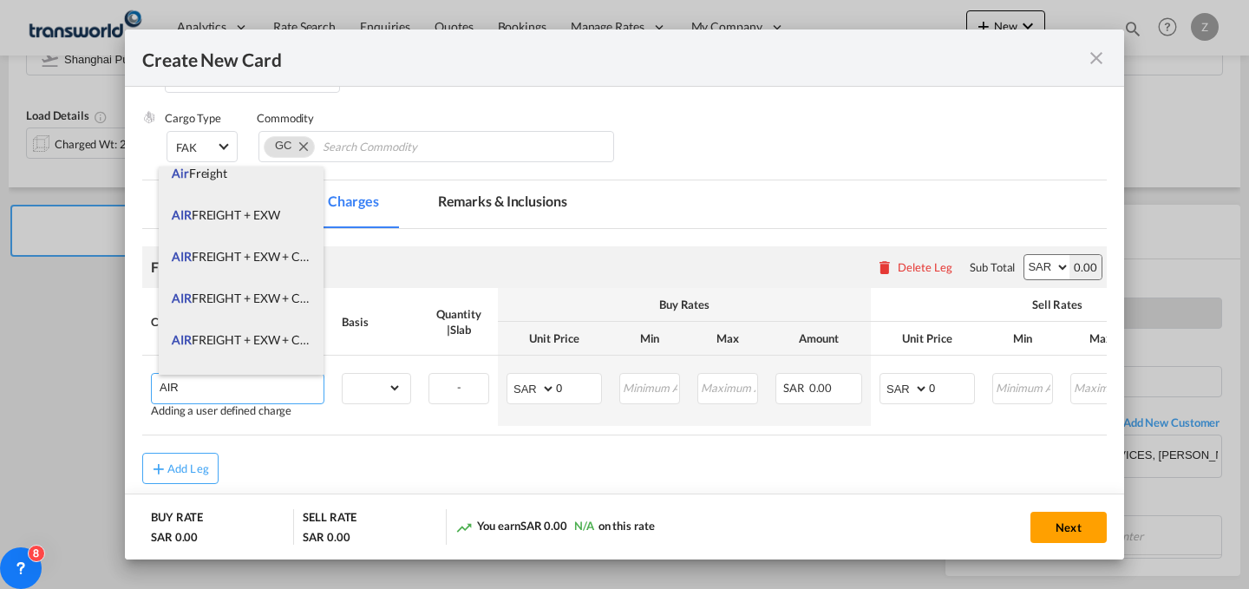
scroll to position [140, 0]
click at [284, 297] on span "AIR FREIGHT + EXW + CLEARANCE AND DELIVERY" at bounding box center [312, 296] width 280 height 15
type input "AIR FREIGHT + EXW + CLEARANCE AND DELIVERY"
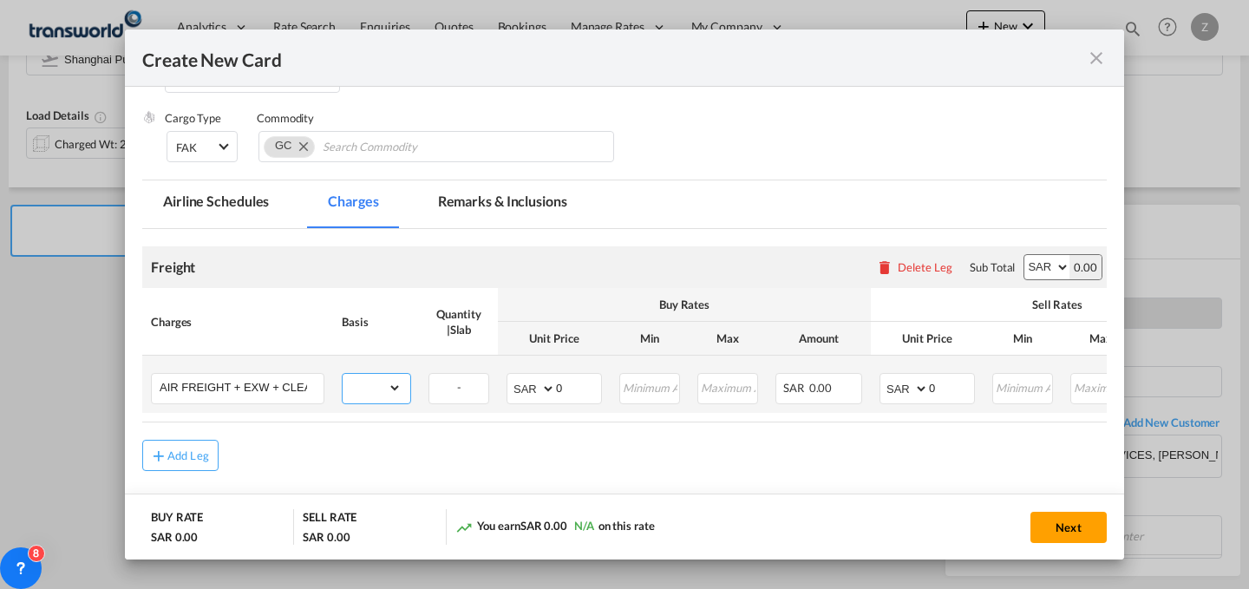
click at [378, 395] on select "gross_weight volumetric_weight per_shipment per_bl per_km % on air freight per_…" at bounding box center [372, 388] width 59 height 28
select select "per_shipment"
click at [343, 374] on select "gross_weight volumetric_weight per_shipment per_bl per_km % on air freight per_…" at bounding box center [372, 388] width 59 height 28
click at [1036, 263] on select "AED AFN ALL AMD ANG AOA ARS AUD AWG AZN BAM BBD BDT BGN BHD BIF BMD BND [PERSON…" at bounding box center [1046, 267] width 45 height 24
click at [568, 382] on input "0" at bounding box center [578, 387] width 45 height 26
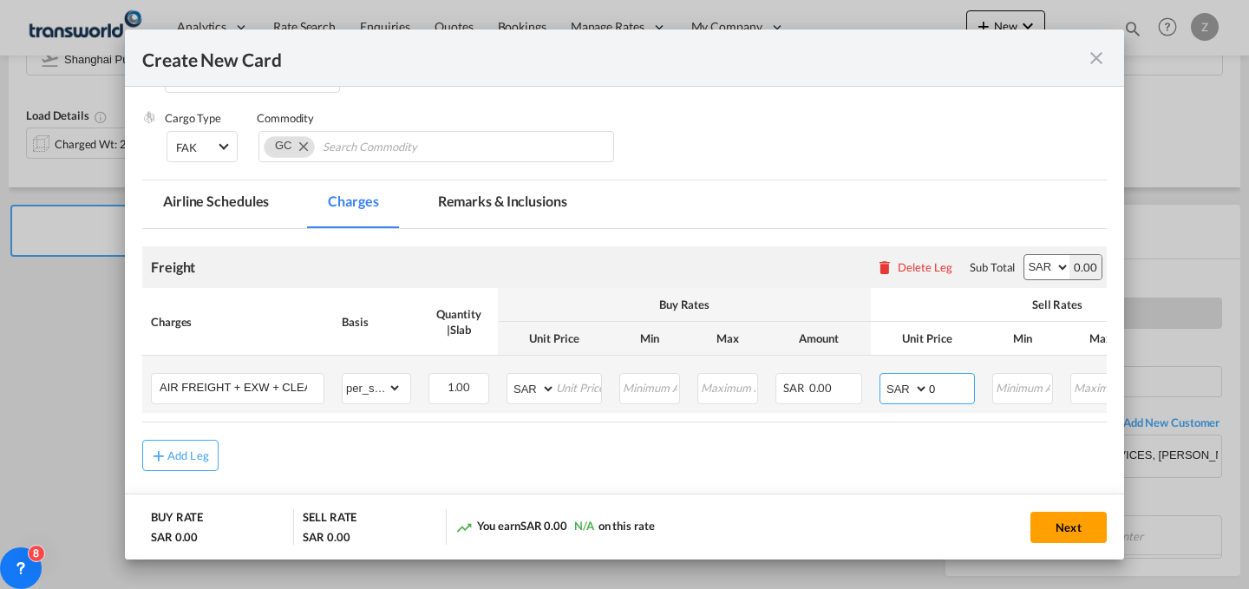
click at [954, 396] on input "0" at bounding box center [951, 387] width 45 height 26
type input "600"
click at [562, 380] on input "Create New Card ..." at bounding box center [578, 387] width 45 height 26
click at [810, 471] on div "Add Leg" at bounding box center [624, 455] width 964 height 31
click at [561, 385] on input "Create New Card ..." at bounding box center [578, 387] width 45 height 26
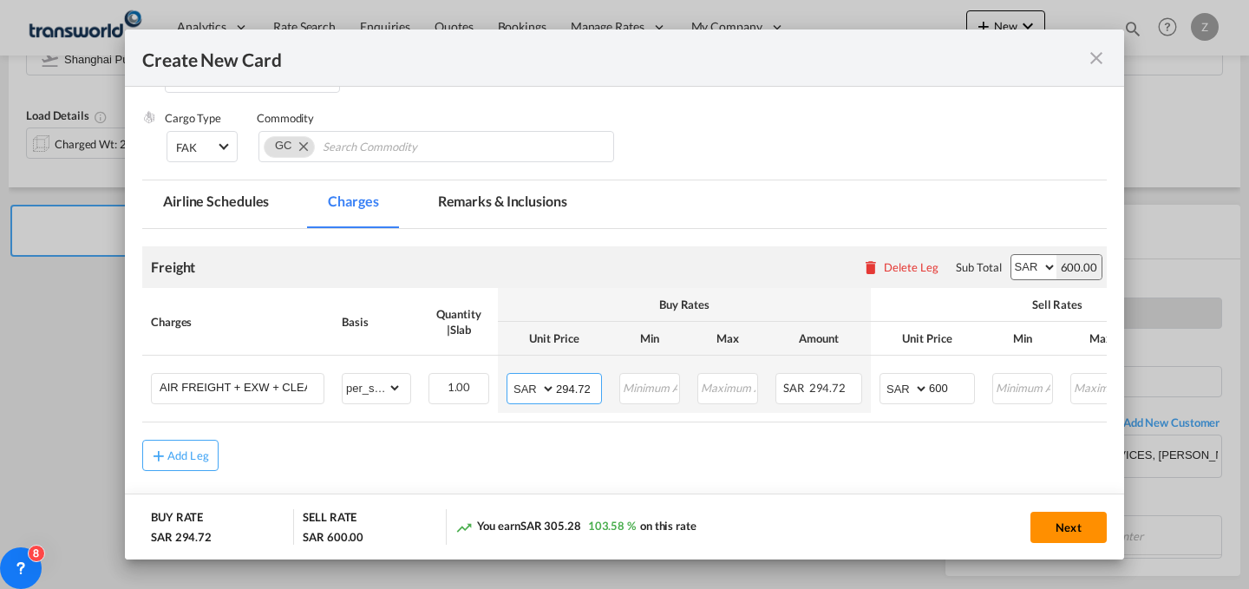
type input "294.72"
click at [1051, 518] on button "Next" at bounding box center [1068, 527] width 76 height 31
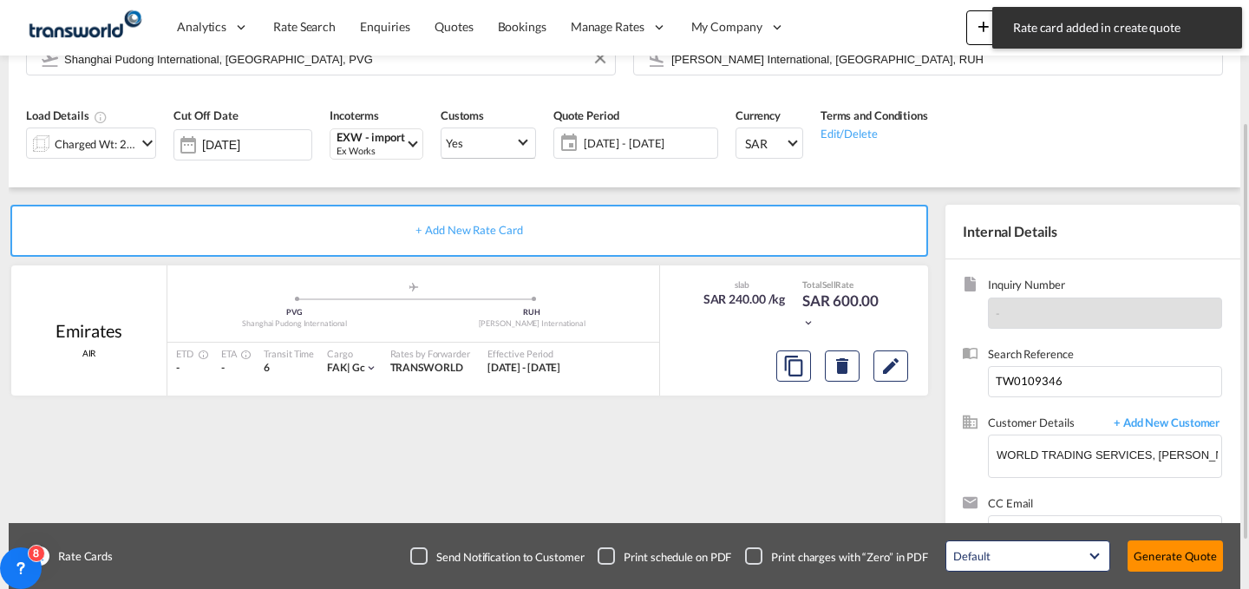
click at [1162, 548] on button "Generate Quote" at bounding box center [1174, 555] width 95 height 31
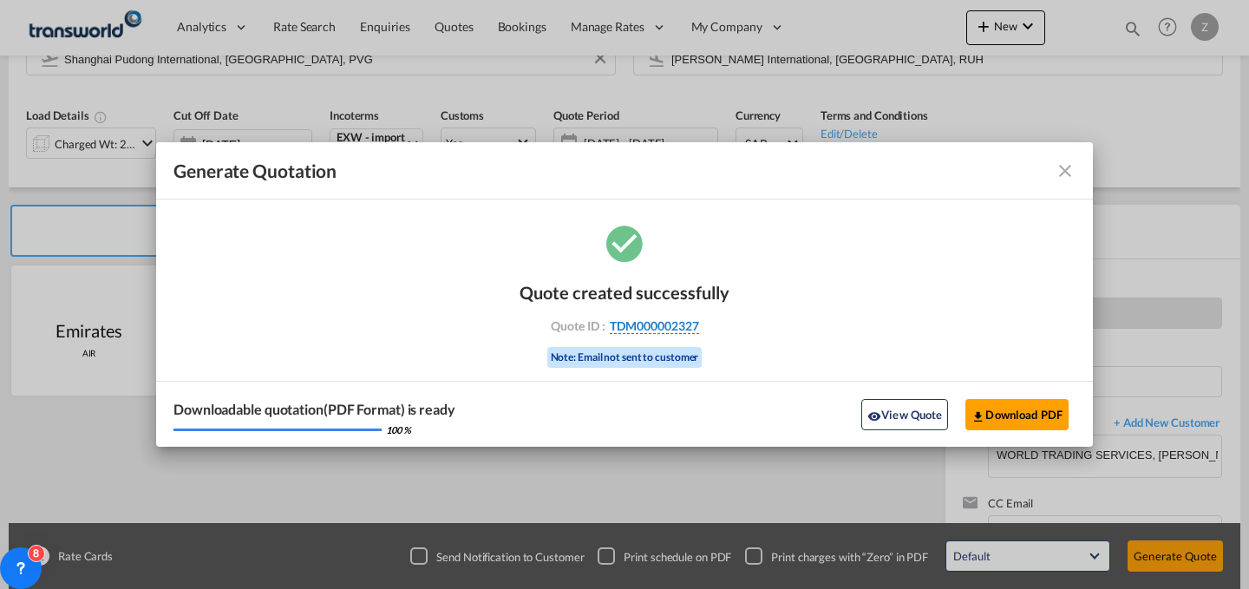
click at [670, 331] on span "TDM000002327" at bounding box center [654, 326] width 89 height 16
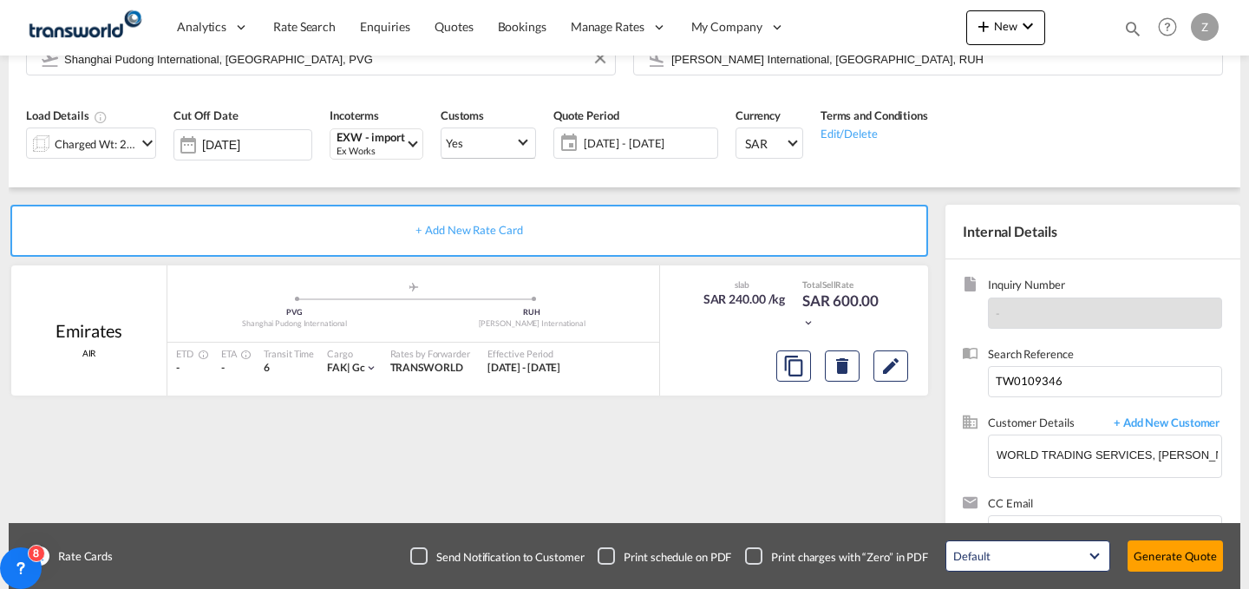
click at [670, 331] on div "Quote created successfully Quote ID : TDM000002327 Note: Email not sent to cust…" at bounding box center [624, 308] width 105 height 58
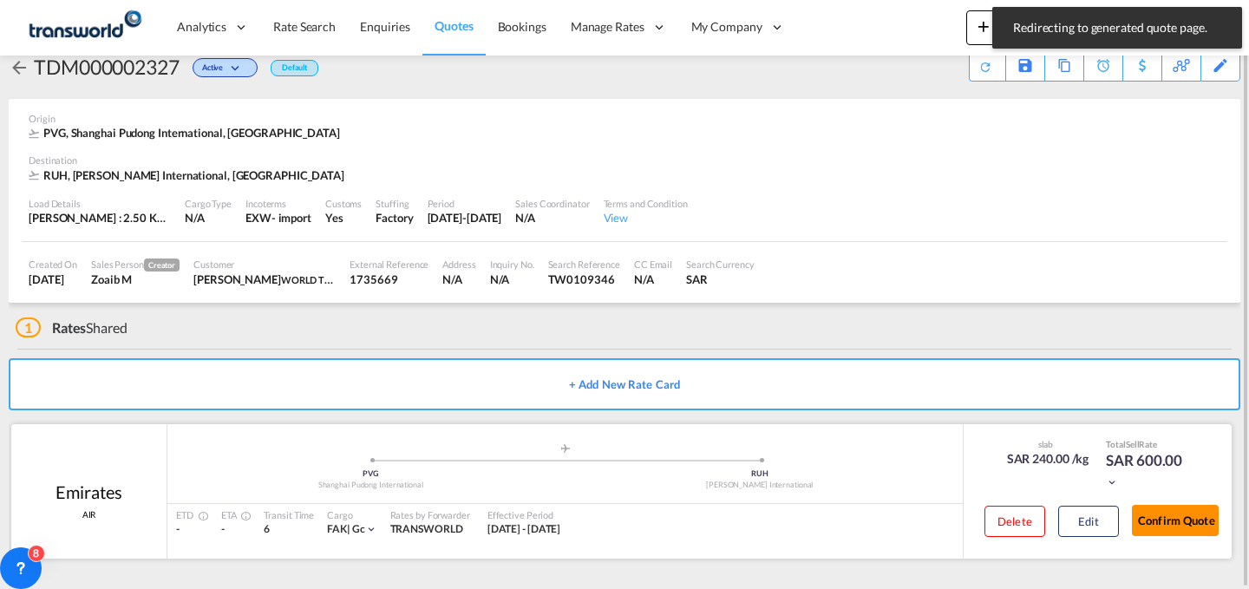
click at [1142, 522] on button "Confirm Quote" at bounding box center [1175, 520] width 87 height 31
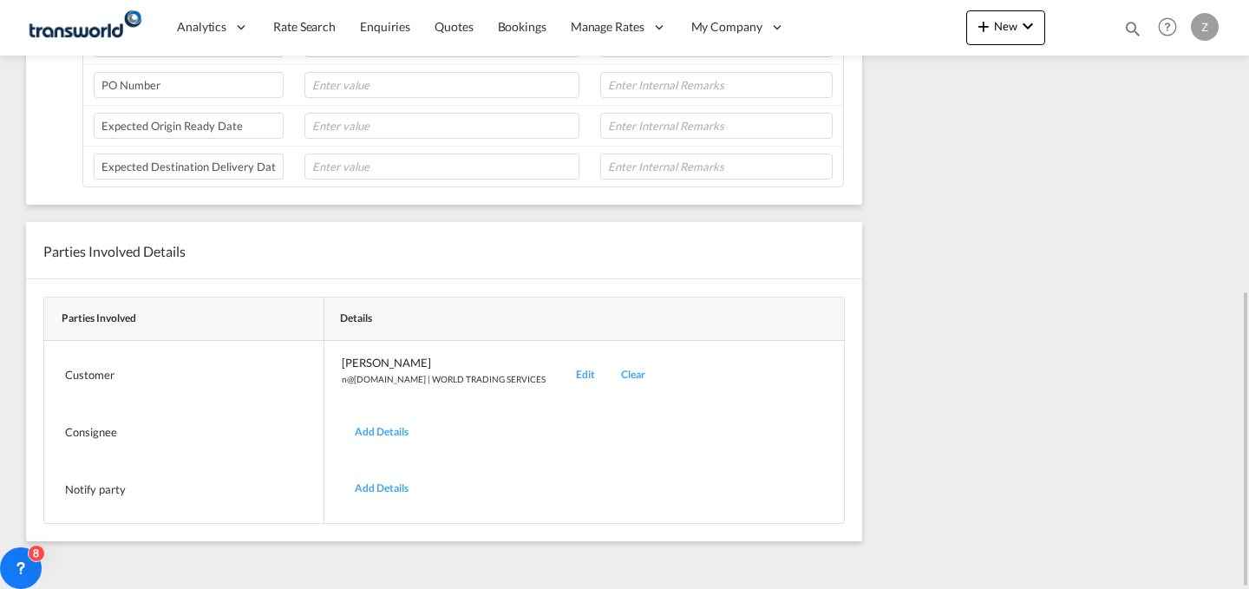
click at [563, 378] on div "Edit" at bounding box center [585, 375] width 45 height 41
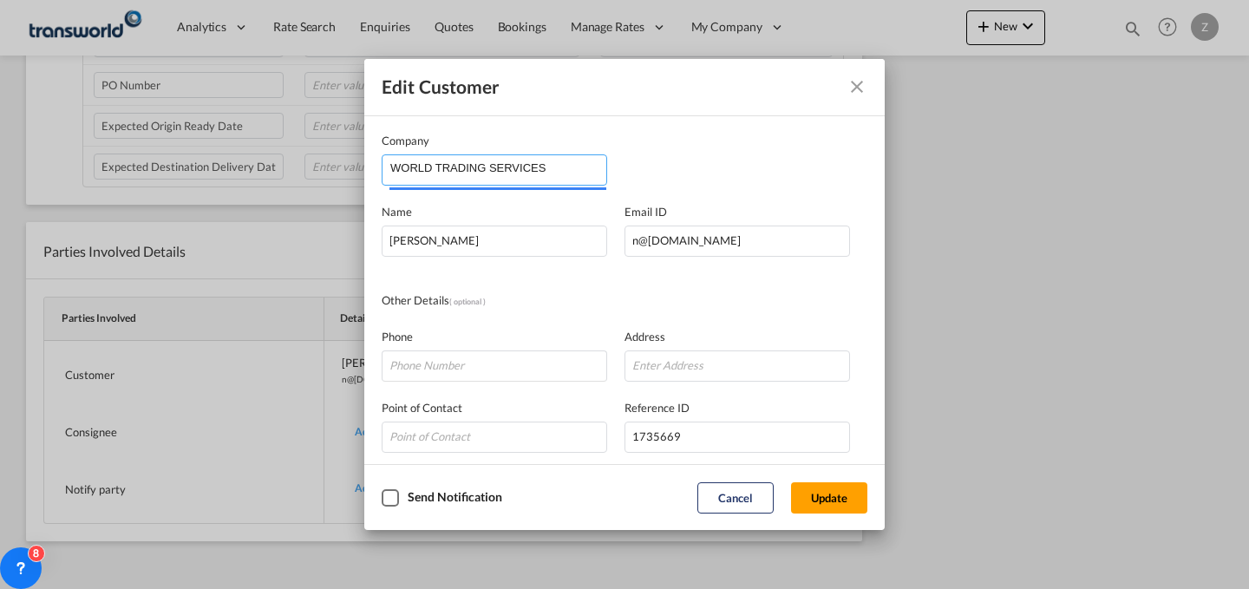
drag, startPoint x: 568, startPoint y: 167, endPoint x: 312, endPoint y: 172, distance: 255.9
click at [312, 172] on div "Edit Customer Company WORLD TRADING SERVICES Name [PERSON_NAME] Email ID [EMAIL…" at bounding box center [624, 294] width 1249 height 589
click at [522, 168] on input "Company" at bounding box center [498, 168] width 216 height 26
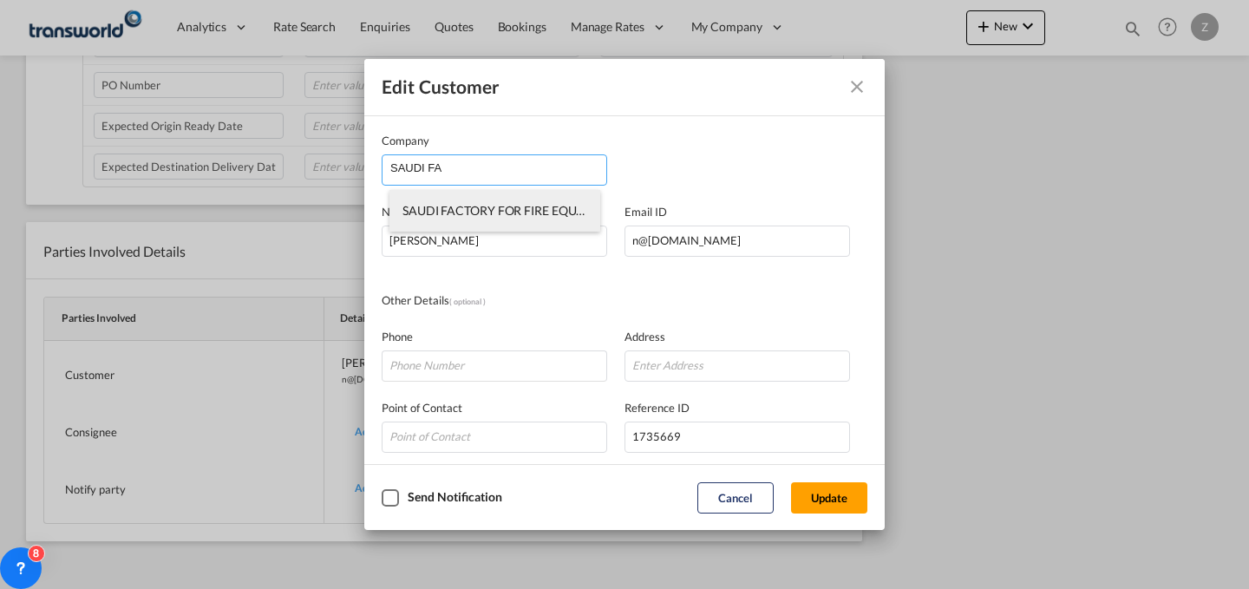
click at [478, 217] on span "SAUDI FACTORY FOR FIRE EQUIPMENT CO.(SFFECO)" at bounding box center [549, 210] width 294 height 15
type input "SAUDI FACTORY FOR FIRE EQUIPMENT CO.(SFFECO)"
type input "[PERSON_NAME][EMAIL_ADDRESS][DOMAIN_NAME]"
type input "0571605323"
type input "1824877"
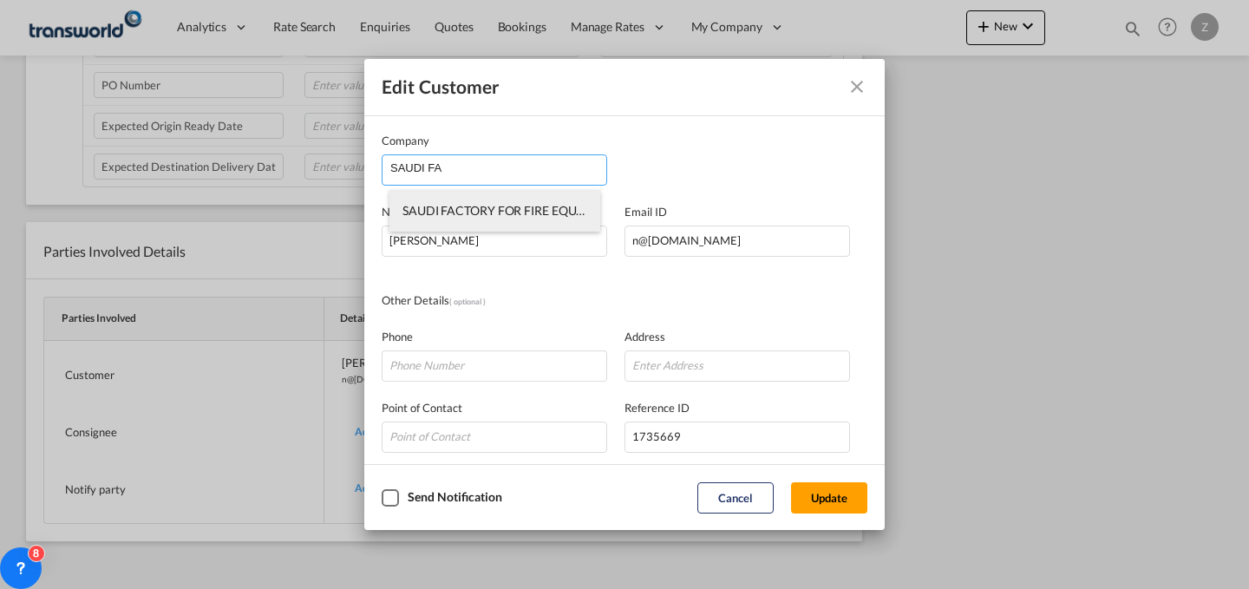
type input "14334"
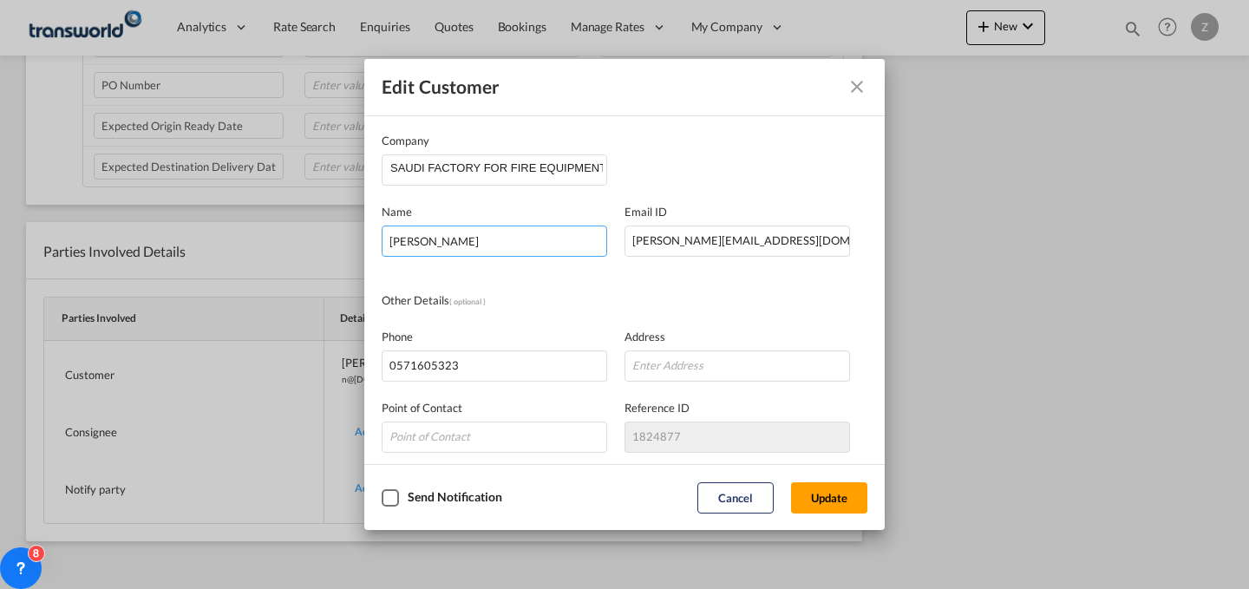
drag, startPoint x: 537, startPoint y: 238, endPoint x: 300, endPoint y: 224, distance: 237.2
click at [300, 224] on div "Edit Customer Company SAUDI FACTORY FOR FIRE EQUIPMENT CO.(SFFECO) Name [PERSON…" at bounding box center [624, 294] width 1249 height 589
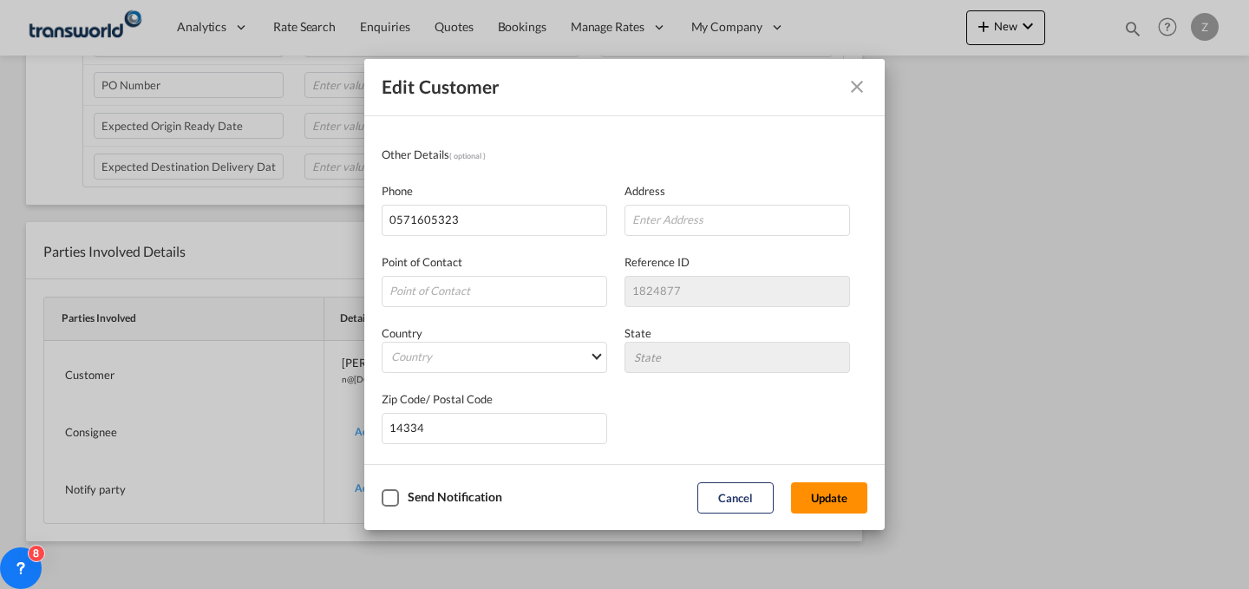
type input "[PERSON_NAME]"
click at [815, 493] on button "Update" at bounding box center [829, 497] width 76 height 31
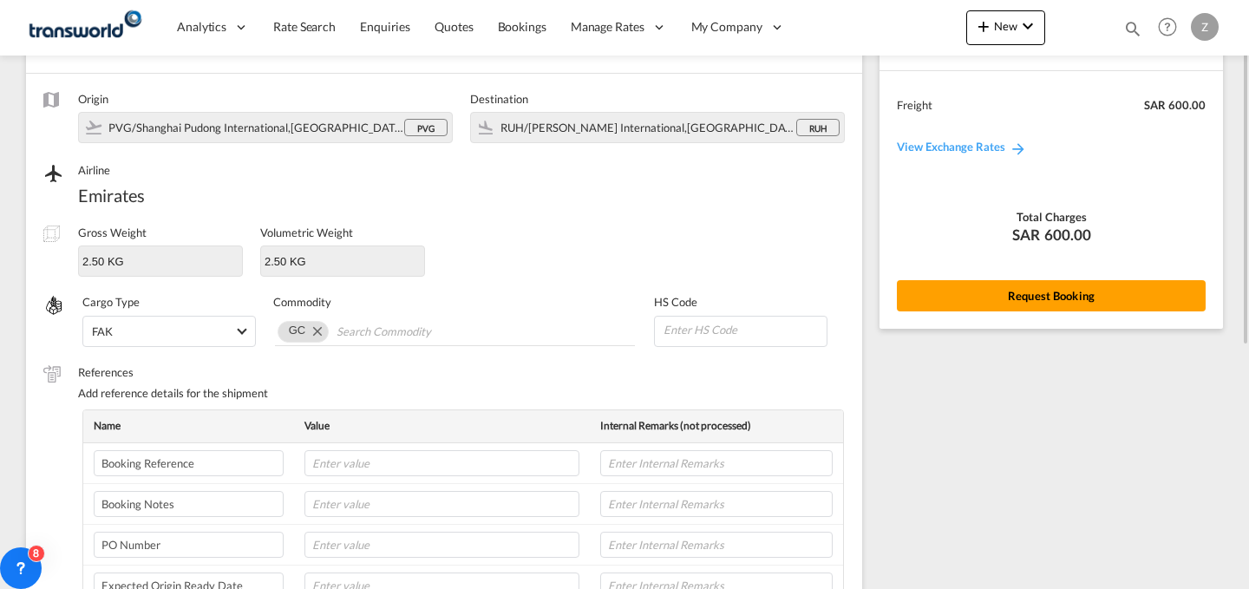
scroll to position [110, 0]
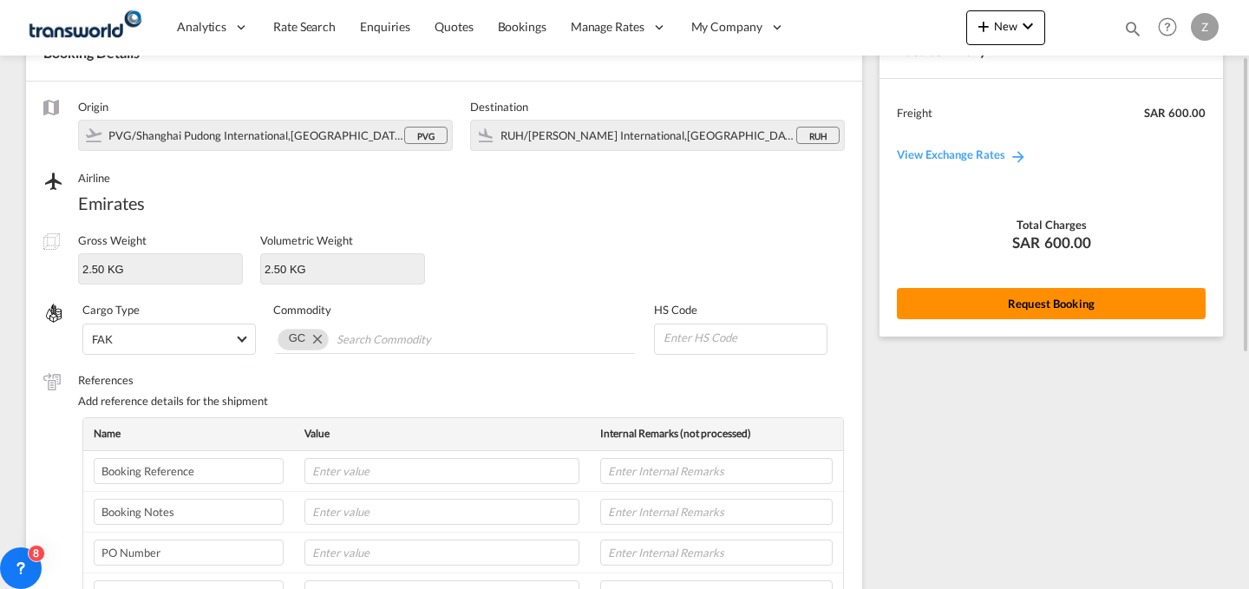
click at [1012, 297] on button "Request Booking" at bounding box center [1051, 303] width 309 height 31
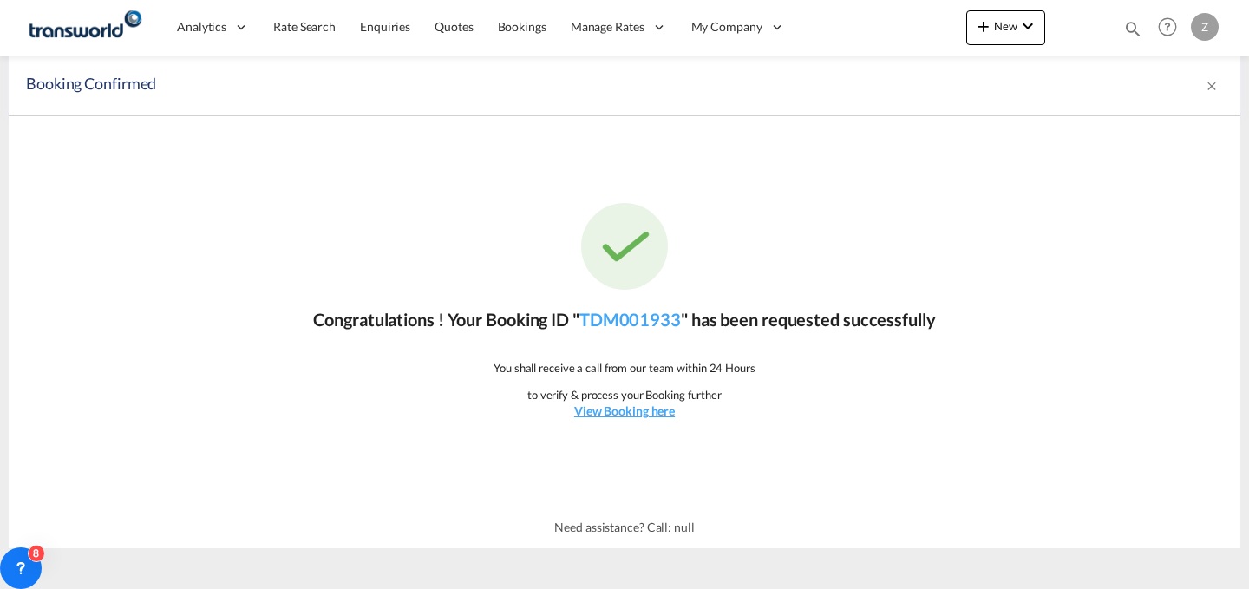
scroll to position [0, 0]
click at [630, 317] on link "TDM001933" at bounding box center [629, 319] width 101 height 21
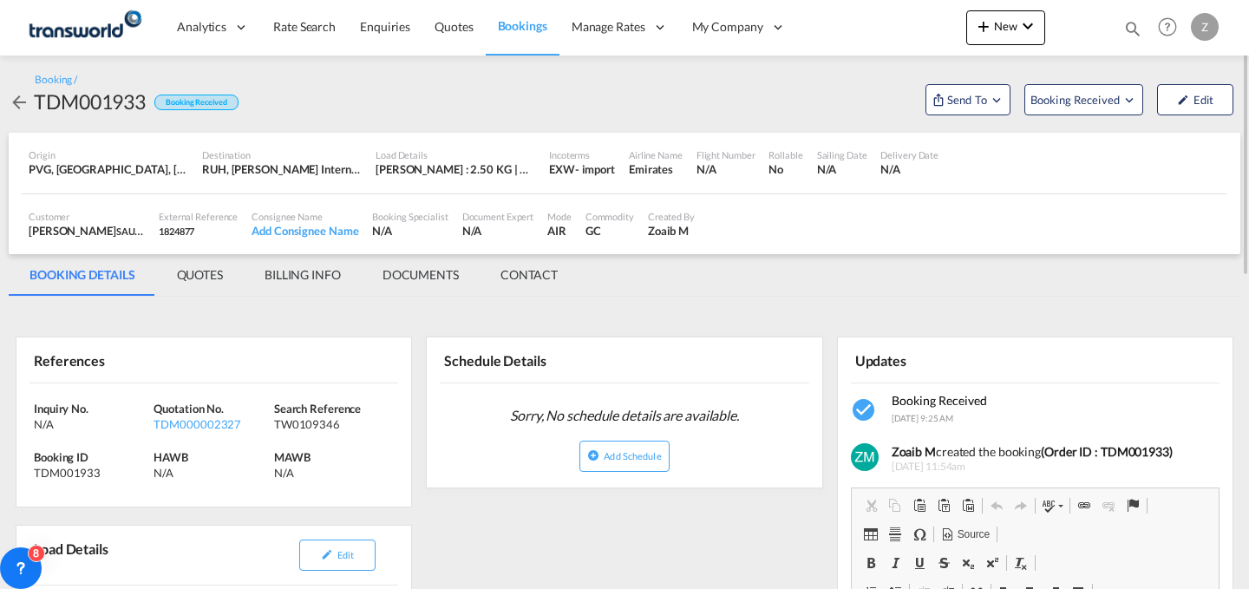
click at [520, 270] on md-tab-item "CONTACT" at bounding box center [529, 275] width 99 height 42
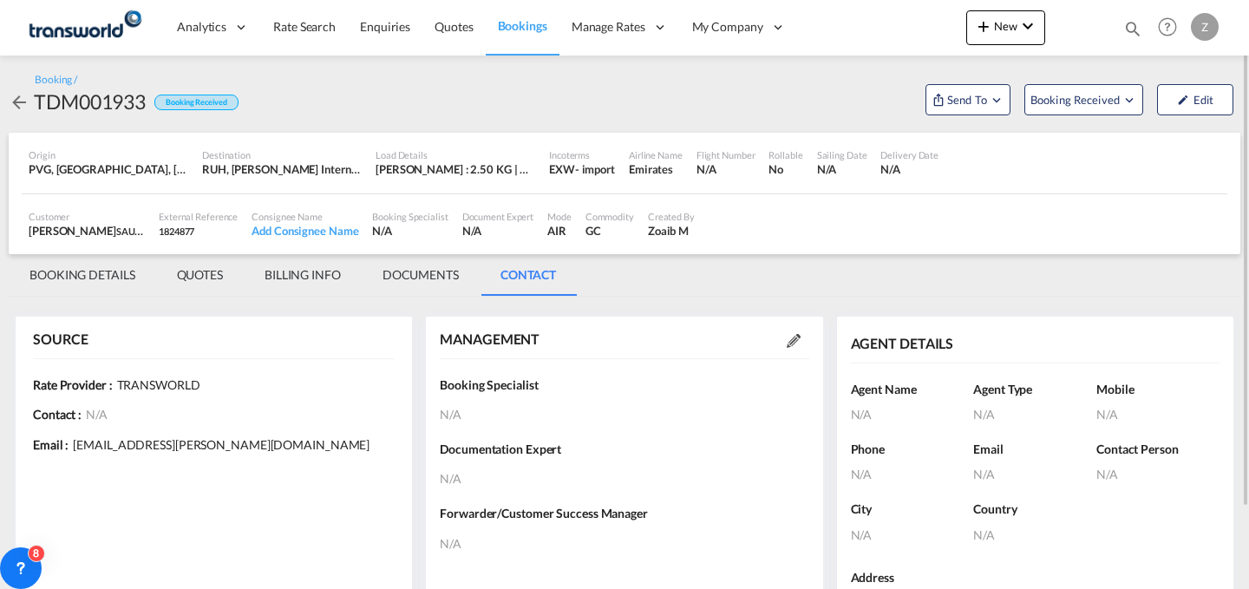
click at [794, 338] on md-icon at bounding box center [794, 341] width 14 height 14
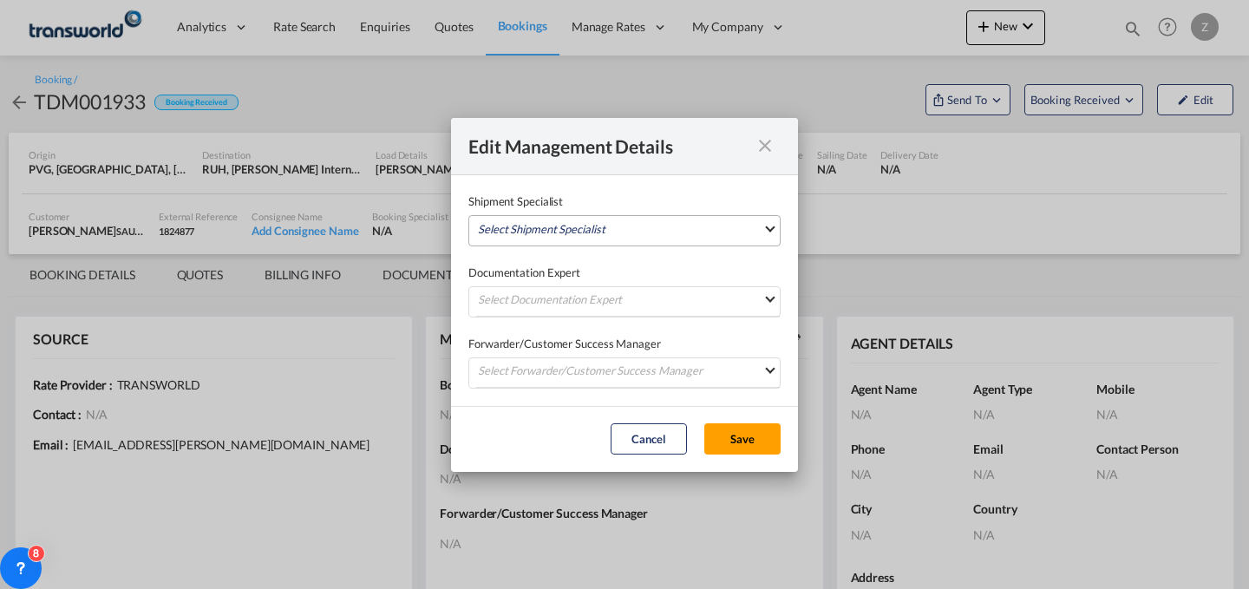
click at [715, 234] on md-select "Select Shipment Specialist [PERSON_NAME] W [PERSON_NAME][EMAIL_ADDRESS][PERSON_…" at bounding box center [624, 230] width 312 height 31
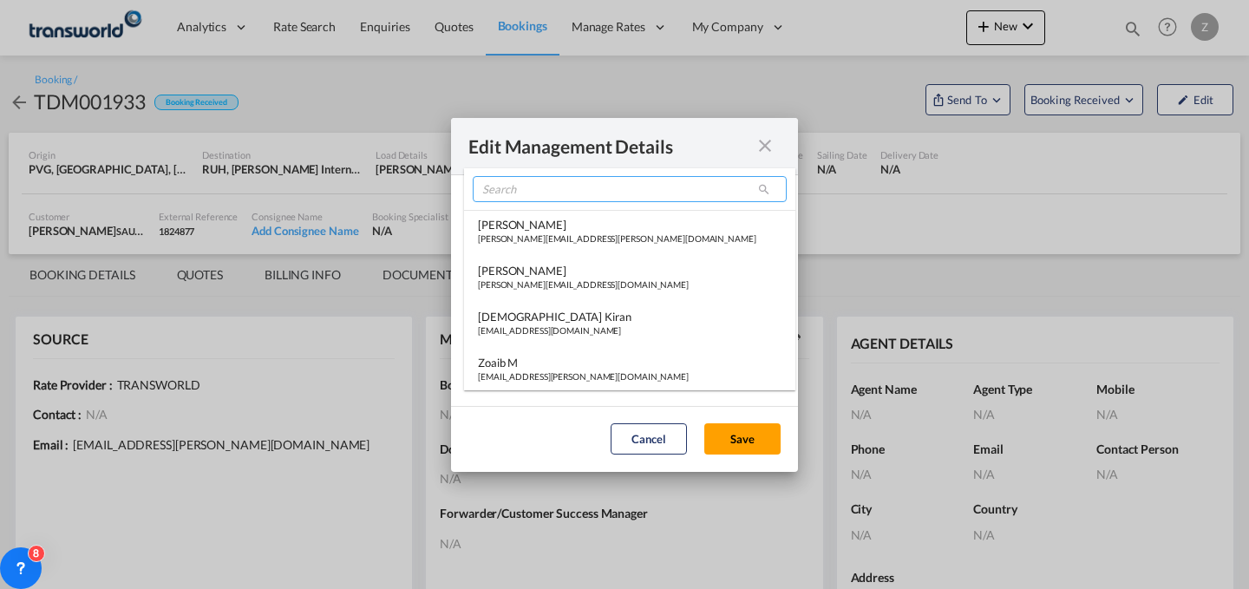
click at [617, 193] on input "search" at bounding box center [630, 189] width 314 height 26
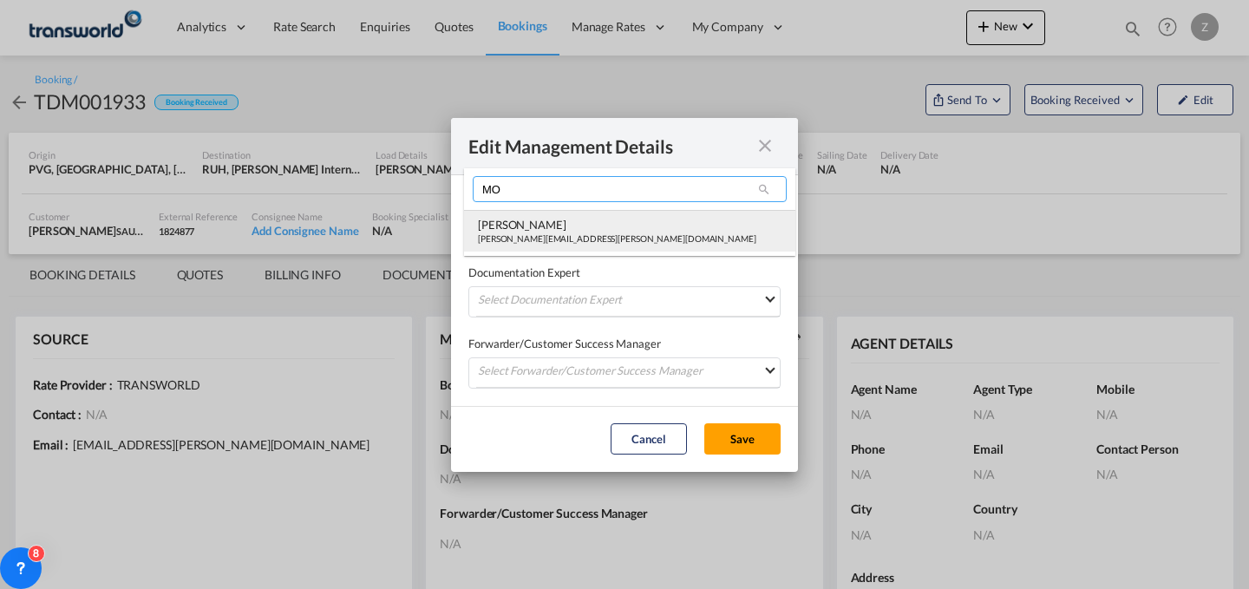
type input "MO"
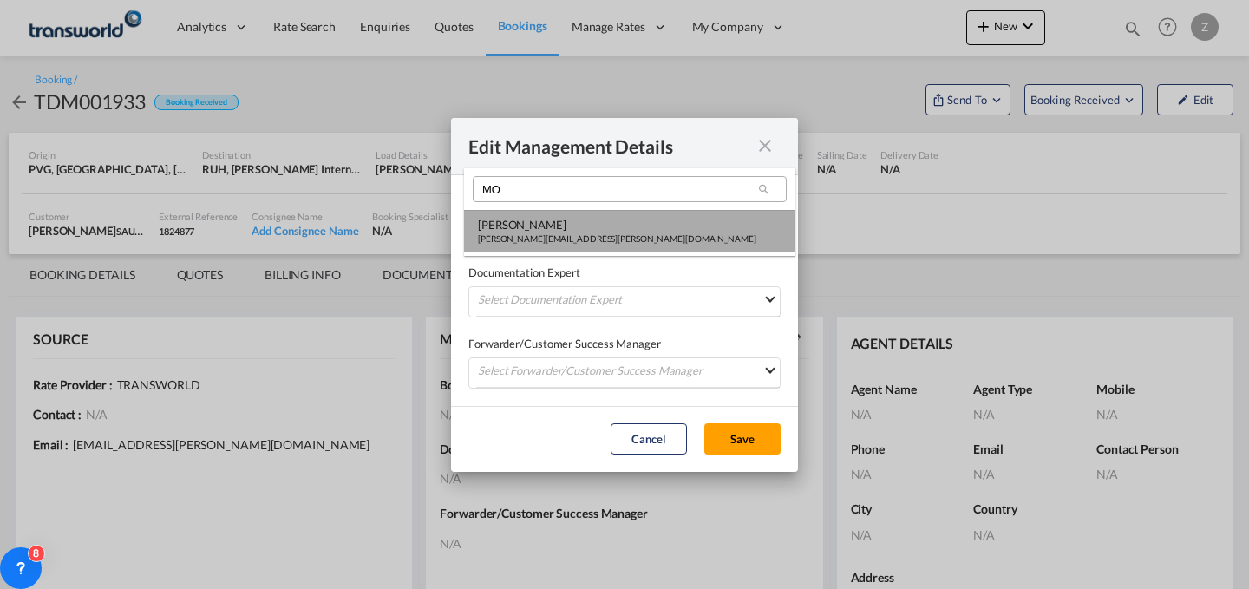
click at [567, 232] on div "[PERSON_NAME]" at bounding box center [617, 225] width 278 height 16
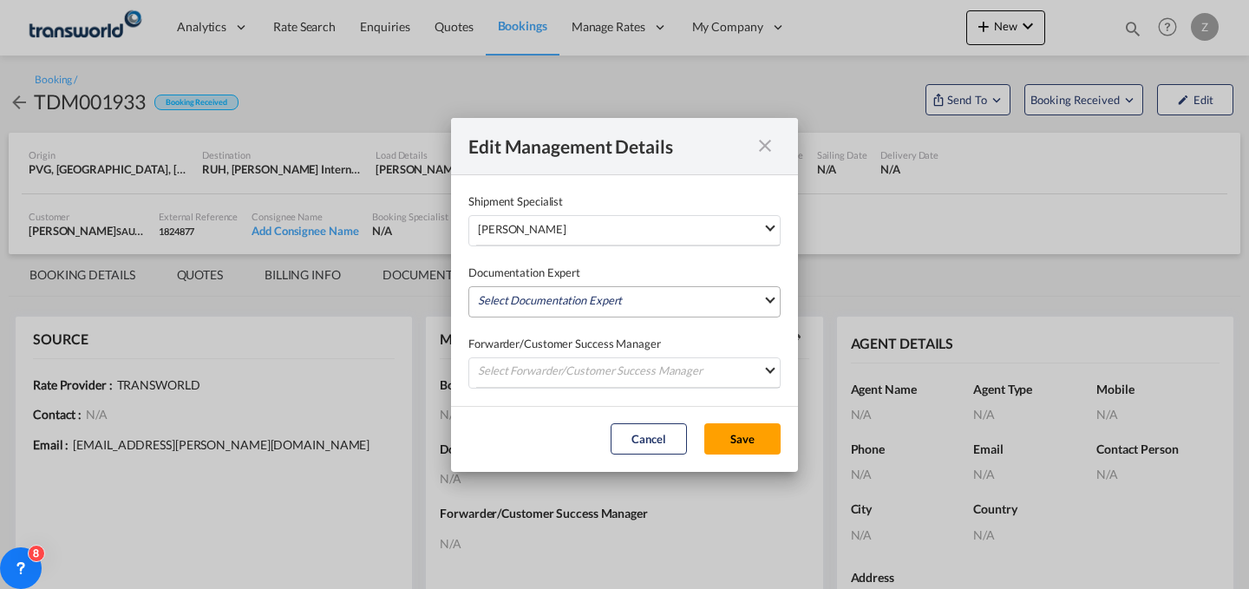
click at [559, 291] on md-select "Select Documentation Expert [PERSON_NAME] W [PERSON_NAME][EMAIL_ADDRESS][PERSON…" at bounding box center [624, 301] width 312 height 31
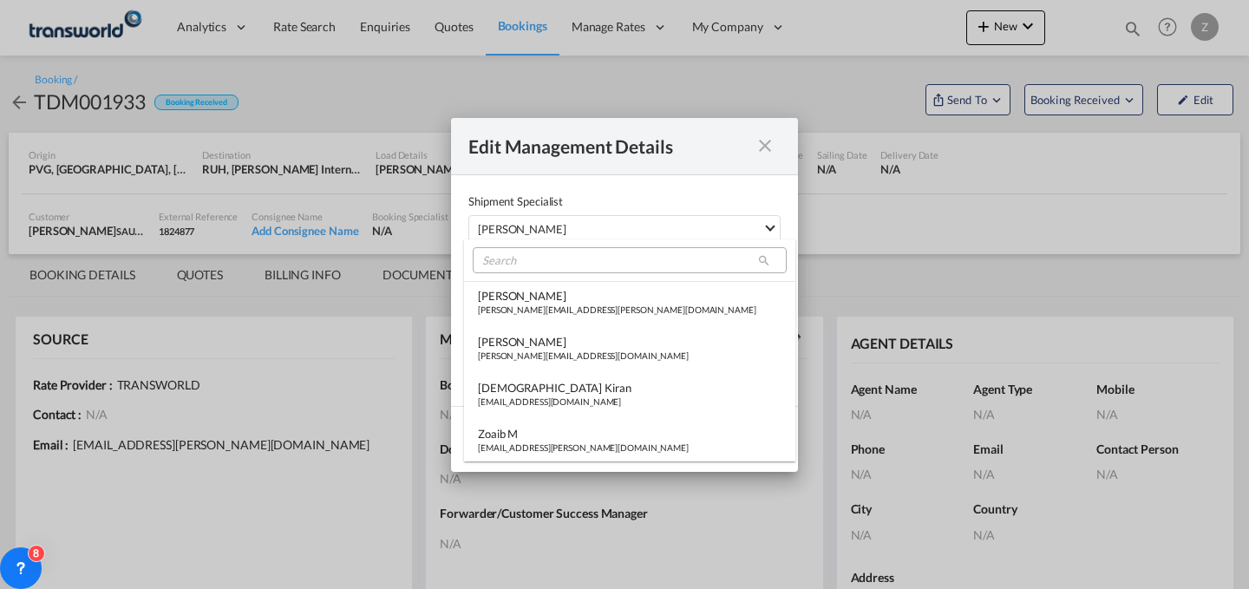
type md-option "[object Object]"
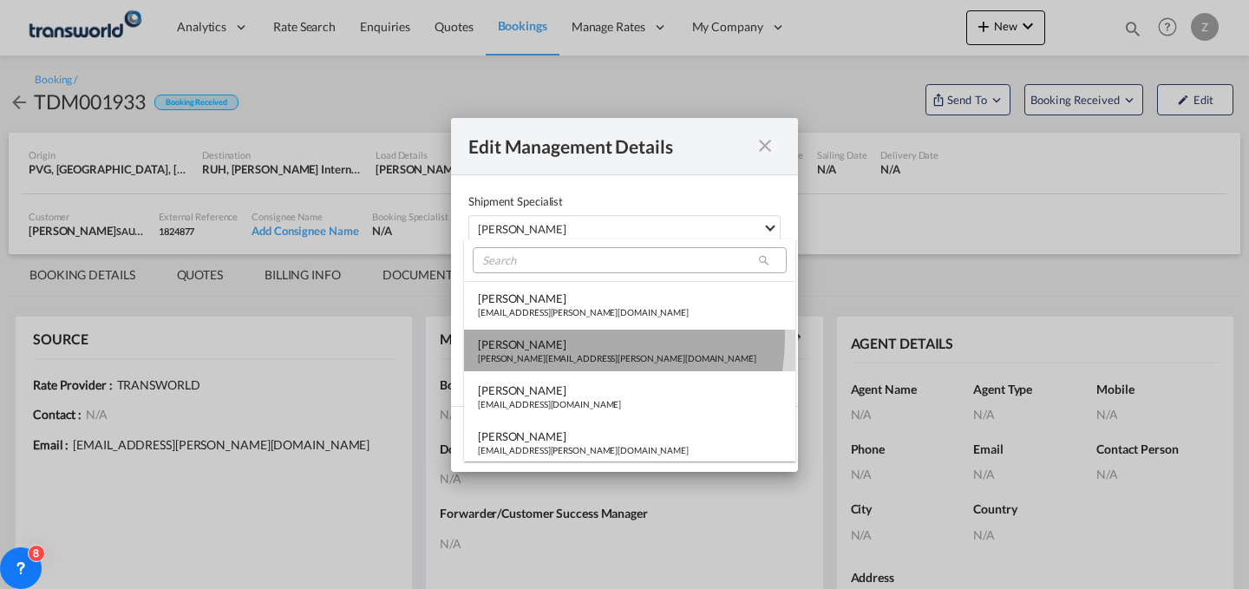
click at [565, 337] on div "[PERSON_NAME]" at bounding box center [617, 344] width 278 height 16
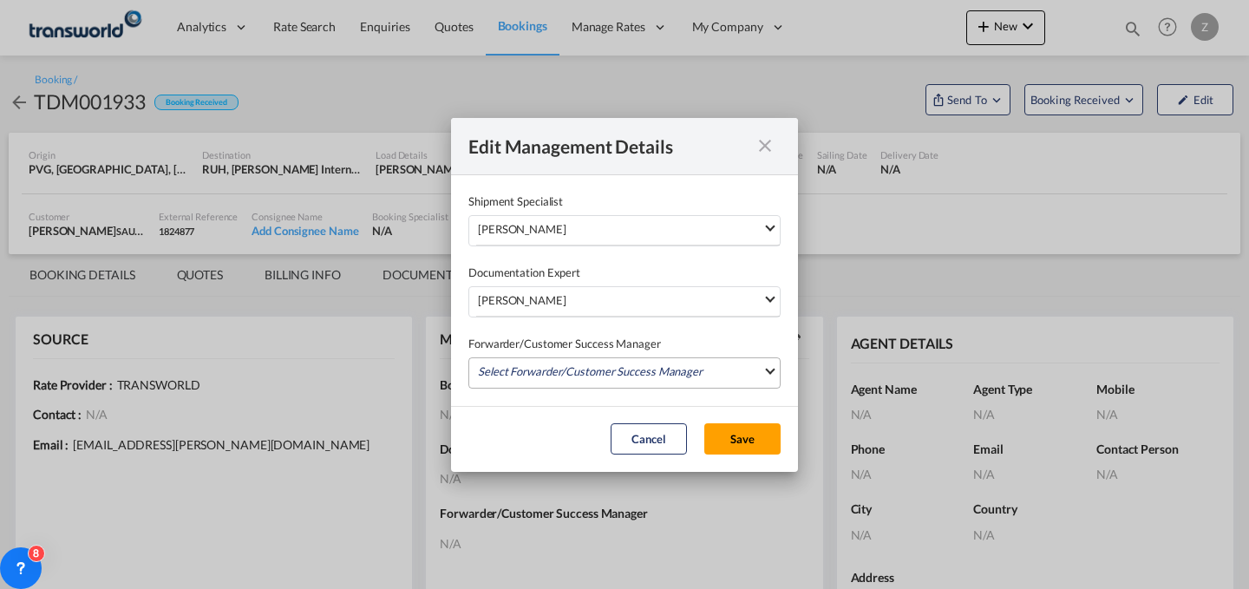
click at [580, 365] on md-select "Select Forwarder/Customer Success Manager [PERSON_NAME] [PERSON_NAME][EMAIL_ADD…" at bounding box center [624, 372] width 312 height 31
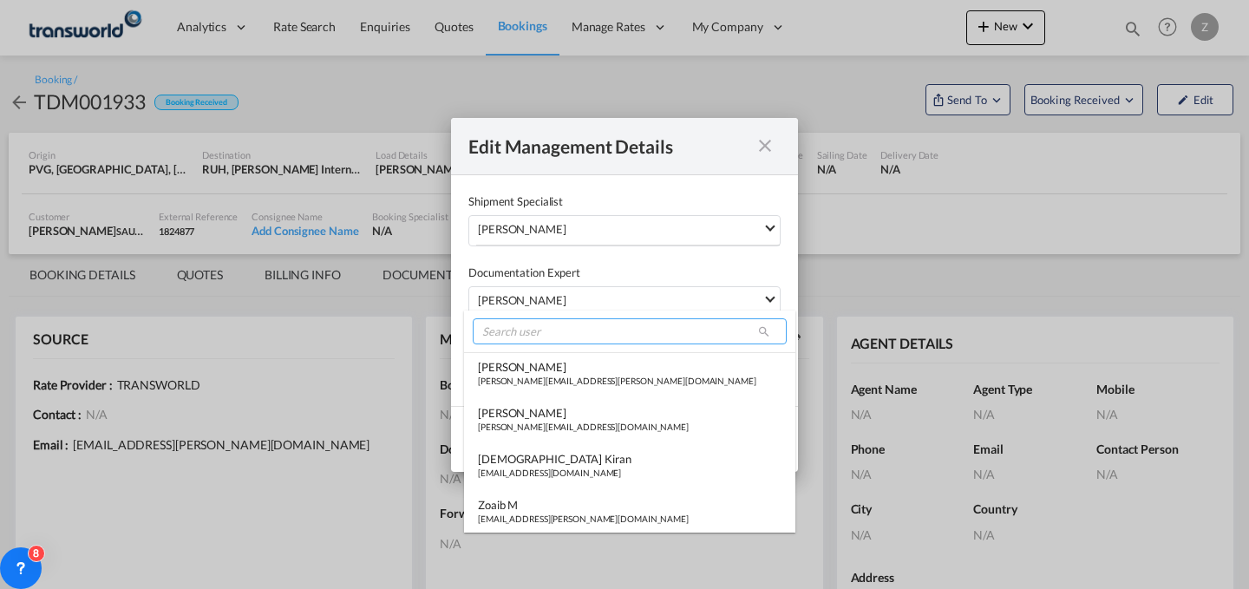
click at [593, 335] on input "search" at bounding box center [630, 331] width 314 height 26
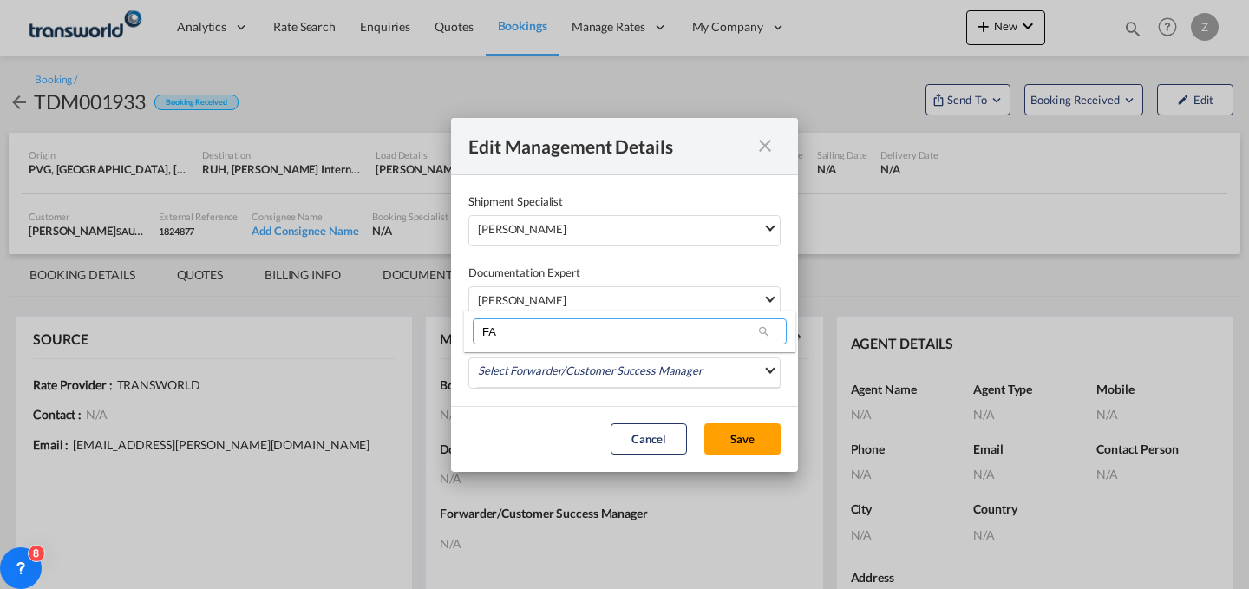
type input "F"
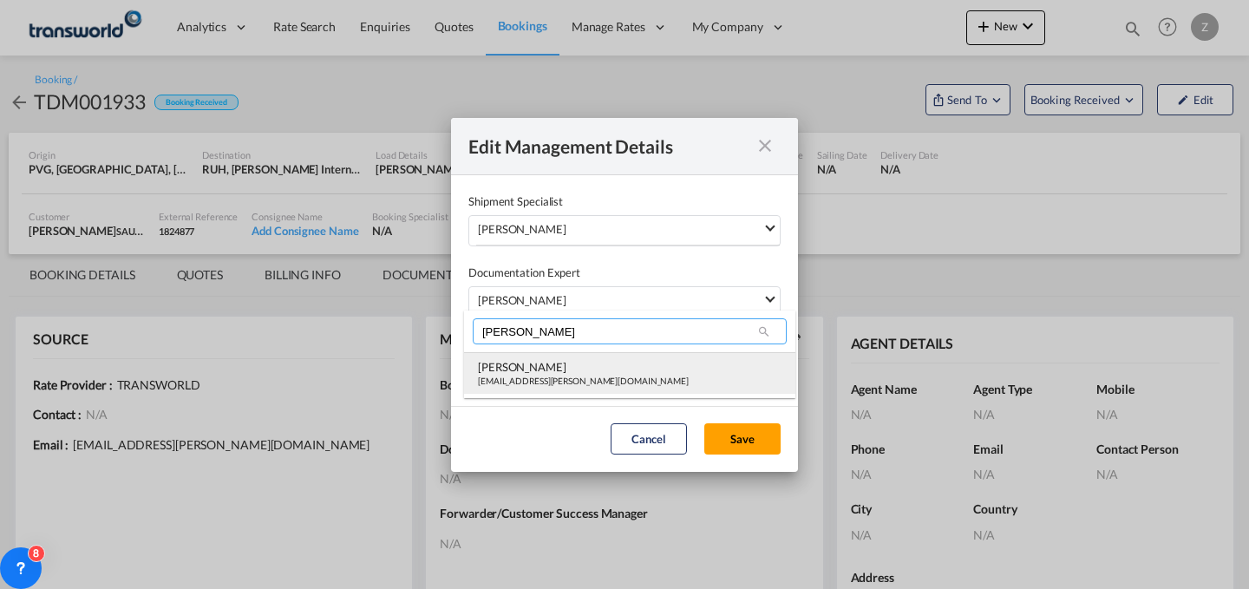
type input "[PERSON_NAME]"
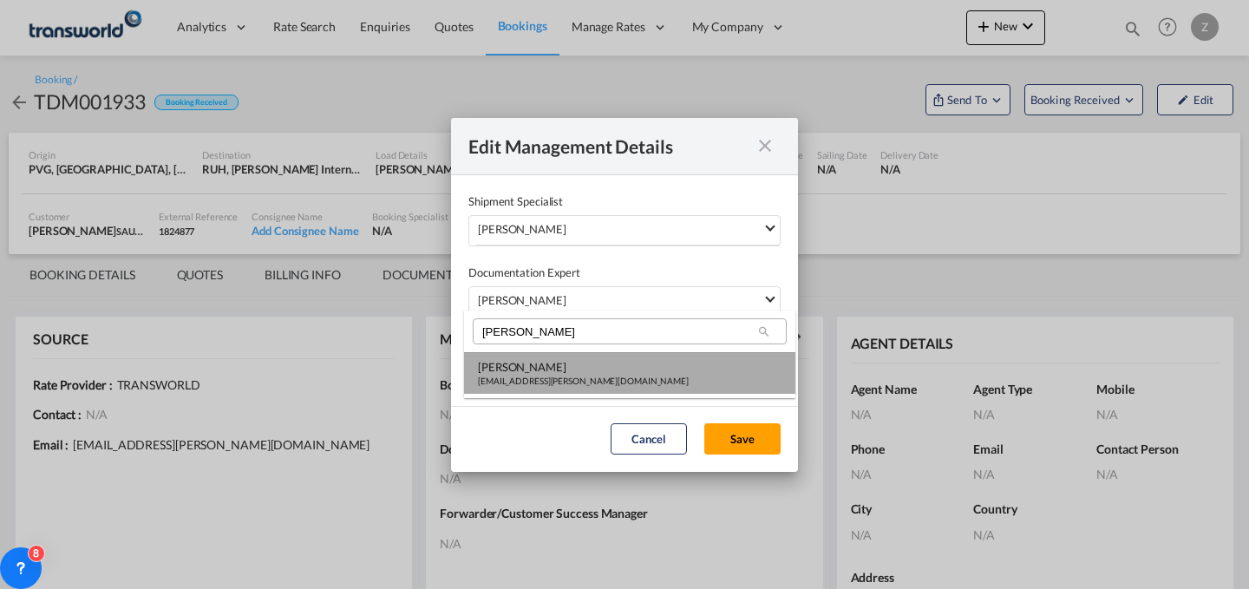
click at [576, 377] on div "[EMAIL_ADDRESS][PERSON_NAME][DOMAIN_NAME]" at bounding box center [583, 381] width 211 height 12
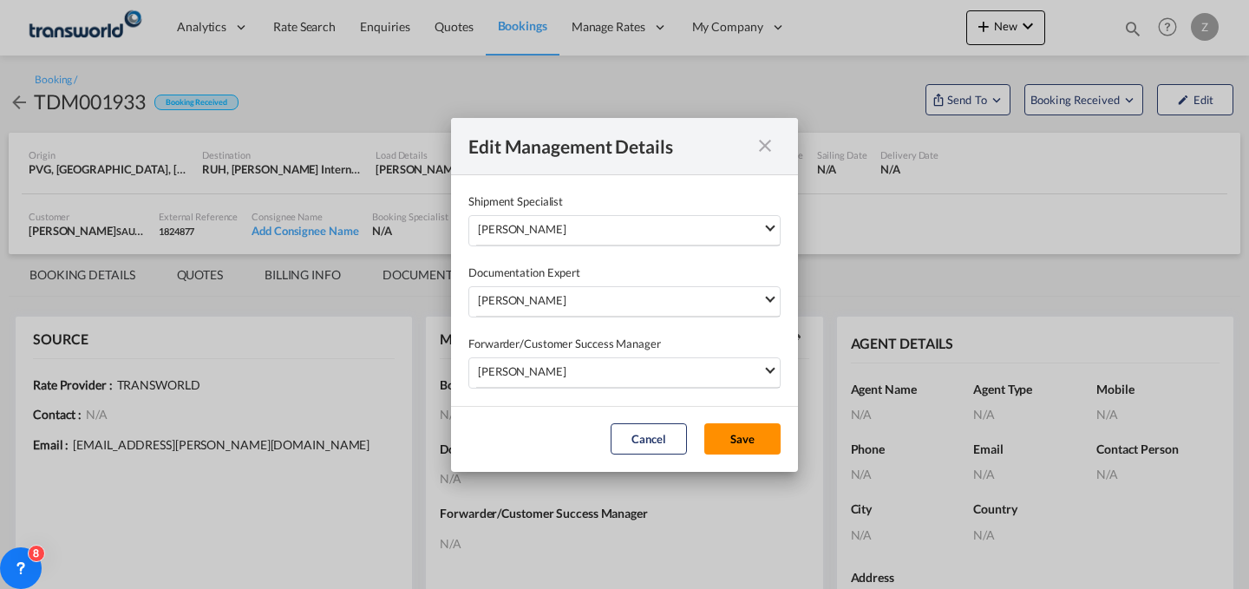
click at [735, 446] on button "Save" at bounding box center [742, 438] width 76 height 31
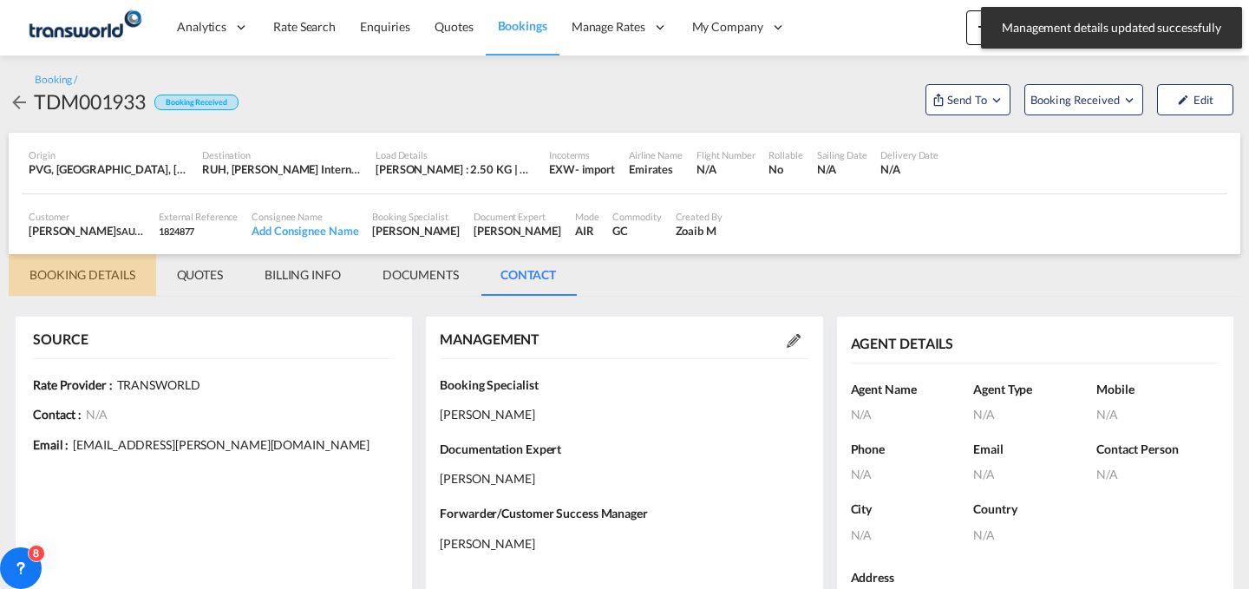
click at [81, 274] on md-tab-item "BOOKING DETAILS" at bounding box center [82, 275] width 147 height 42
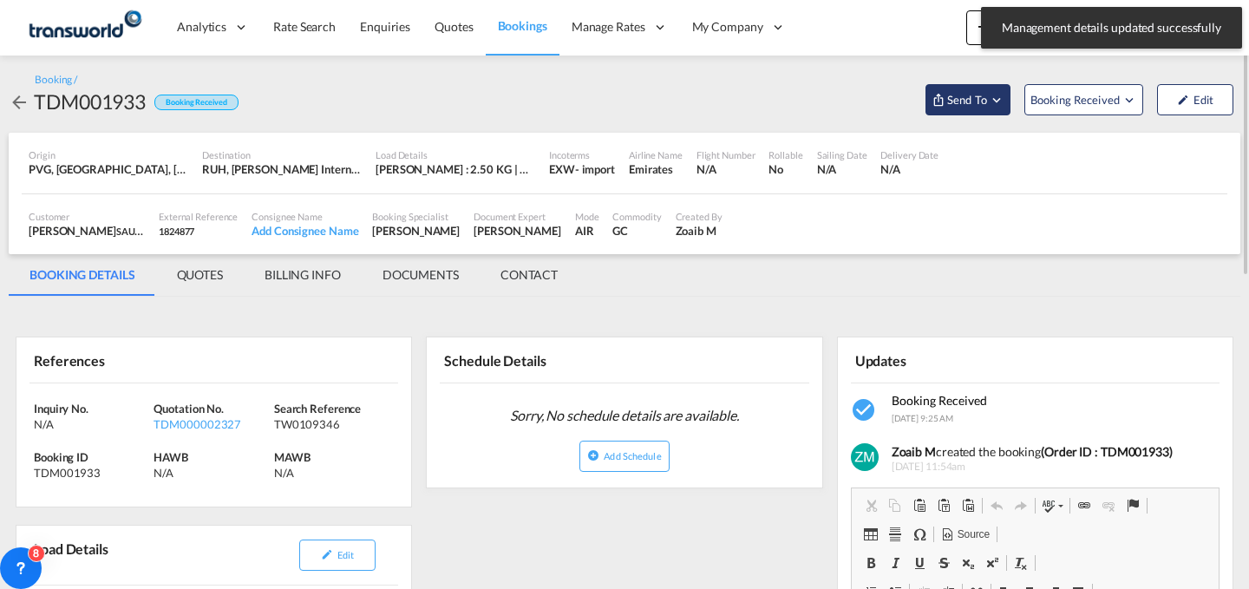
click at [993, 97] on md-icon "Open demo menu" at bounding box center [997, 100] width 16 height 16
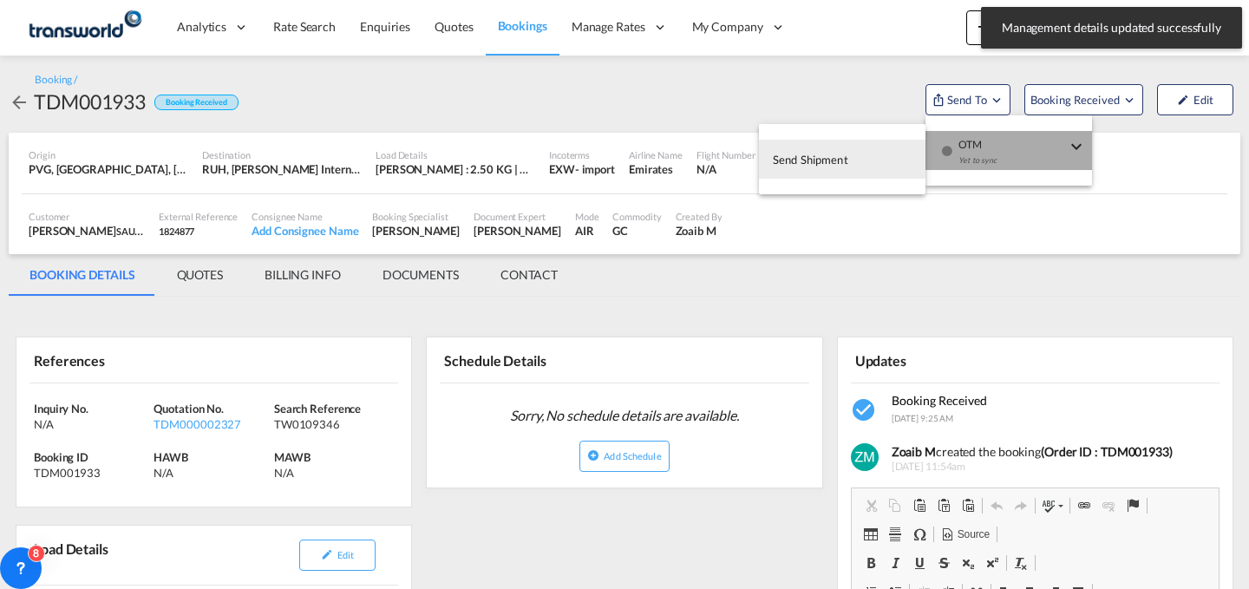
click at [983, 131] on span "OTM" at bounding box center [1012, 139] width 108 height 16
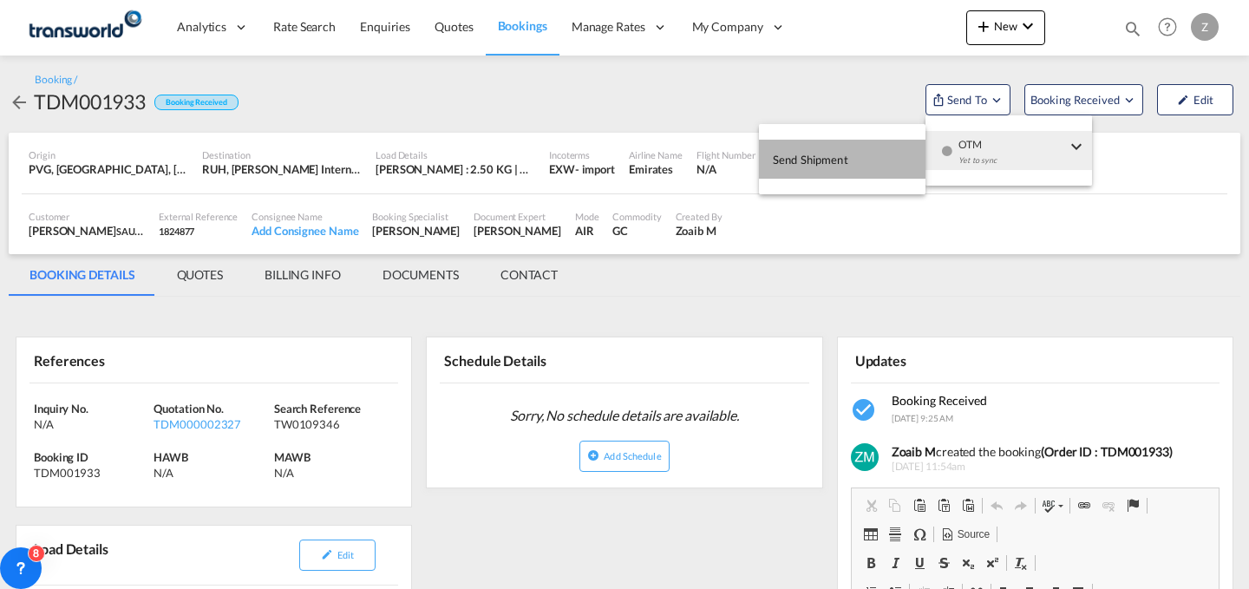
click at [875, 152] on button "Send Shipment" at bounding box center [842, 159] width 167 height 39
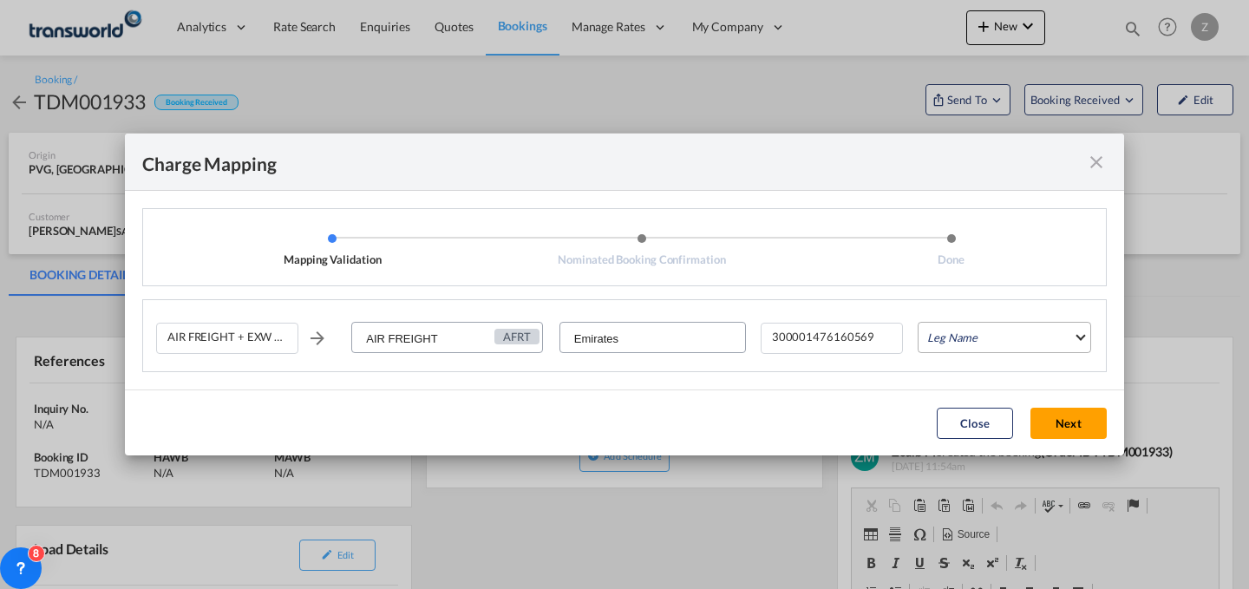
click at [934, 323] on md-select "Leg Name HANDLING ORIGIN HANDLING DESTINATION OTHERS TL PICK UP CUSTOMS ORIGIN …" at bounding box center [1004, 337] width 173 height 31
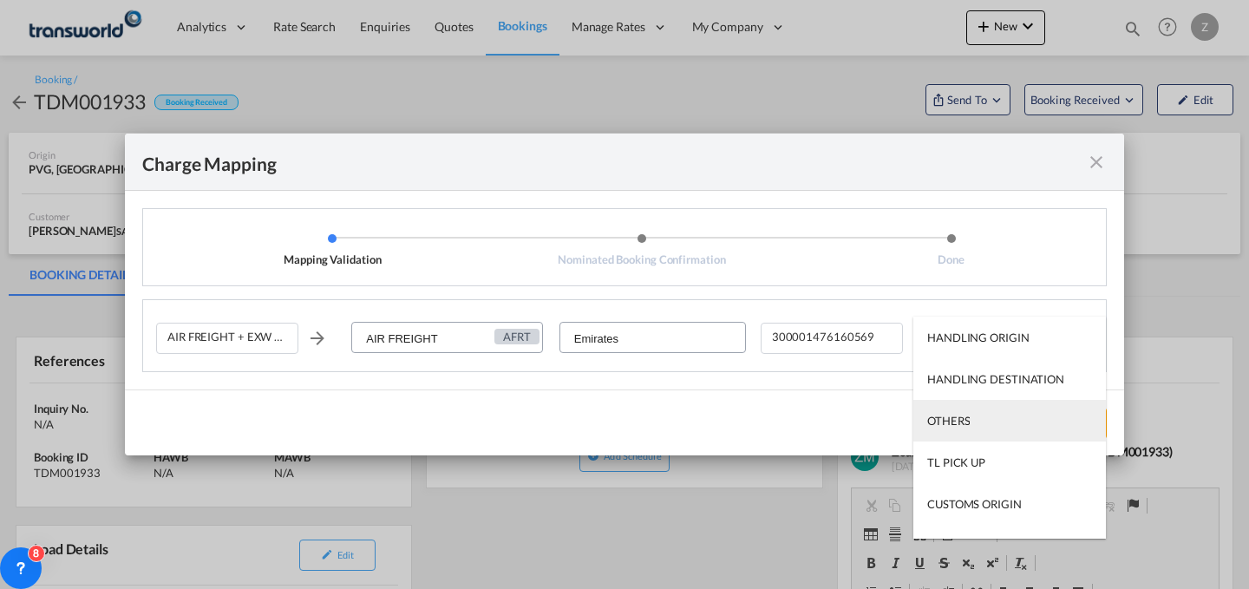
click at [1009, 408] on md-option "OTHERS" at bounding box center [1009, 421] width 193 height 42
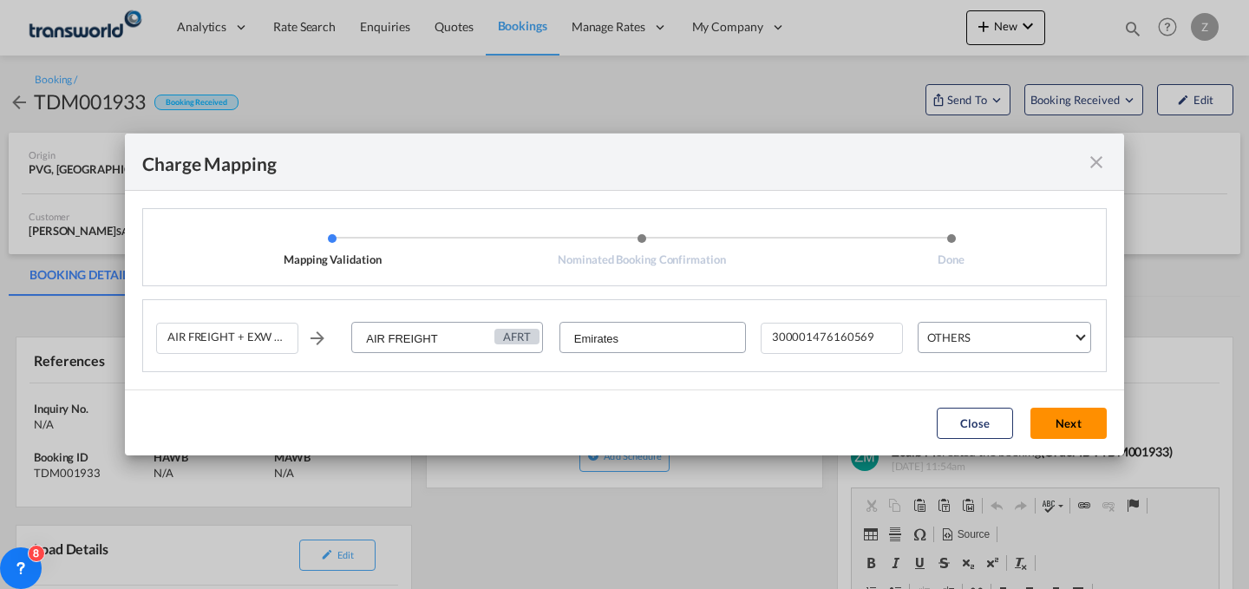
click at [1067, 429] on button "Next" at bounding box center [1068, 423] width 76 height 31
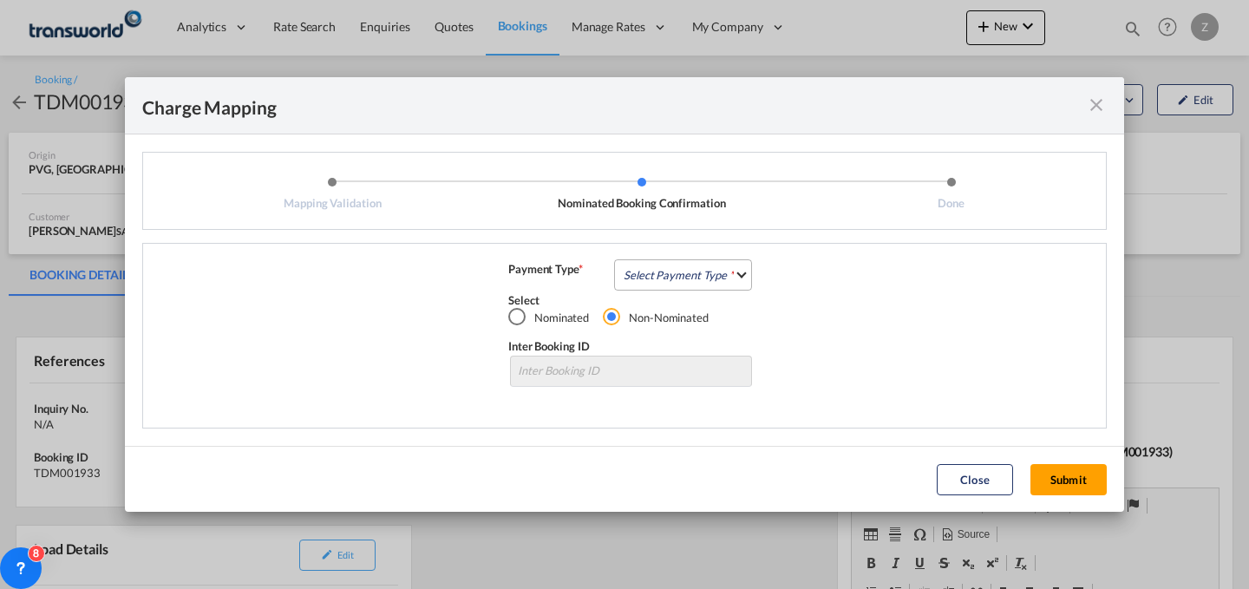
click at [709, 279] on md-select "Select Payment Type COLLECT PREPAID" at bounding box center [683, 274] width 138 height 31
click at [701, 291] on md-option "COLLECT" at bounding box center [688, 274] width 154 height 42
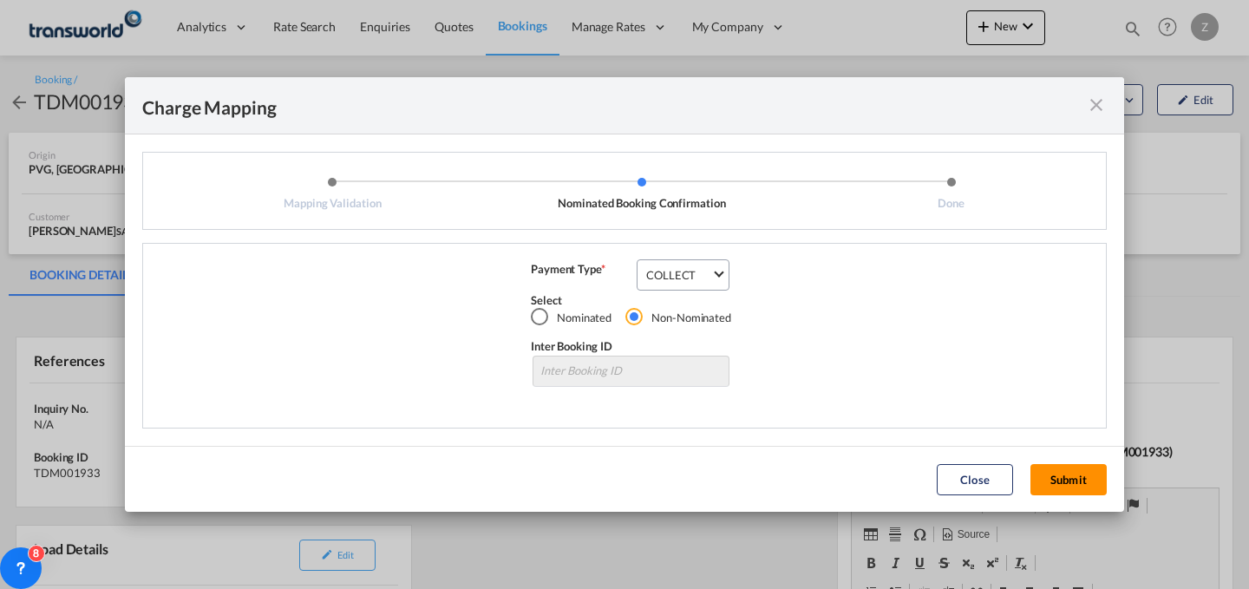
click at [1054, 479] on button "Submit" at bounding box center [1068, 479] width 76 height 31
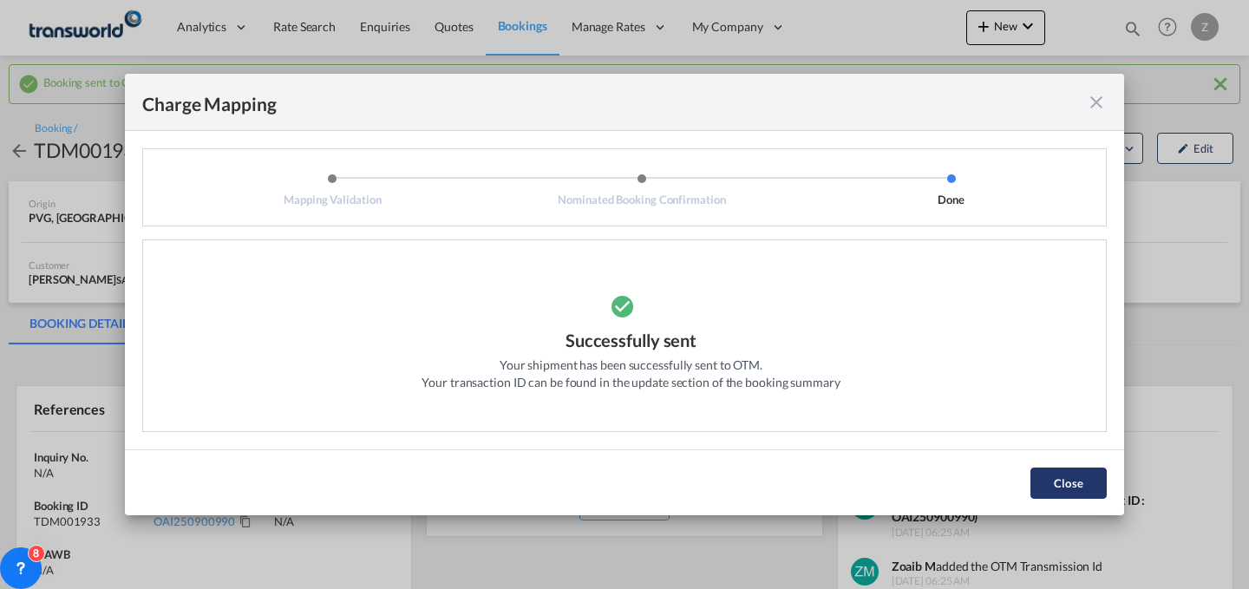
click at [1077, 482] on button "Close" at bounding box center [1068, 482] width 76 height 31
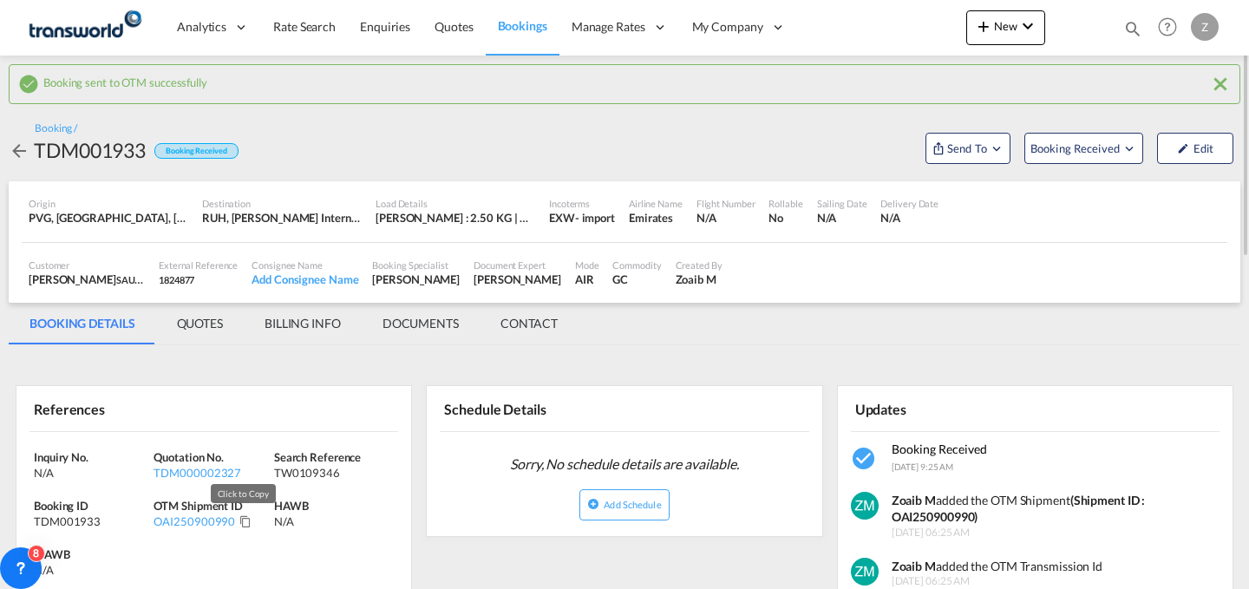
click at [242, 525] on md-icon "Click to Copy" at bounding box center [245, 521] width 12 height 12
click at [233, 136] on div "Booking Received" at bounding box center [192, 150] width 92 height 28
